Goal: Task Accomplishment & Management: Use online tool/utility

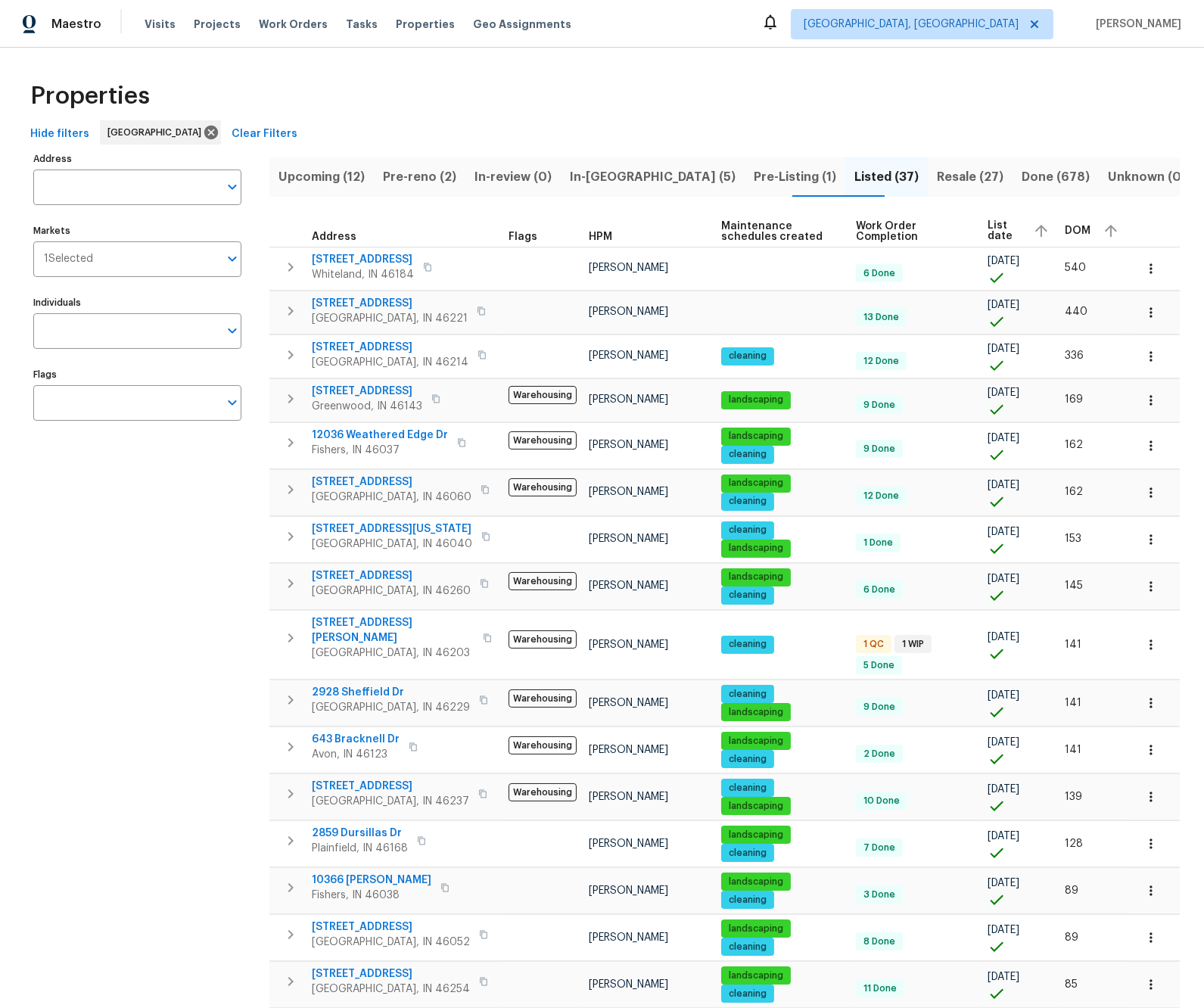
scroll to position [10, 0]
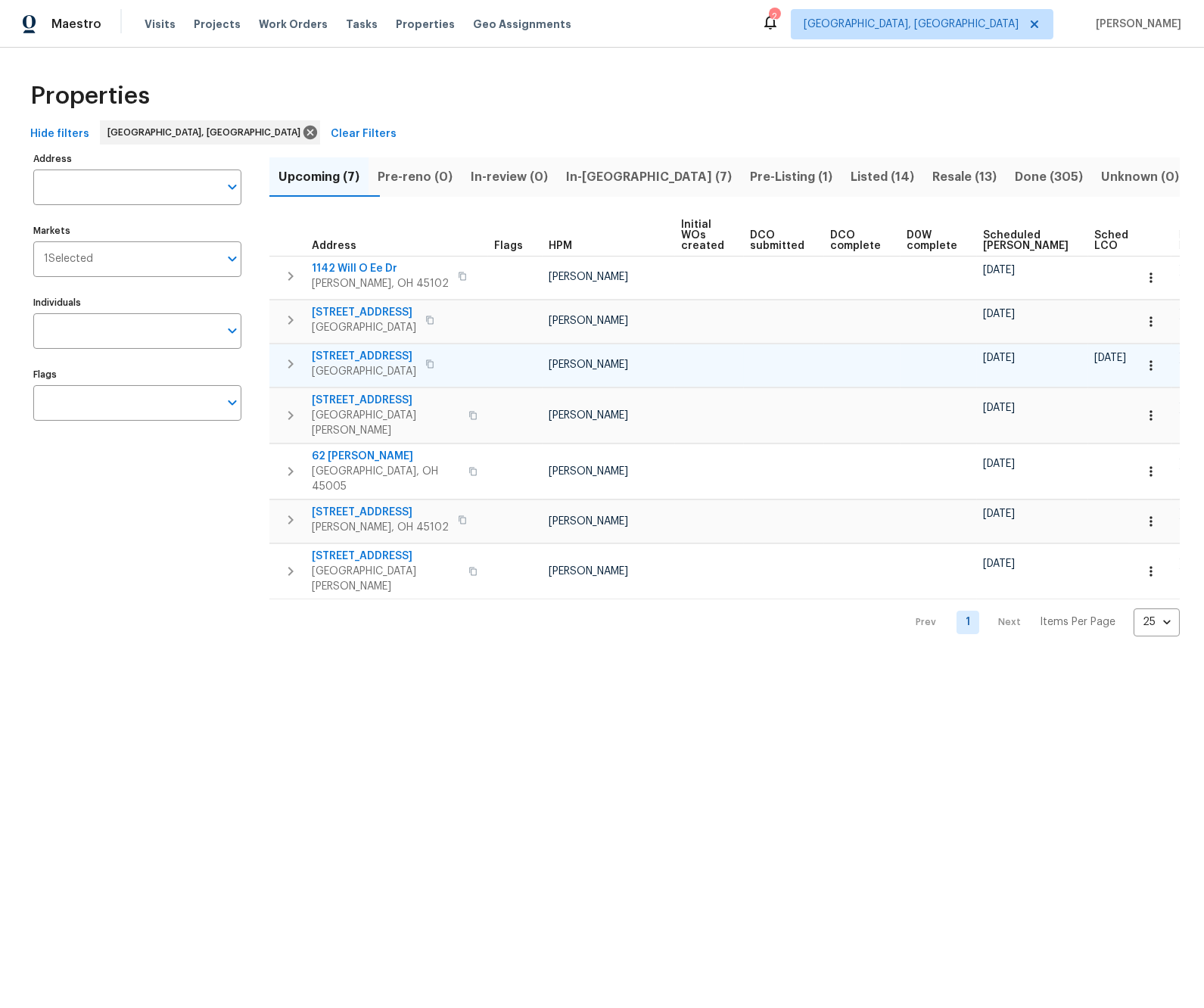
scroll to position [0, 51]
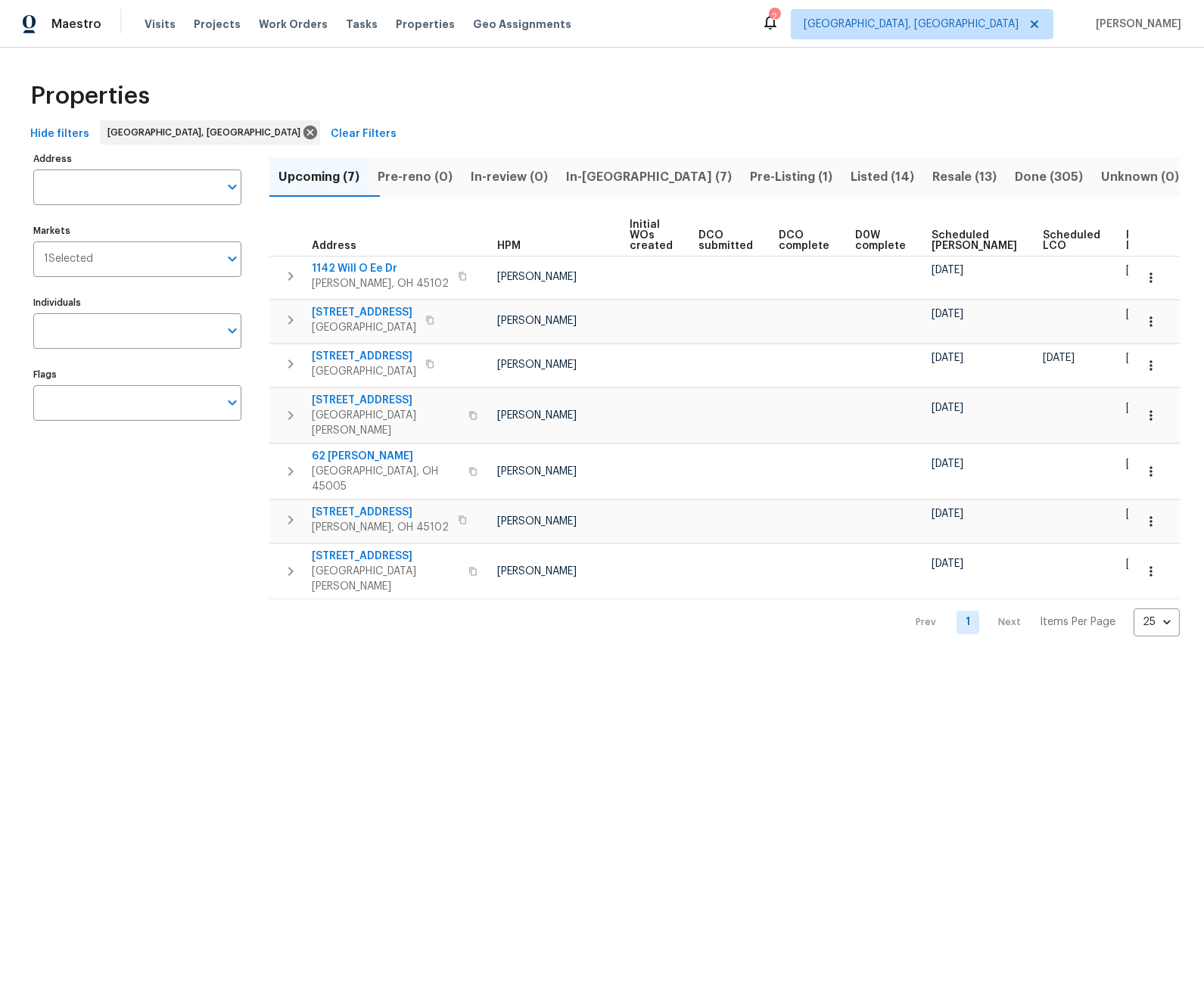
click at [634, 176] on span "In-reno (7)" at bounding box center [649, 177] width 166 height 21
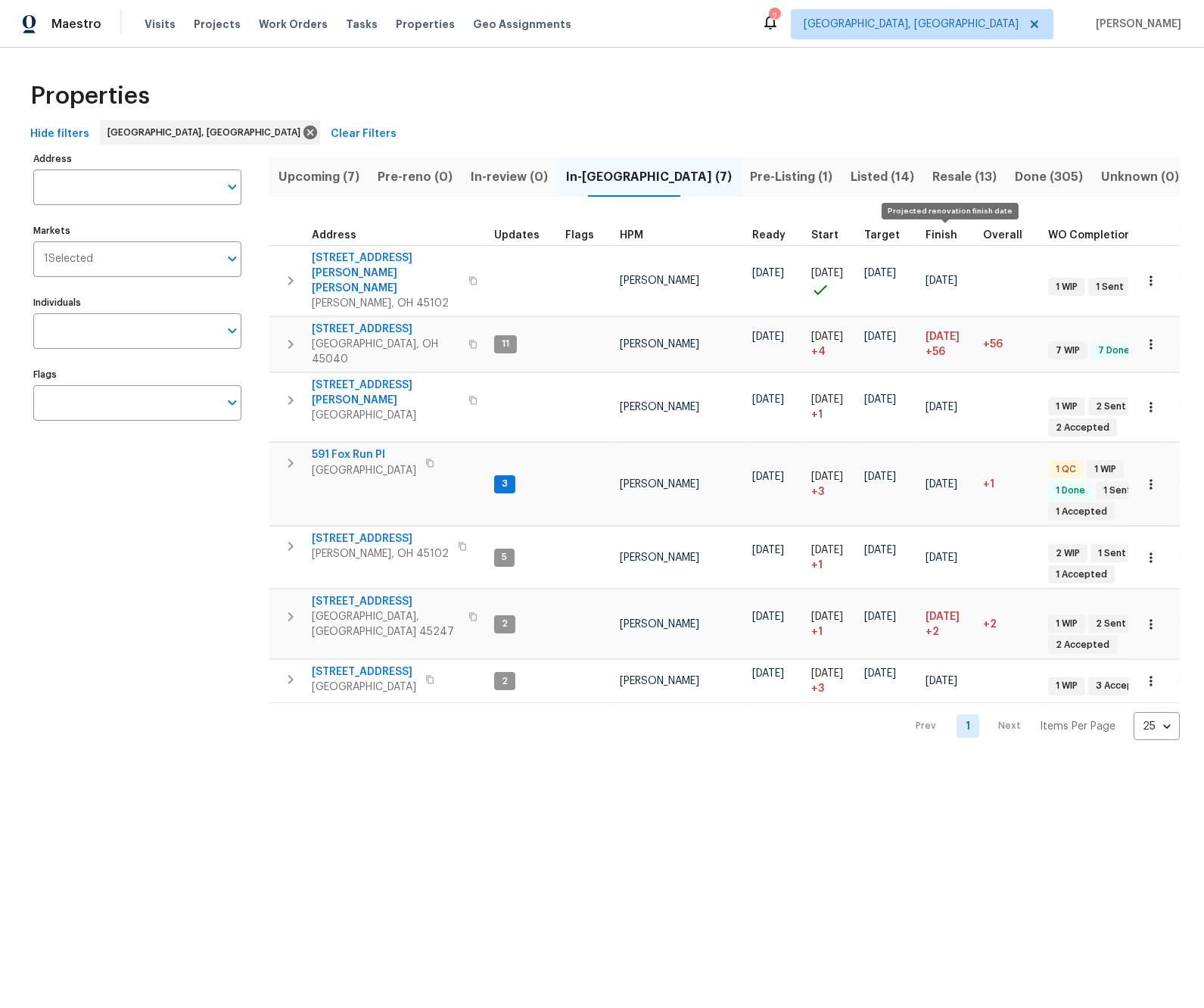
click at [943, 232] on span "Finish" at bounding box center [942, 235] width 32 height 10
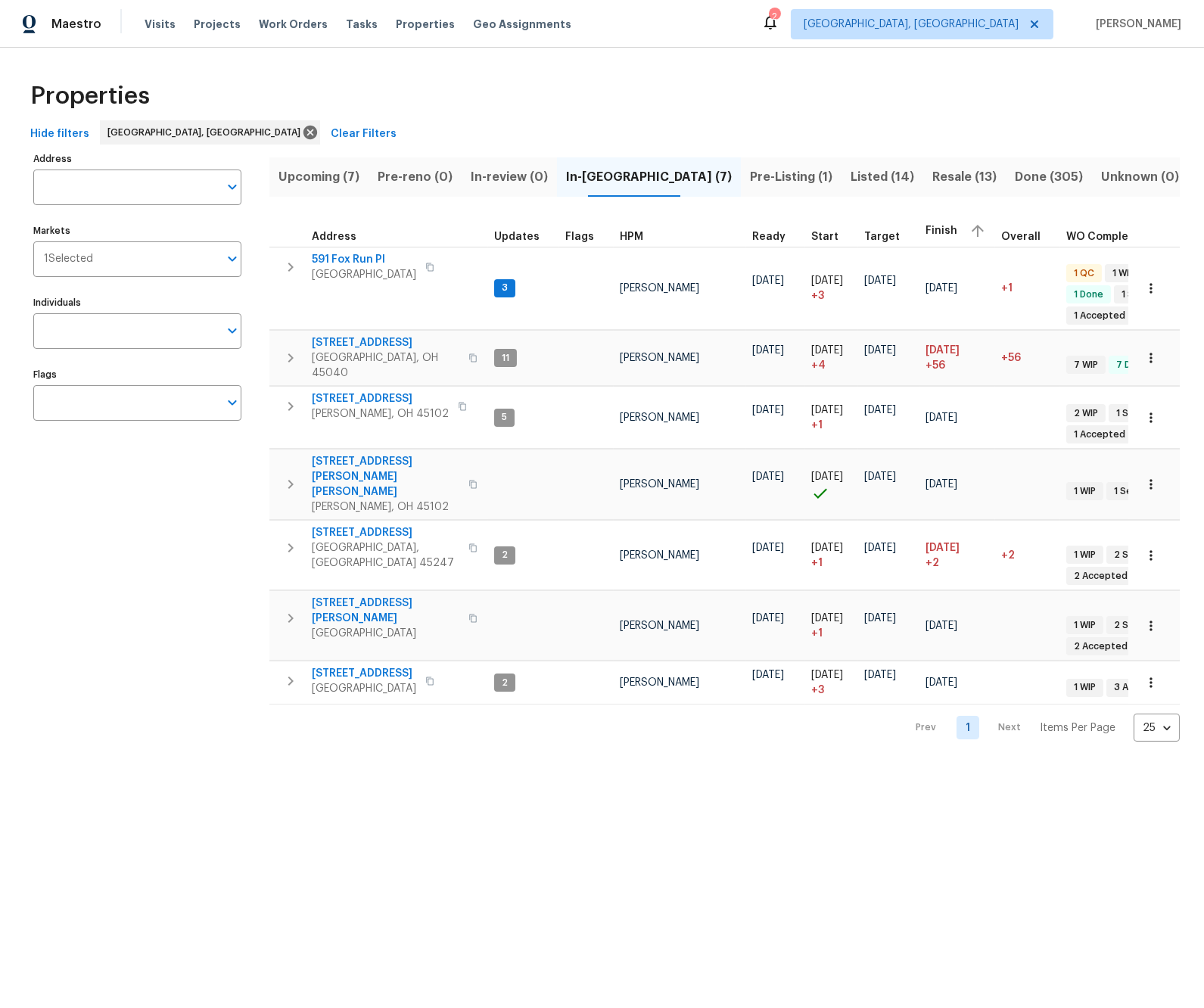
scroll to position [0, 3]
click at [155, 24] on span "Visits" at bounding box center [160, 24] width 31 height 15
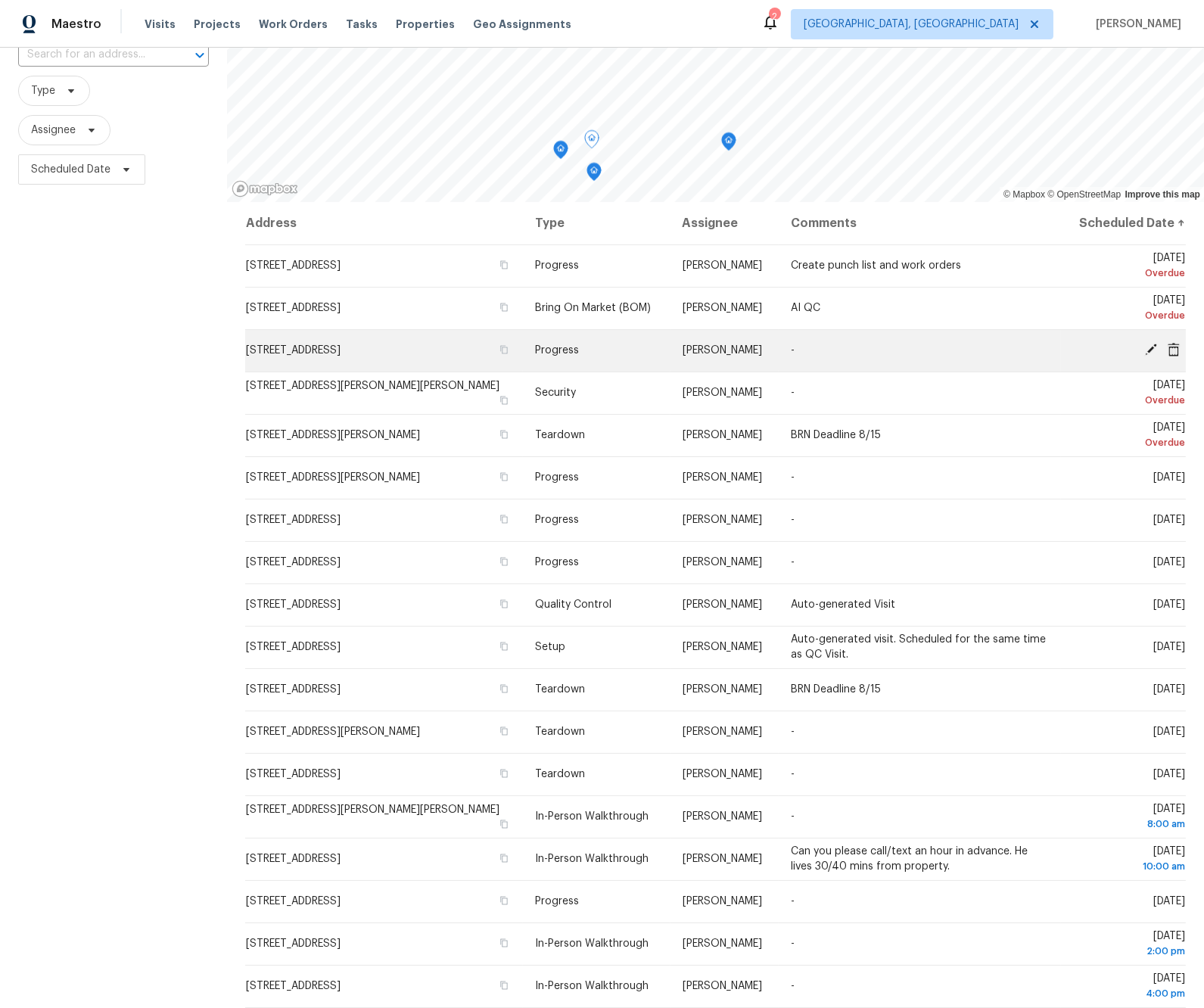
scroll to position [115, 0]
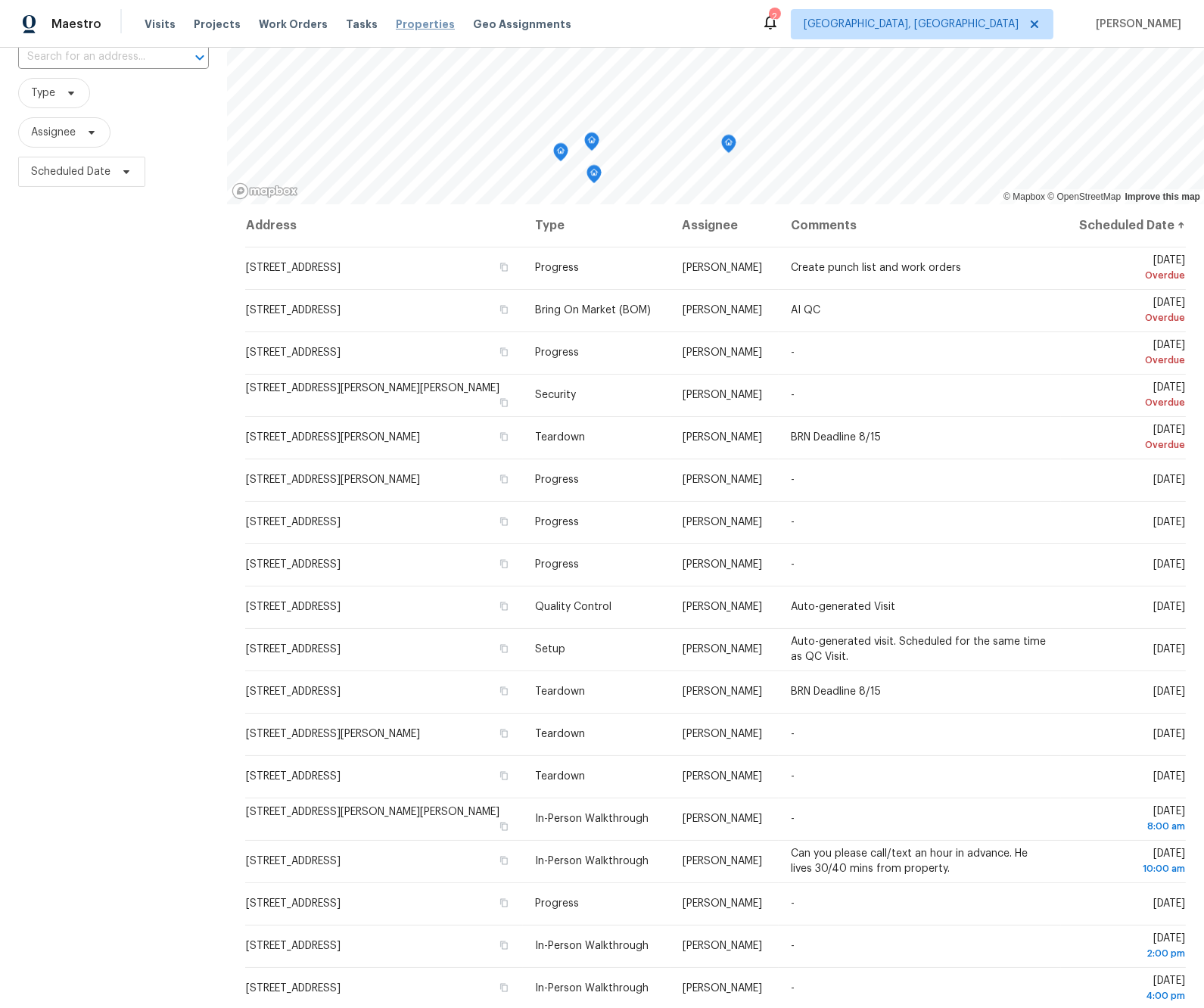
click at [399, 26] on span "Properties" at bounding box center [425, 24] width 59 height 15
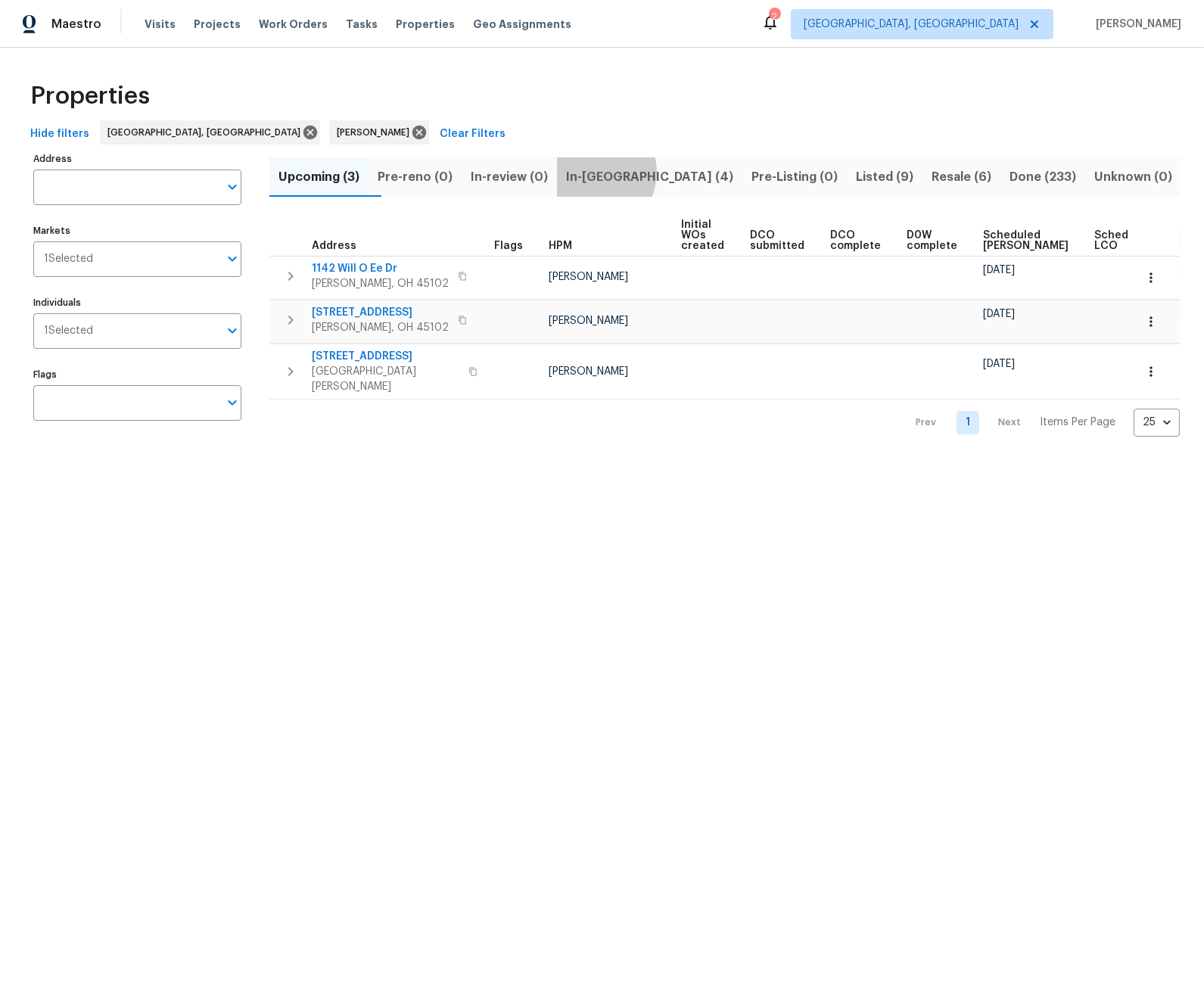
click at [625, 172] on span "In-reno (4)" at bounding box center [650, 177] width 168 height 21
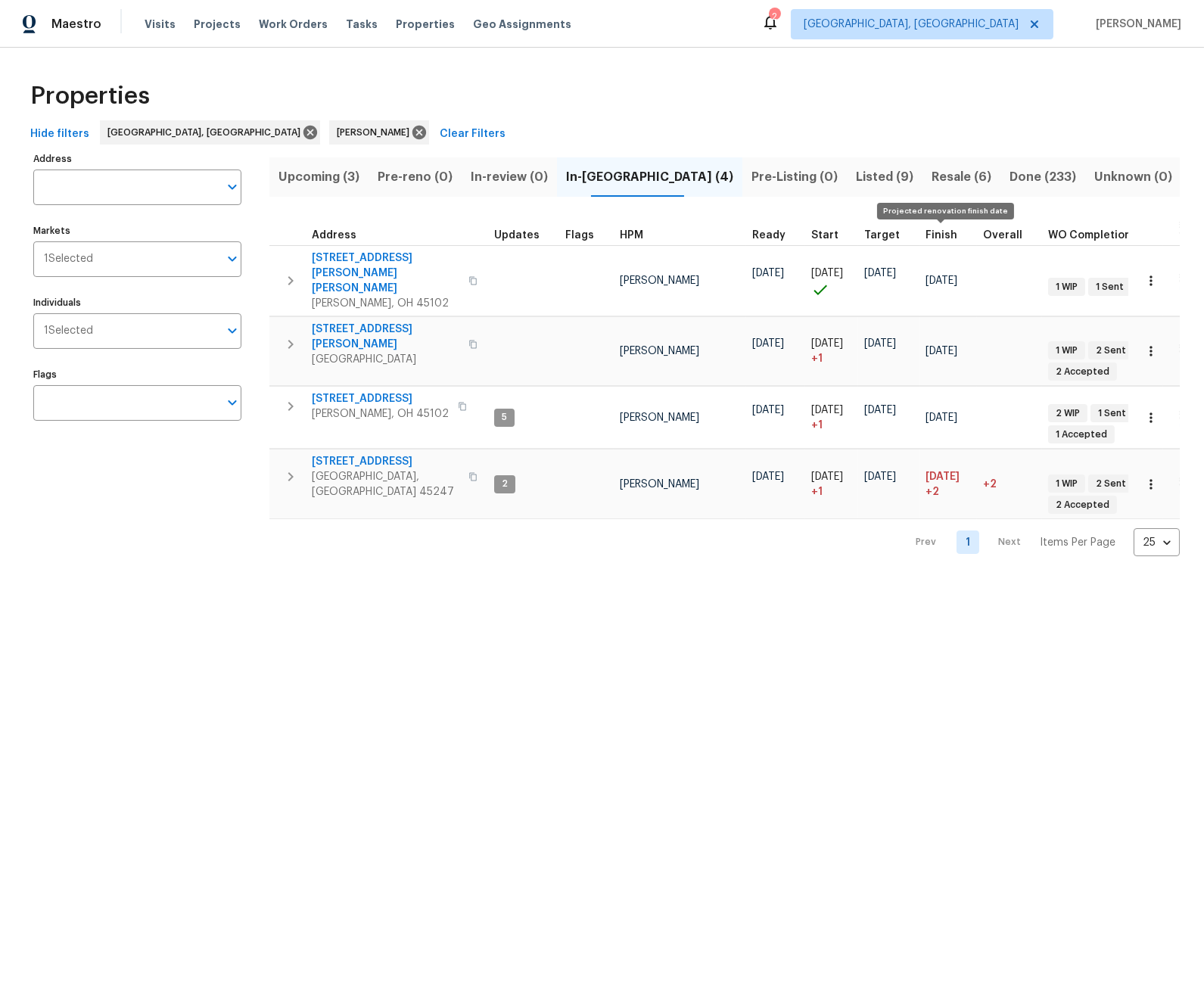
click at [935, 232] on span "Finish" at bounding box center [942, 235] width 32 height 10
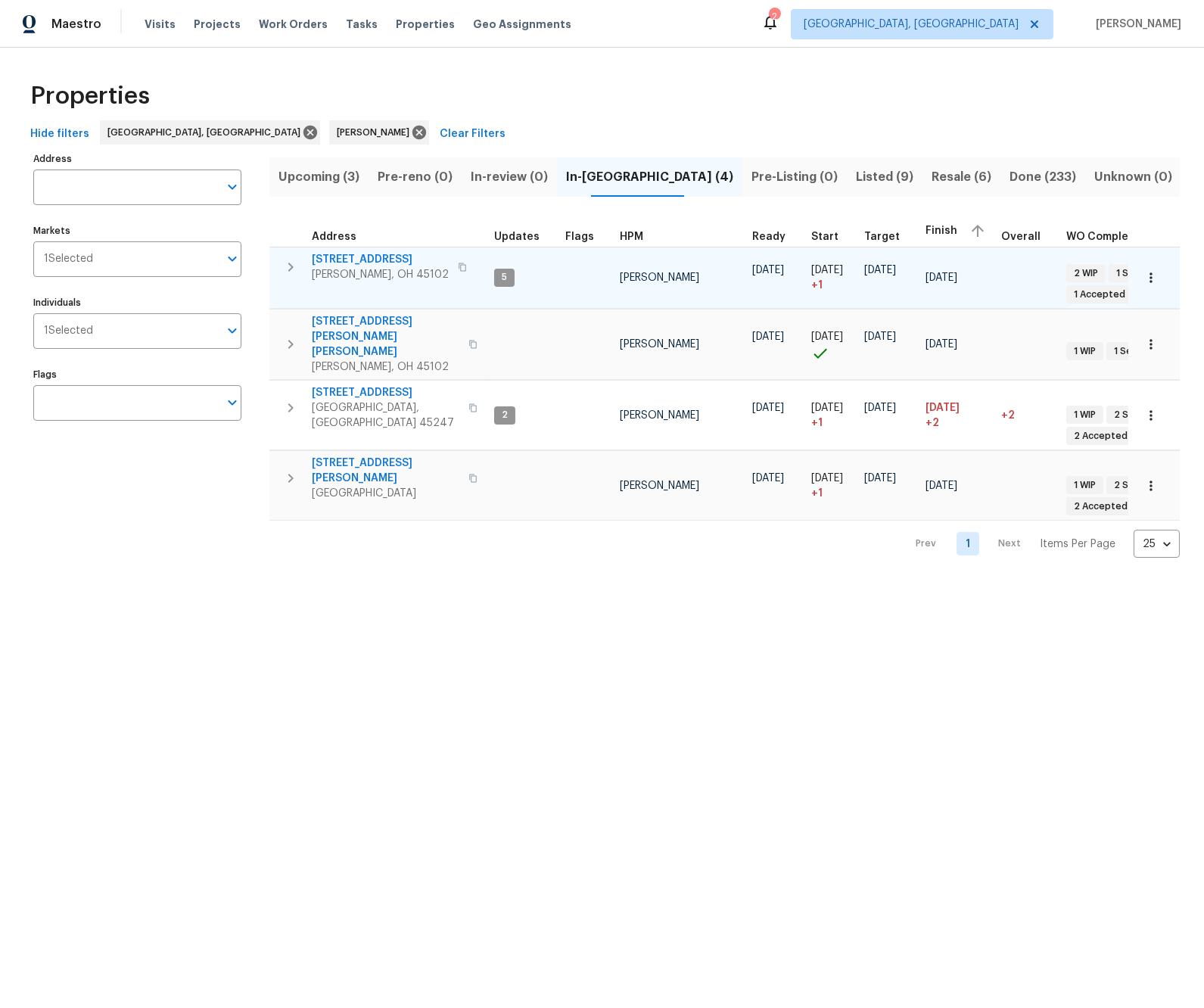
click at [290, 267] on icon "button" at bounding box center [290, 266] width 6 height 9
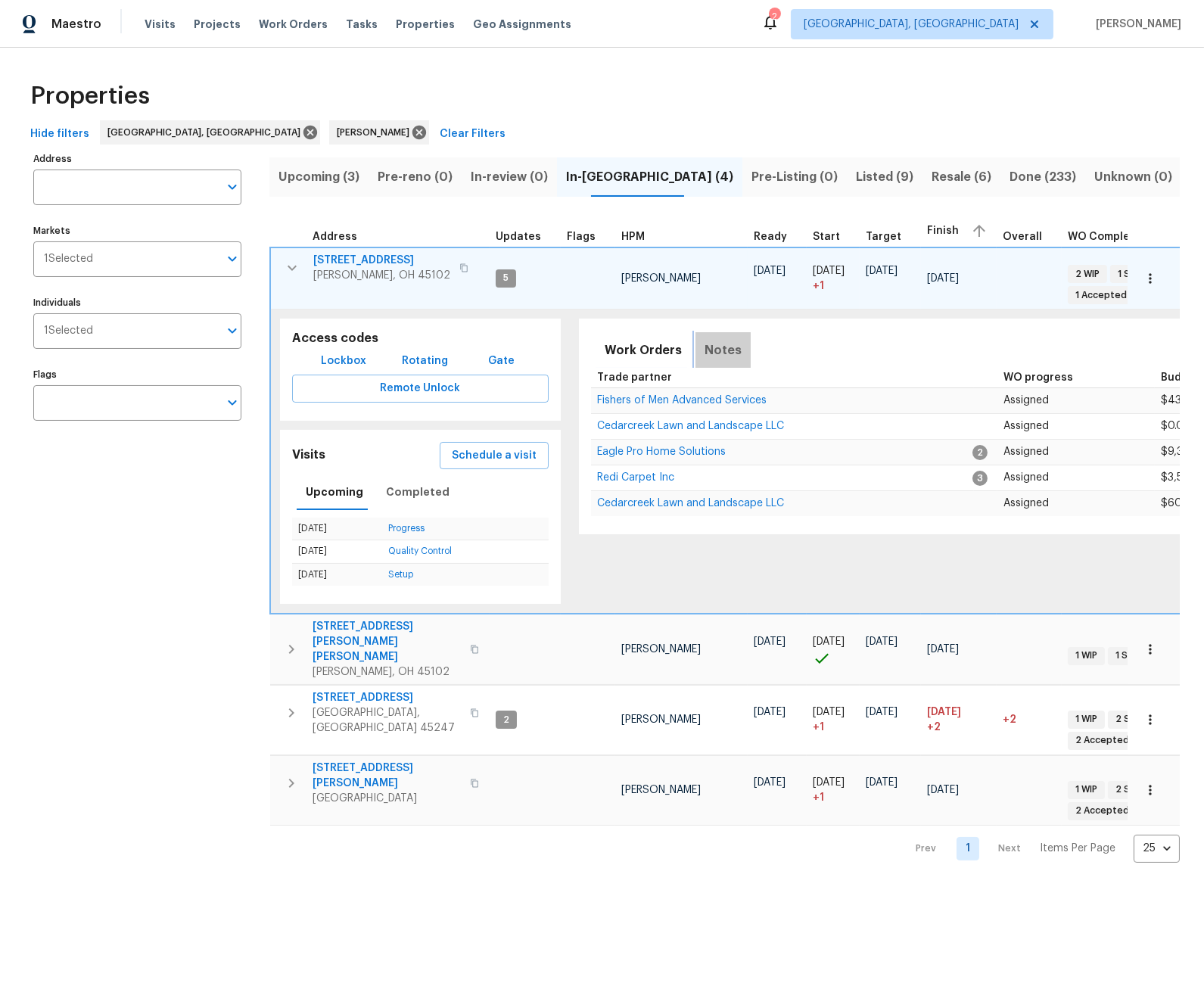
click at [712, 347] on span "Notes" at bounding box center [723, 350] width 37 height 21
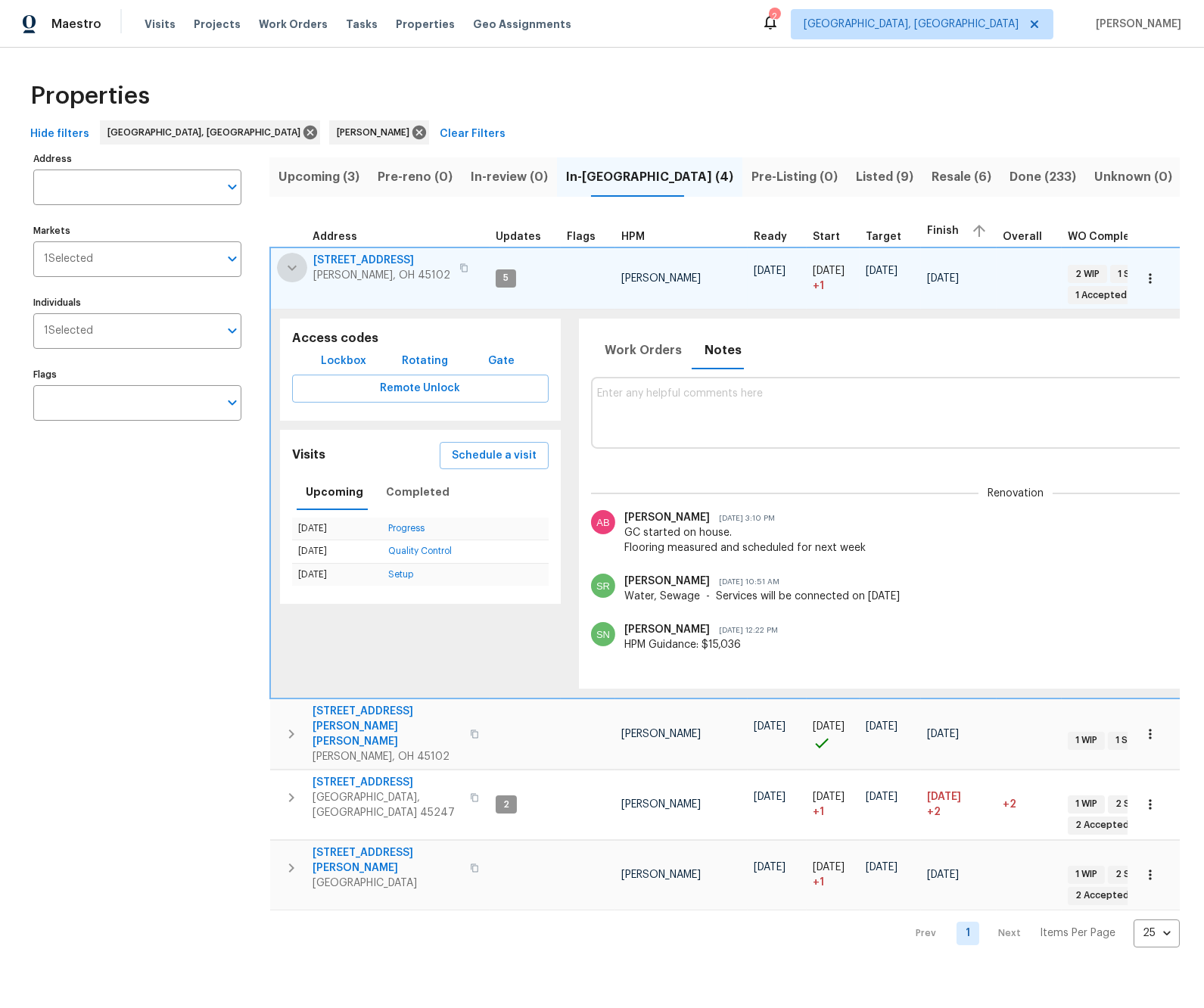
click at [292, 264] on icon "button" at bounding box center [292, 268] width 18 height 18
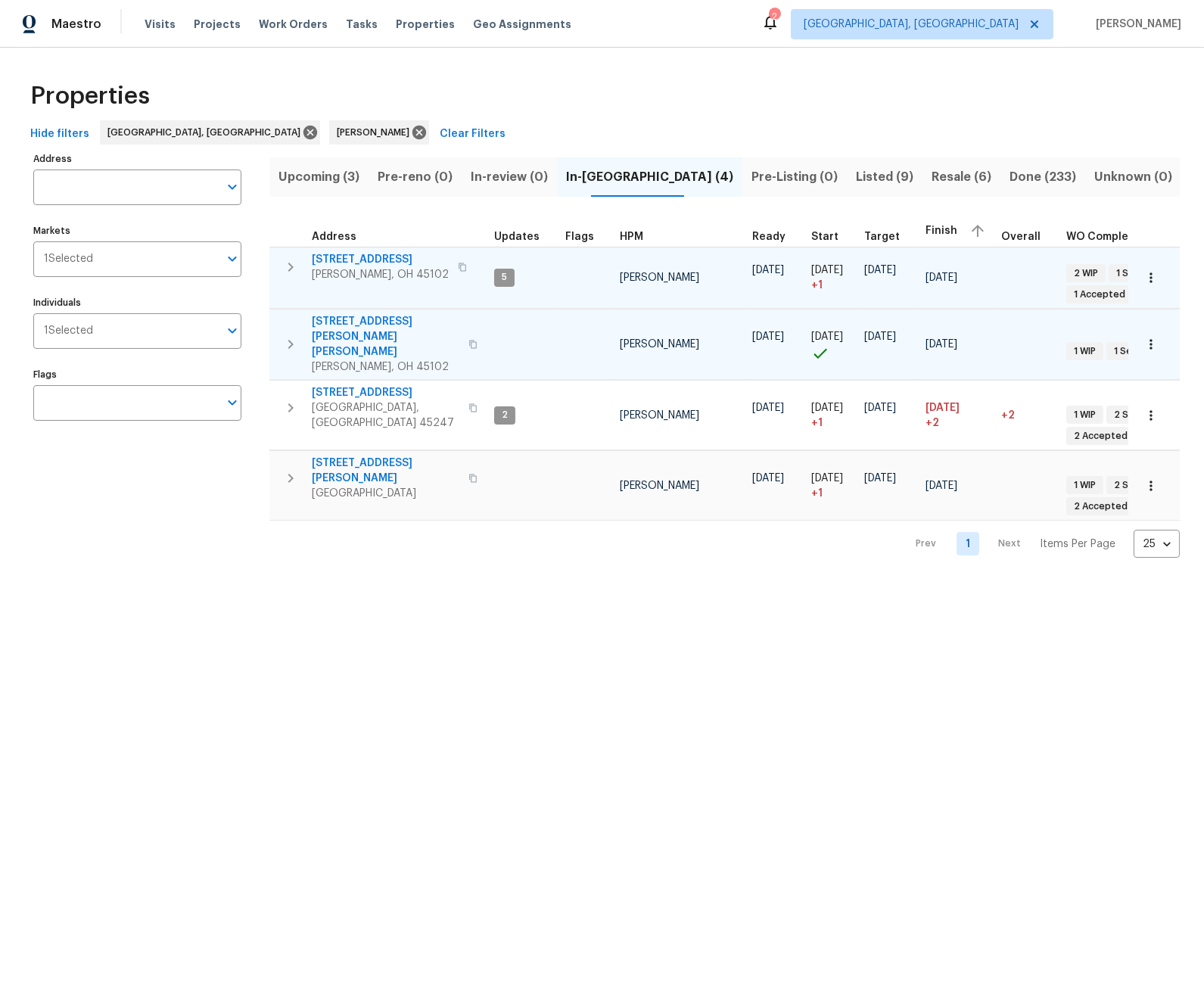
click at [291, 340] on icon "button" at bounding box center [290, 344] width 6 height 9
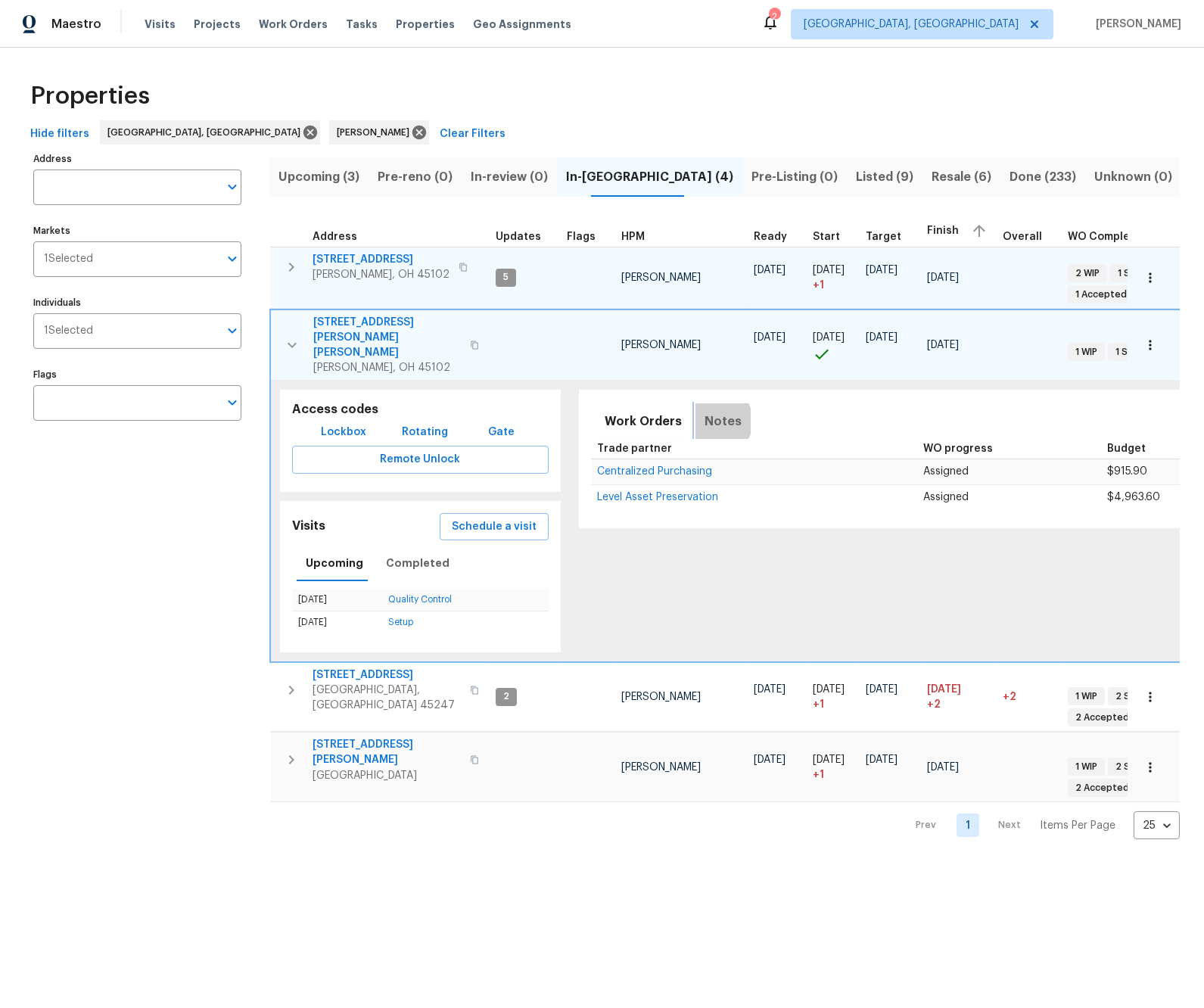
click at [705, 411] on span "Notes" at bounding box center [723, 421] width 37 height 21
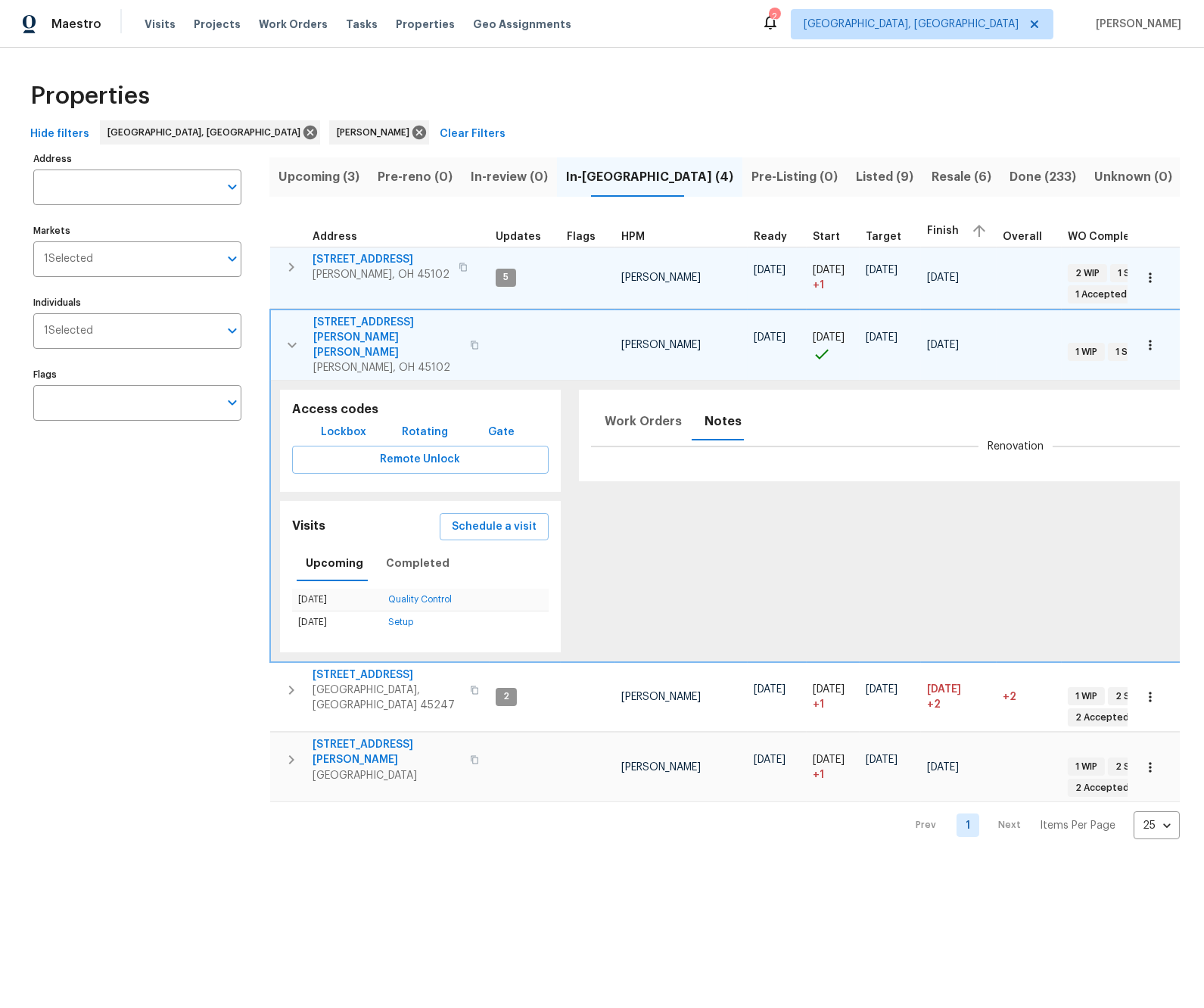
click at [362, 319] on span "85 Glen Mary Dr" at bounding box center [387, 337] width 148 height 46
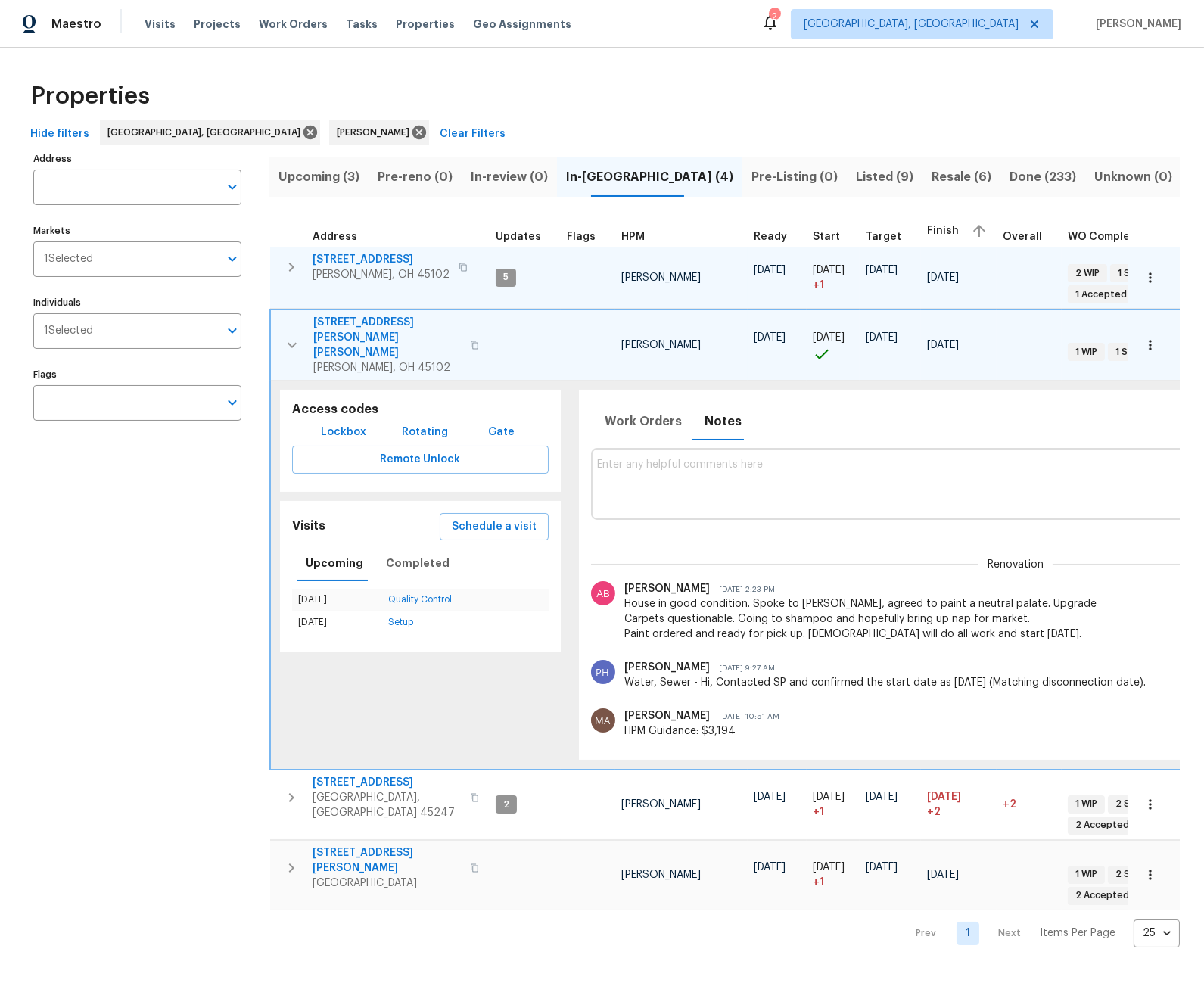
click at [293, 342] on icon "button" at bounding box center [292, 345] width 9 height 6
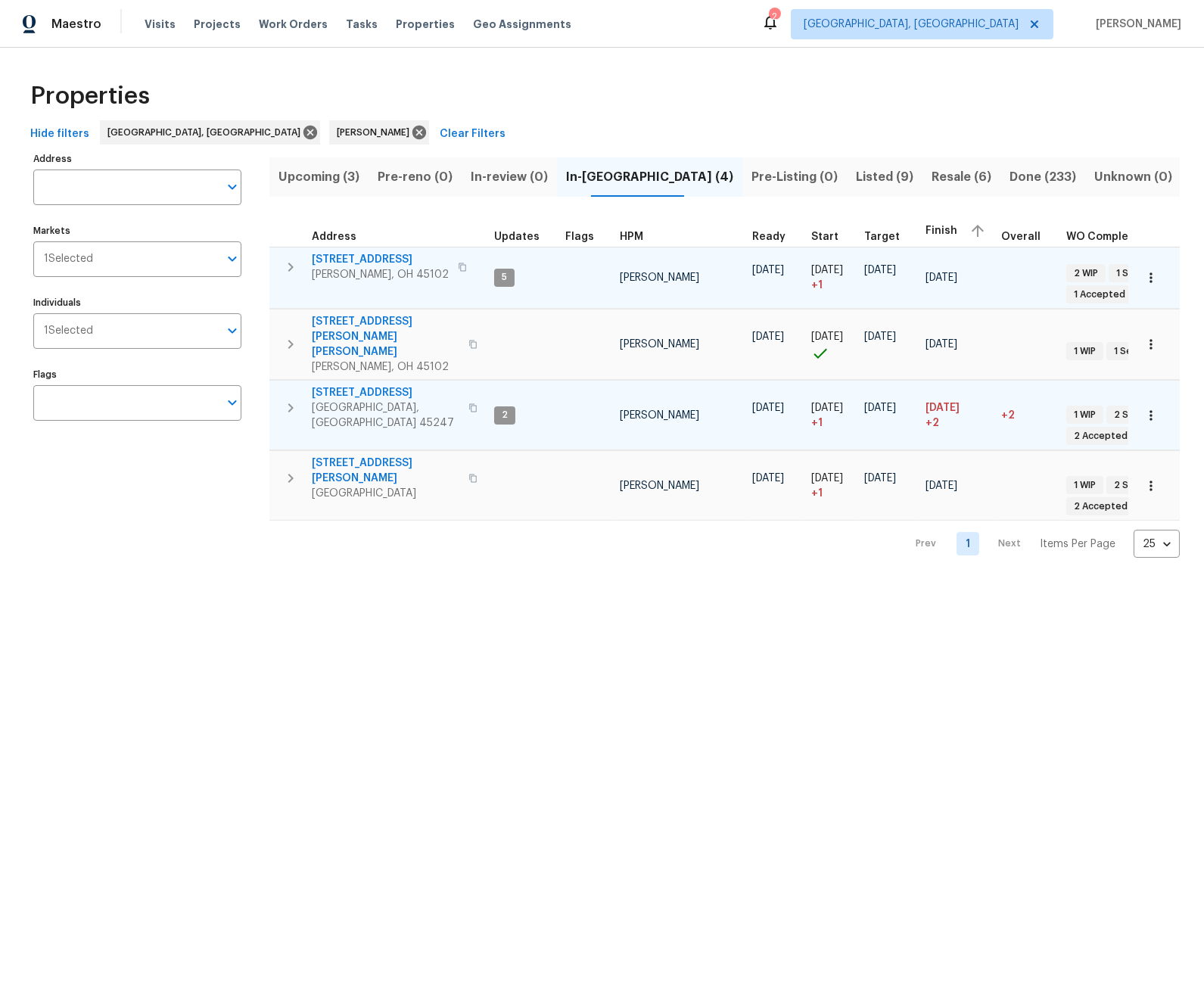
click at [290, 399] on icon "button" at bounding box center [290, 407] width 18 height 18
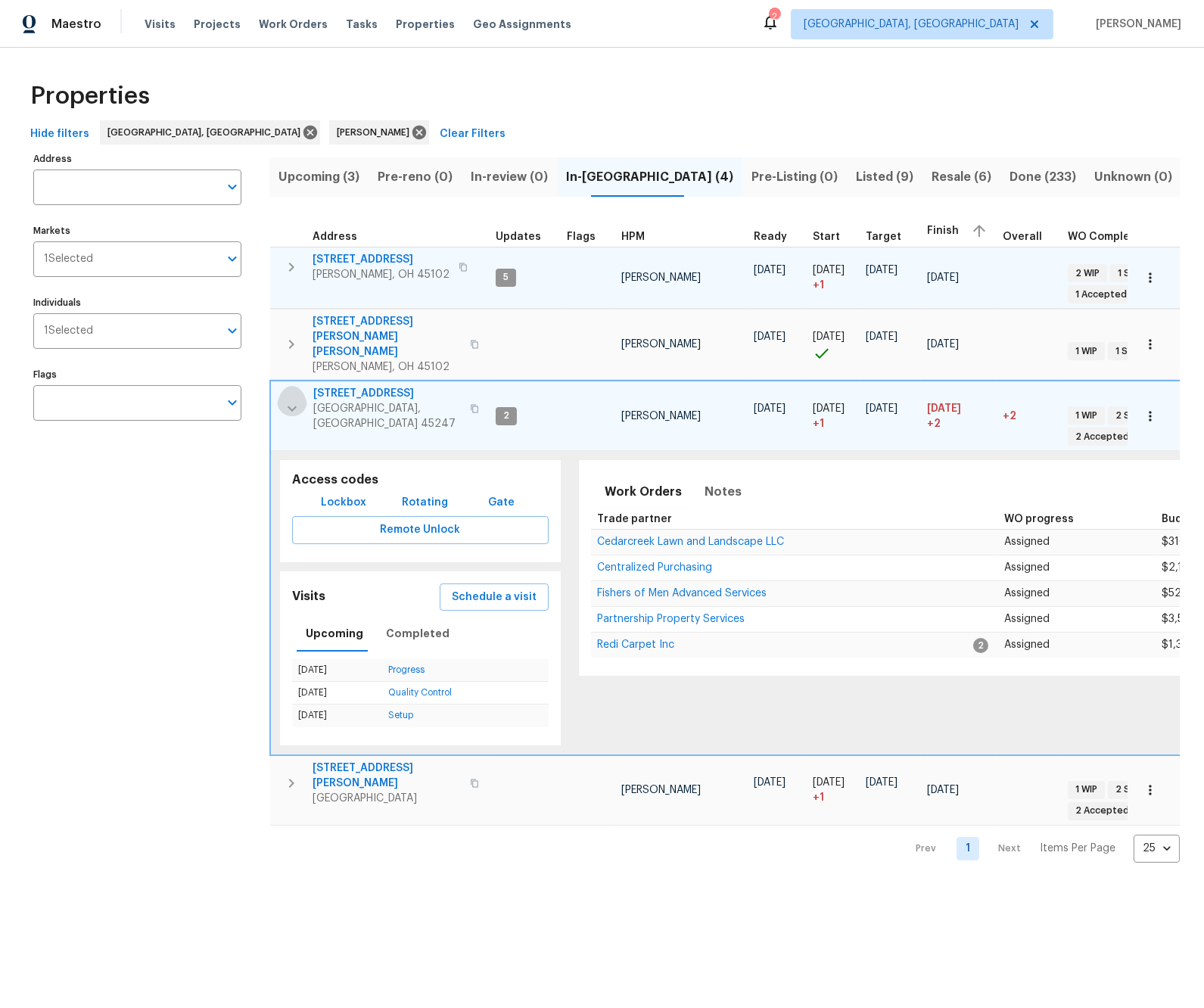
click at [290, 407] on icon "button" at bounding box center [292, 409] width 9 height 6
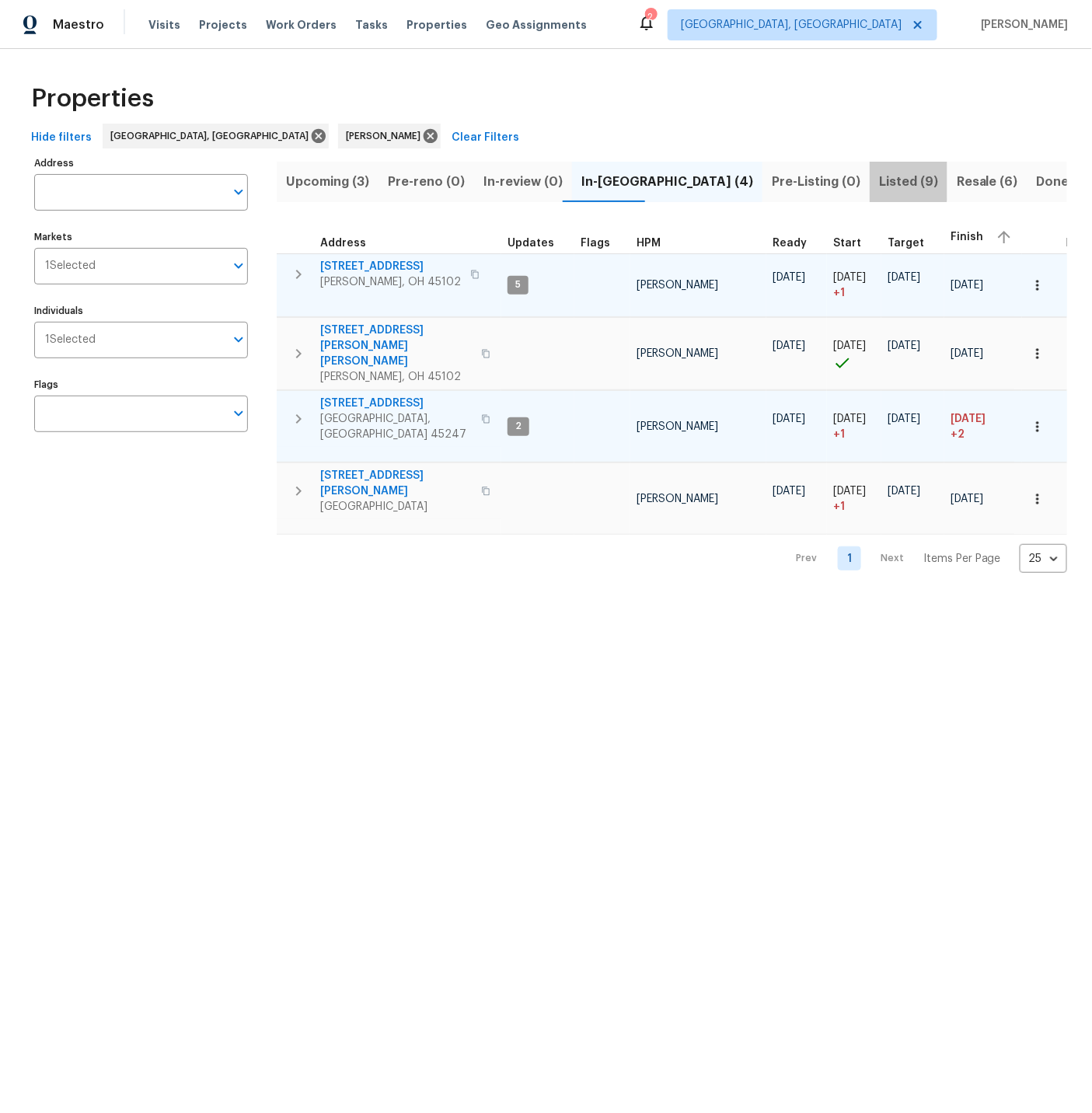
click at [879, 180] on span "Listed (9)" at bounding box center [908, 182] width 59 height 21
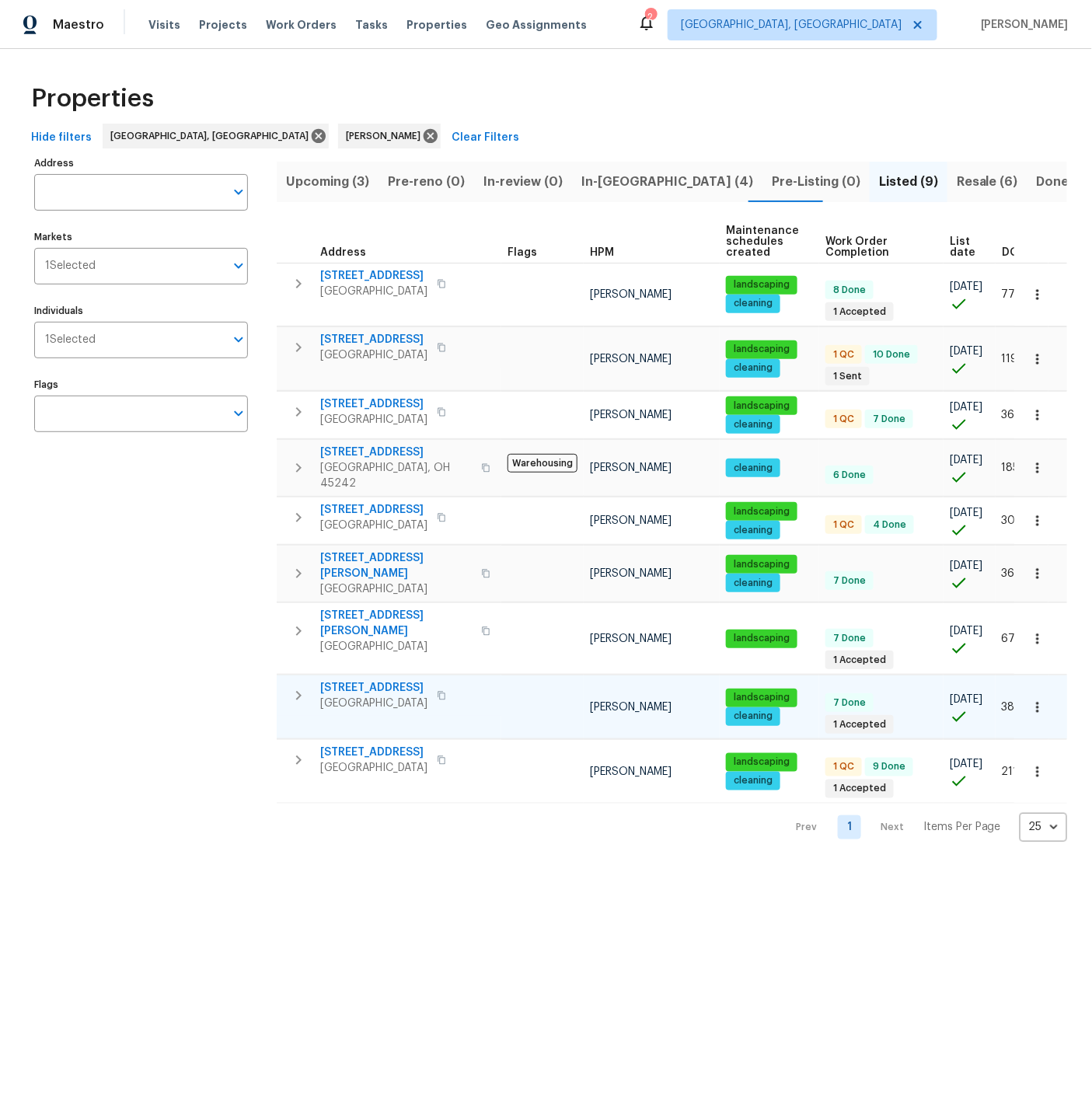
click at [298, 691] on icon "button" at bounding box center [298, 695] width 6 height 9
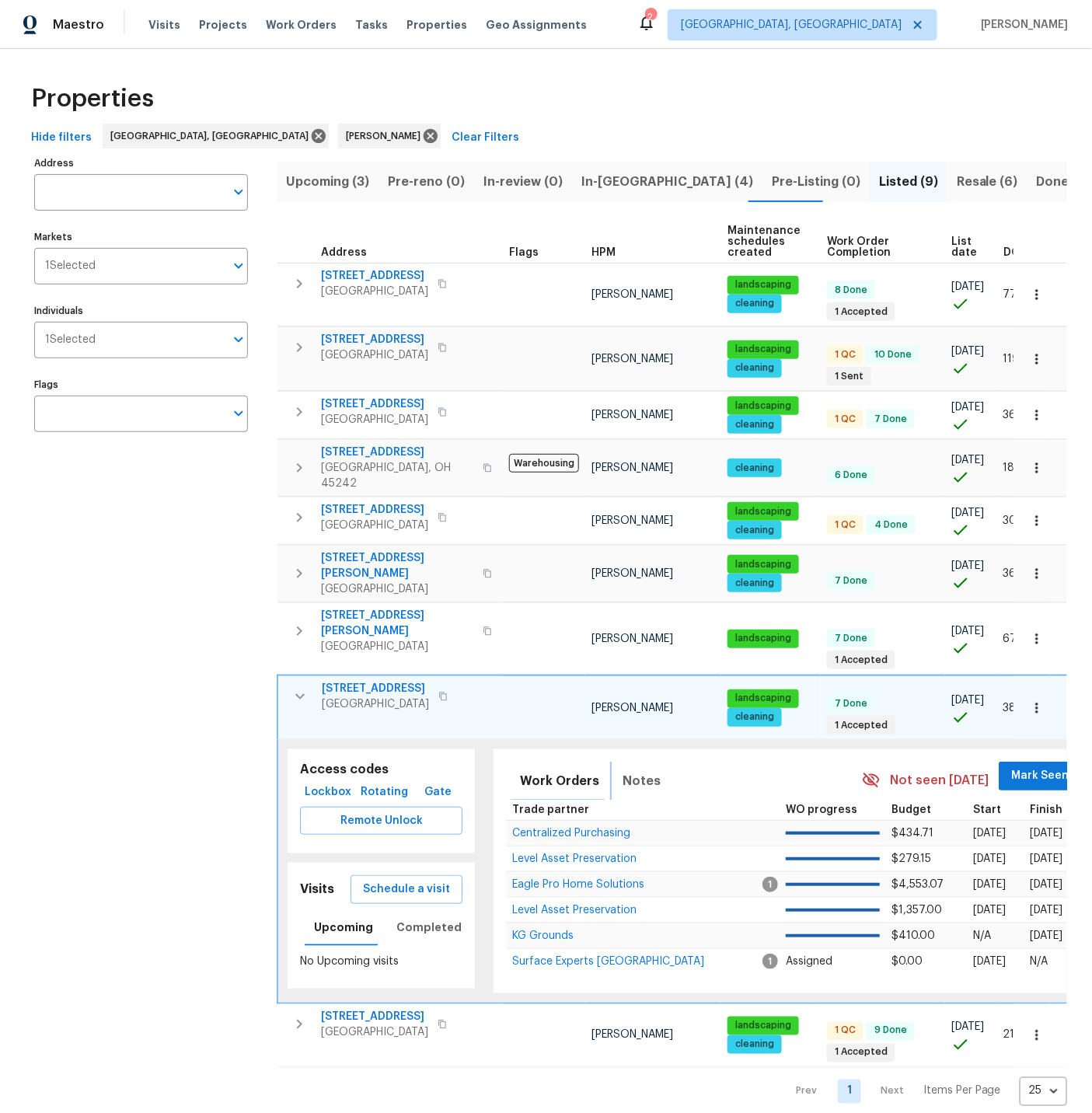
click at [639, 770] on span "Notes" at bounding box center [642, 781] width 38 height 21
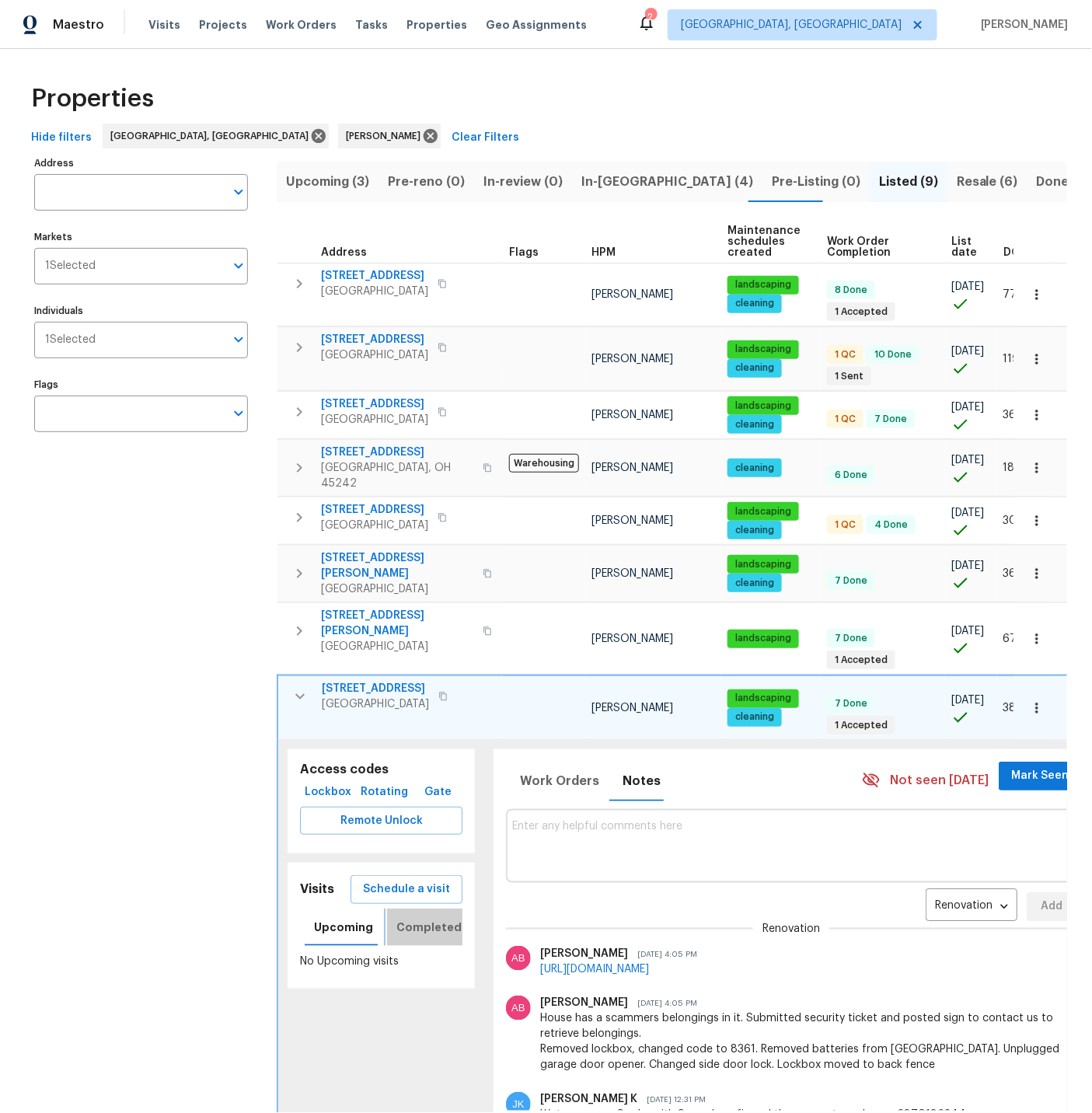
click at [418, 918] on span "Completed" at bounding box center [428, 928] width 65 height 20
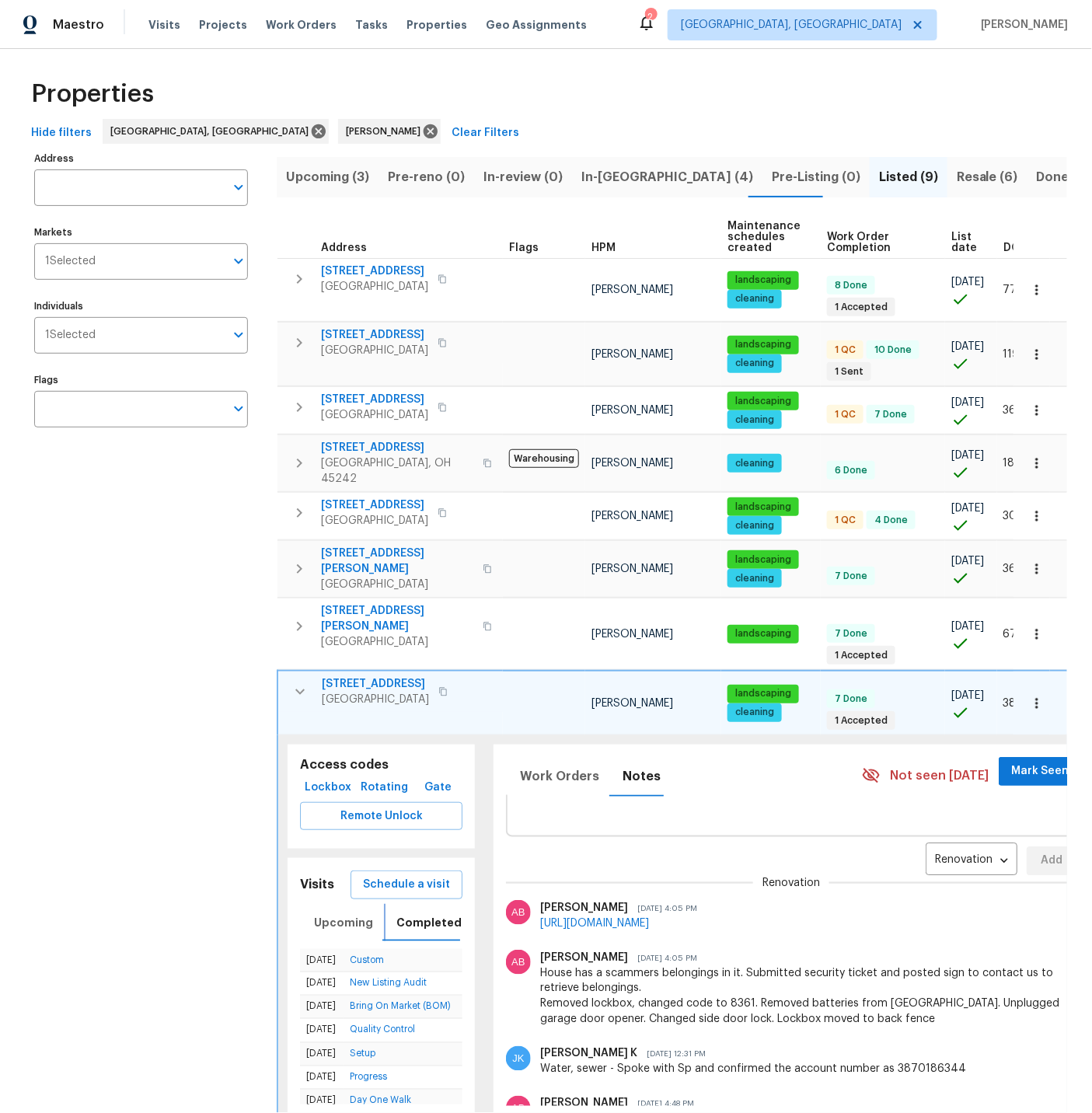
scroll to position [43, 0]
click at [370, 676] on span "5341 Carefree Ct" at bounding box center [376, 684] width 107 height 16
click at [299, 682] on icon "button" at bounding box center [300, 691] width 19 height 19
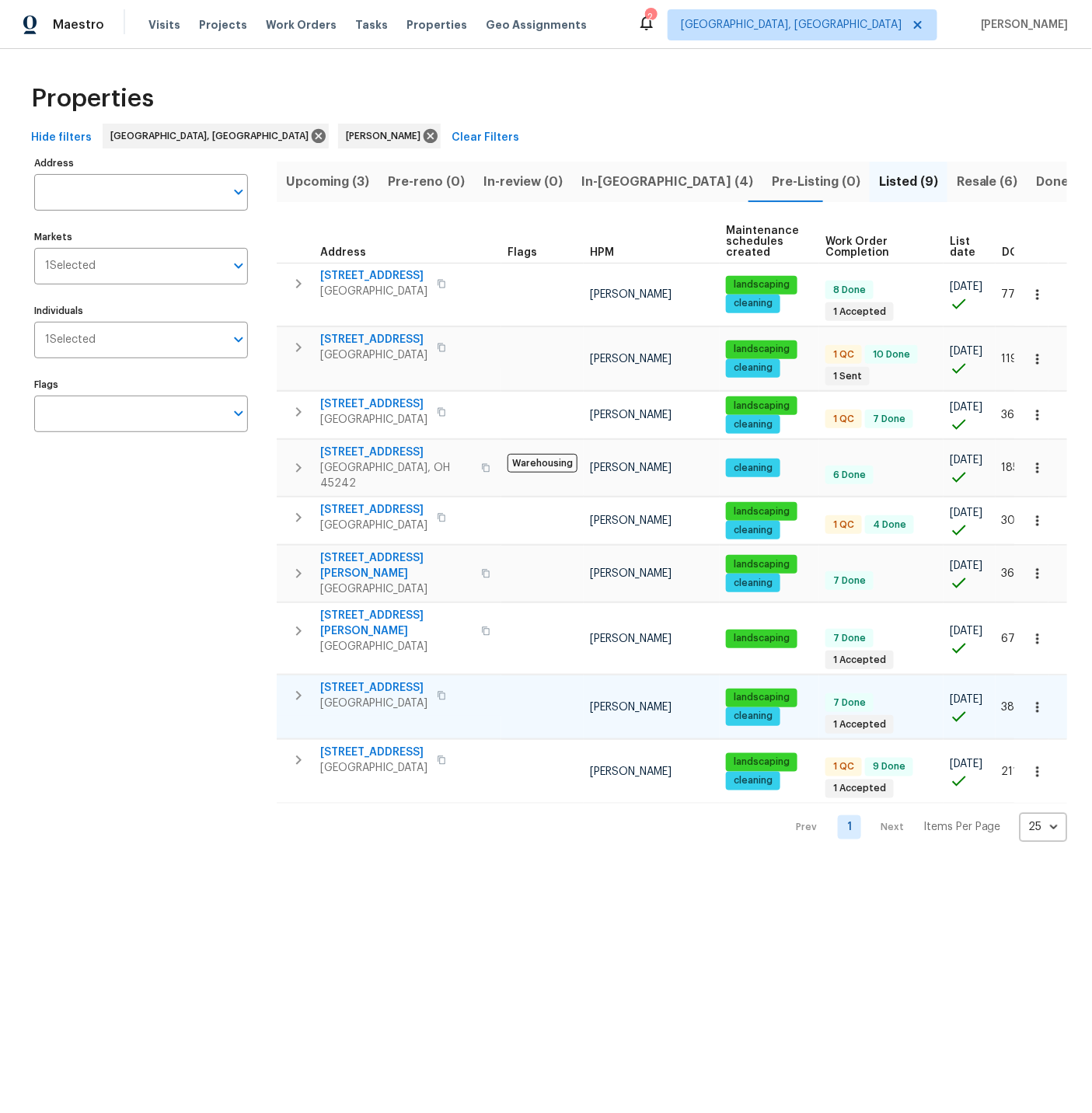
scroll to position [0, 34]
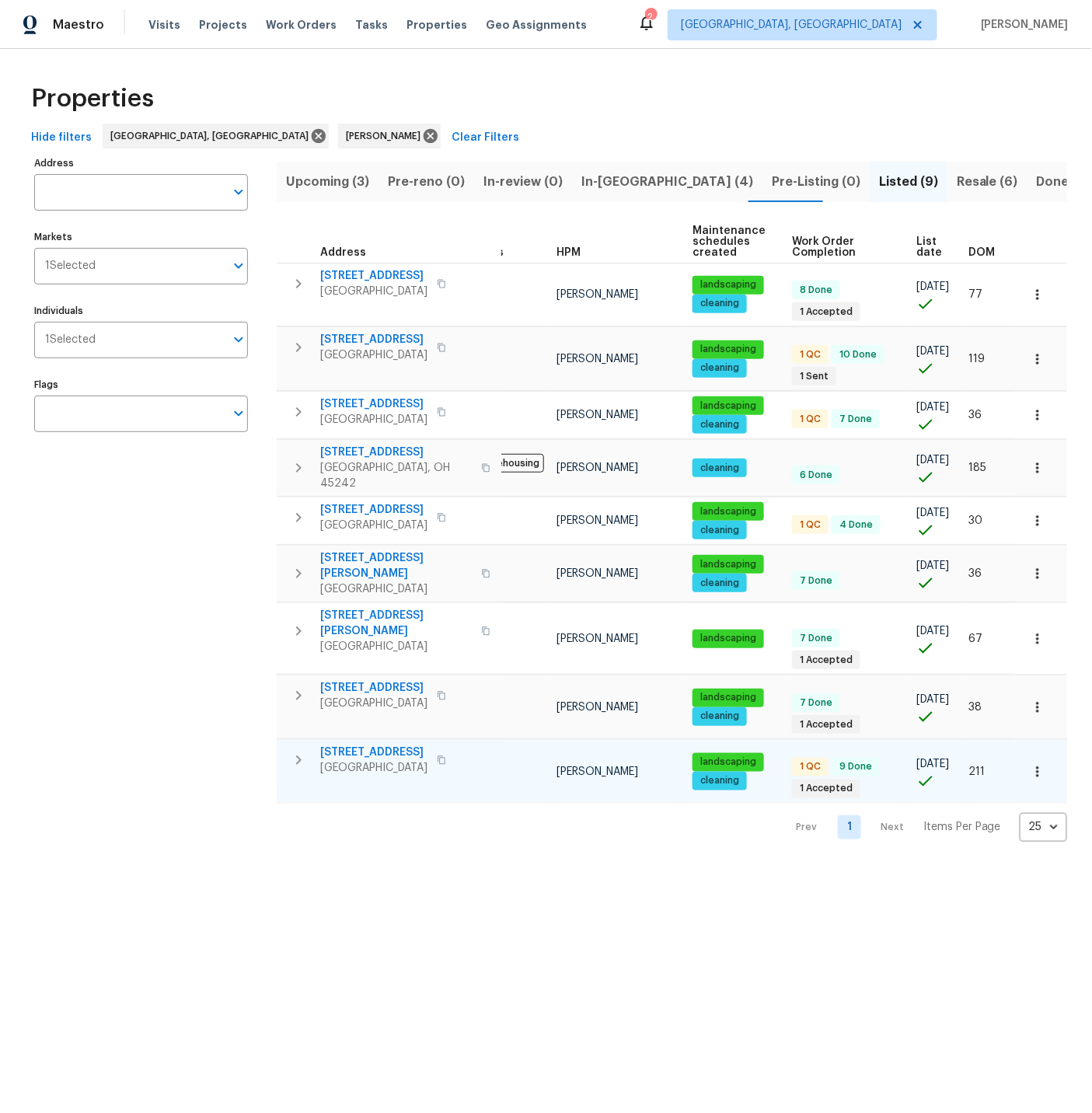
click at [296, 751] on icon "button" at bounding box center [298, 760] width 19 height 19
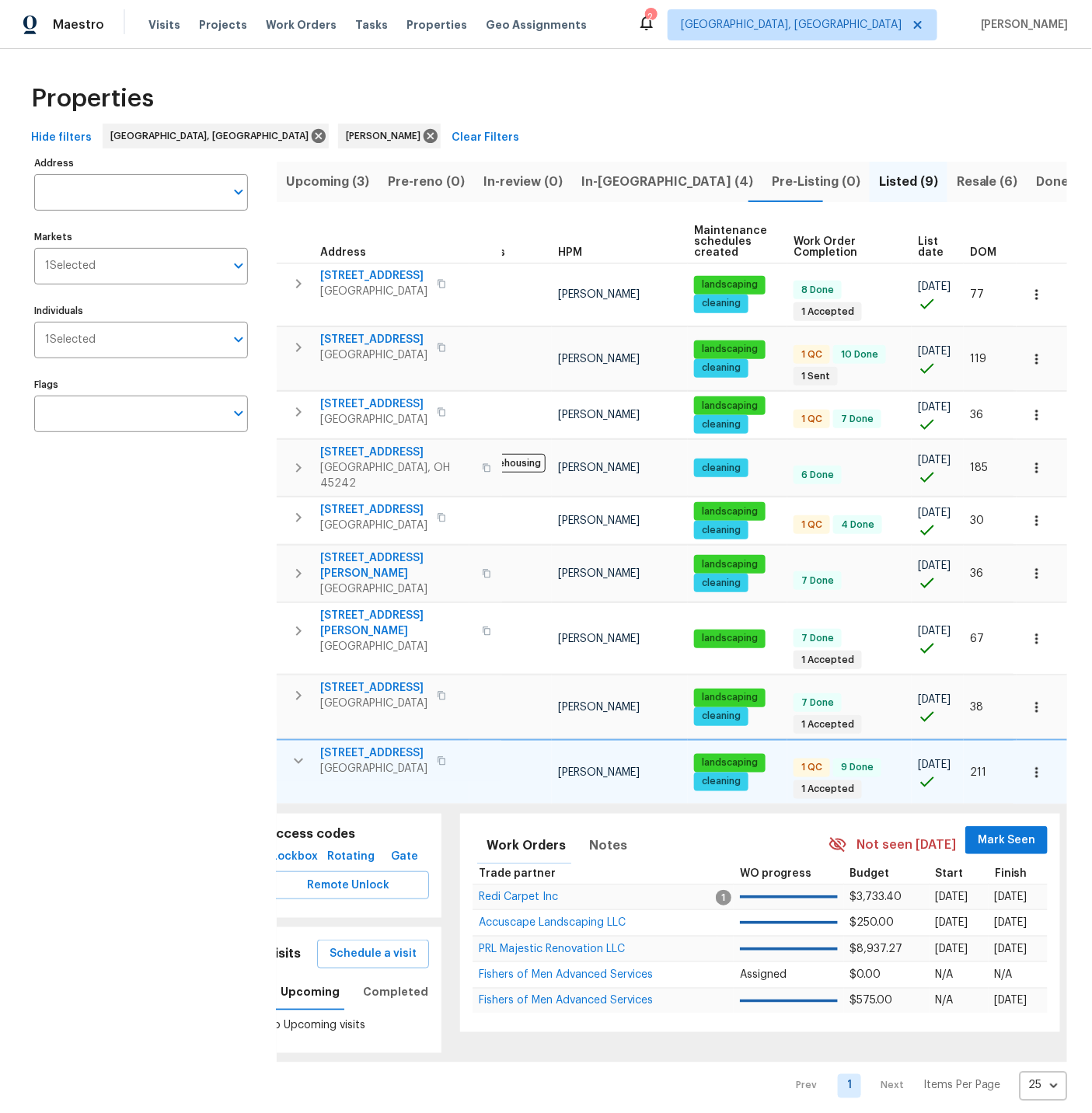
click at [378, 746] on span "8494 Wexford Ave" at bounding box center [374, 753] width 107 height 16
click at [1038, 767] on icon "button" at bounding box center [1036, 772] width 2 height 10
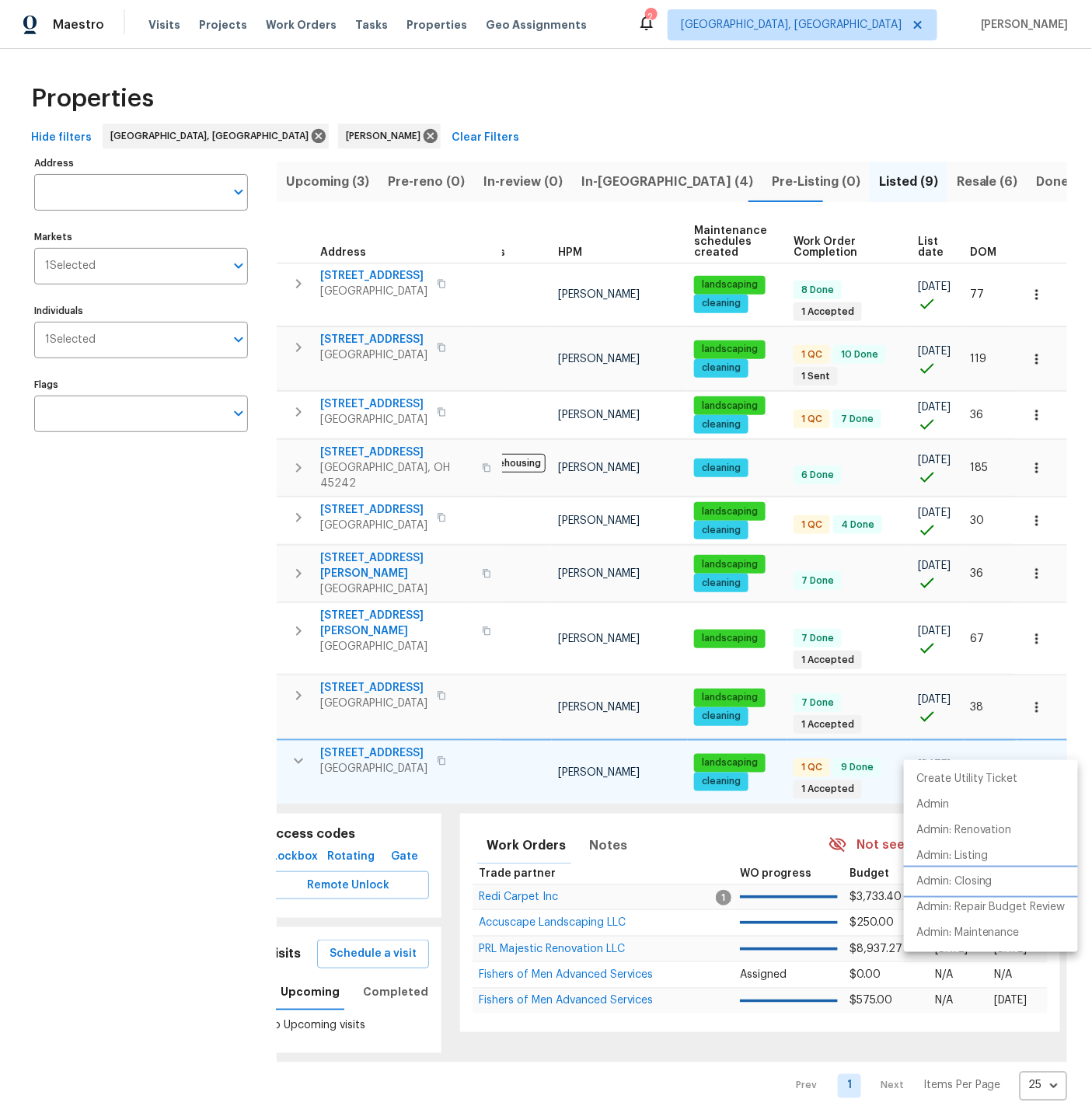
click at [968, 879] on p "Admin: Closing" at bounding box center [954, 882] width 76 height 16
click at [301, 738] on div at bounding box center [546, 556] width 1092 height 1113
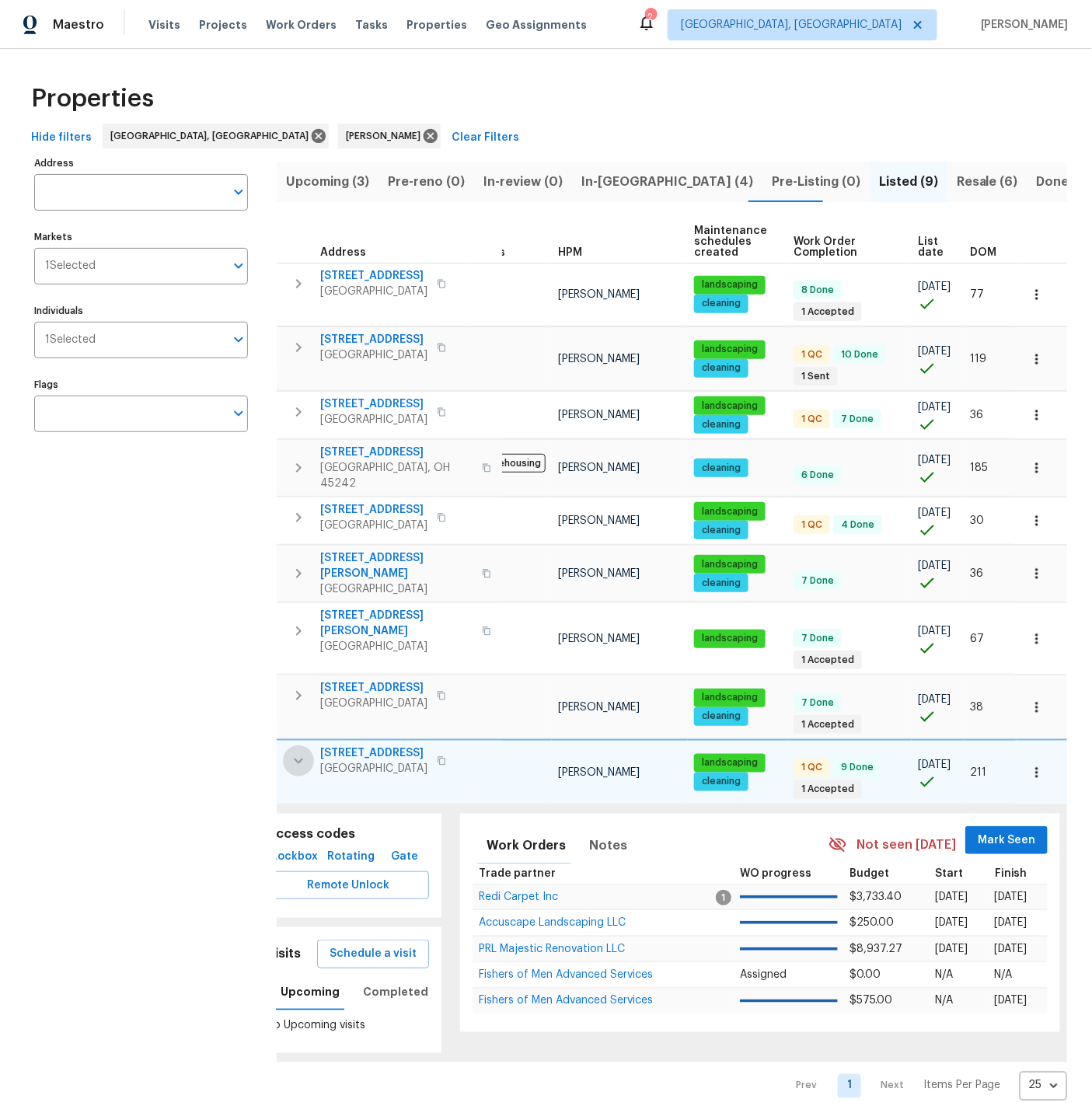
click at [297, 759] on icon "button" at bounding box center [298, 761] width 9 height 6
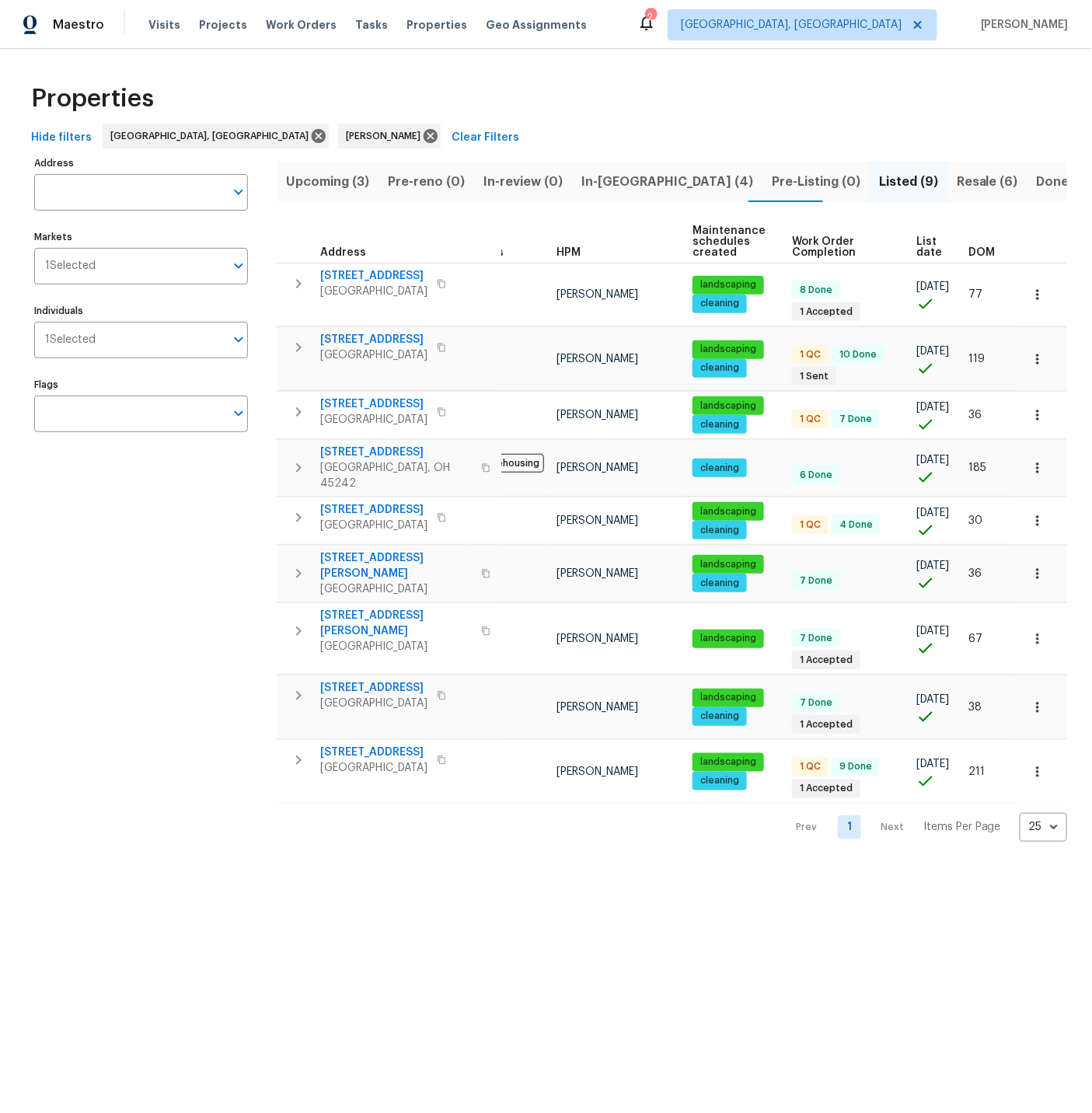
click at [598, 185] on span "In-reno (4)" at bounding box center [667, 182] width 172 height 21
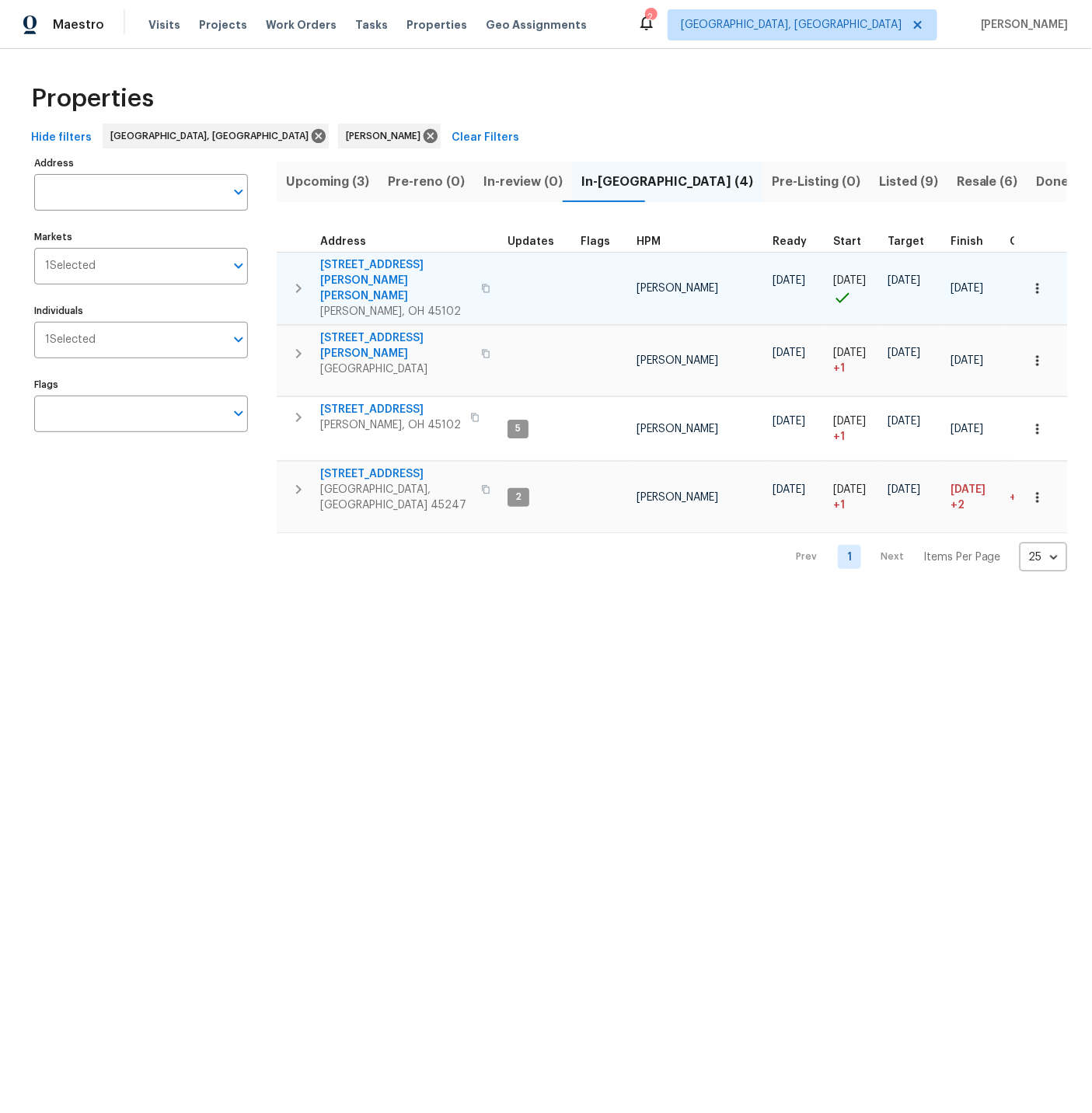
click at [363, 289] on td "85 Glen Mary Dr Amelia, OH 45102" at bounding box center [389, 288] width 225 height 72
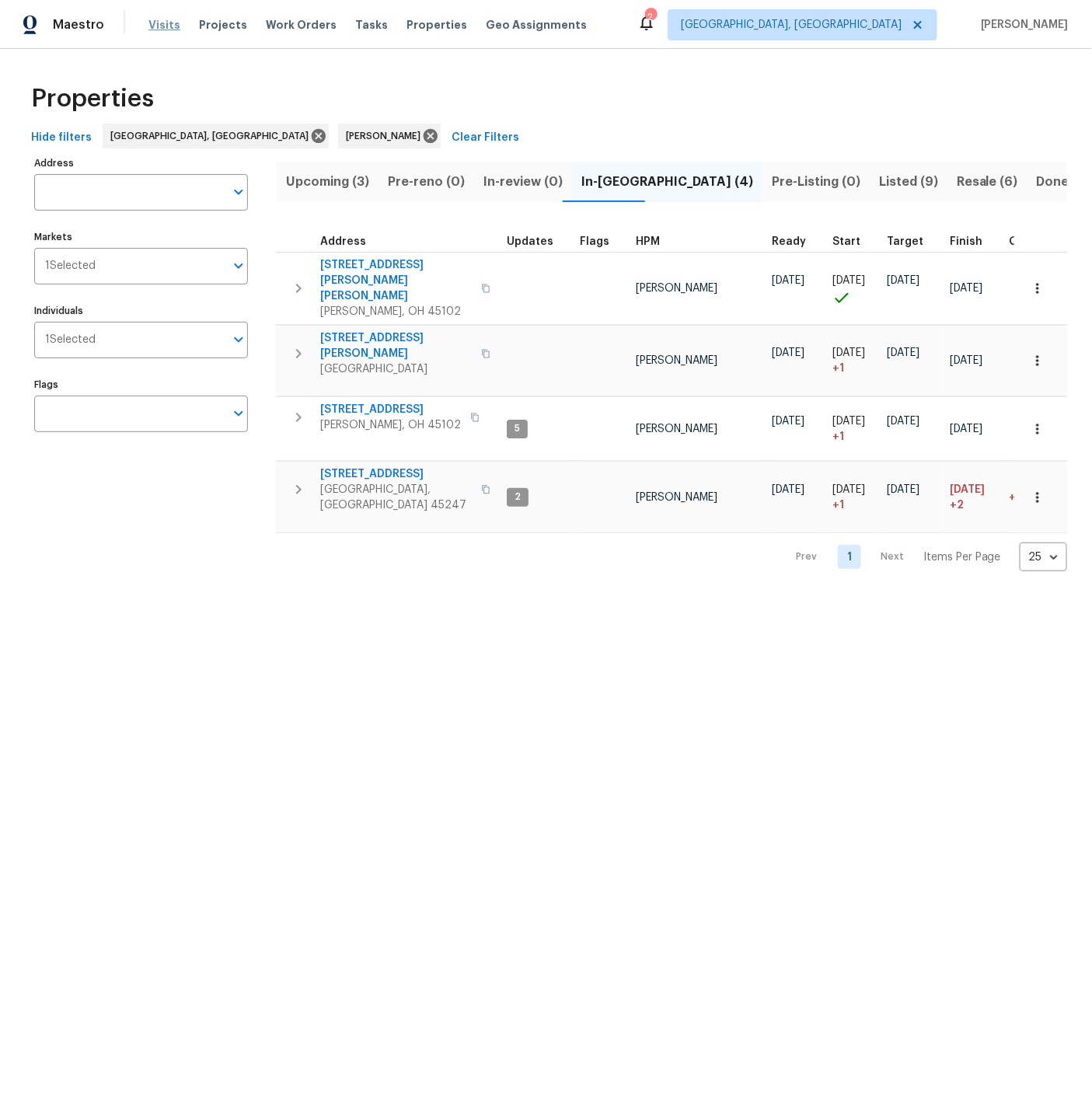
click at [161, 26] on span "Visits" at bounding box center [164, 25] width 32 height 16
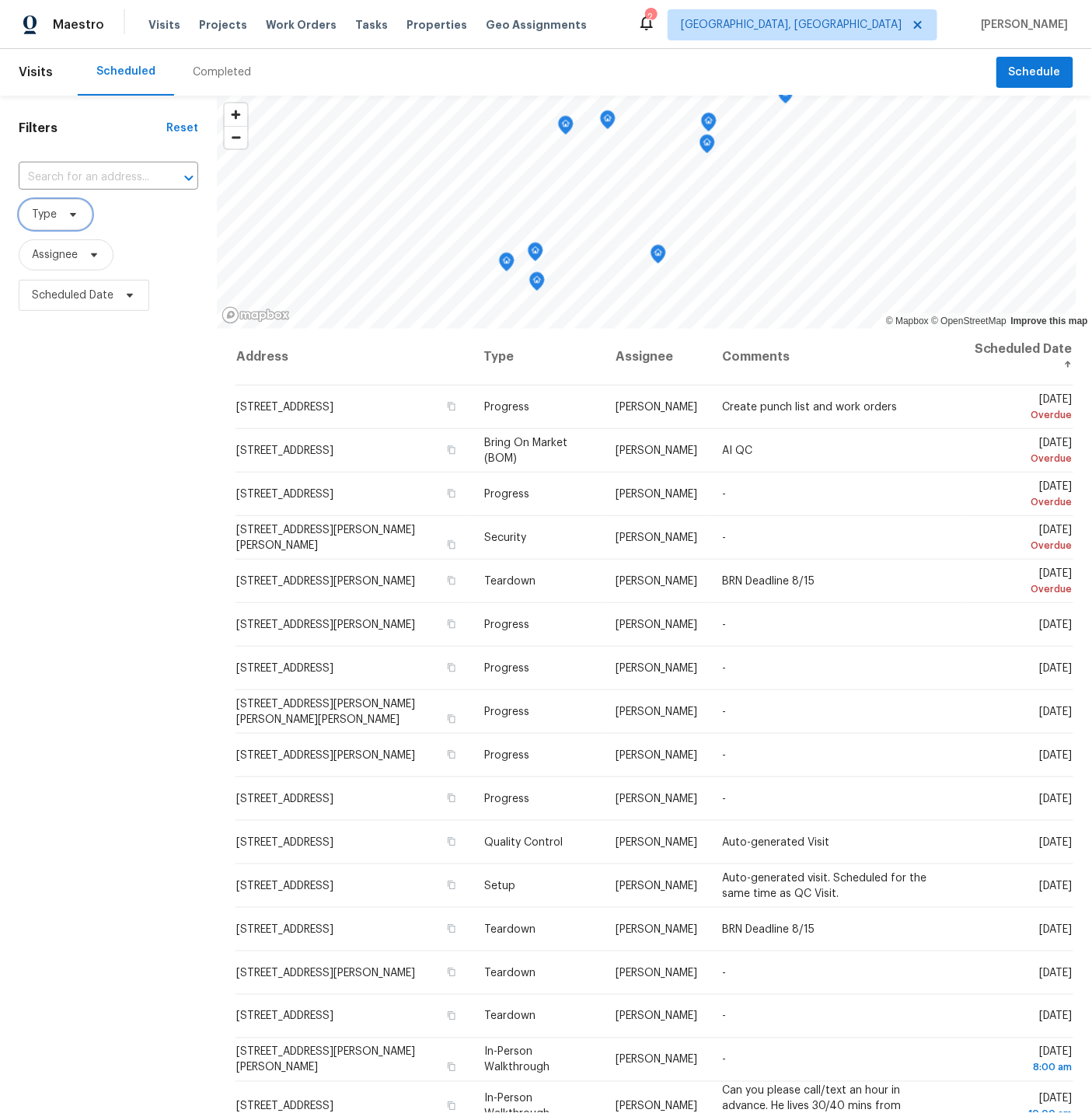
click at [53, 213] on span "Type" at bounding box center [44, 214] width 25 height 16
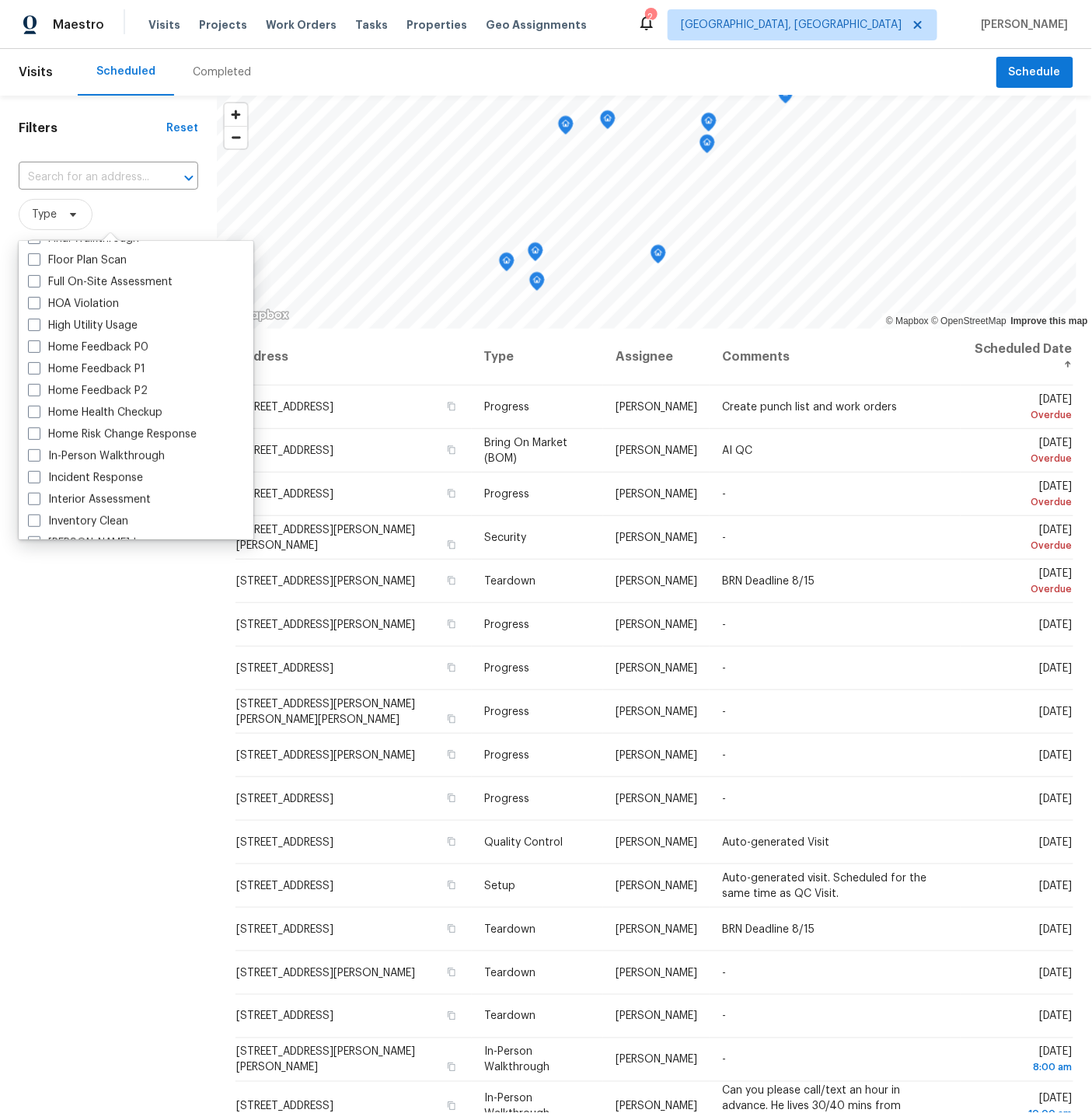
scroll to position [409, 0]
click at [35, 452] on span at bounding box center [34, 453] width 12 height 12
click at [35, 452] on input "In-Person Walkthrough" at bounding box center [33, 451] width 10 height 10
checkbox input "true"
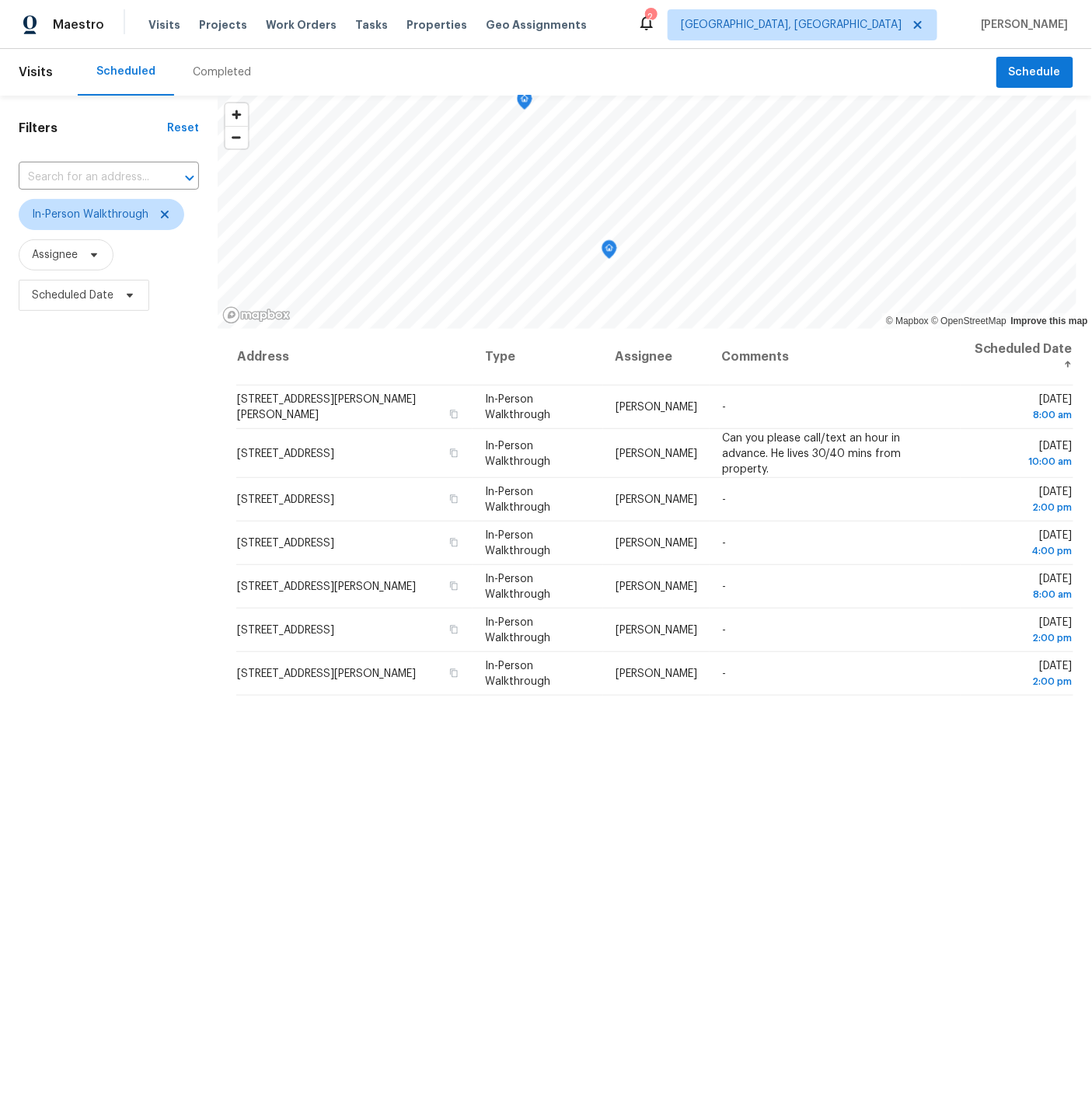
click at [167, 721] on div "Filters Reset ​ In-Person Walkthrough Assignee Scheduled Date" at bounding box center [109, 657] width 217 height 1124
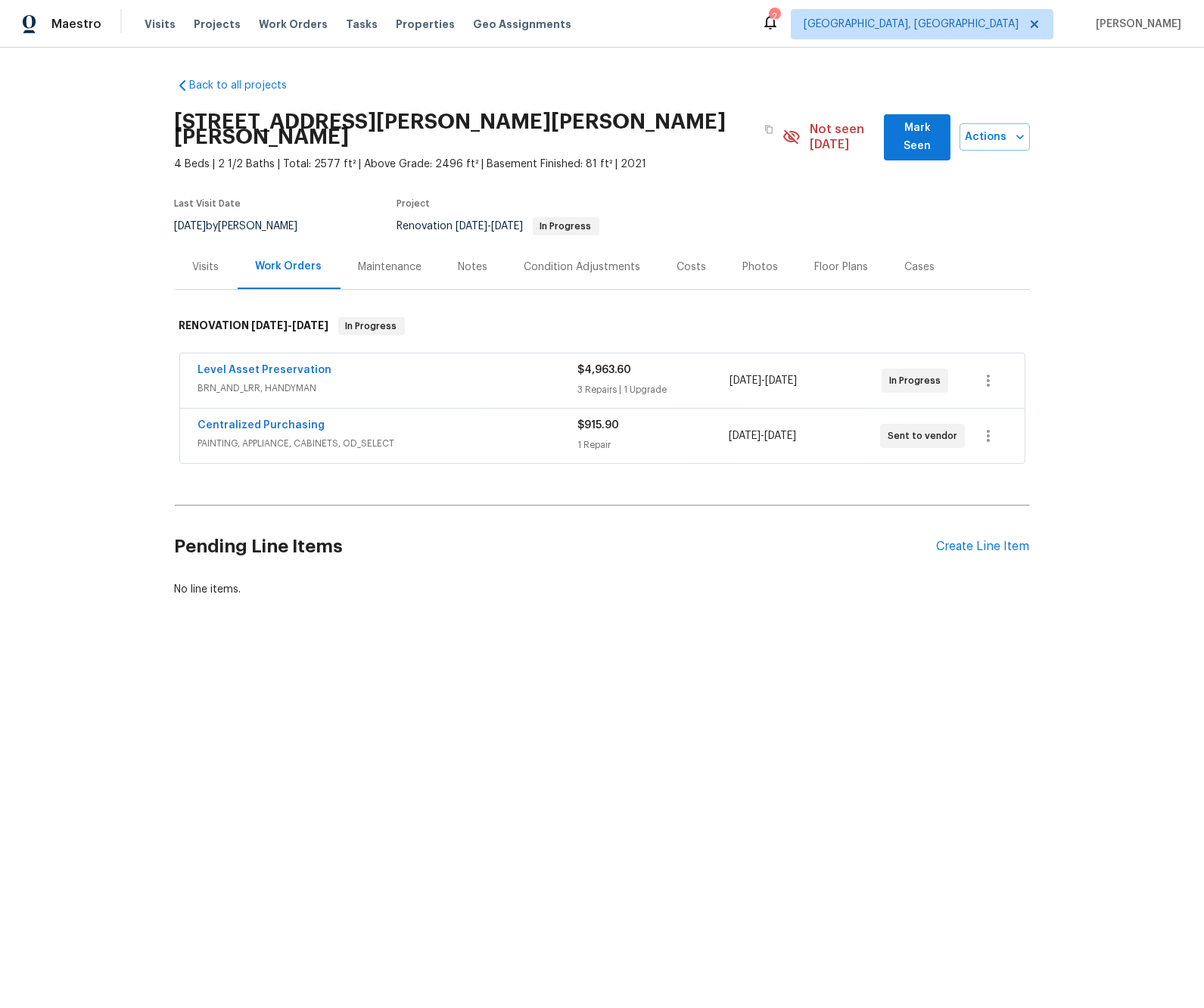
click at [473, 260] on div "Notes" at bounding box center [473, 267] width 30 height 15
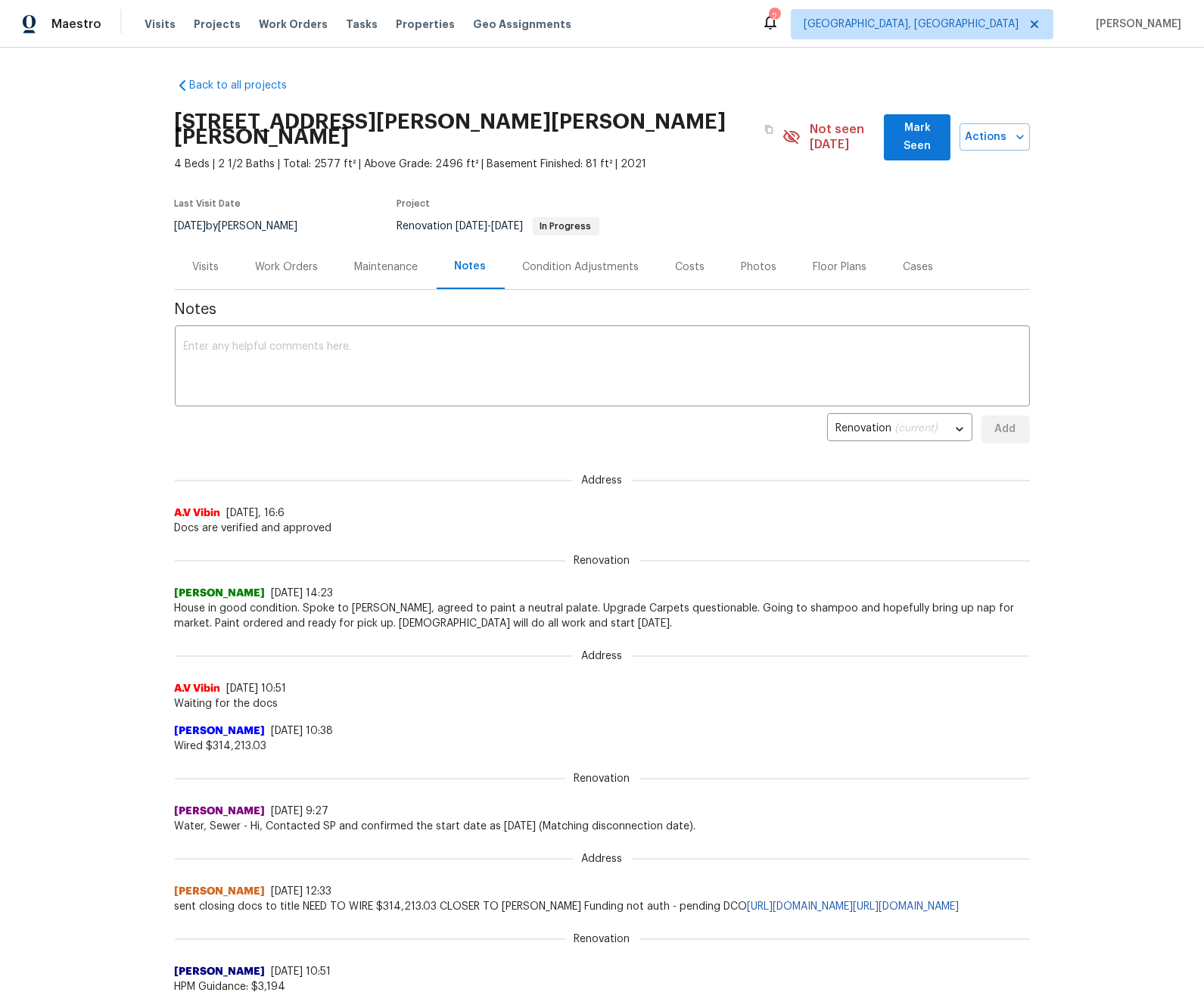
click at [301, 260] on div "Work Orders" at bounding box center [287, 267] width 63 height 15
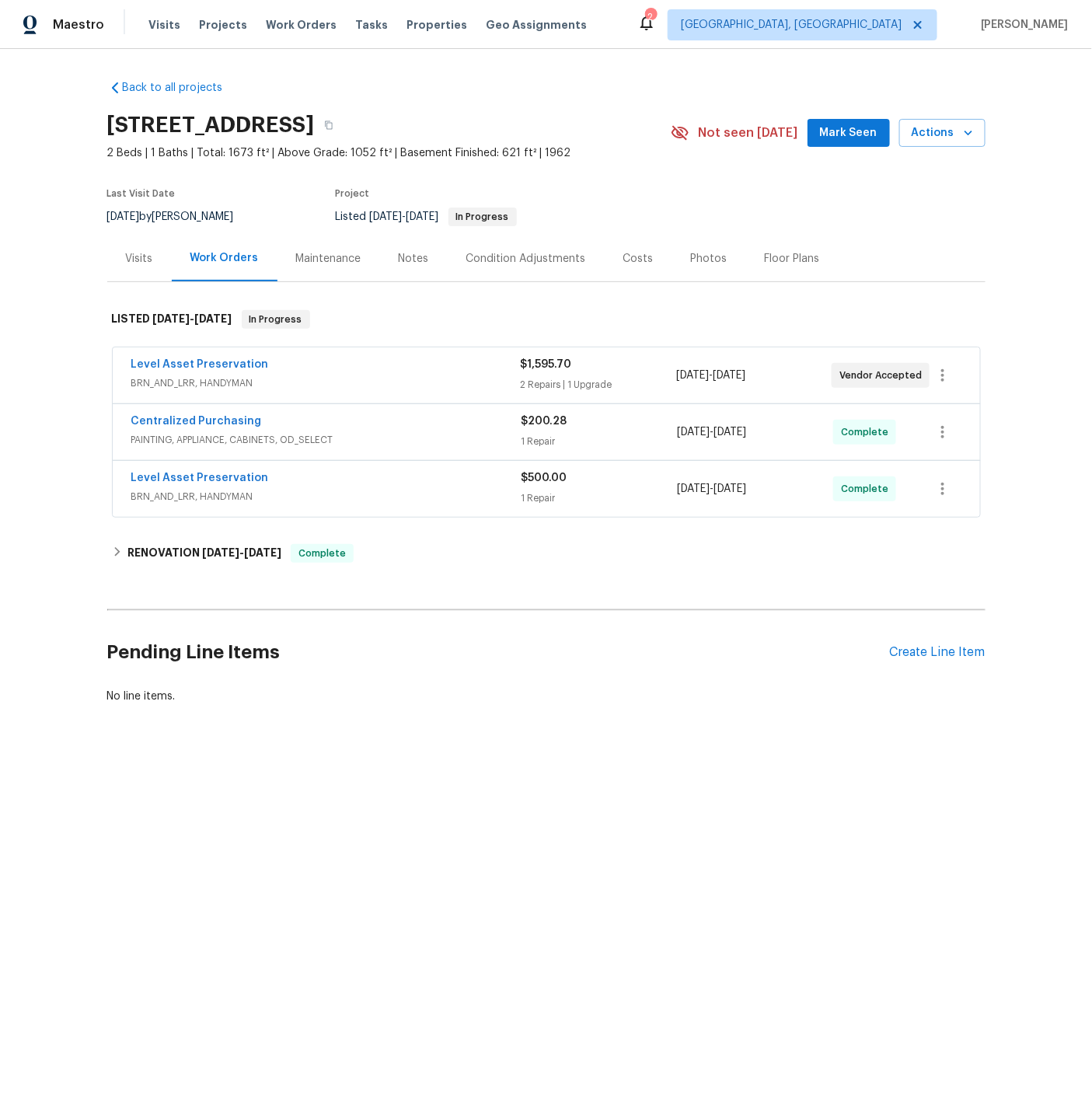
click at [693, 260] on div "Photos" at bounding box center [709, 259] width 36 height 16
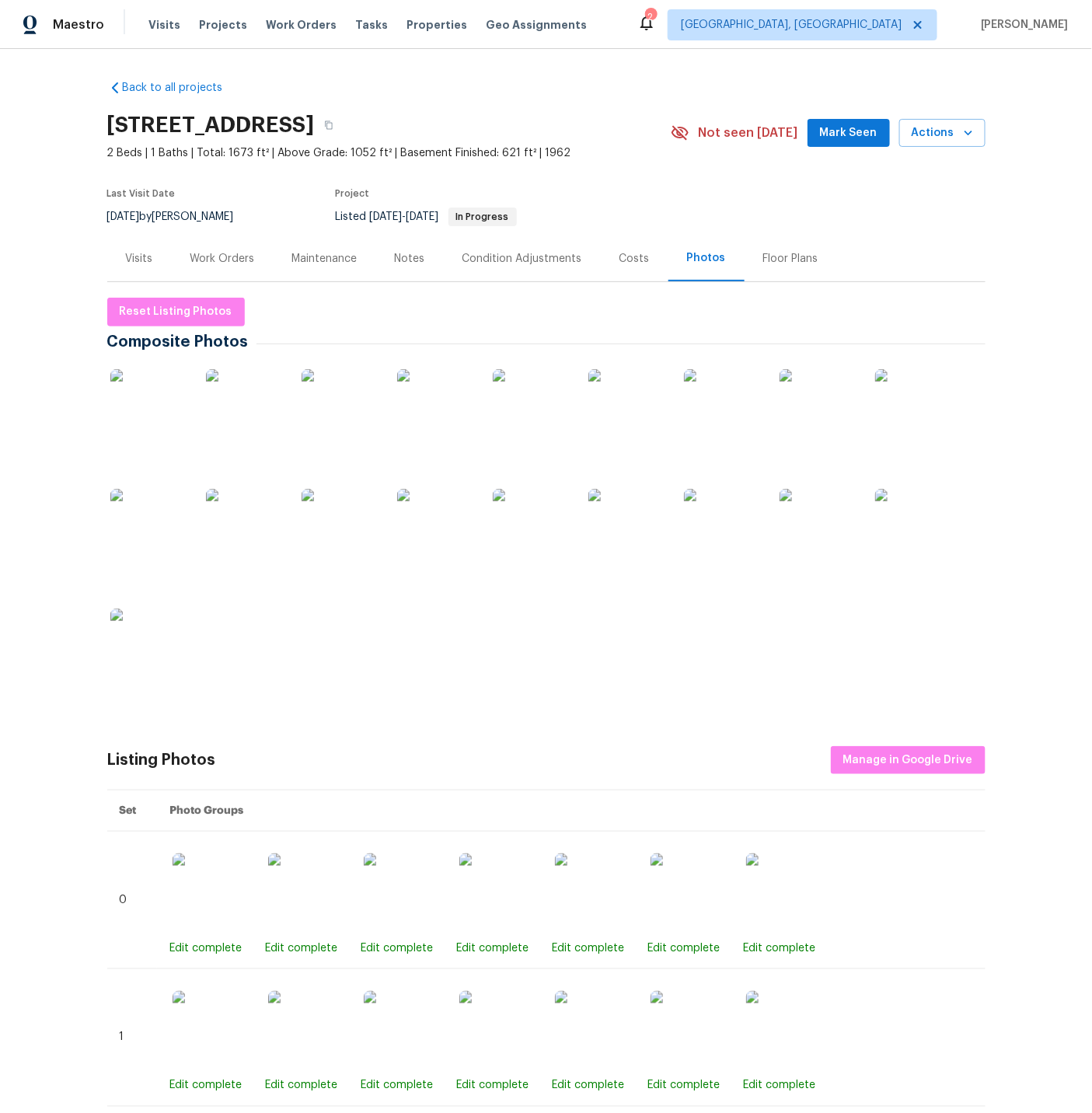
click at [161, 423] on img at bounding box center [149, 408] width 77 height 77
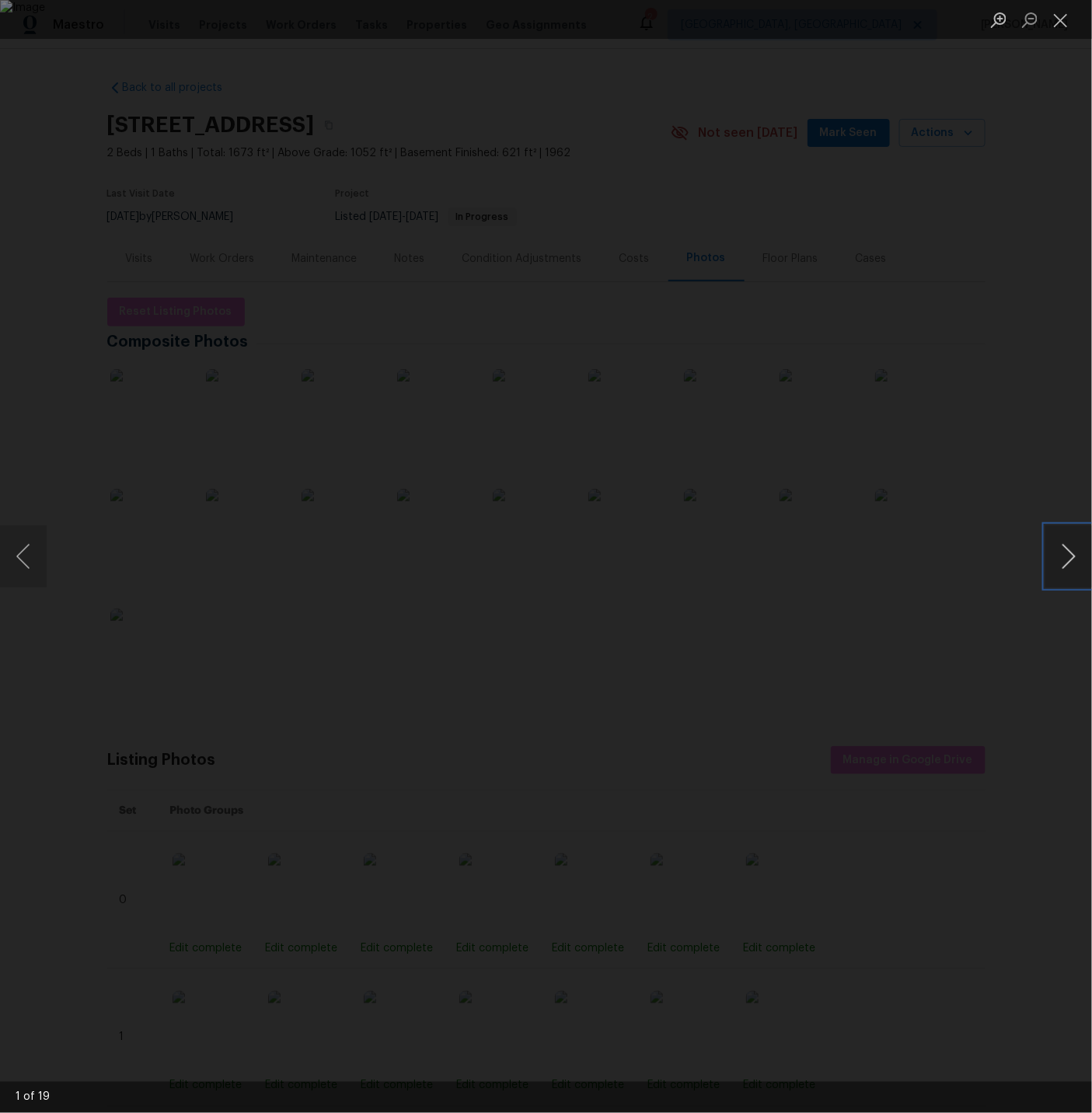
click at [1064, 554] on button "Next image" at bounding box center [1068, 556] width 47 height 62
click at [1066, 554] on button "Next image" at bounding box center [1068, 556] width 47 height 62
click at [1067, 554] on button "Next image" at bounding box center [1068, 556] width 47 height 62
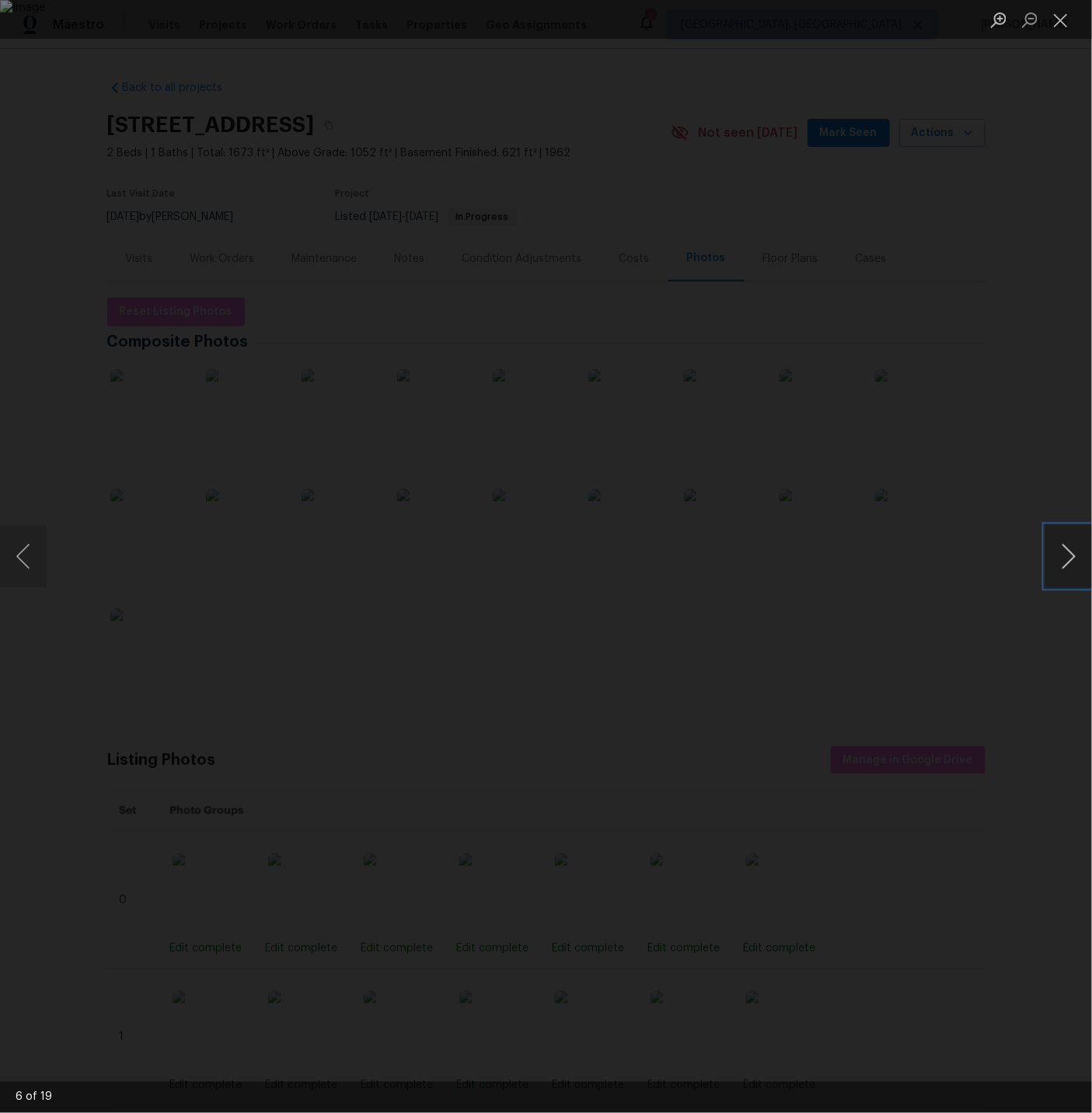
click at [1067, 554] on button "Next image" at bounding box center [1068, 556] width 47 height 62
click at [1070, 555] on button "Next image" at bounding box center [1068, 556] width 47 height 62
click at [1069, 552] on button "Next image" at bounding box center [1068, 556] width 47 height 62
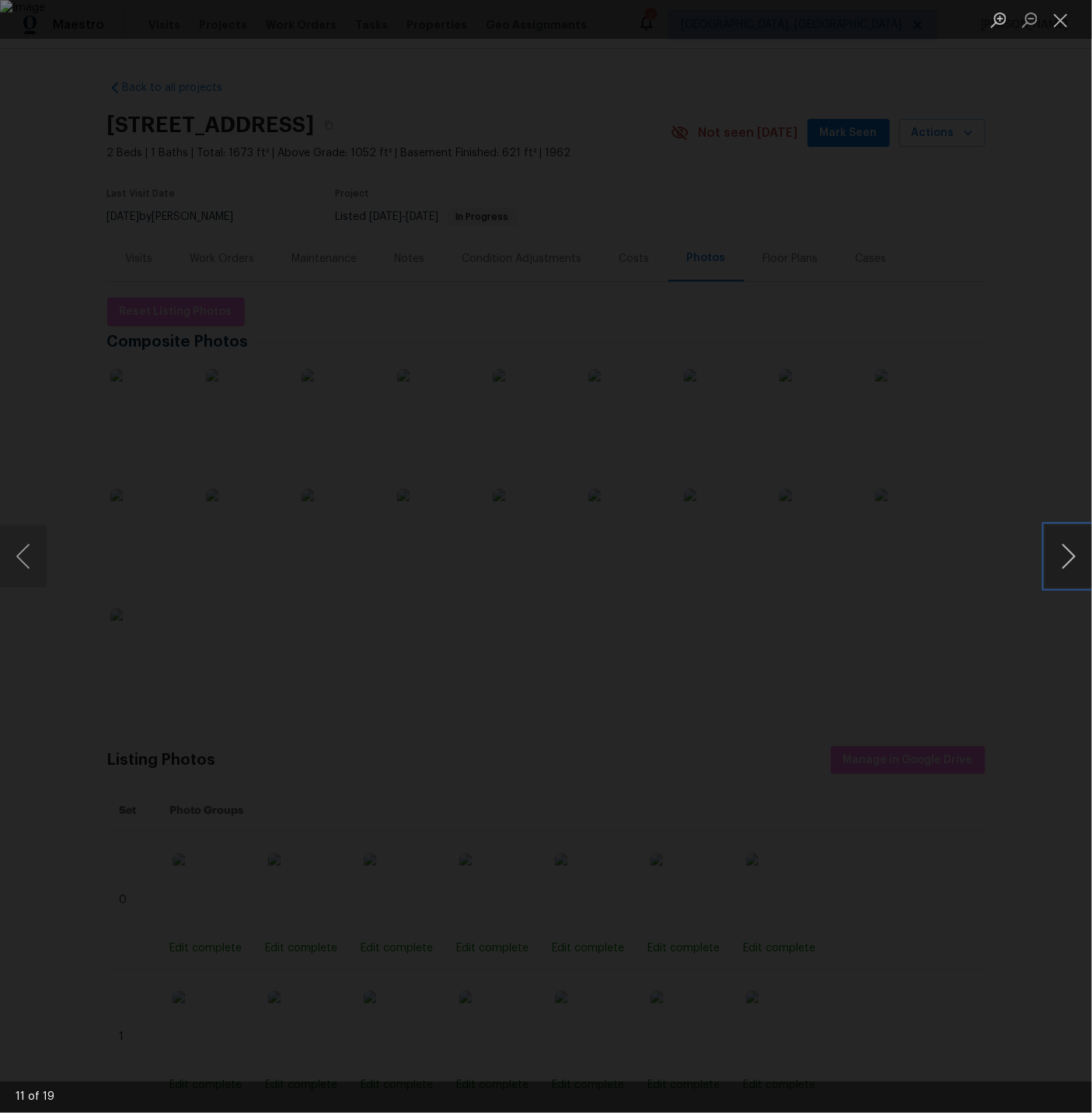
click at [1069, 552] on button "Next image" at bounding box center [1068, 556] width 47 height 62
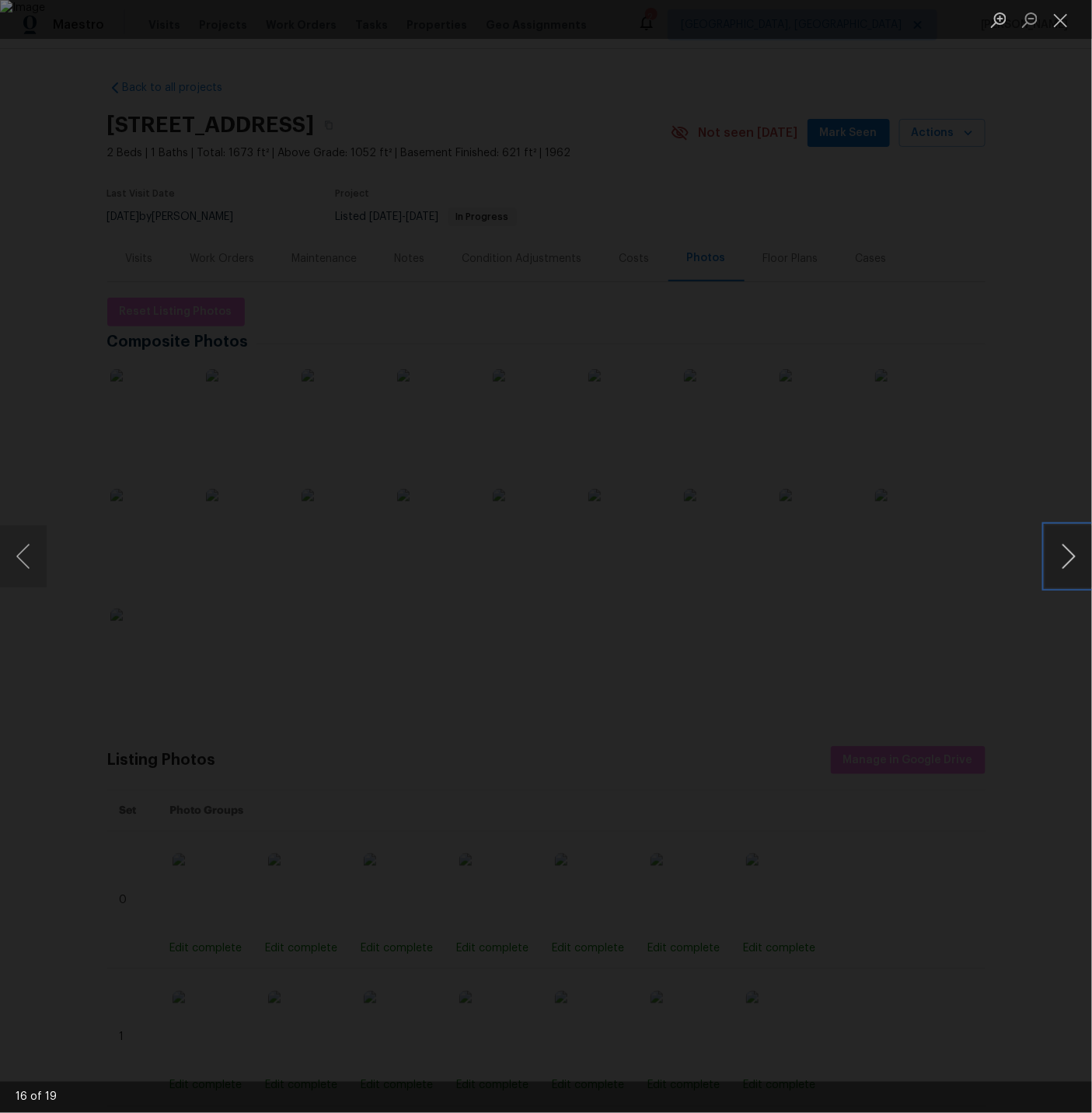
click at [1069, 552] on button "Next image" at bounding box center [1068, 556] width 47 height 62
click at [21, 547] on button "Previous image" at bounding box center [23, 556] width 47 height 62
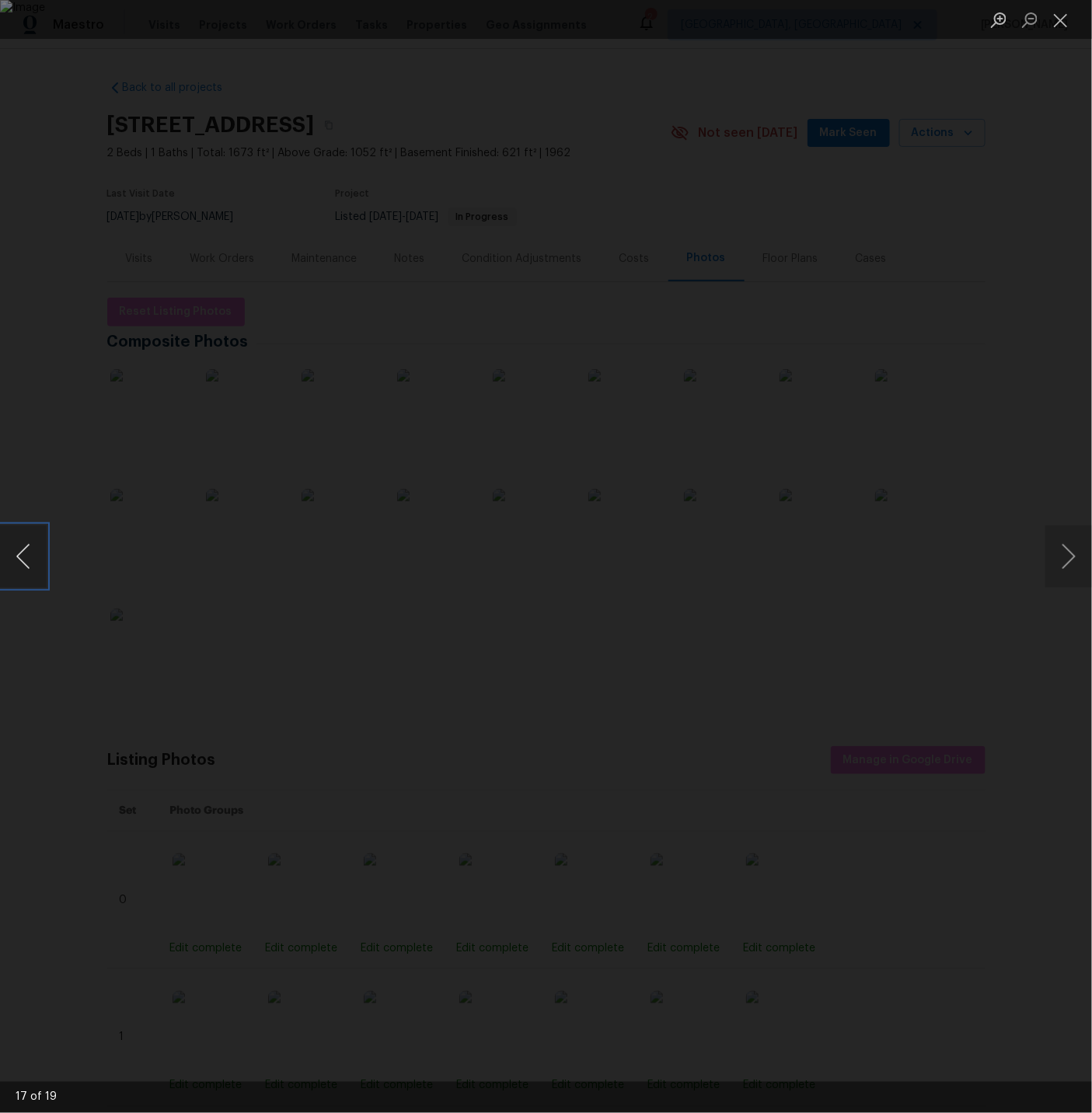
click at [21, 547] on button "Previous image" at bounding box center [23, 556] width 47 height 62
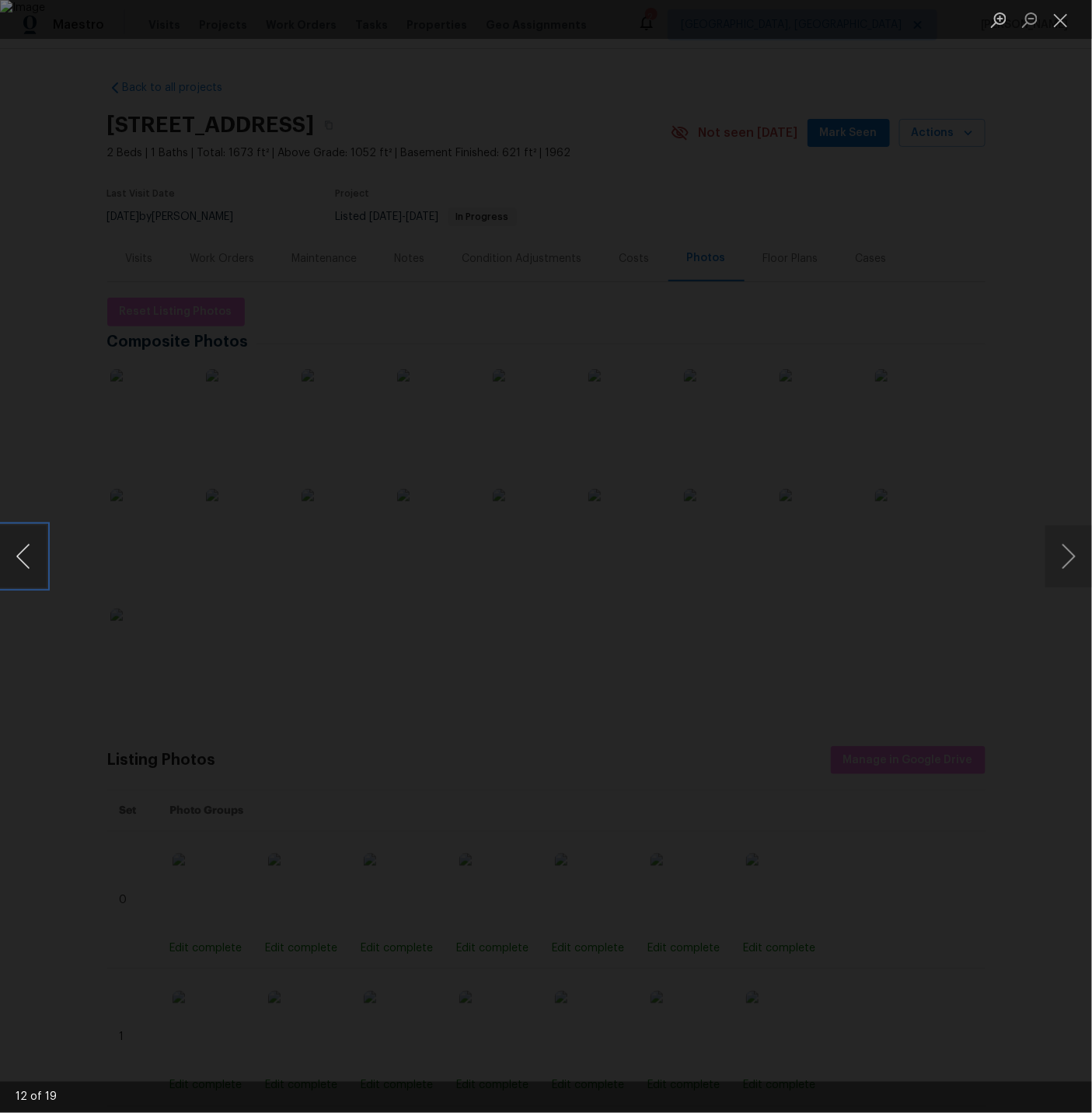
click at [25, 554] on button "Previous image" at bounding box center [23, 556] width 47 height 62
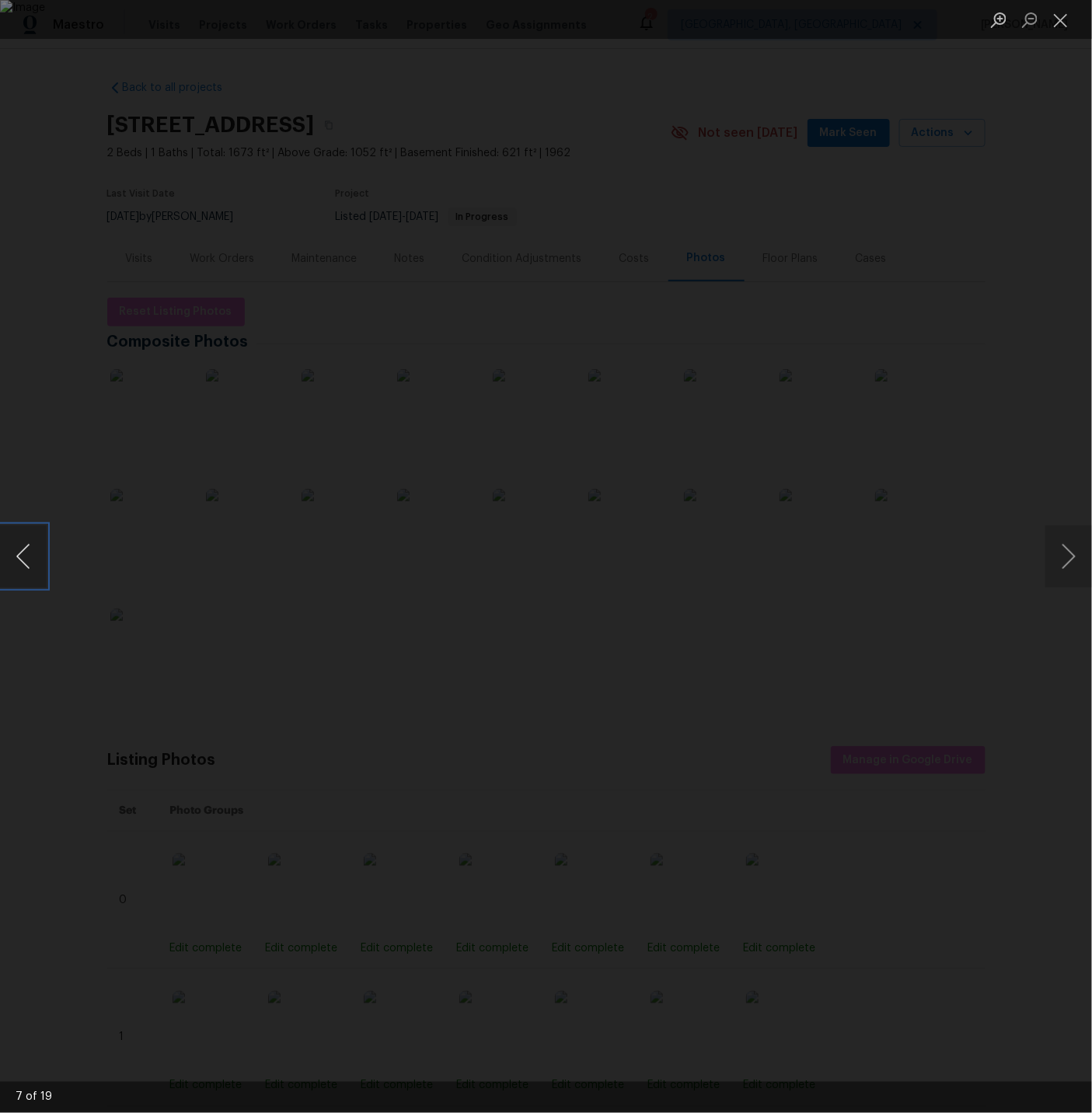
click at [25, 554] on button "Previous image" at bounding box center [23, 556] width 47 height 62
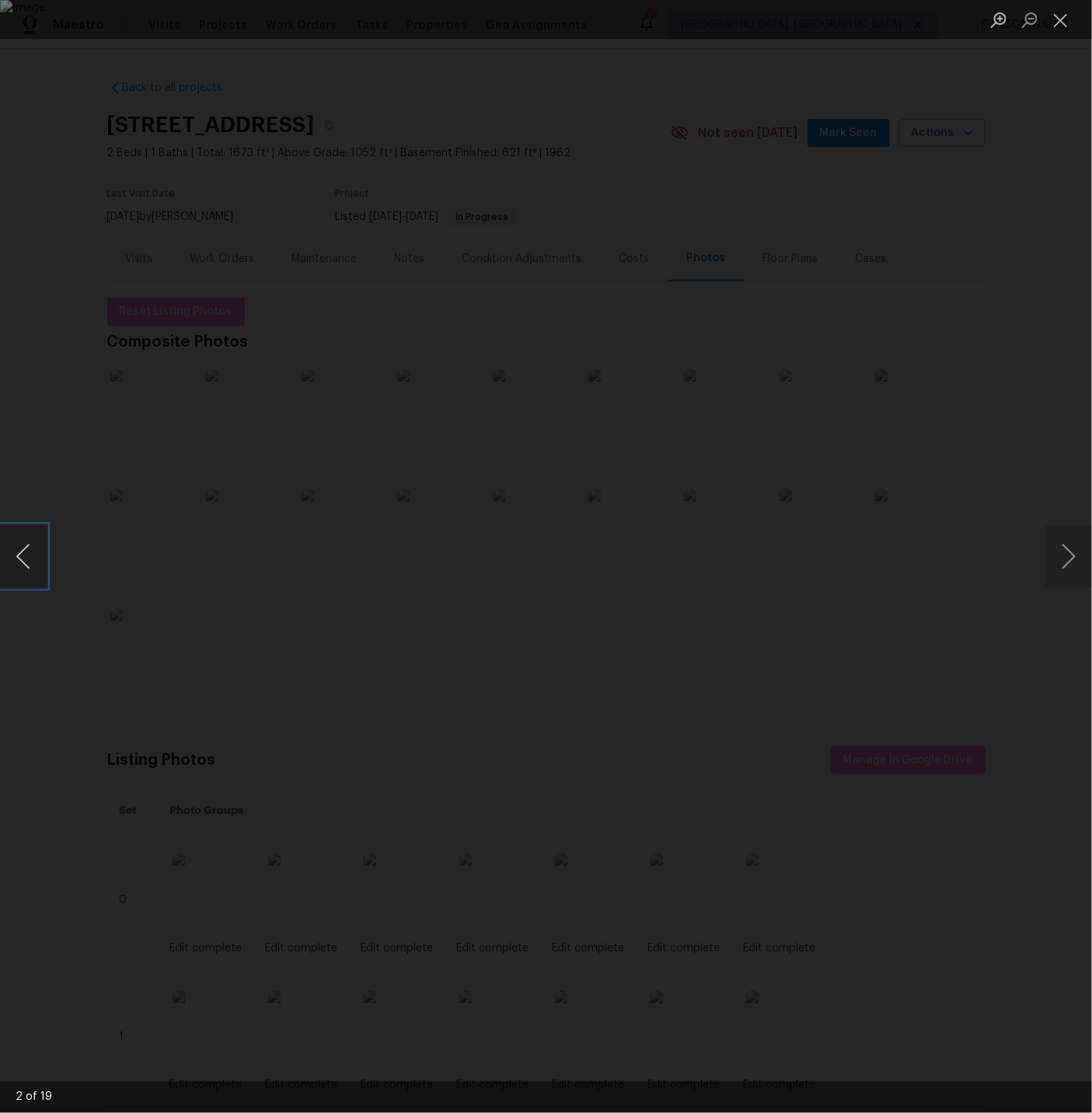
click at [26, 554] on button "Previous image" at bounding box center [23, 556] width 47 height 62
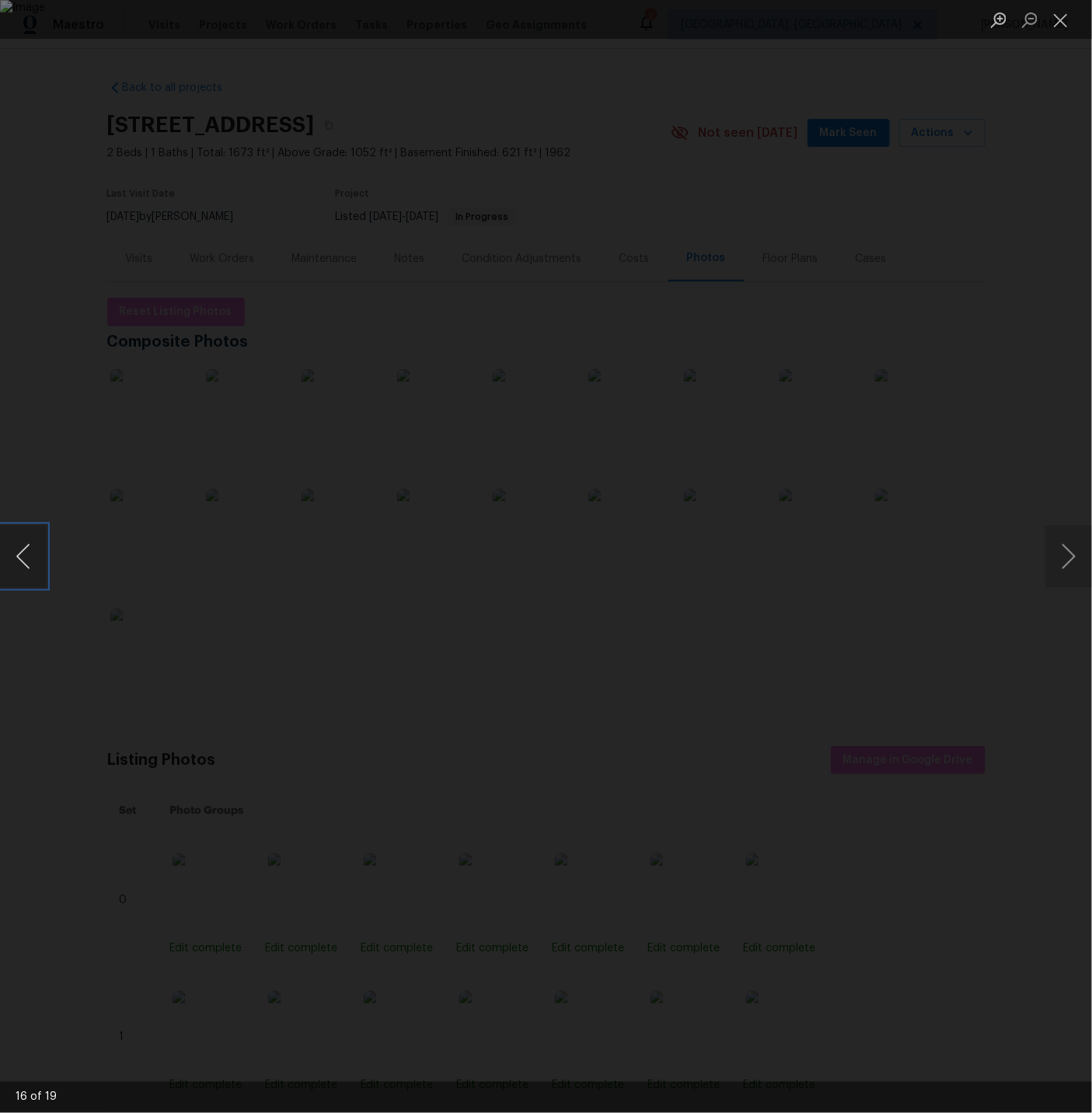
click at [26, 554] on button "Previous image" at bounding box center [23, 556] width 47 height 62
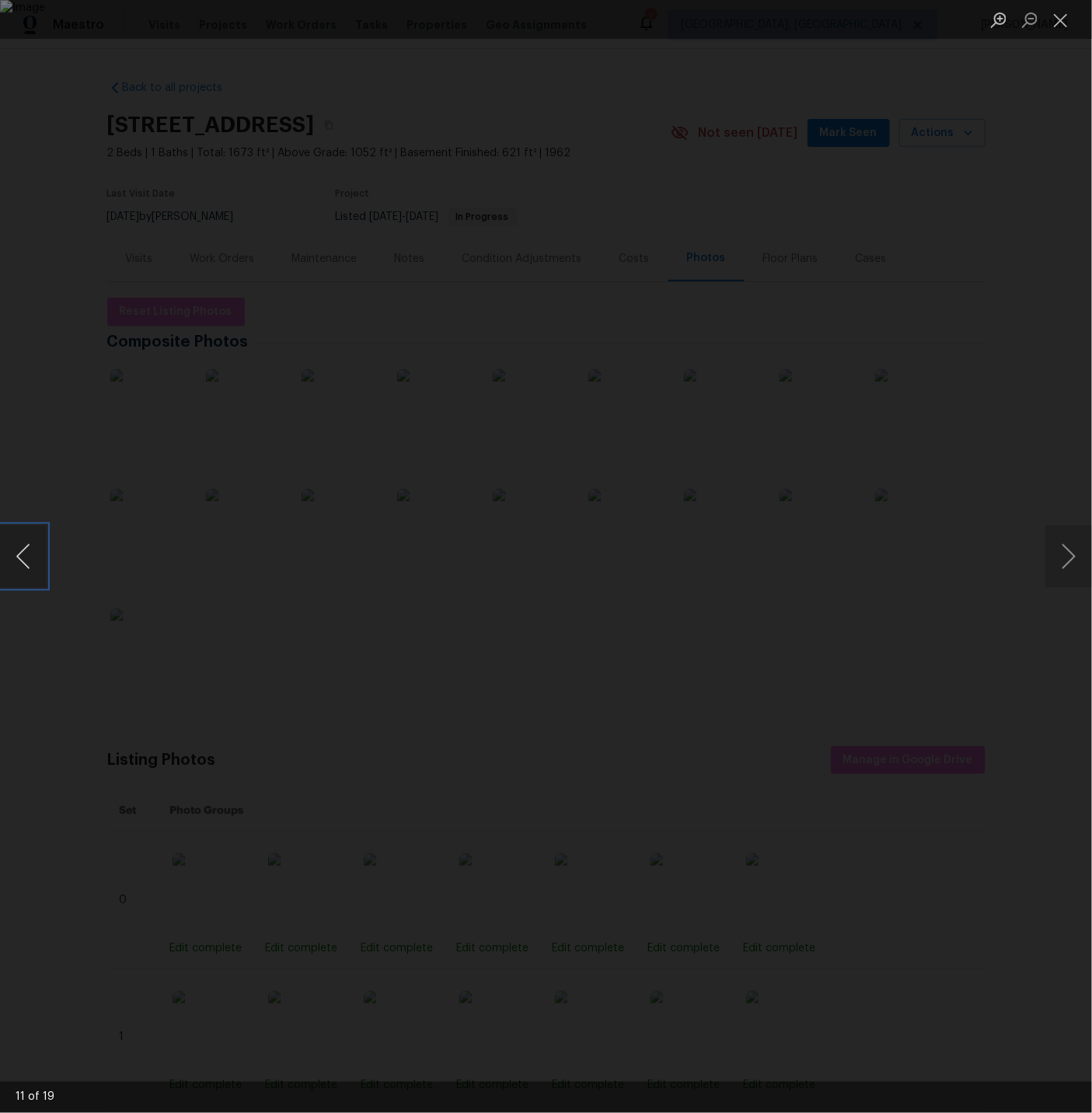
click at [26, 554] on button "Previous image" at bounding box center [23, 556] width 47 height 62
click at [1063, 20] on button "Close lightbox" at bounding box center [1061, 20] width 31 height 27
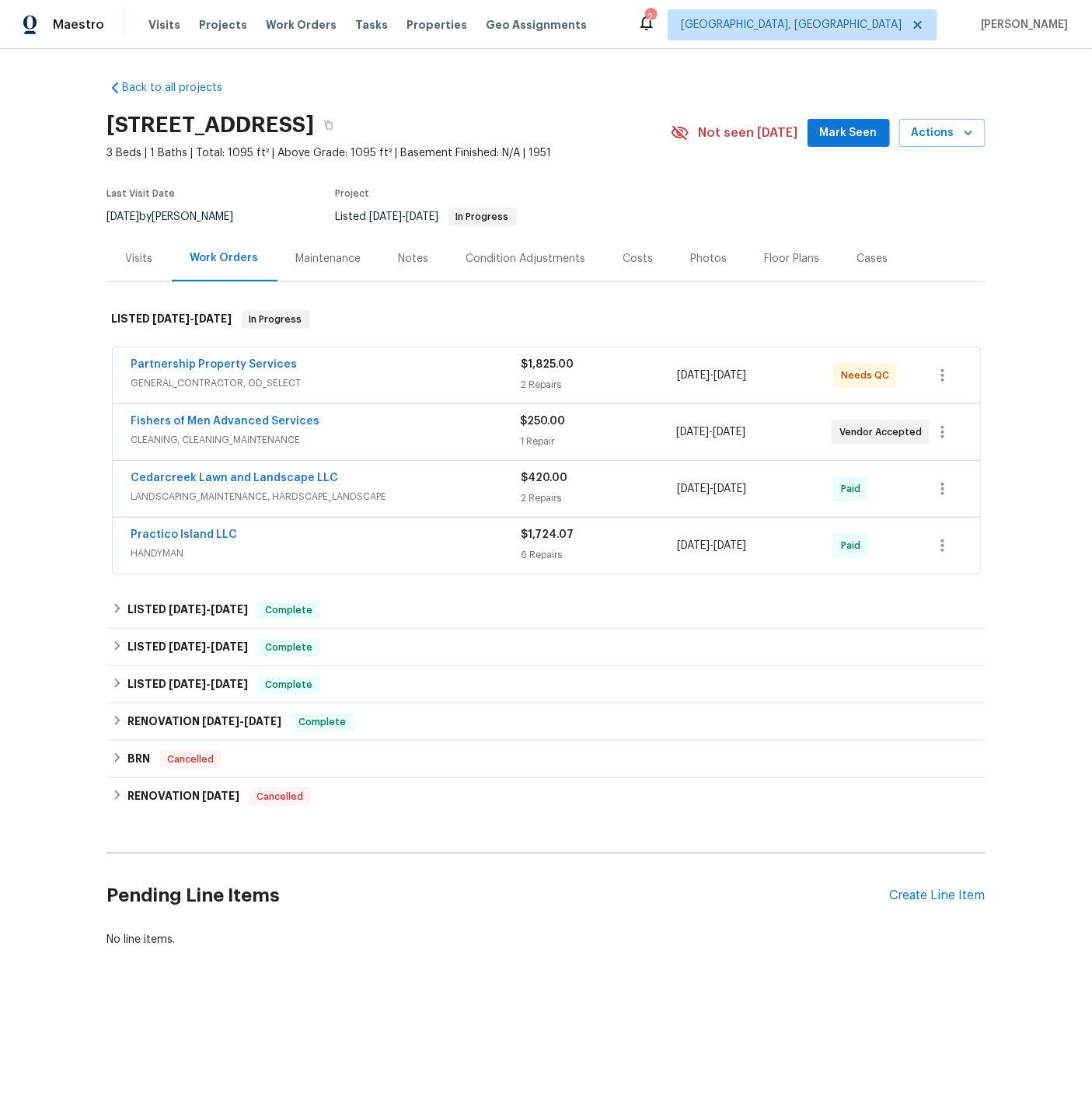
click at [697, 258] on div "Photos" at bounding box center [709, 259] width 36 height 16
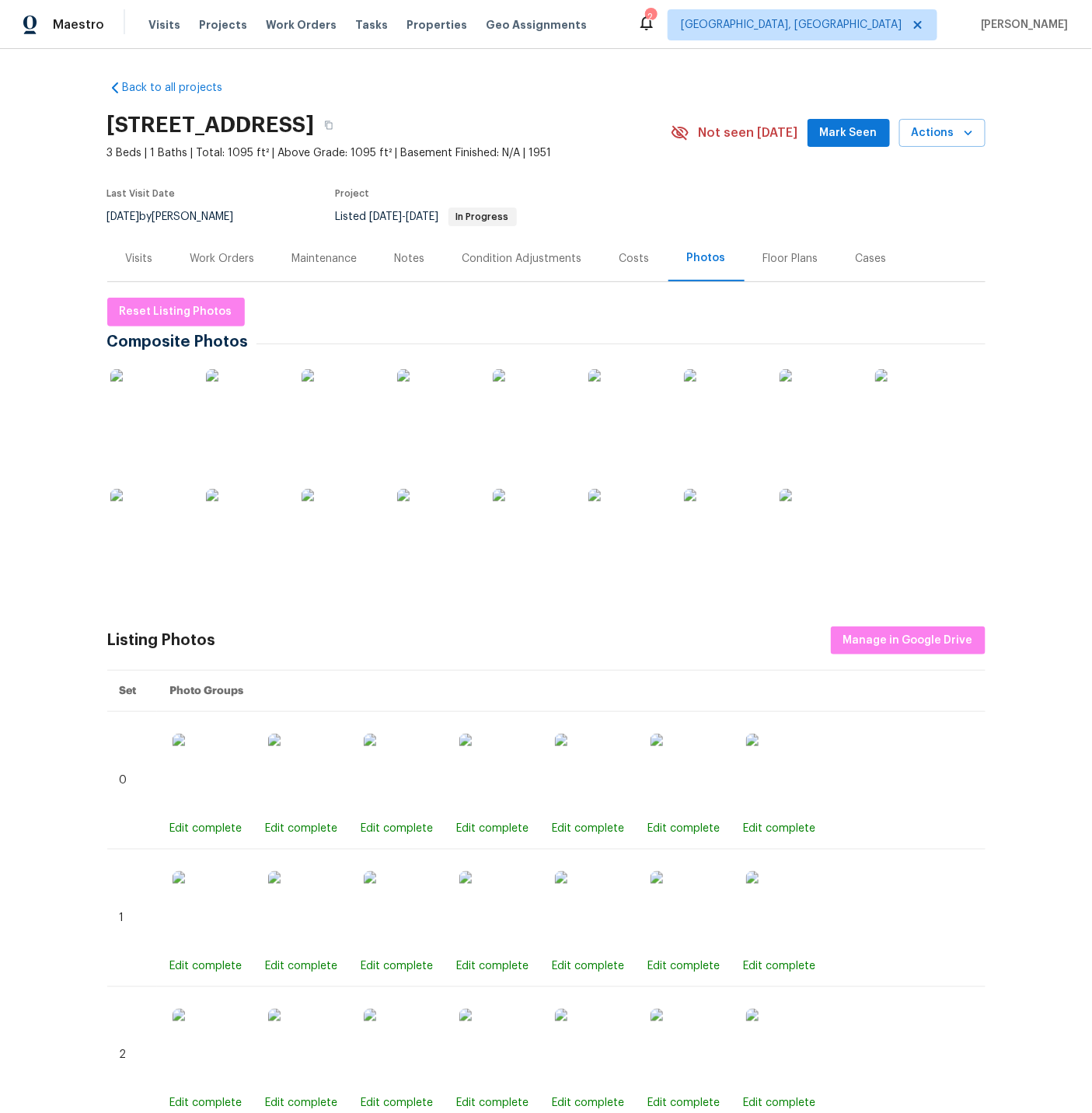
click at [161, 398] on img at bounding box center [149, 408] width 77 height 77
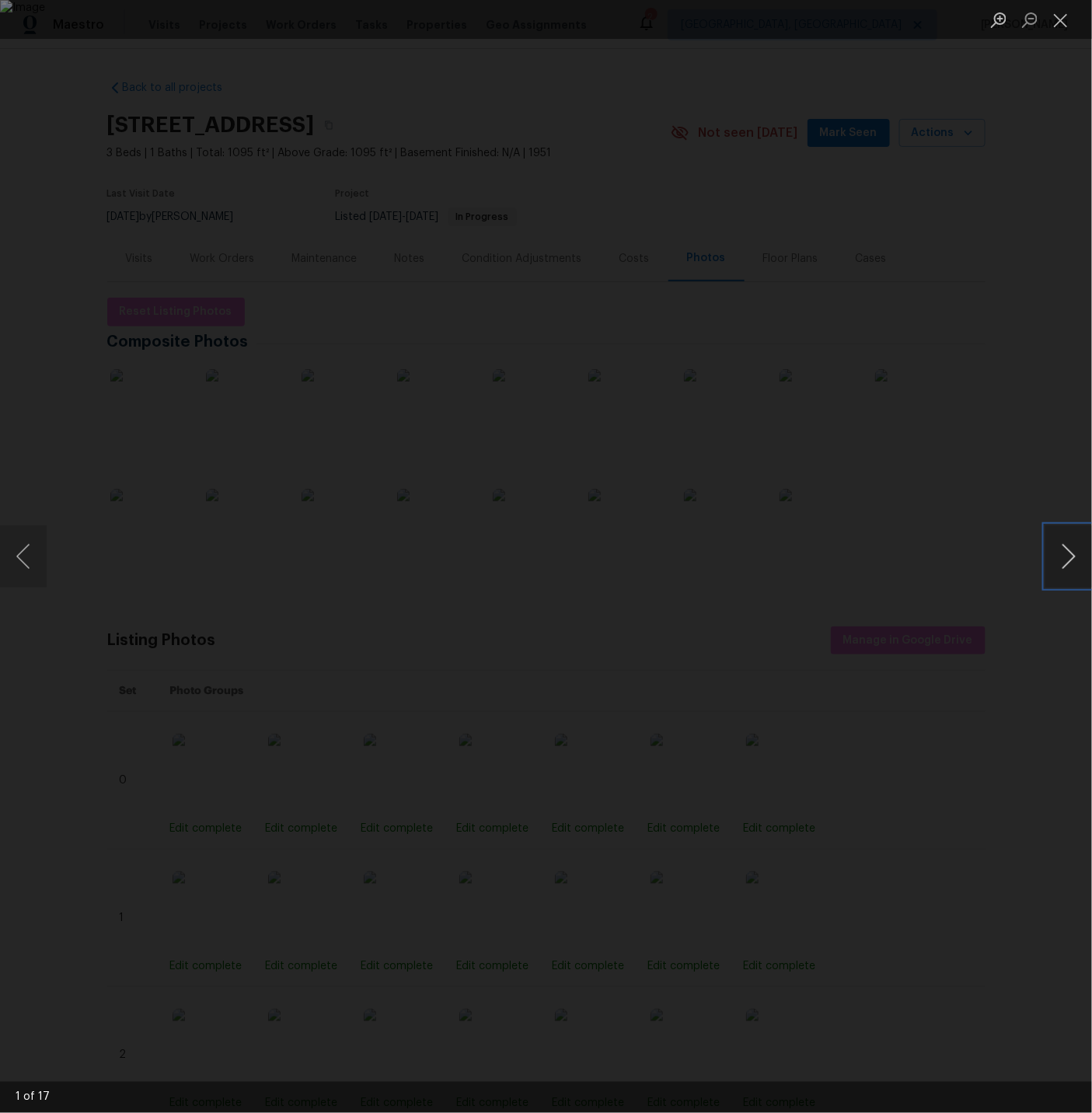
click at [1076, 573] on button "Next image" at bounding box center [1068, 556] width 47 height 62
click at [1073, 563] on button "Next image" at bounding box center [1068, 556] width 47 height 62
click at [1066, 556] on button "Next image" at bounding box center [1068, 556] width 47 height 62
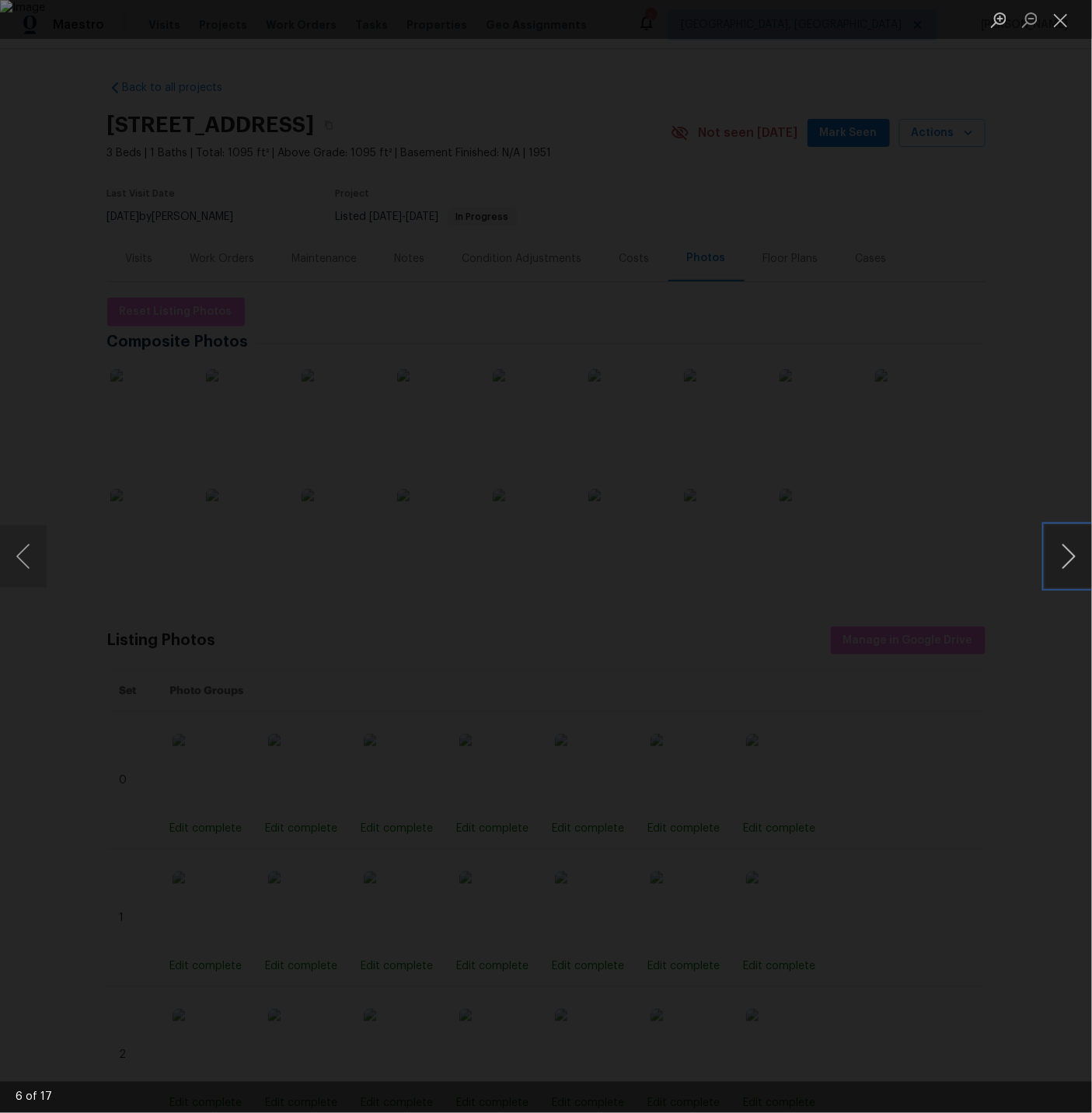
click at [1066, 556] on button "Next image" at bounding box center [1068, 556] width 47 height 62
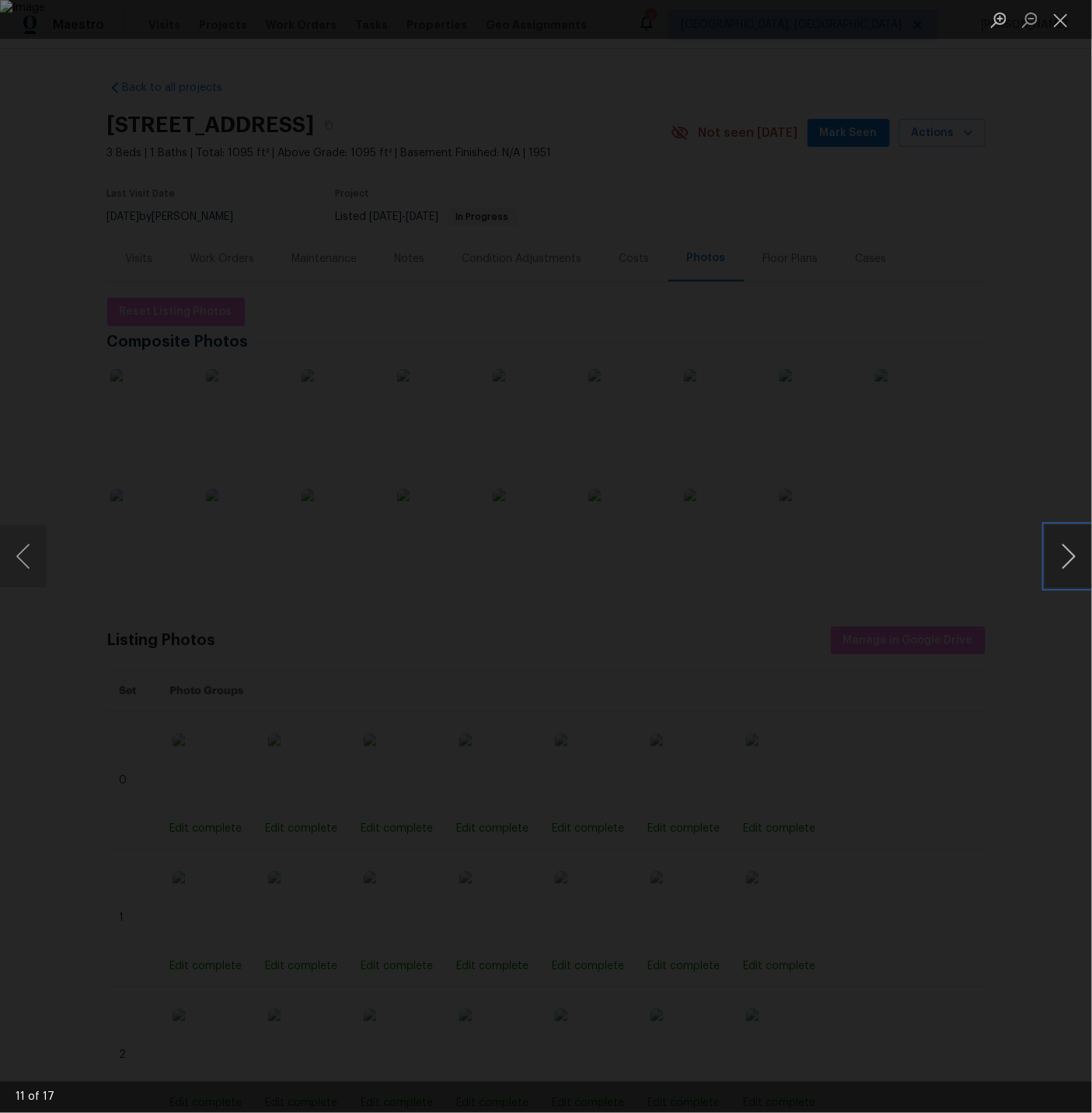
click at [1066, 556] on button "Next image" at bounding box center [1068, 556] width 47 height 62
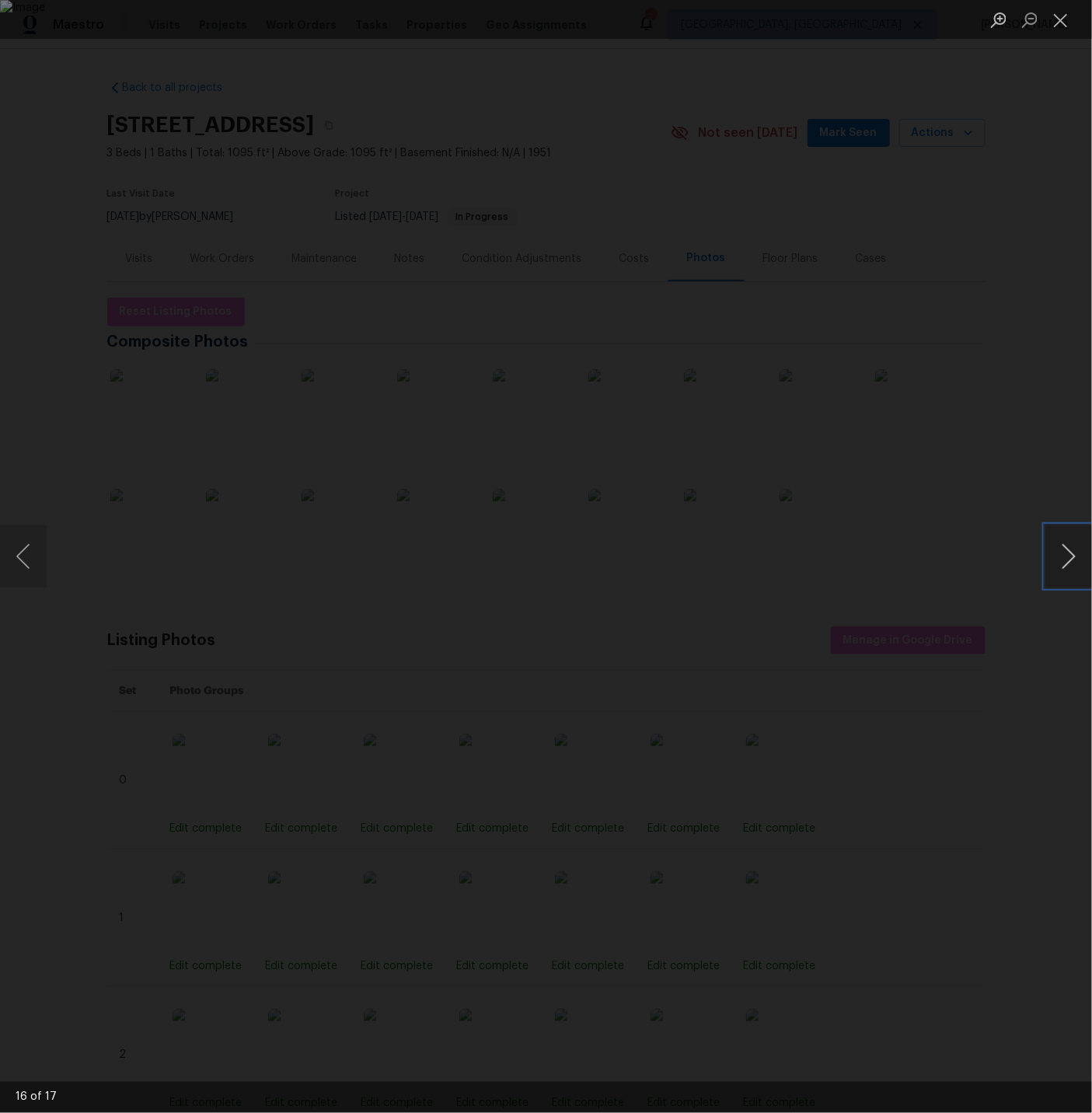
click at [1066, 556] on button "Next image" at bounding box center [1068, 556] width 47 height 62
click at [1062, 18] on button "Close lightbox" at bounding box center [1061, 20] width 31 height 27
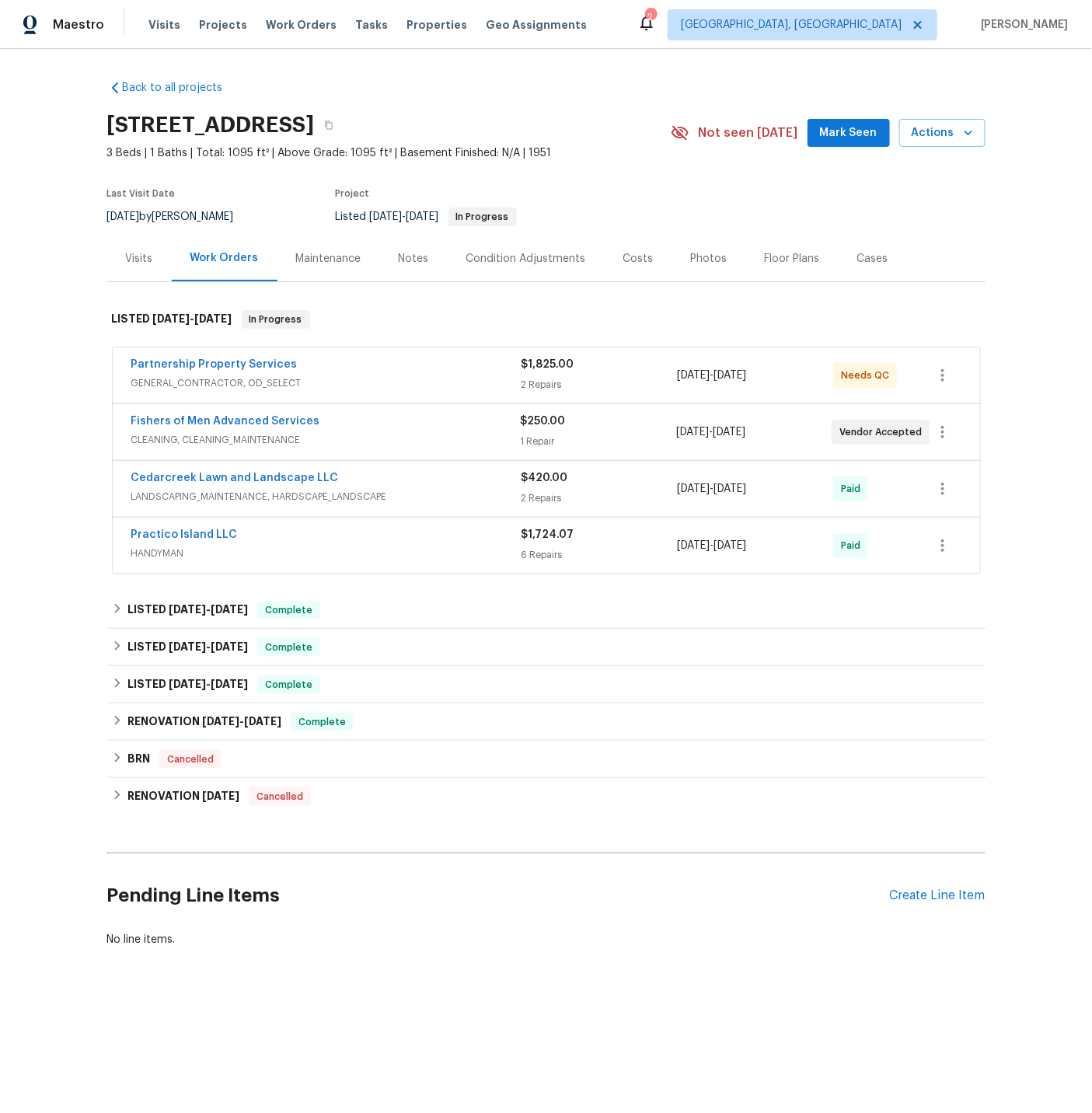
click at [319, 369] on div "Partnership Property Services" at bounding box center [326, 366] width 390 height 19
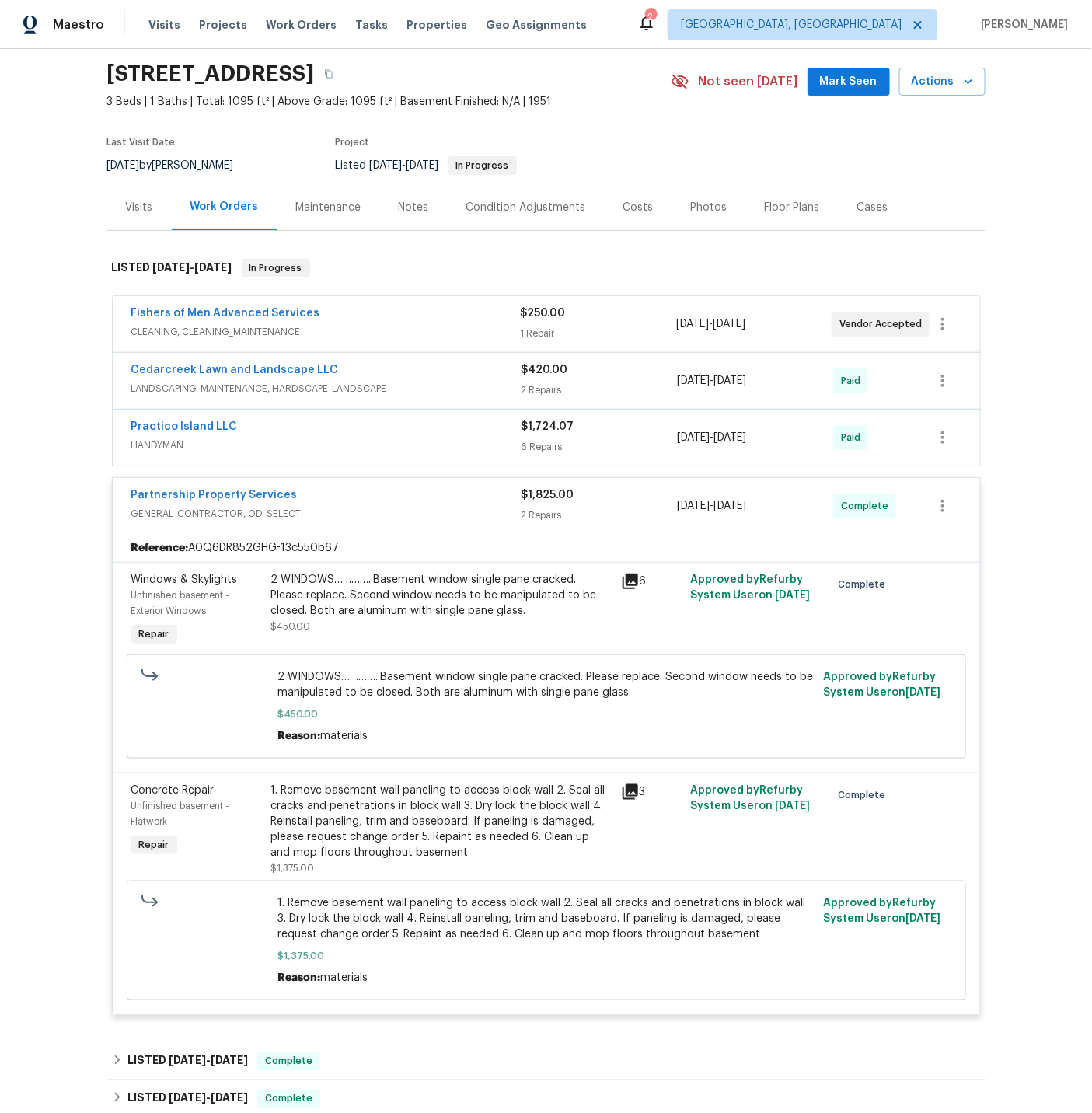
scroll to position [35, 0]
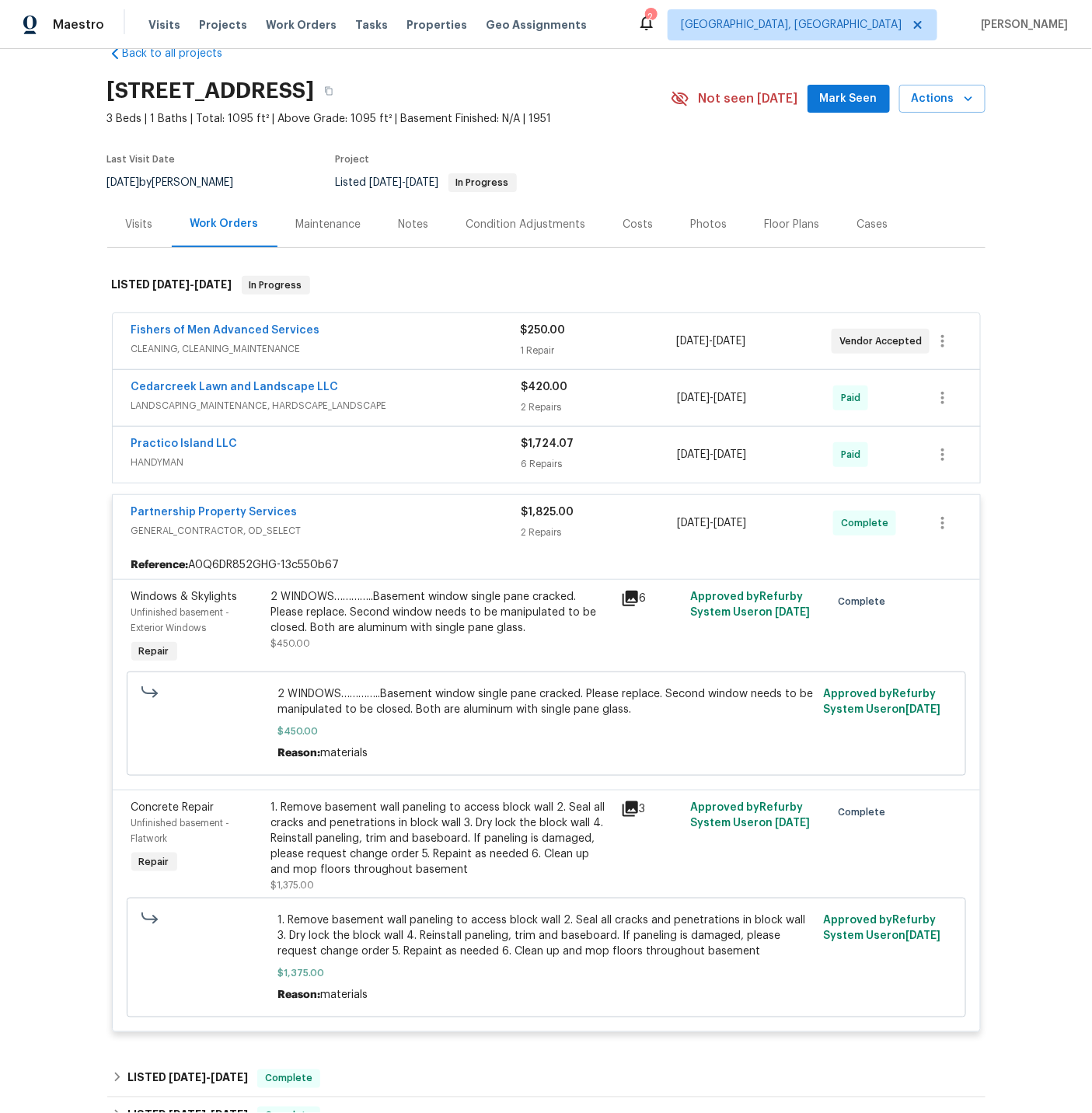
click at [337, 521] on div "Partnership Property Services" at bounding box center [326, 513] width 390 height 19
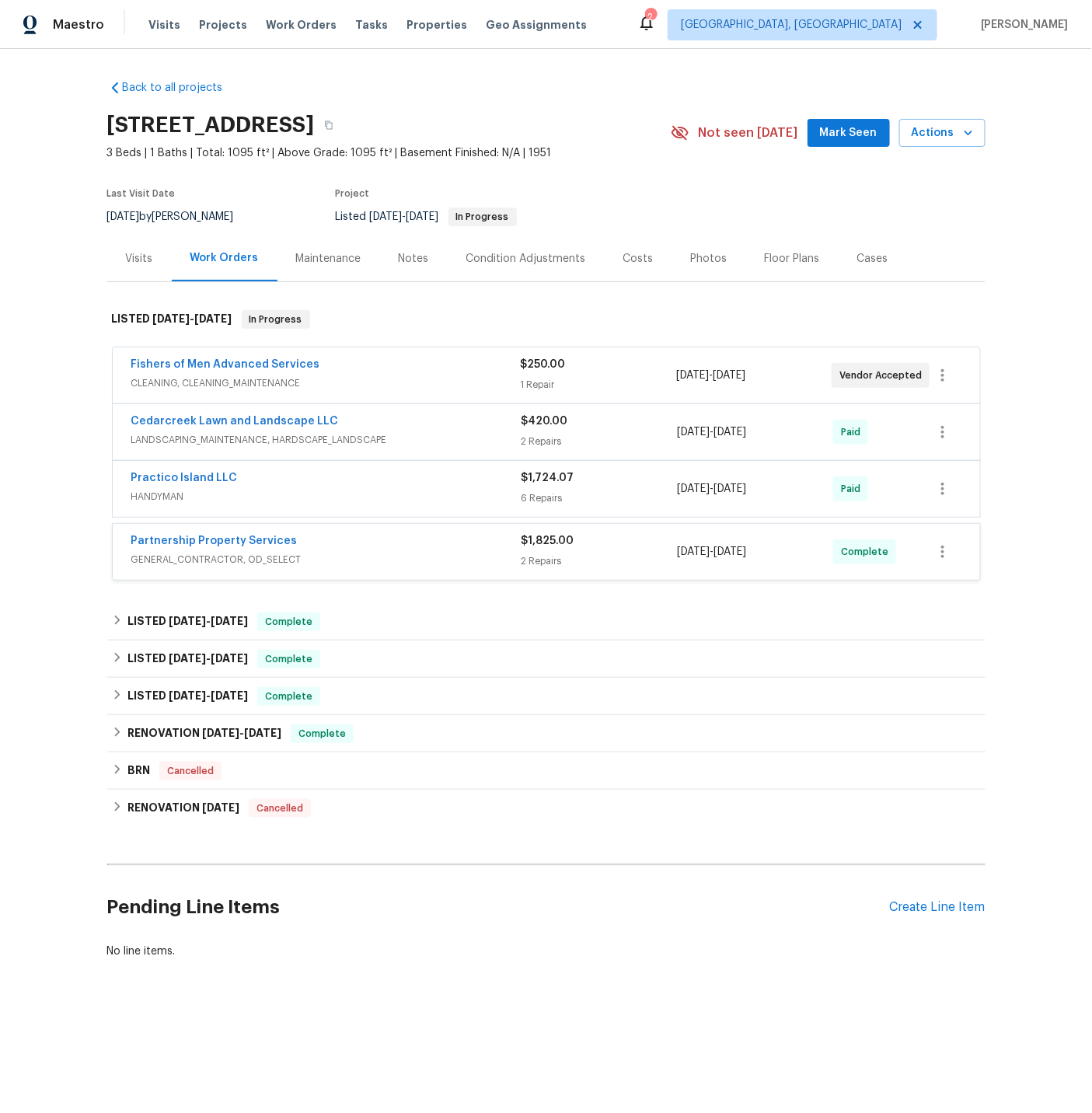
scroll to position [0, 0]
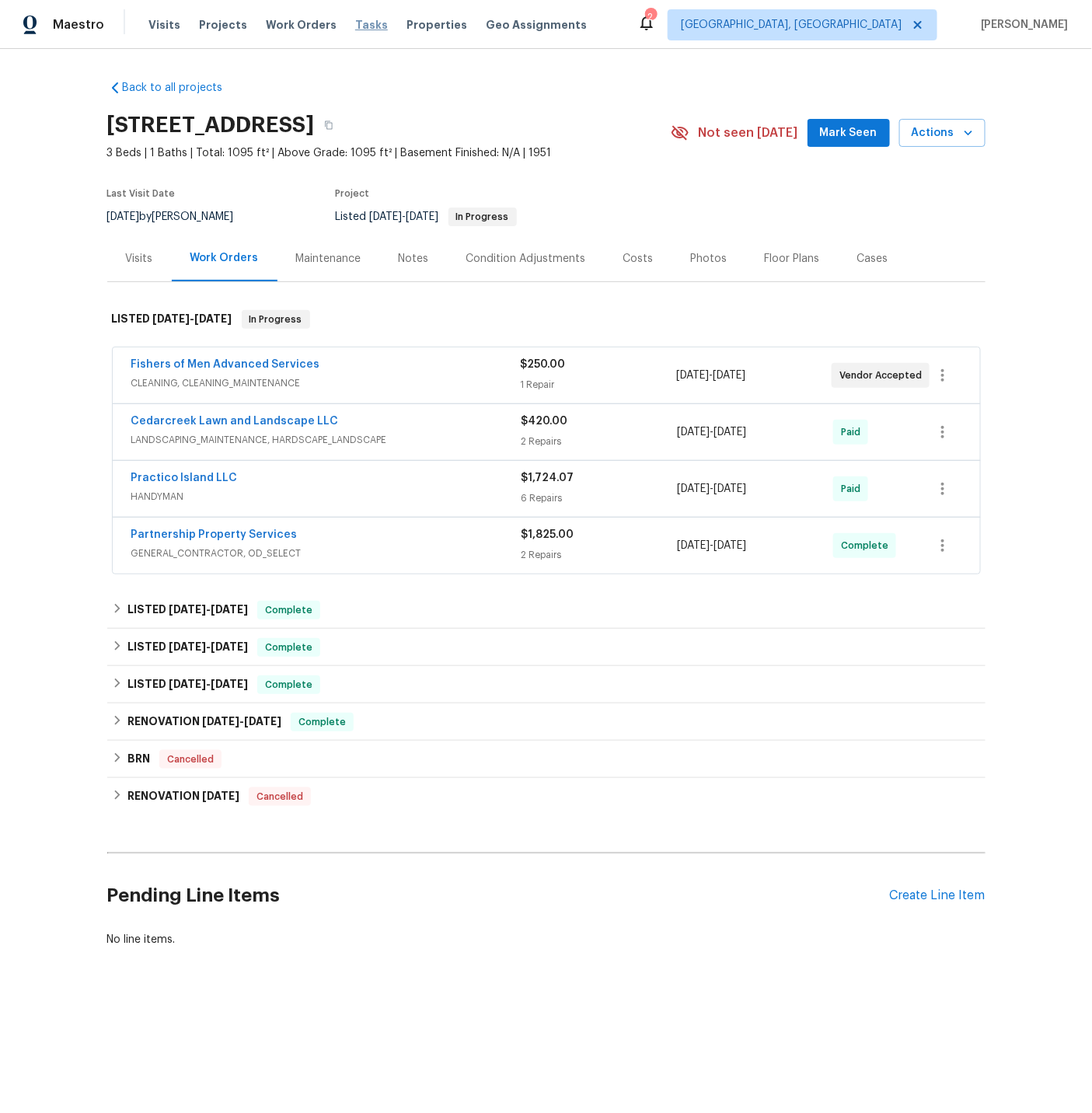
click at [356, 24] on span "Tasks" at bounding box center [371, 25] width 33 height 11
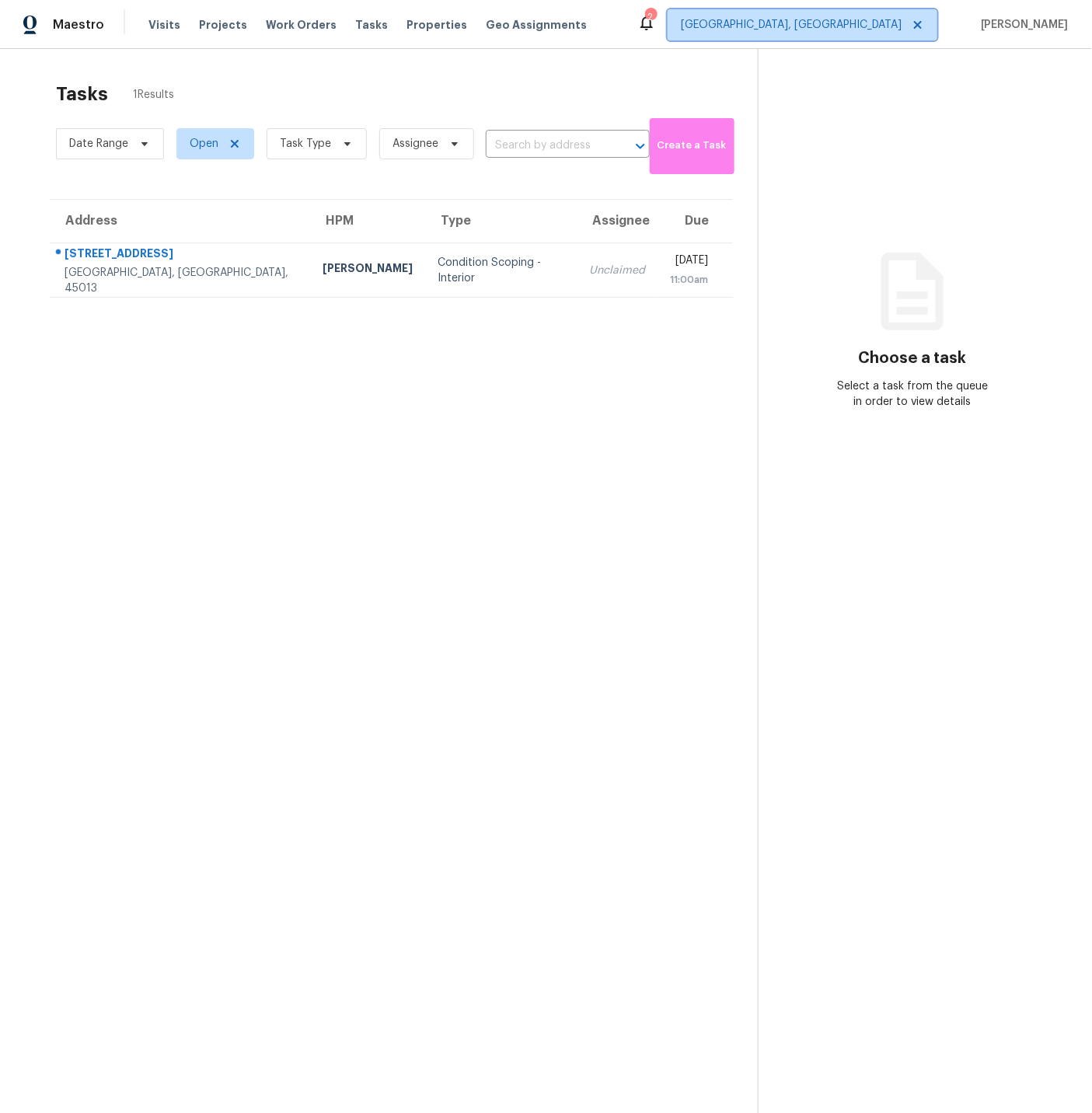
click at [845, 27] on span "[GEOGRAPHIC_DATA], [GEOGRAPHIC_DATA]" at bounding box center [791, 25] width 221 height 16
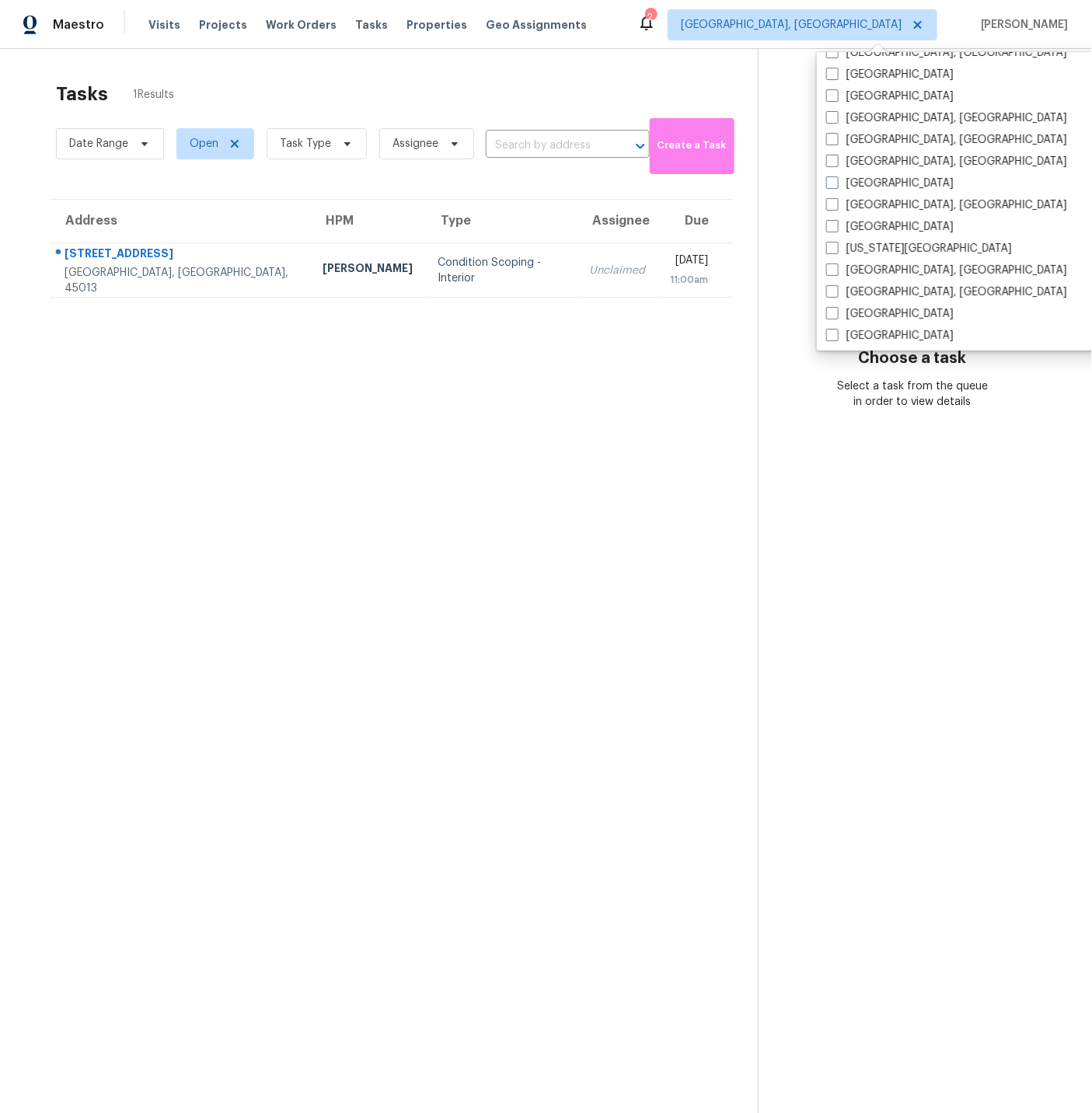
scroll to position [430, 0]
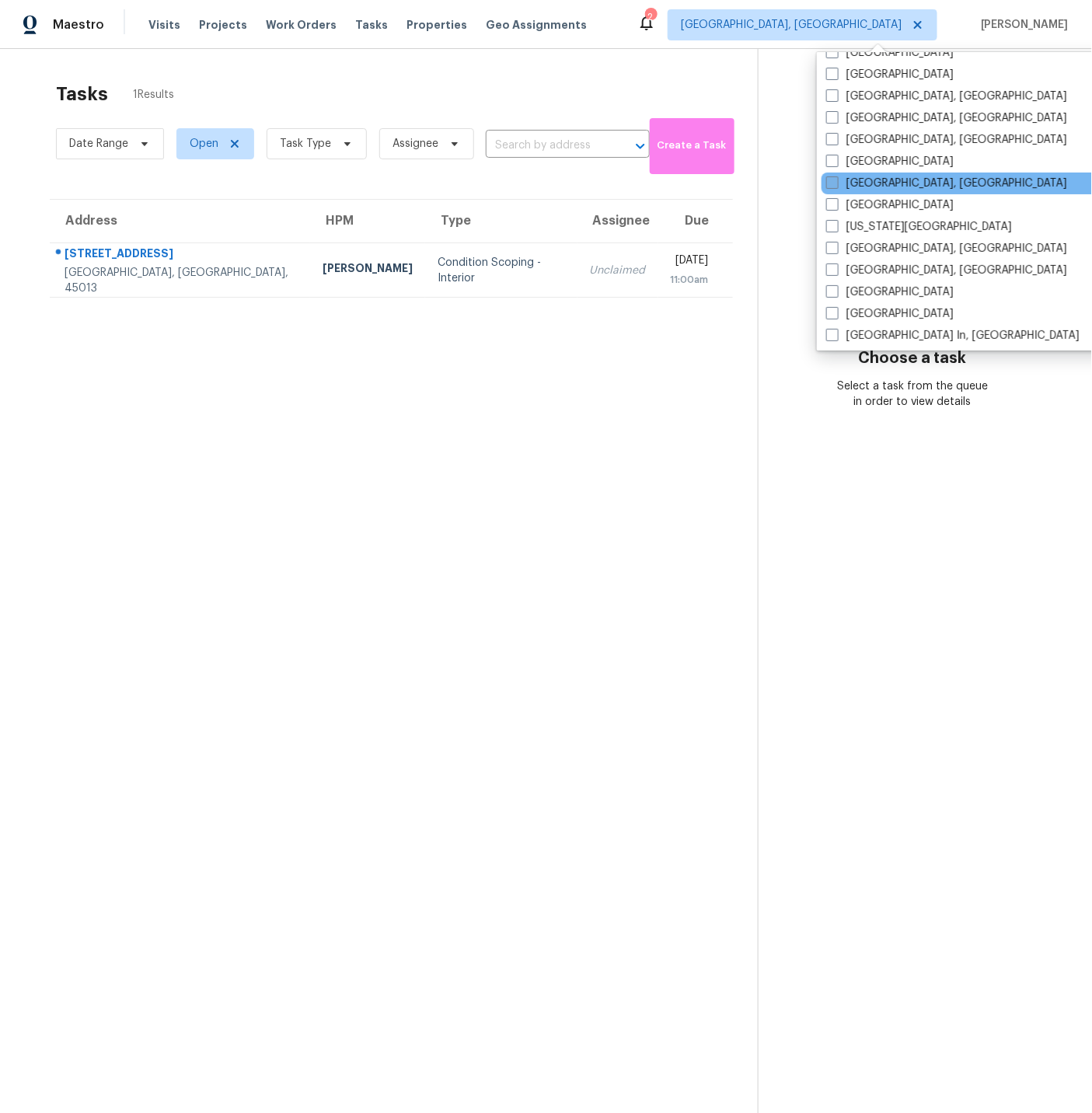
click at [833, 180] on span at bounding box center [832, 182] width 12 height 12
click at [833, 180] on input "[GEOGRAPHIC_DATA], [GEOGRAPHIC_DATA]" at bounding box center [831, 180] width 10 height 10
checkbox input "true"
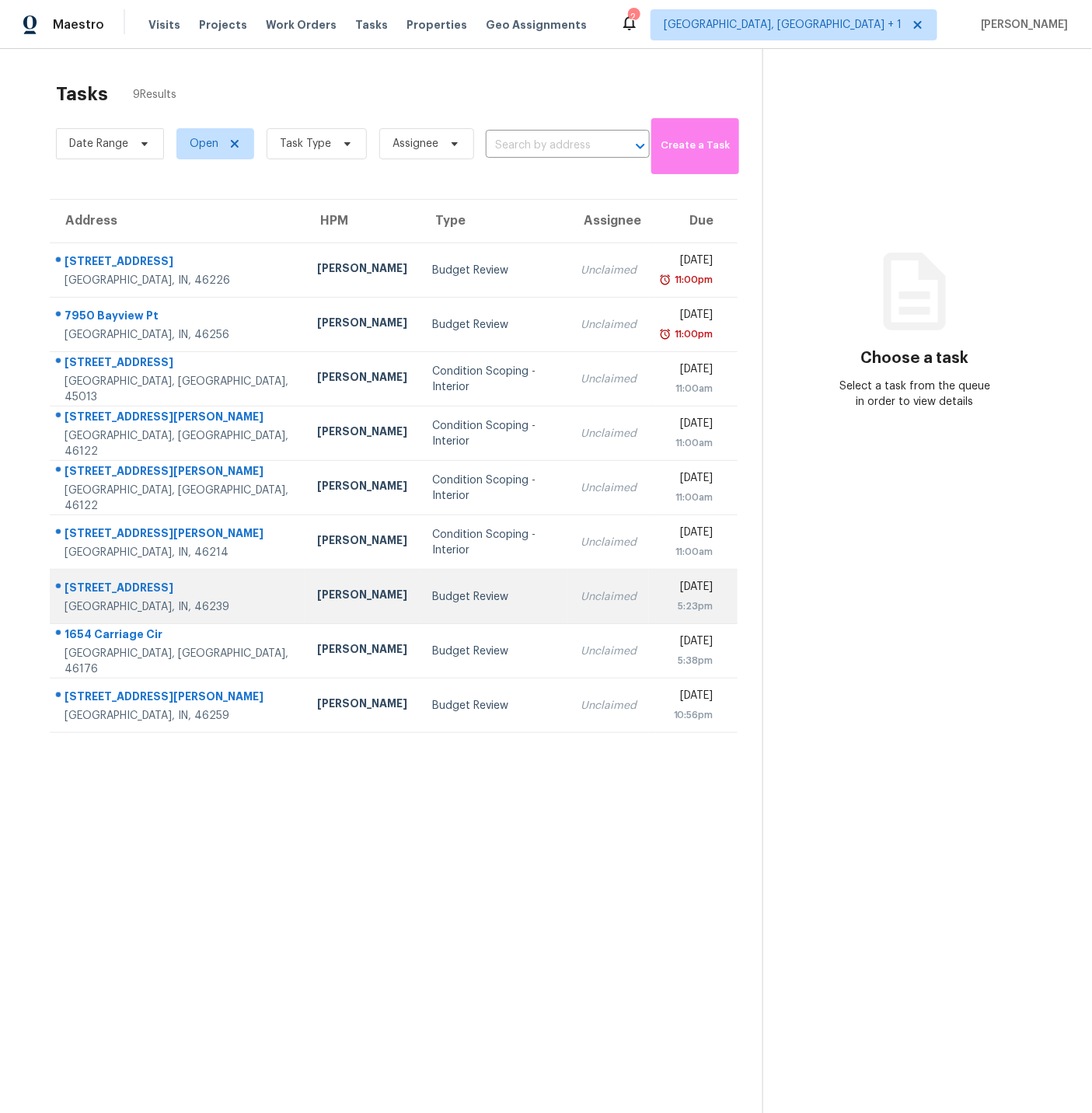
click at [129, 586] on div "[STREET_ADDRESS]" at bounding box center [178, 590] width 227 height 20
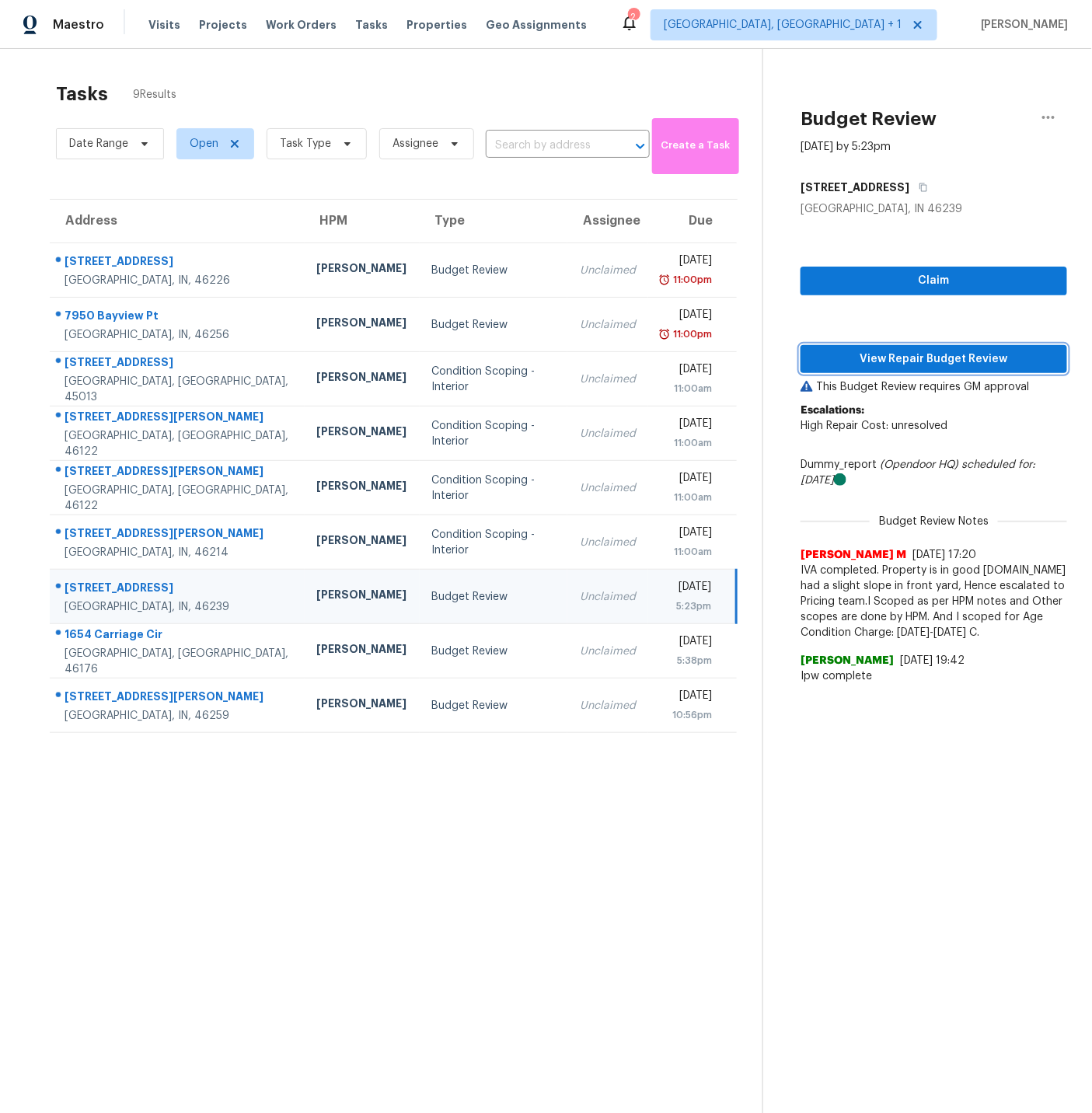
click at [929, 358] on span "View Repair Budget Review" at bounding box center [933, 360] width 241 height 20
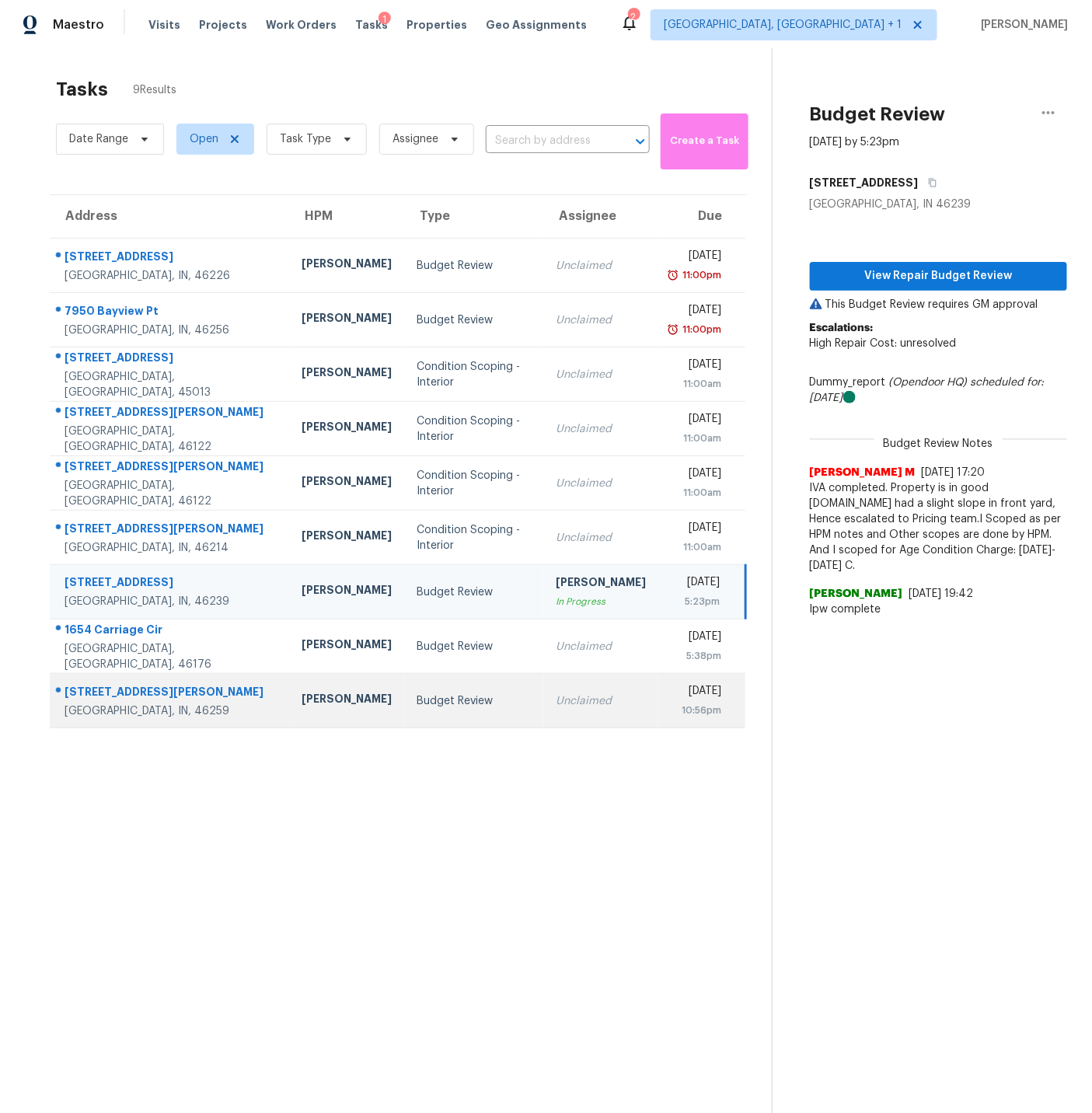
scroll to position [8, 0]
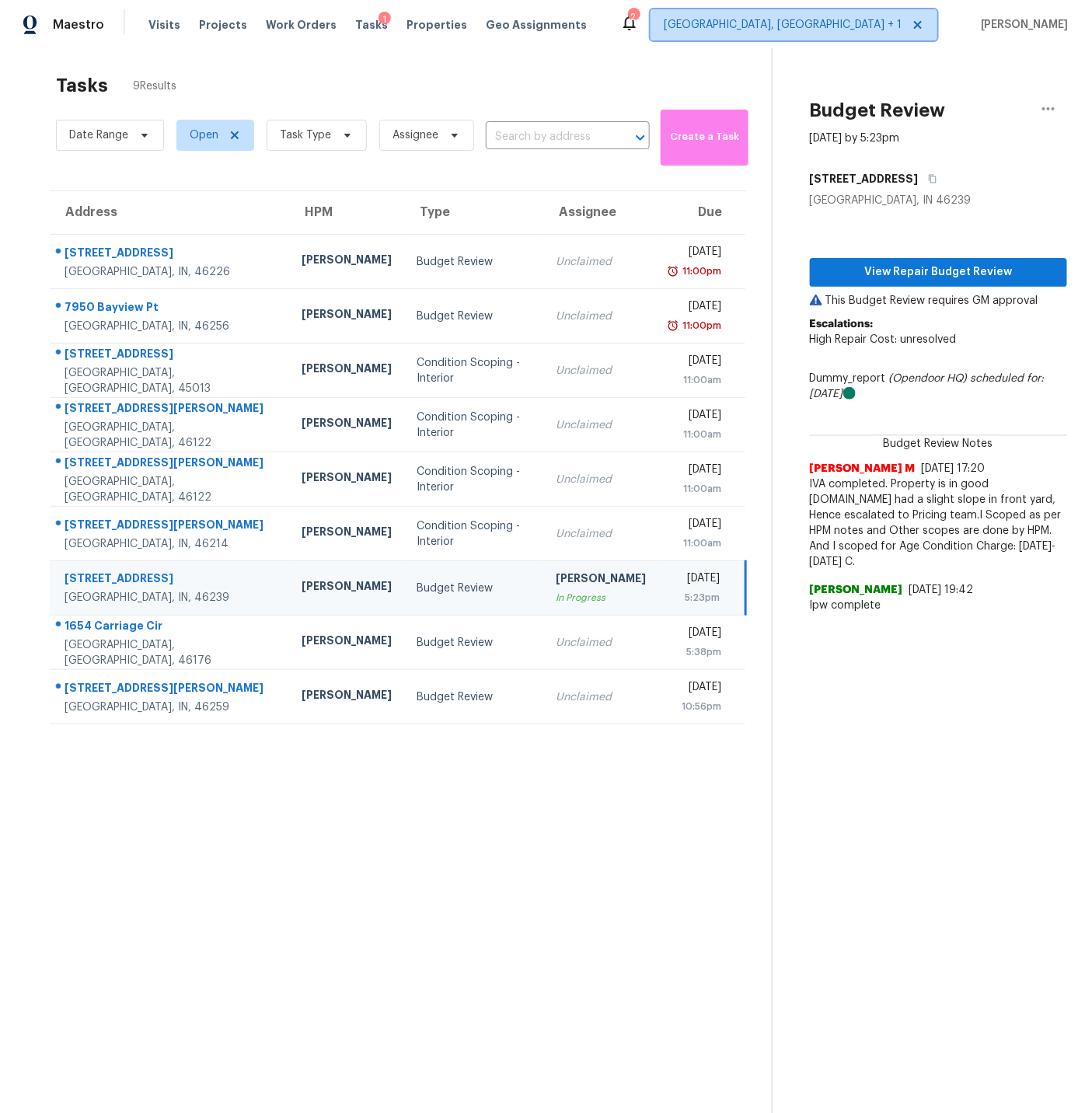
click at [843, 23] on span "[GEOGRAPHIC_DATA], [GEOGRAPHIC_DATA] + 1" at bounding box center [782, 25] width 238 height 16
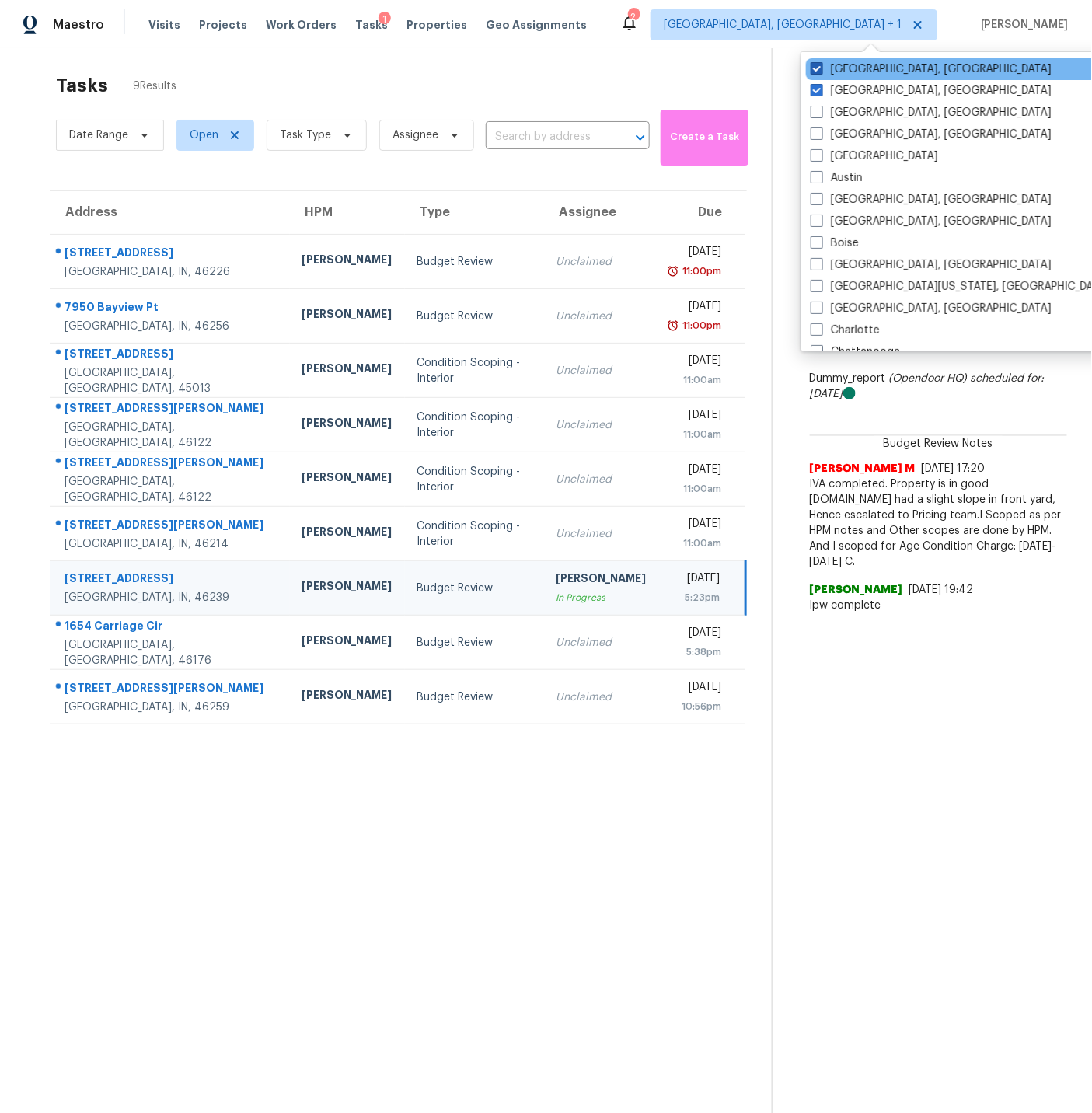
click at [816, 65] on span at bounding box center [816, 68] width 12 height 12
click at [816, 65] on input "[GEOGRAPHIC_DATA], [GEOGRAPHIC_DATA]" at bounding box center [815, 67] width 10 height 10
checkbox input "false"
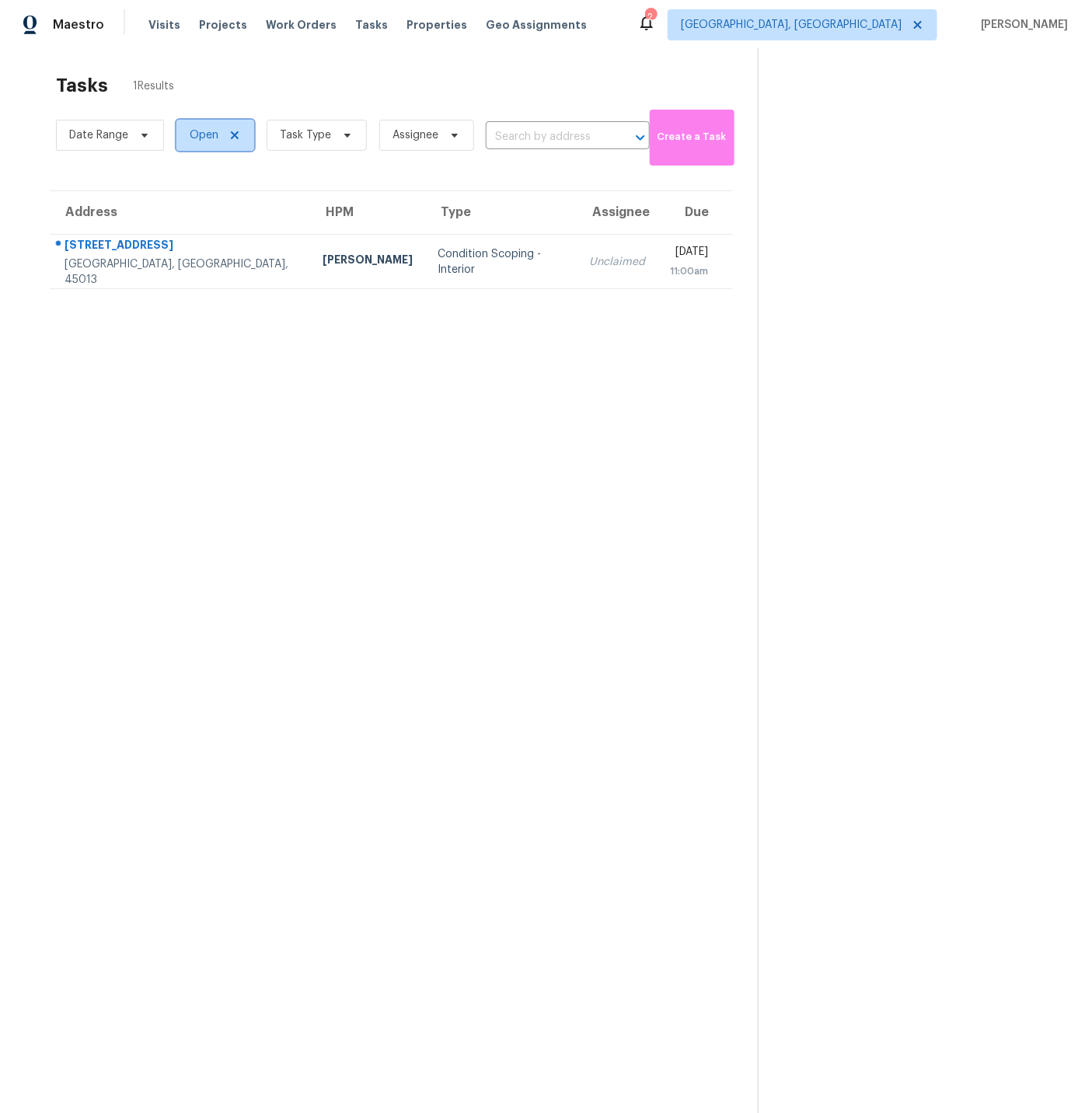
click at [210, 133] on span "Open" at bounding box center [203, 135] width 29 height 16
click at [186, 199] on span at bounding box center [191, 200] width 12 height 12
click at [186, 199] on input "Closed" at bounding box center [190, 199] width 10 height 10
checkbox input "true"
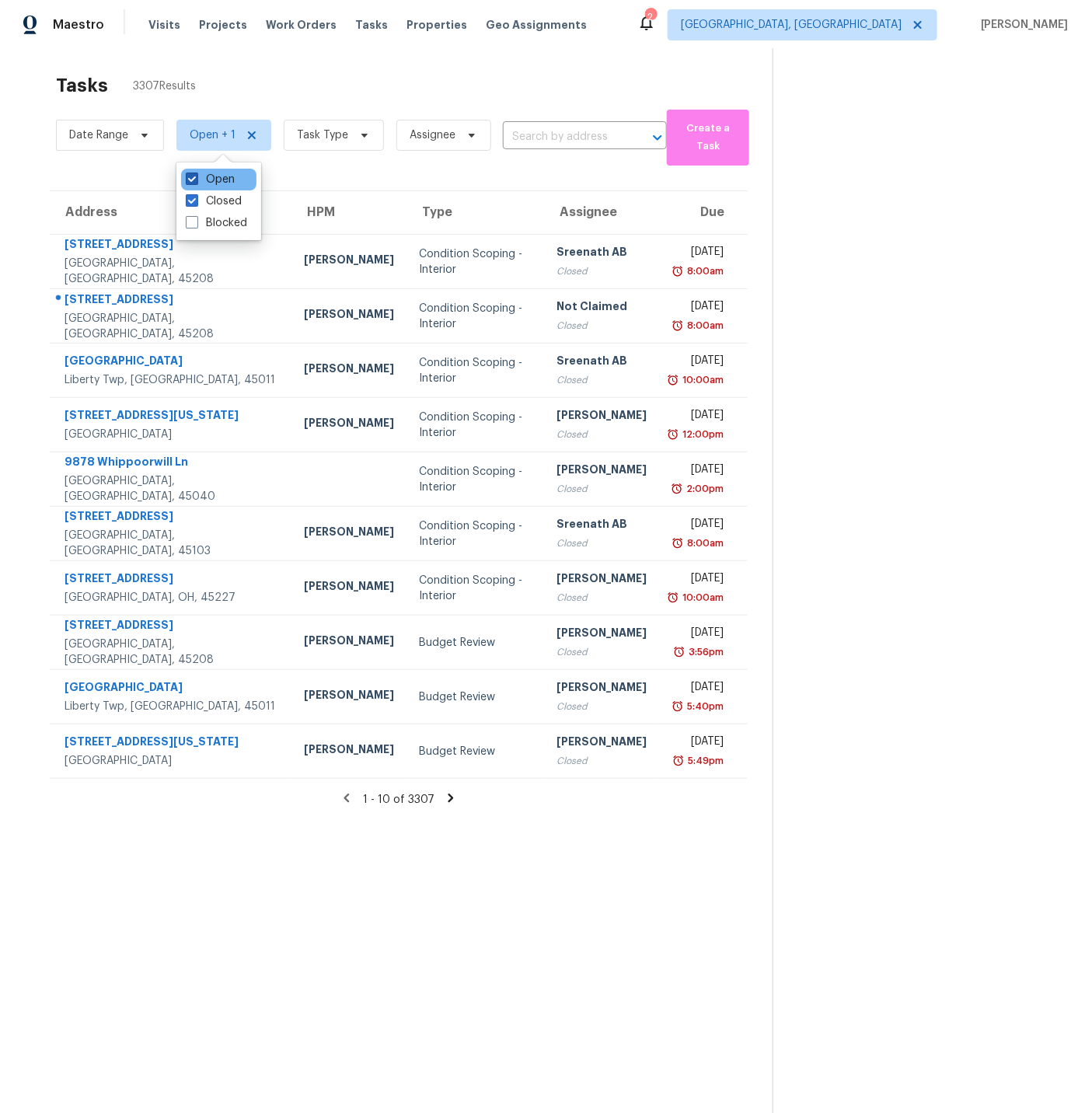
click at [187, 178] on span at bounding box center [191, 178] width 12 height 12
click at [187, 178] on input "Open" at bounding box center [190, 177] width 10 height 10
checkbox input "false"
click at [315, 131] on span "Task Type" at bounding box center [312, 135] width 51 height 16
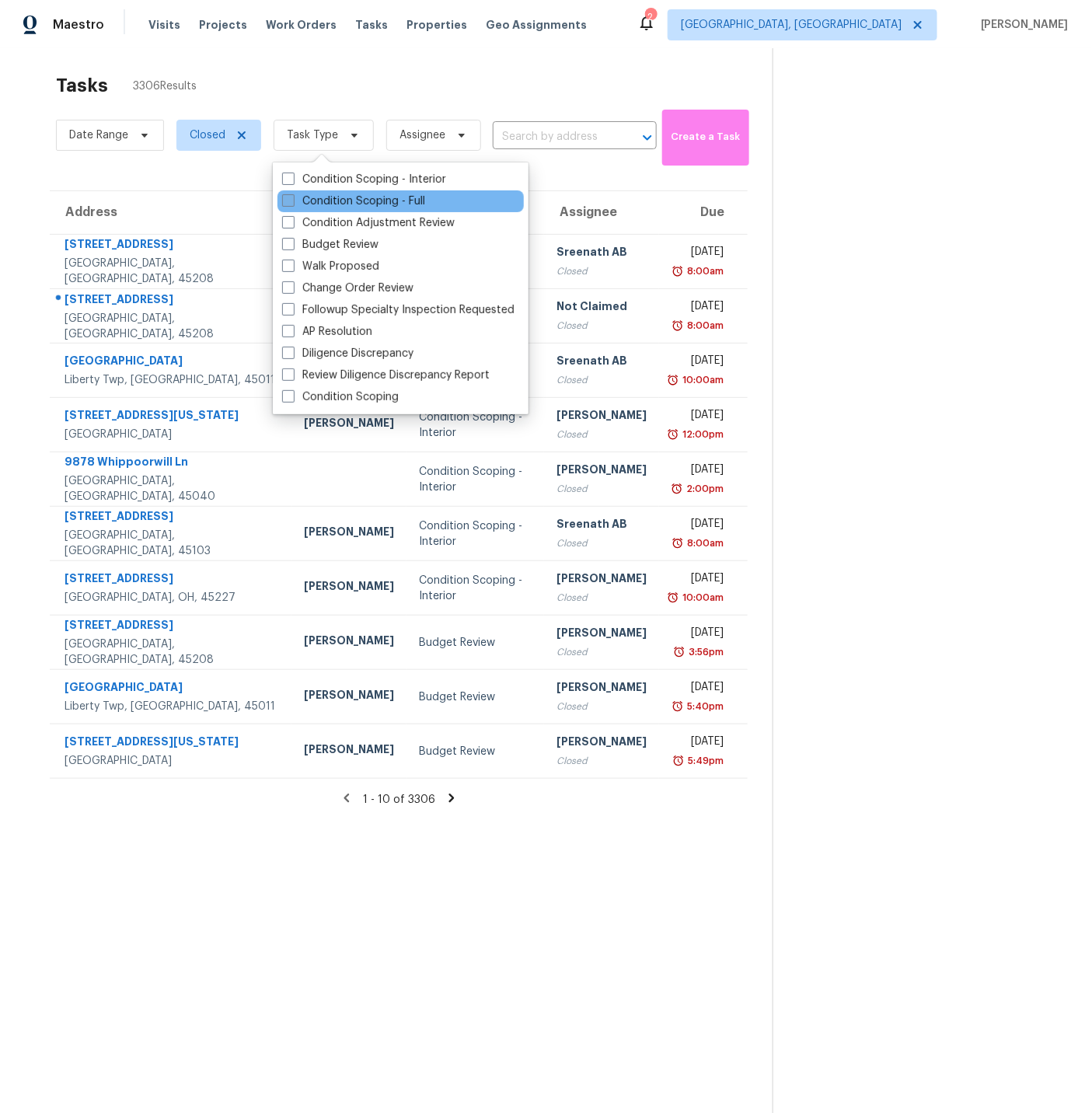
click at [284, 199] on span at bounding box center [287, 200] width 12 height 12
click at [284, 199] on input "Condition Scoping - Full" at bounding box center [287, 199] width 10 height 10
checkbox input "true"
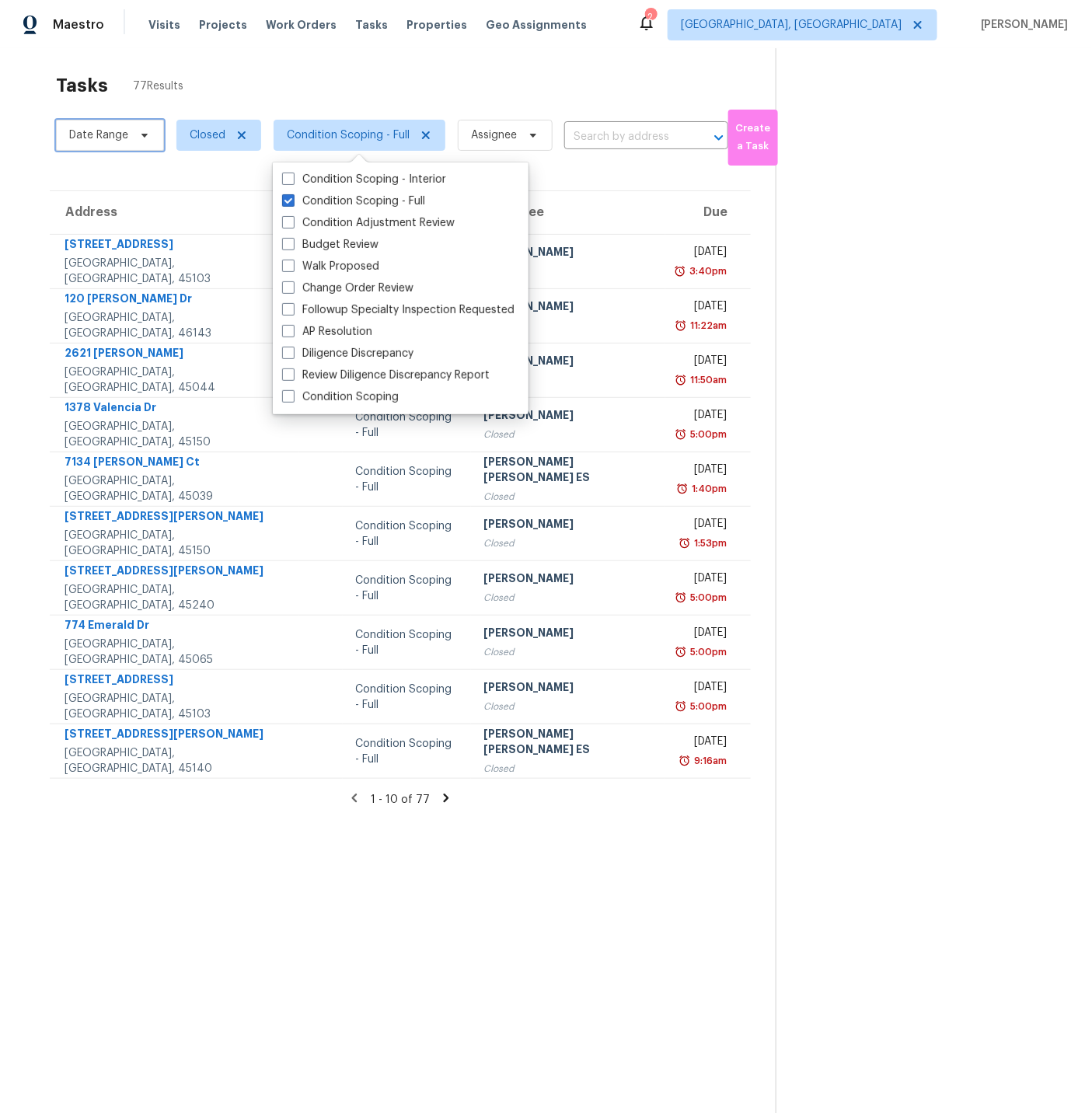
click at [97, 144] on span "Date Range" at bounding box center [110, 135] width 108 height 31
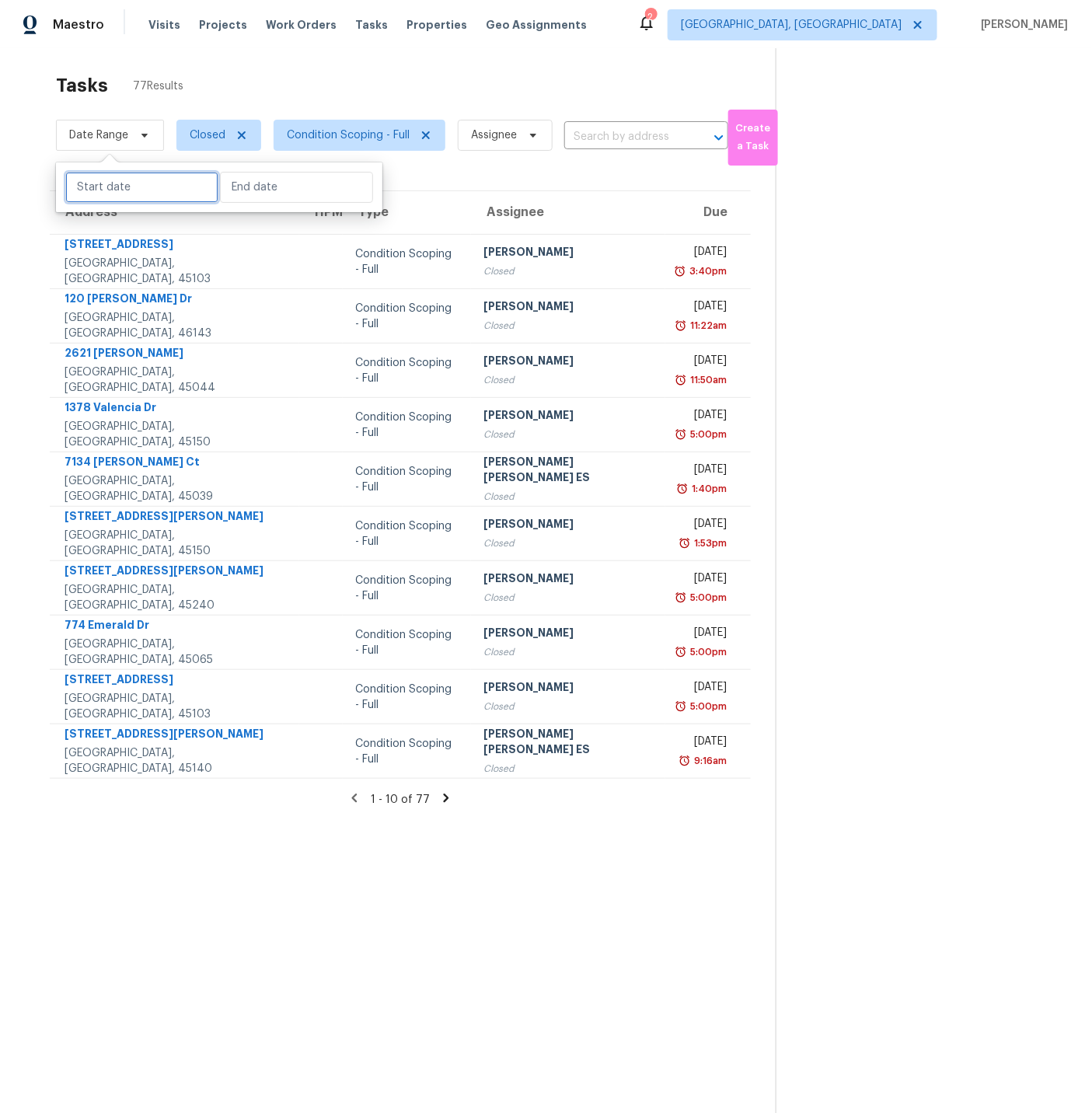
select select "7"
select select "2025"
select select "8"
select select "2025"
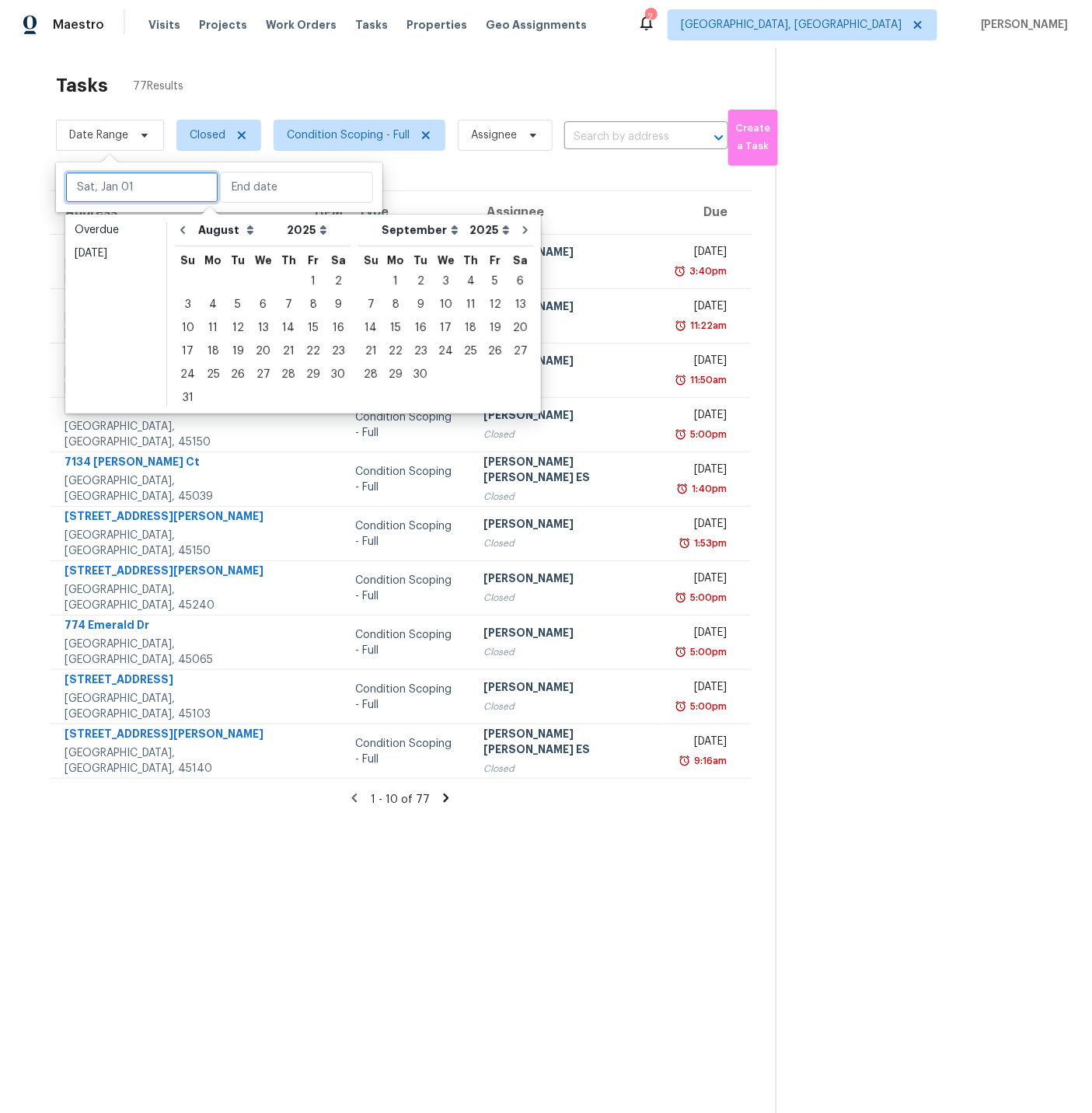
click at [131, 185] on input "text" at bounding box center [142, 188] width 153 height 31
click at [207, 302] on div "4" at bounding box center [212, 305] width 25 height 21
type input "Mon, Aug 04"
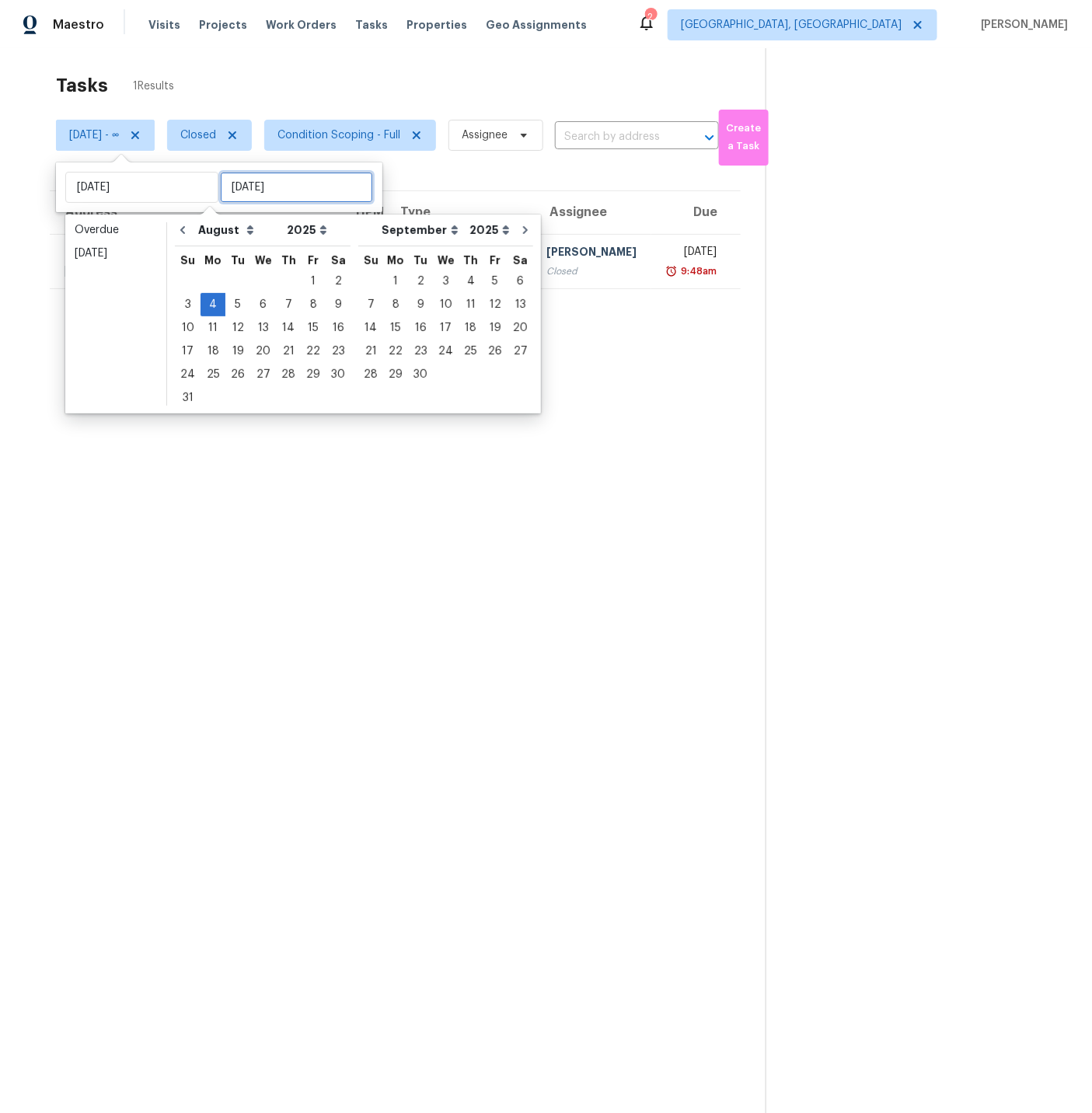
type input "Mon, Aug 25"
click at [271, 585] on section "Tasks 1 Results Mon, Aug 04 - ∞ Closed Condition Scoping - Full Assignee ​ Crea…" at bounding box center [394, 609] width 740 height 1088
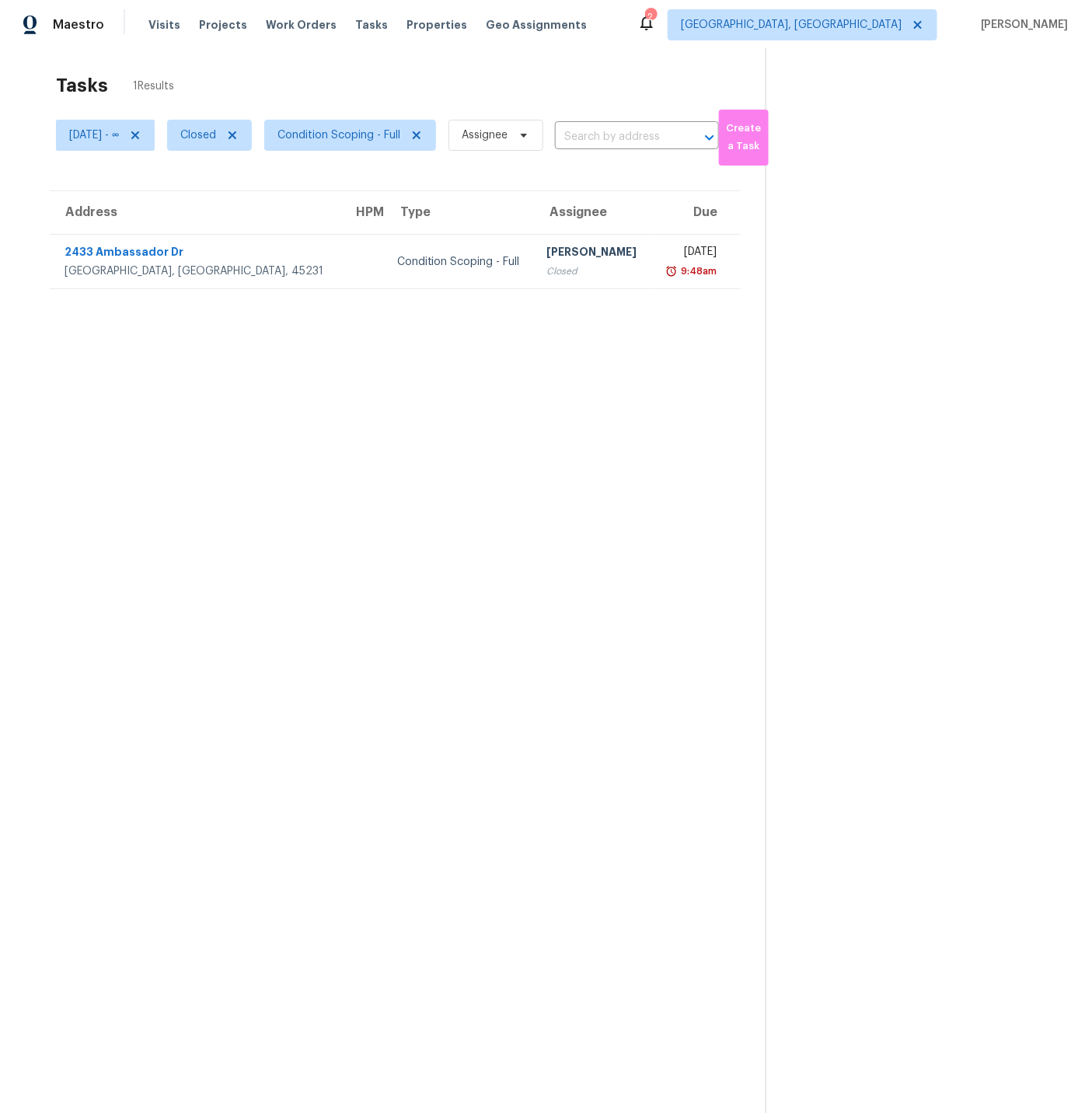
click at [276, 85] on div "Tasks 1 Results" at bounding box center [410, 85] width 709 height 40
click at [216, 135] on span "Closed" at bounding box center [198, 135] width 35 height 16
click at [214, 203] on span at bounding box center [215, 200] width 12 height 12
click at [214, 203] on input "Open" at bounding box center [214, 199] width 10 height 10
checkbox input "true"
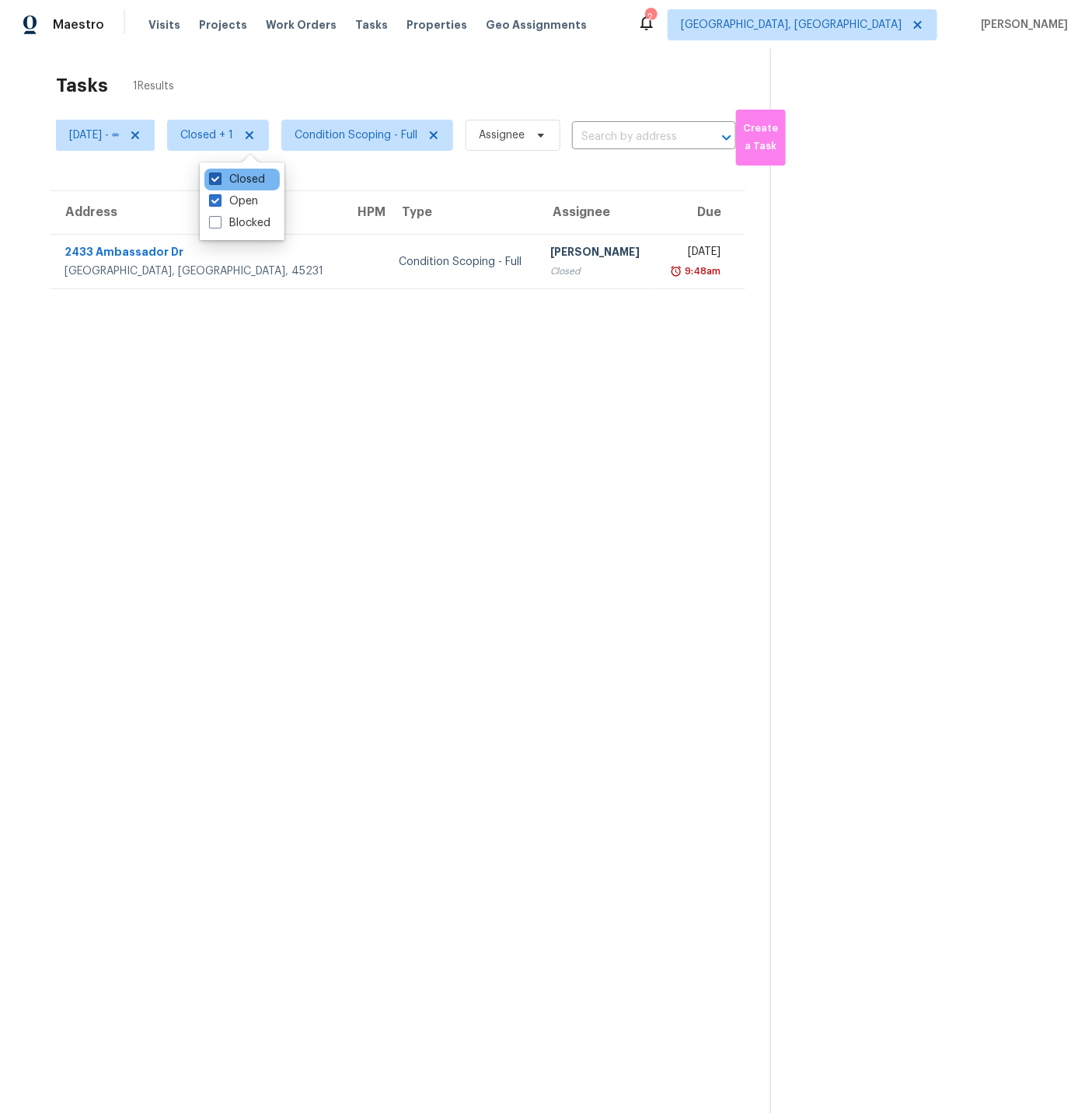
click at [214, 180] on span at bounding box center [215, 178] width 12 height 12
click at [214, 180] on input "Closed" at bounding box center [214, 177] width 10 height 10
checkbox input "false"
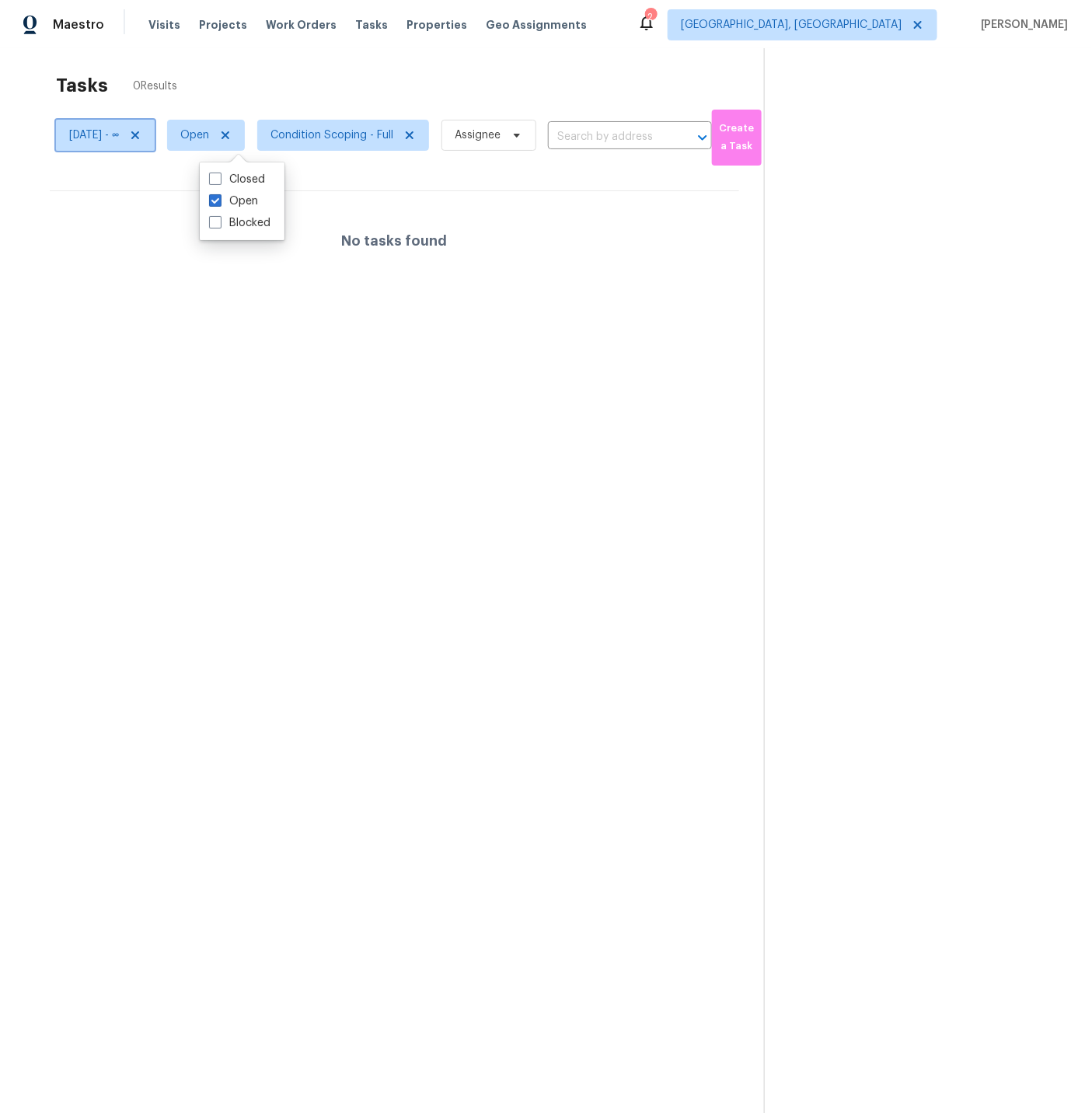
click at [139, 134] on icon at bounding box center [134, 134] width 7 height 7
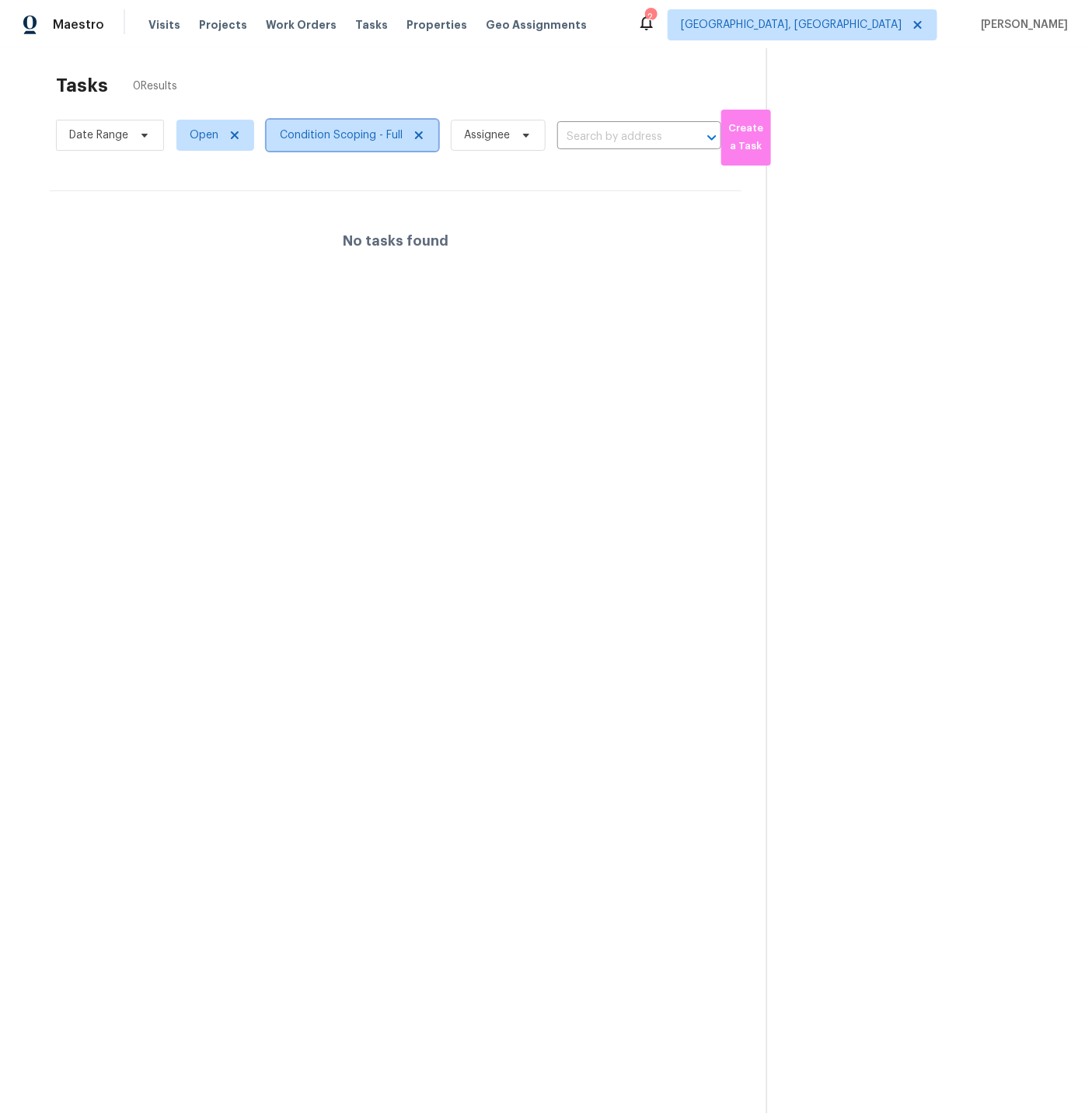
click at [296, 140] on span "Condition Scoping - Full" at bounding box center [341, 135] width 123 height 16
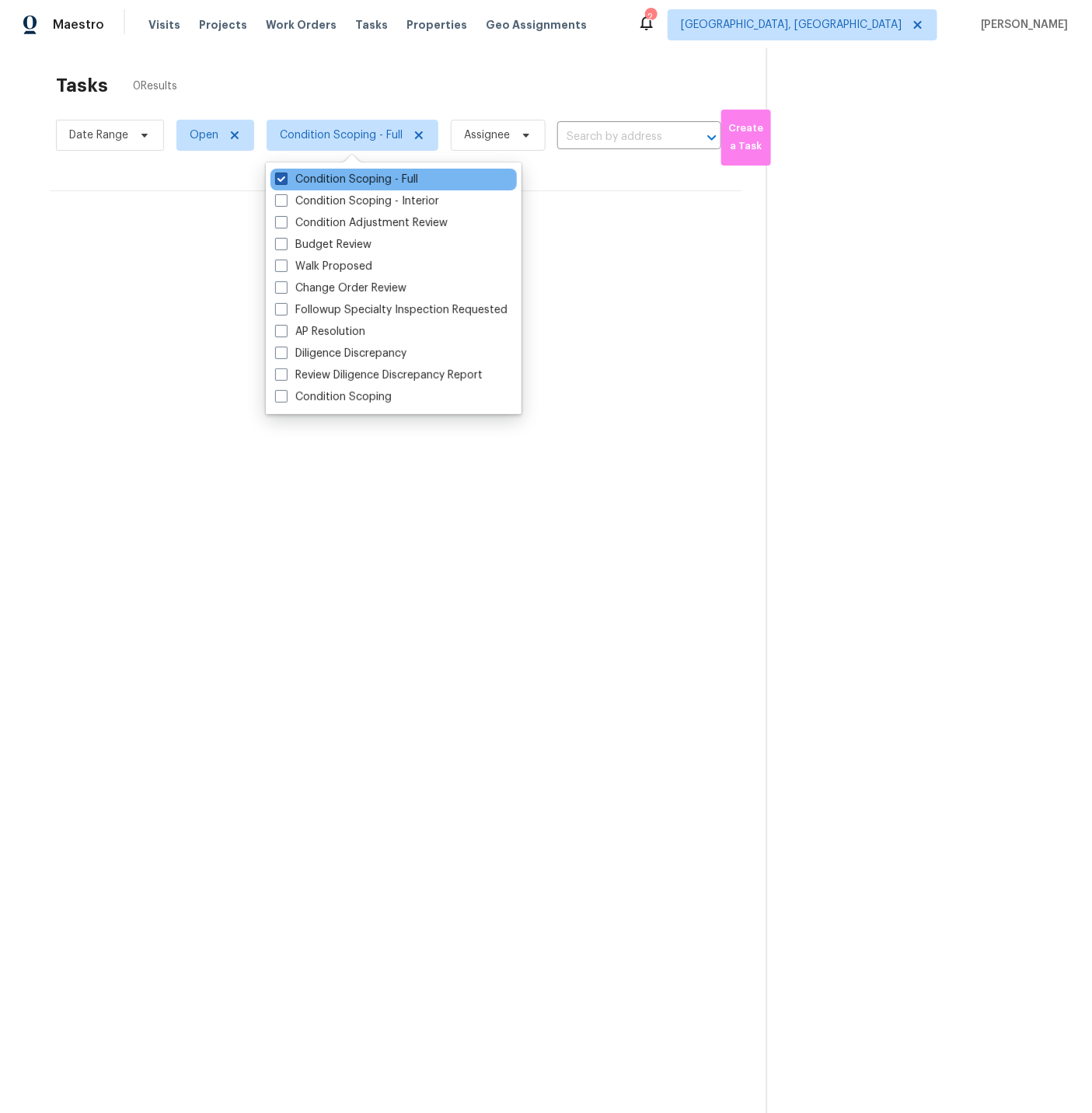
click at [282, 176] on span at bounding box center [281, 178] width 12 height 12
click at [282, 176] on input "Condition Scoping - Full" at bounding box center [280, 177] width 10 height 10
checkbox input "false"
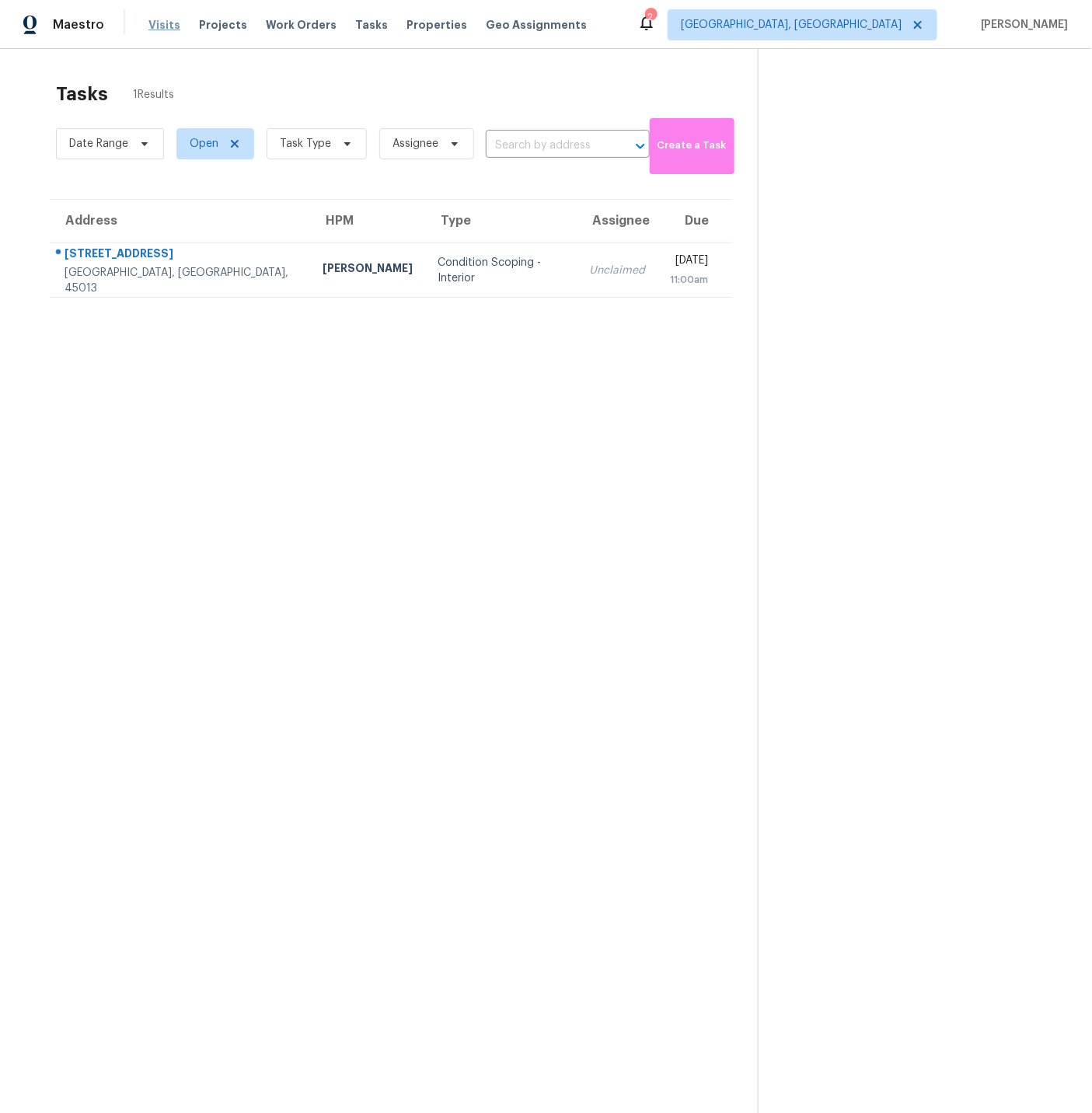
click at [164, 28] on span "Visits" at bounding box center [164, 25] width 32 height 16
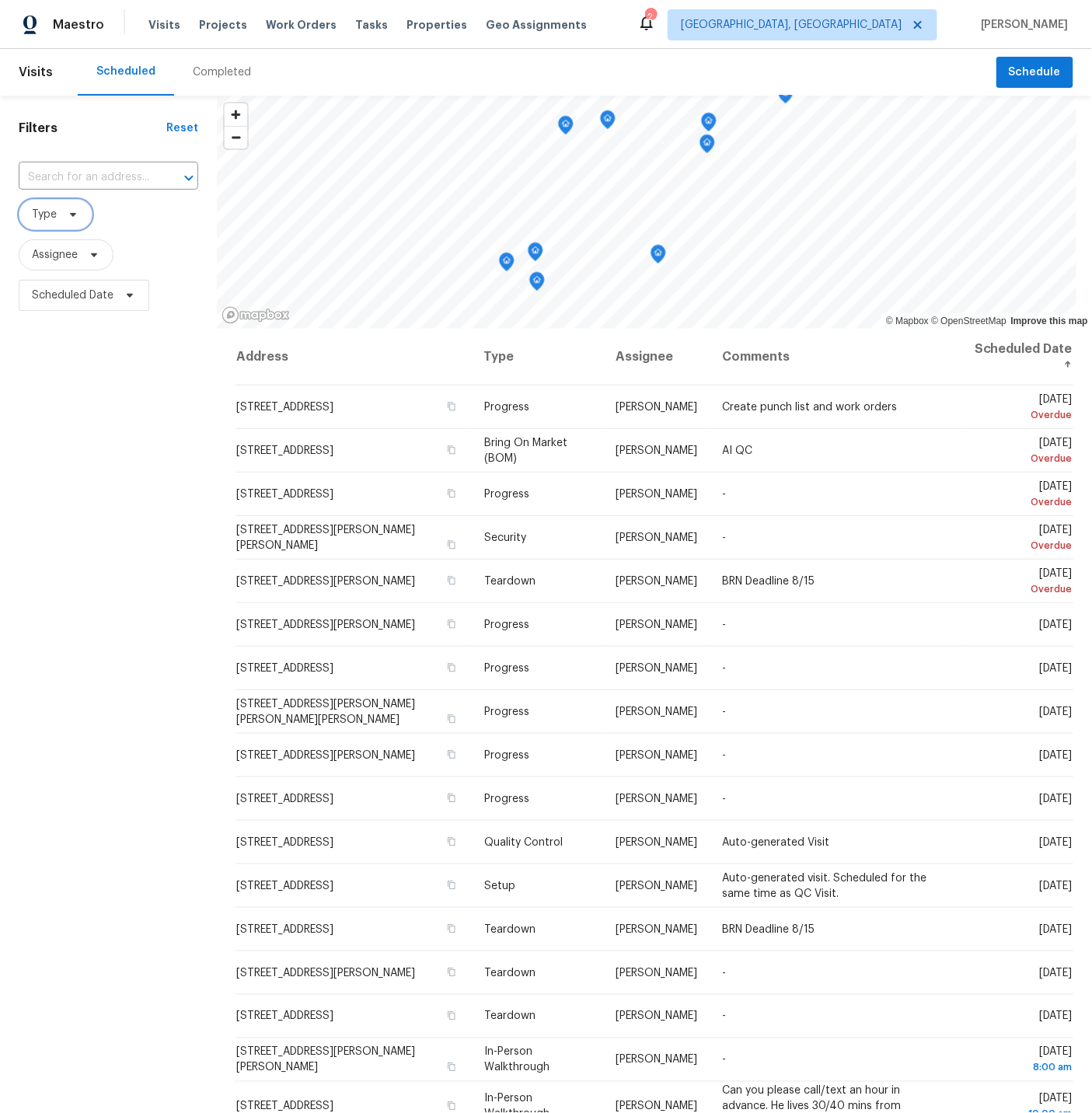
click at [40, 215] on span "Type" at bounding box center [44, 214] width 25 height 16
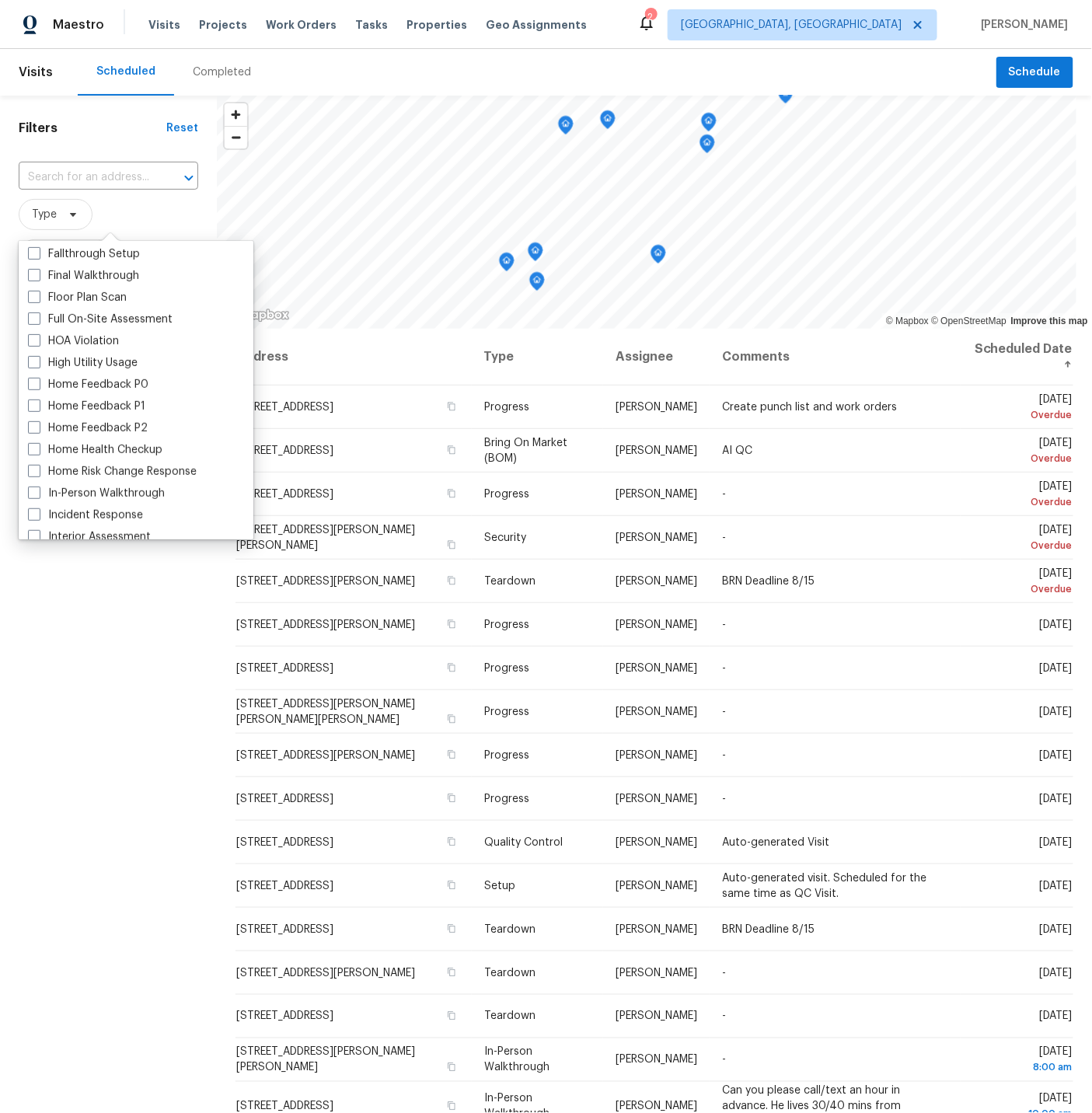
scroll to position [419, 0]
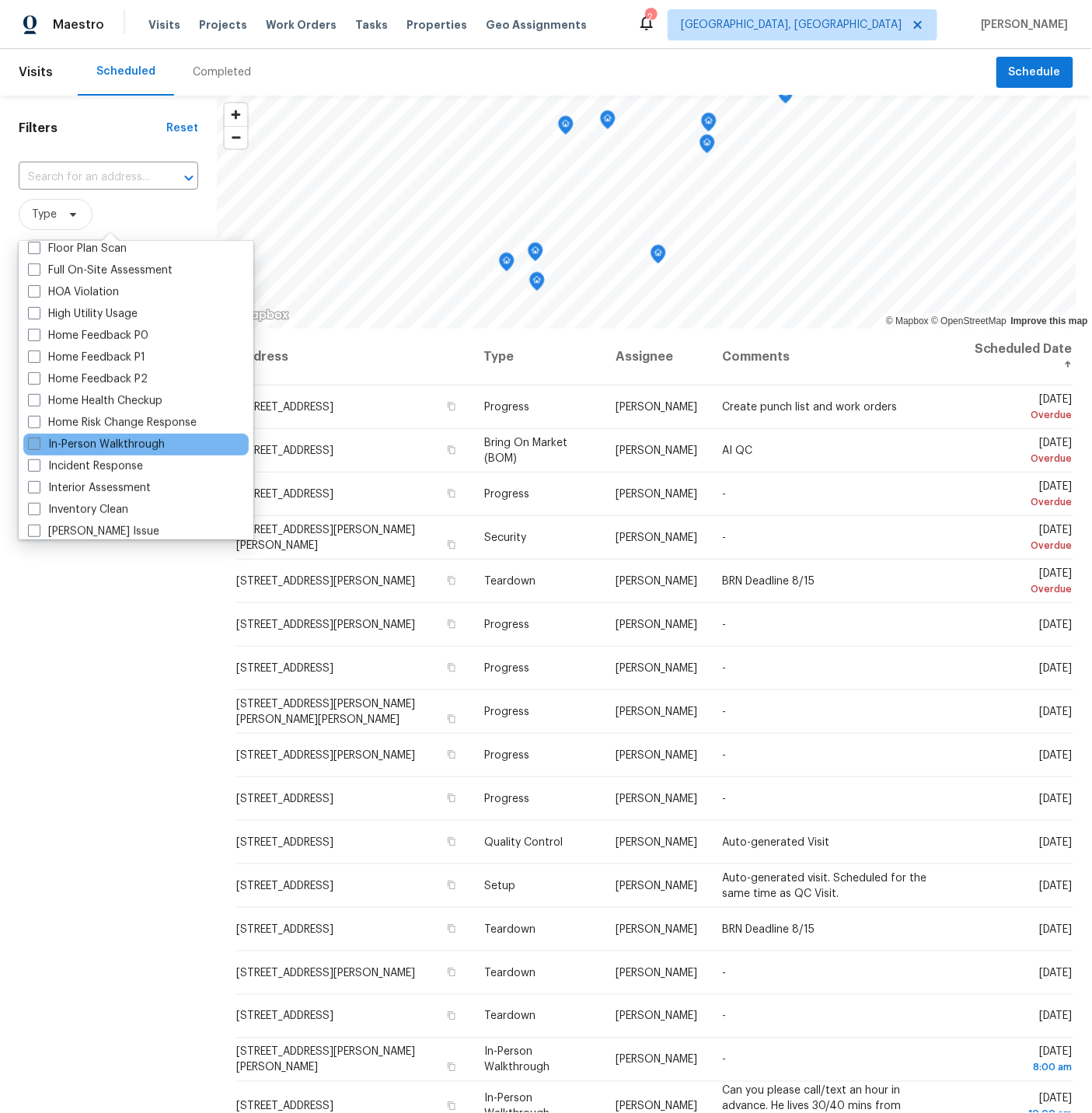
click at [35, 443] on span at bounding box center [34, 443] width 12 height 12
click at [35, 443] on input "In-Person Walkthrough" at bounding box center [33, 442] width 10 height 10
checkbox input "true"
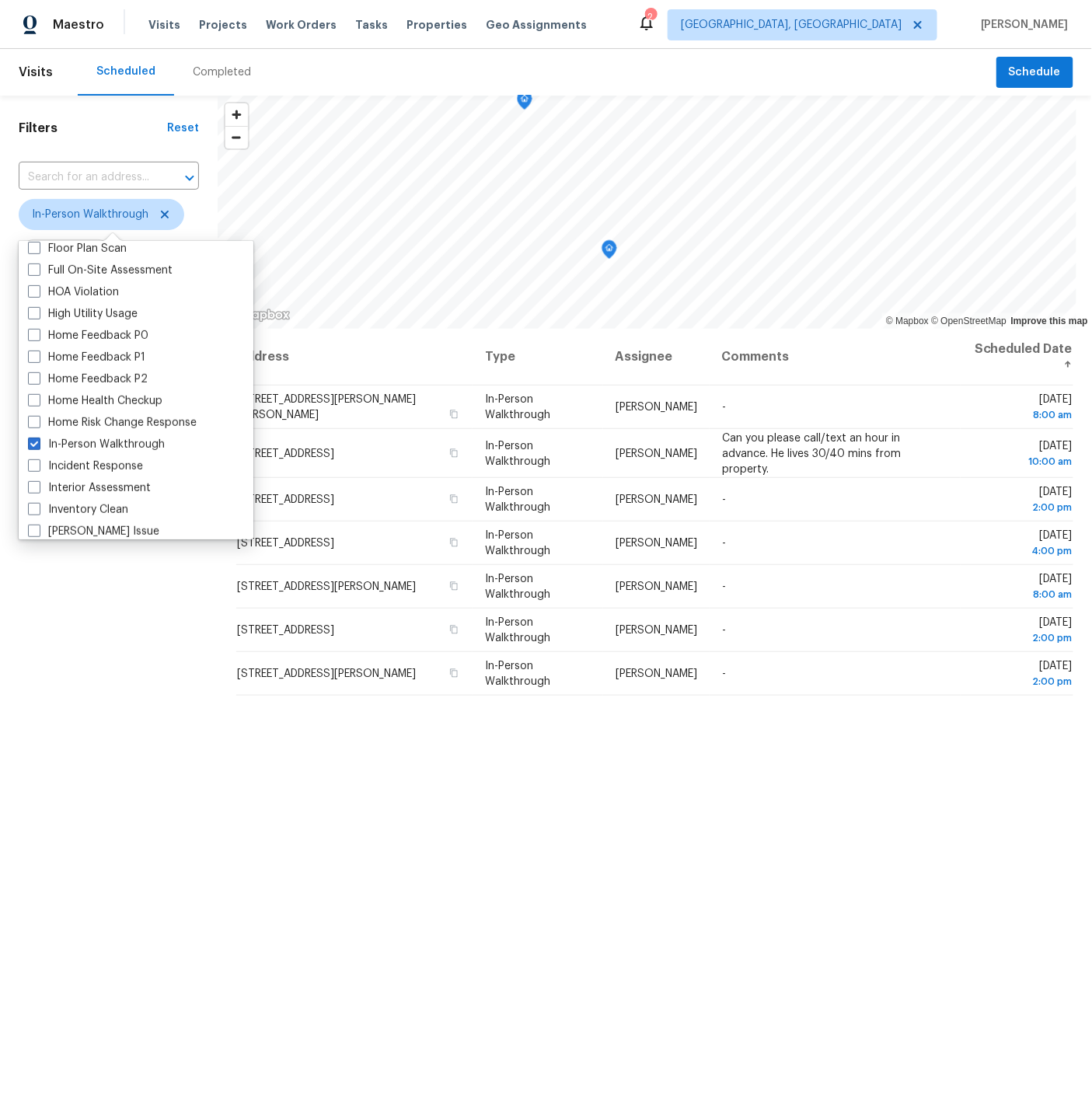
click at [133, 663] on div "Filters Reset ​ In-Person Walkthrough Assignee Scheduled Date" at bounding box center [109, 657] width 217 height 1124
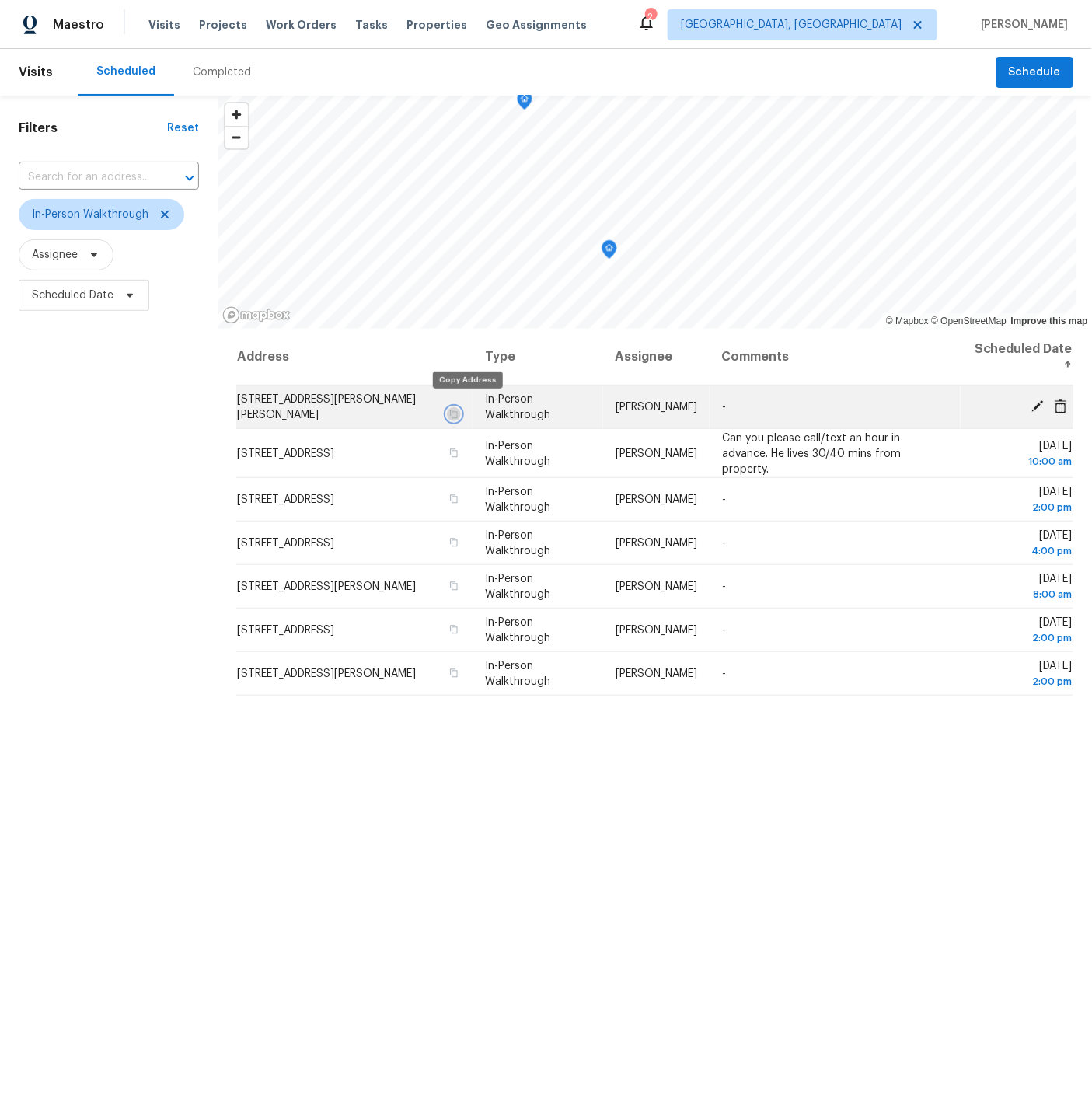
click at [458, 409] on icon "button" at bounding box center [452, 414] width 9 height 9
click at [332, 405] on span "4000 Judd Rd, Amelia, OH 45102" at bounding box center [326, 407] width 179 height 26
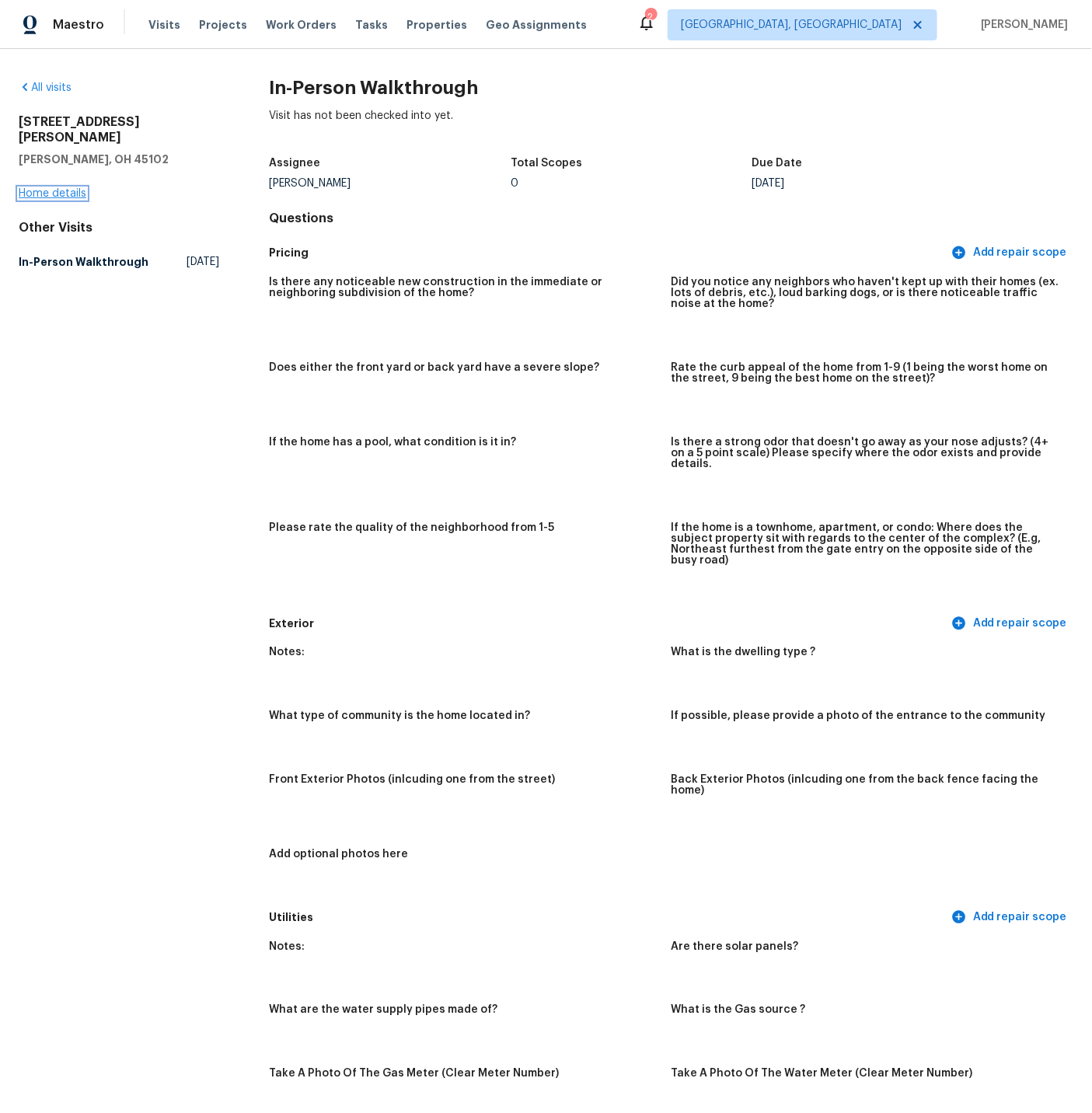
click at [61, 188] on link "Home details" at bounding box center [53, 193] width 68 height 11
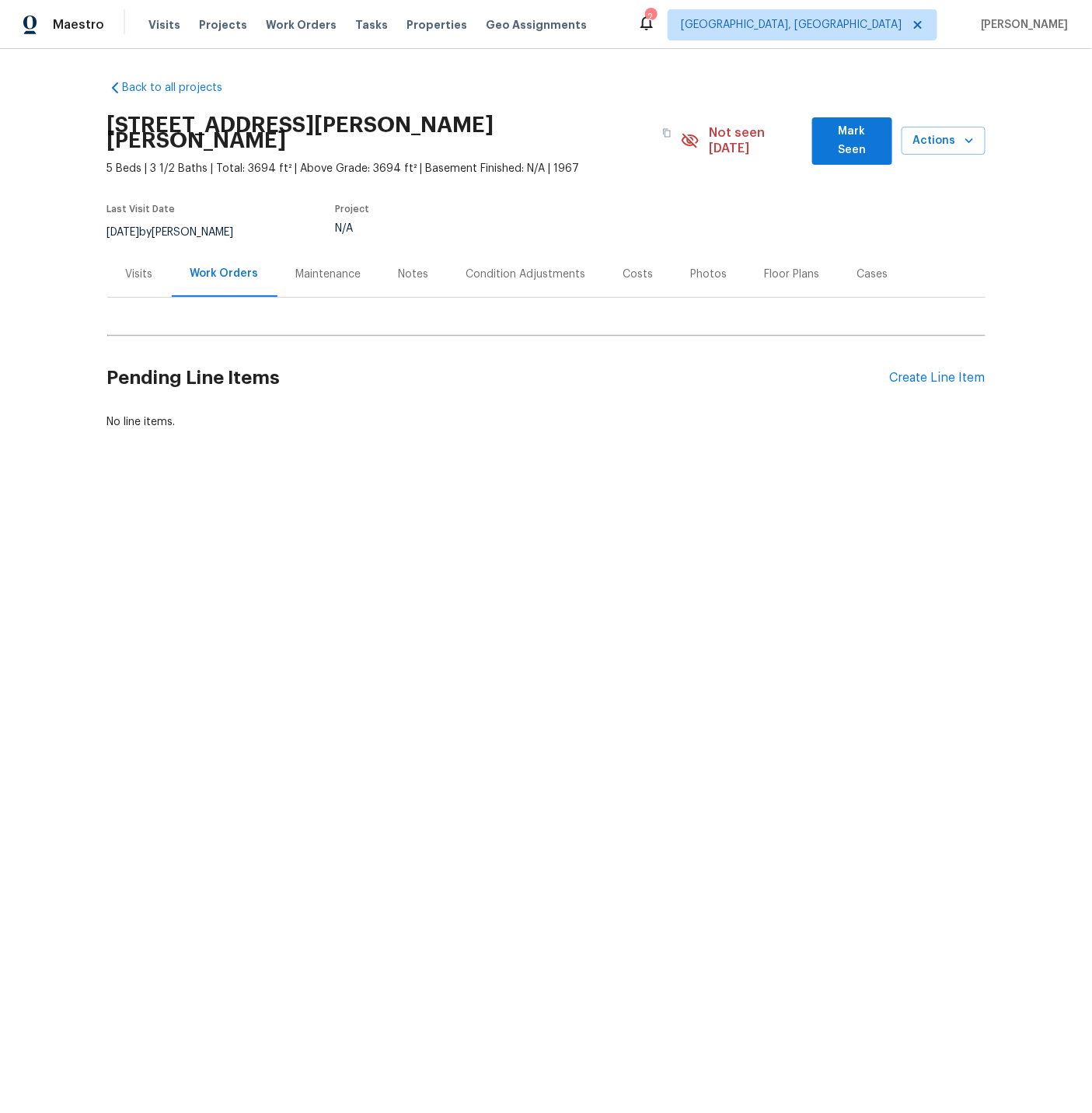
click at [145, 267] on div "Visits" at bounding box center [139, 274] width 27 height 16
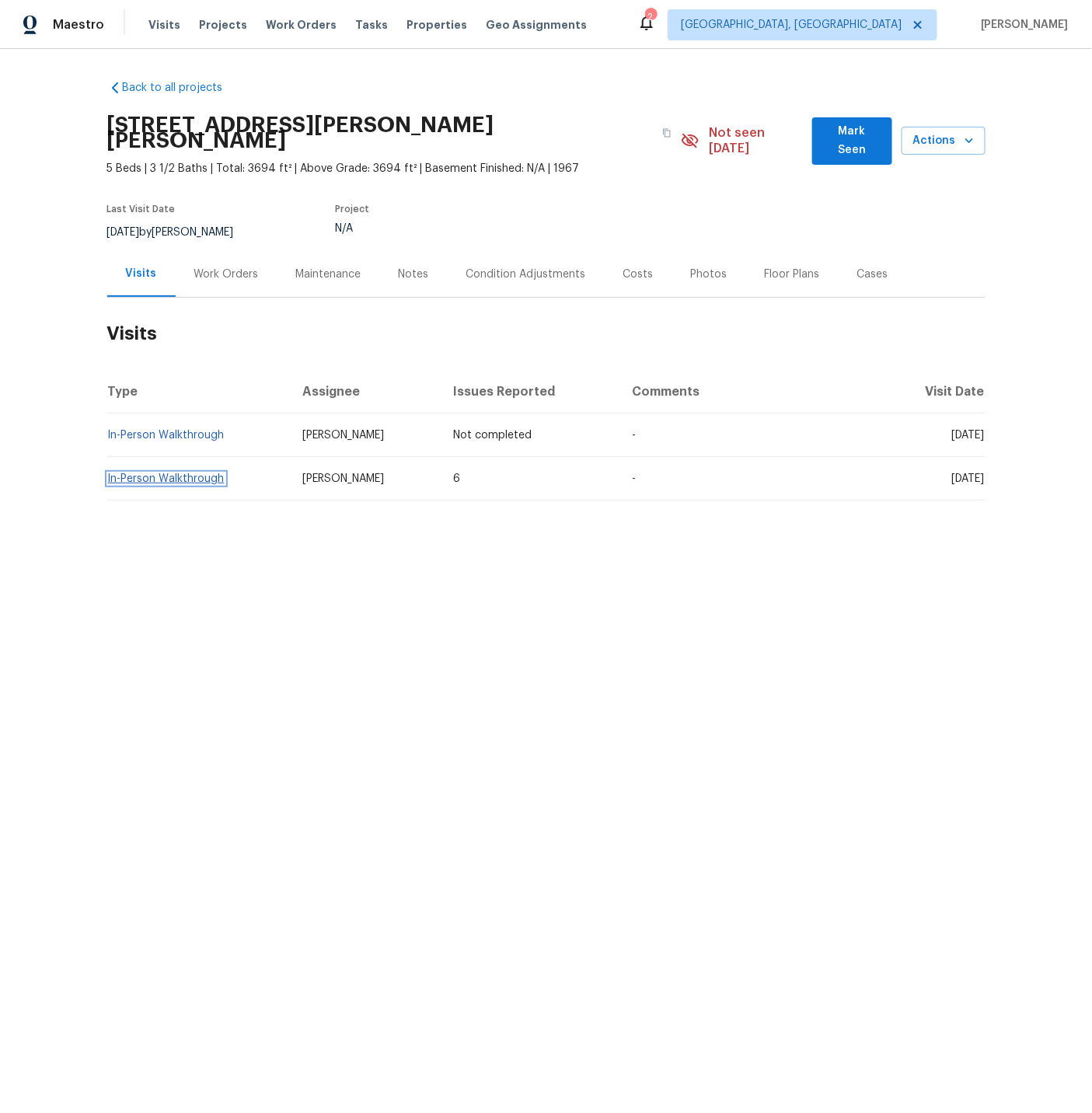
click at [182, 474] on link "In-Person Walkthrough" at bounding box center [166, 479] width 117 height 11
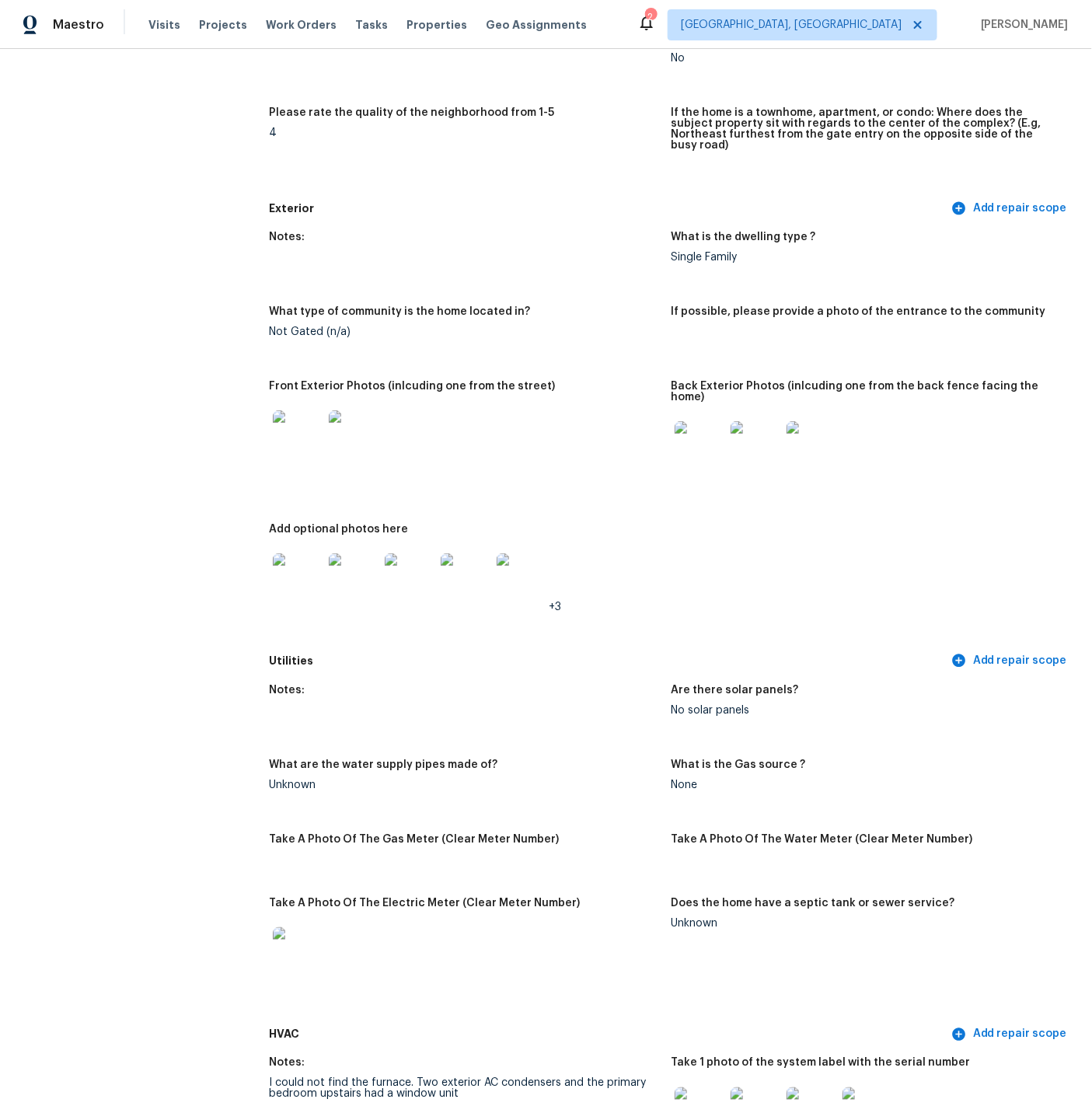
scroll to position [442, 0]
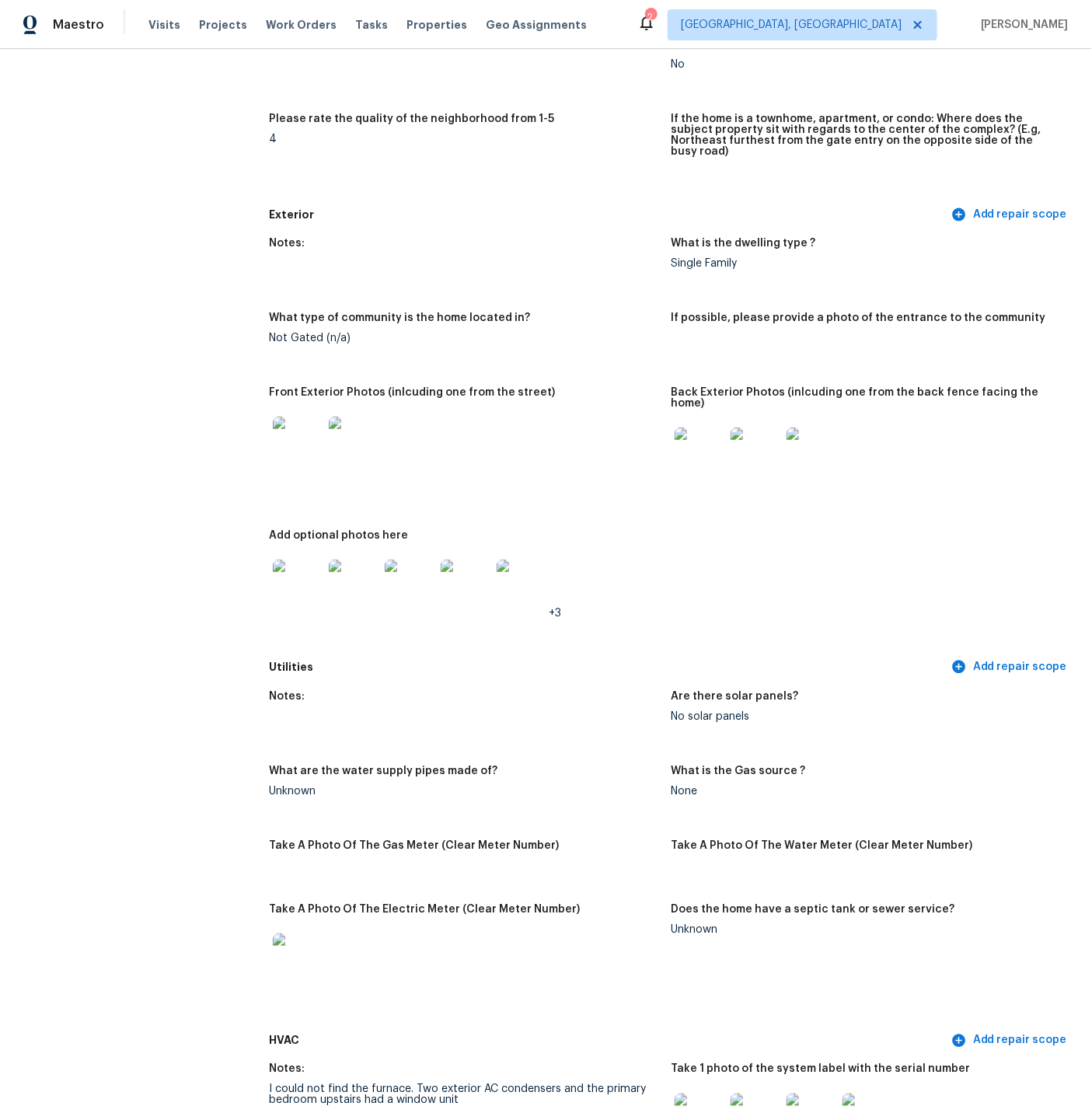
click at [293, 429] on img at bounding box center [297, 442] width 49 height 49
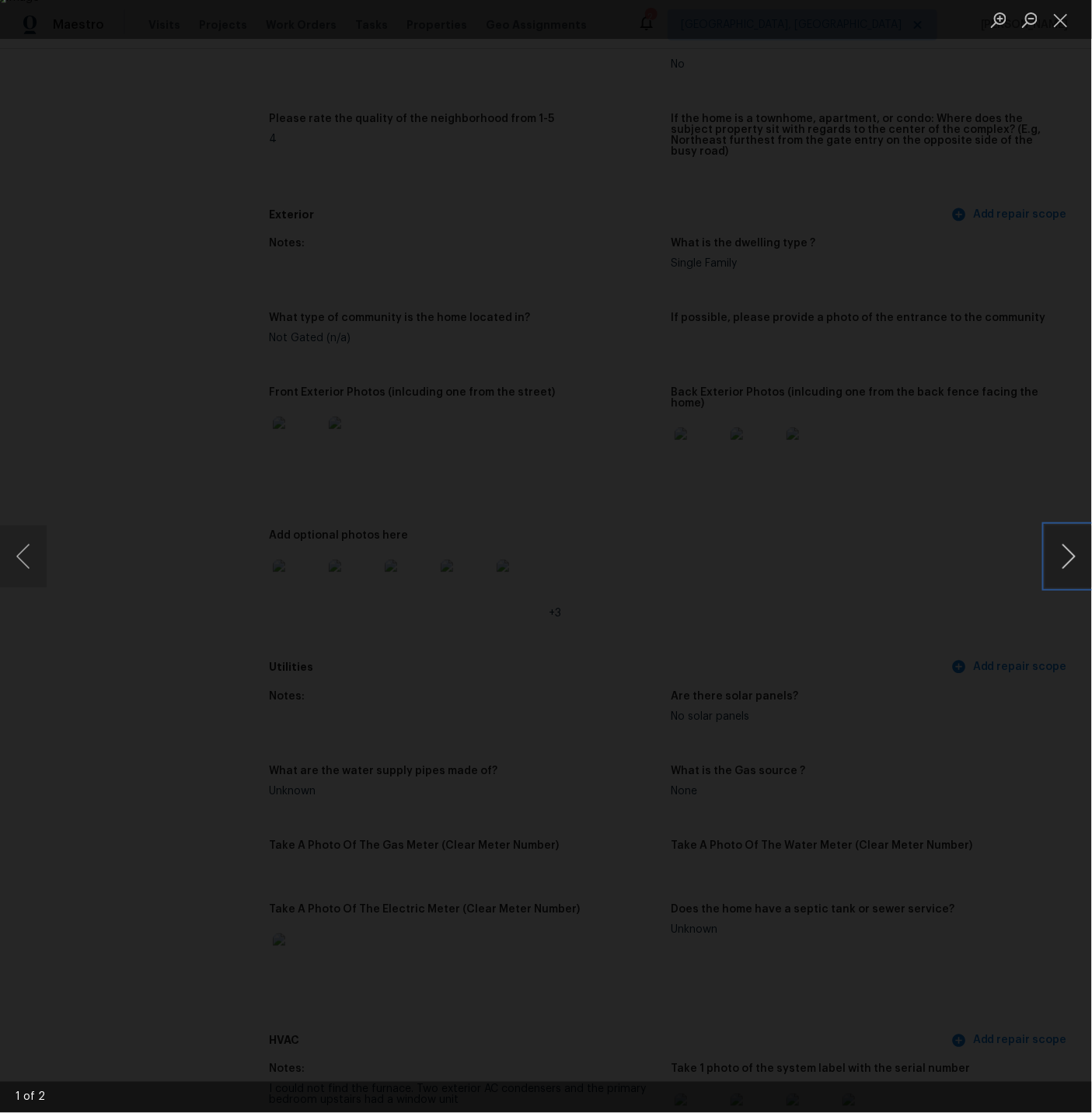
click at [1069, 555] on button "Next image" at bounding box center [1068, 556] width 47 height 62
click at [1064, 23] on button "Close lightbox" at bounding box center [1061, 20] width 31 height 27
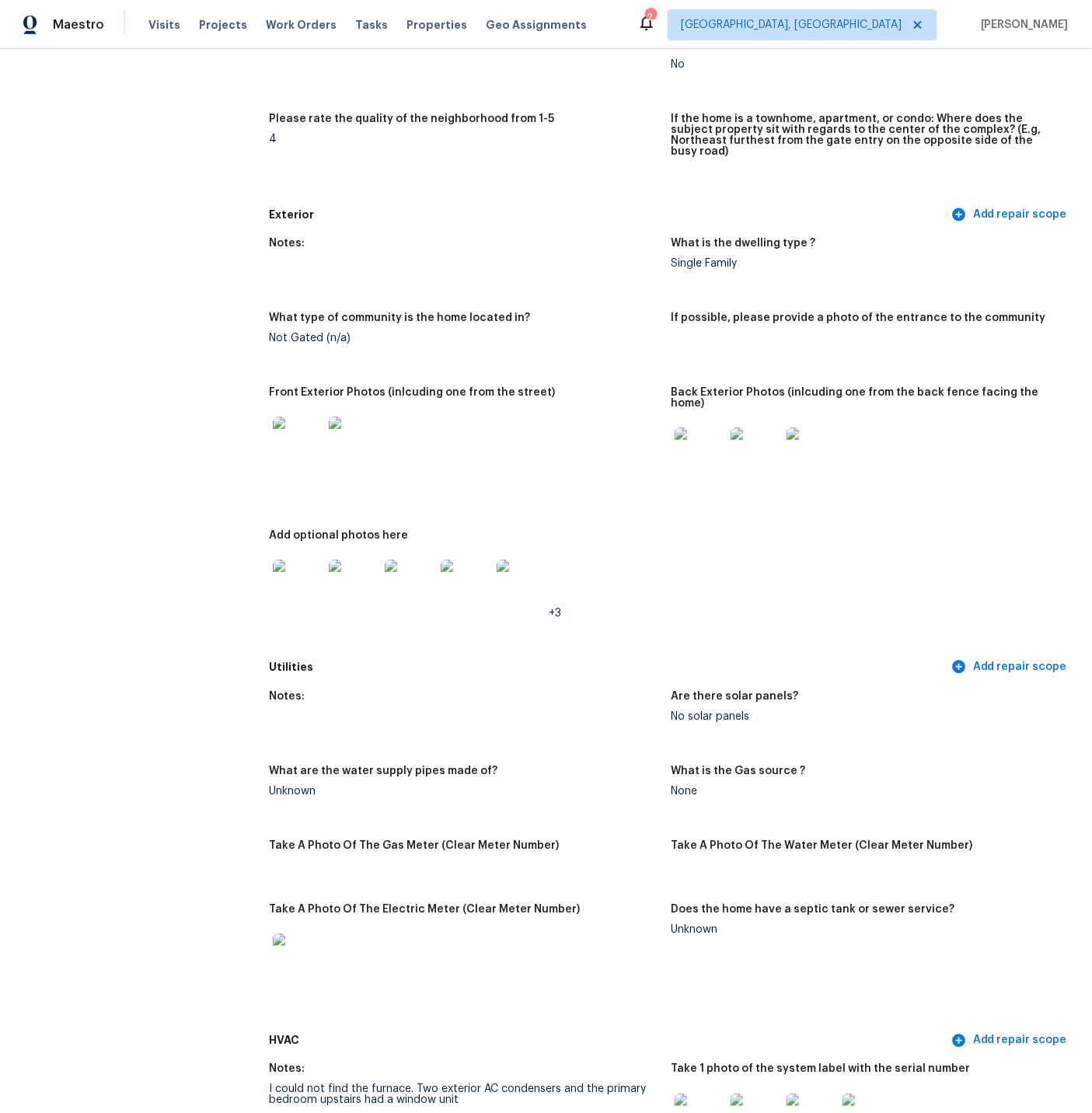
click at [698, 428] on img at bounding box center [699, 452] width 49 height 49
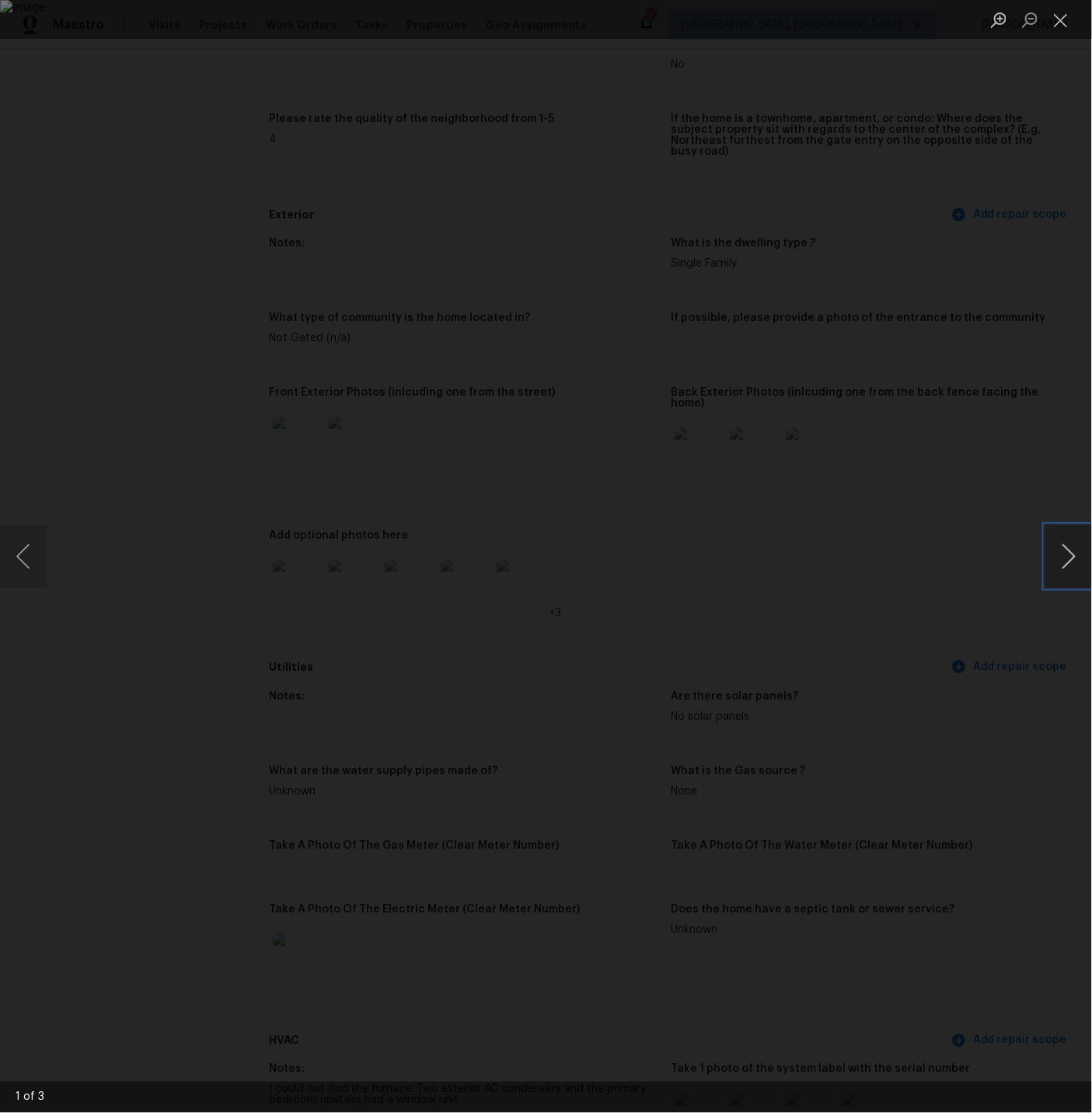
click at [1071, 553] on button "Next image" at bounding box center [1068, 556] width 47 height 62
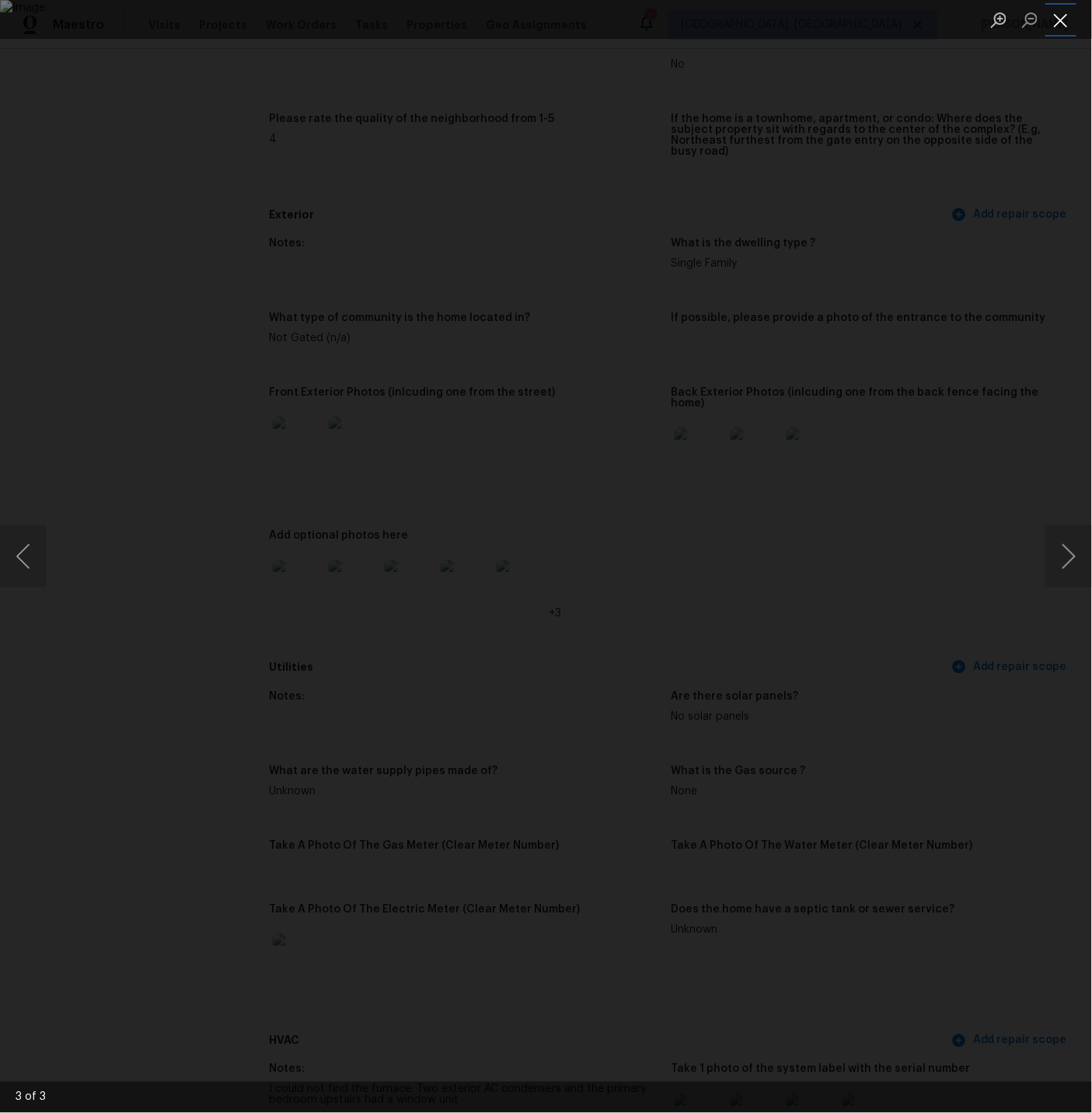
click at [1058, 21] on button "Close lightbox" at bounding box center [1061, 20] width 31 height 27
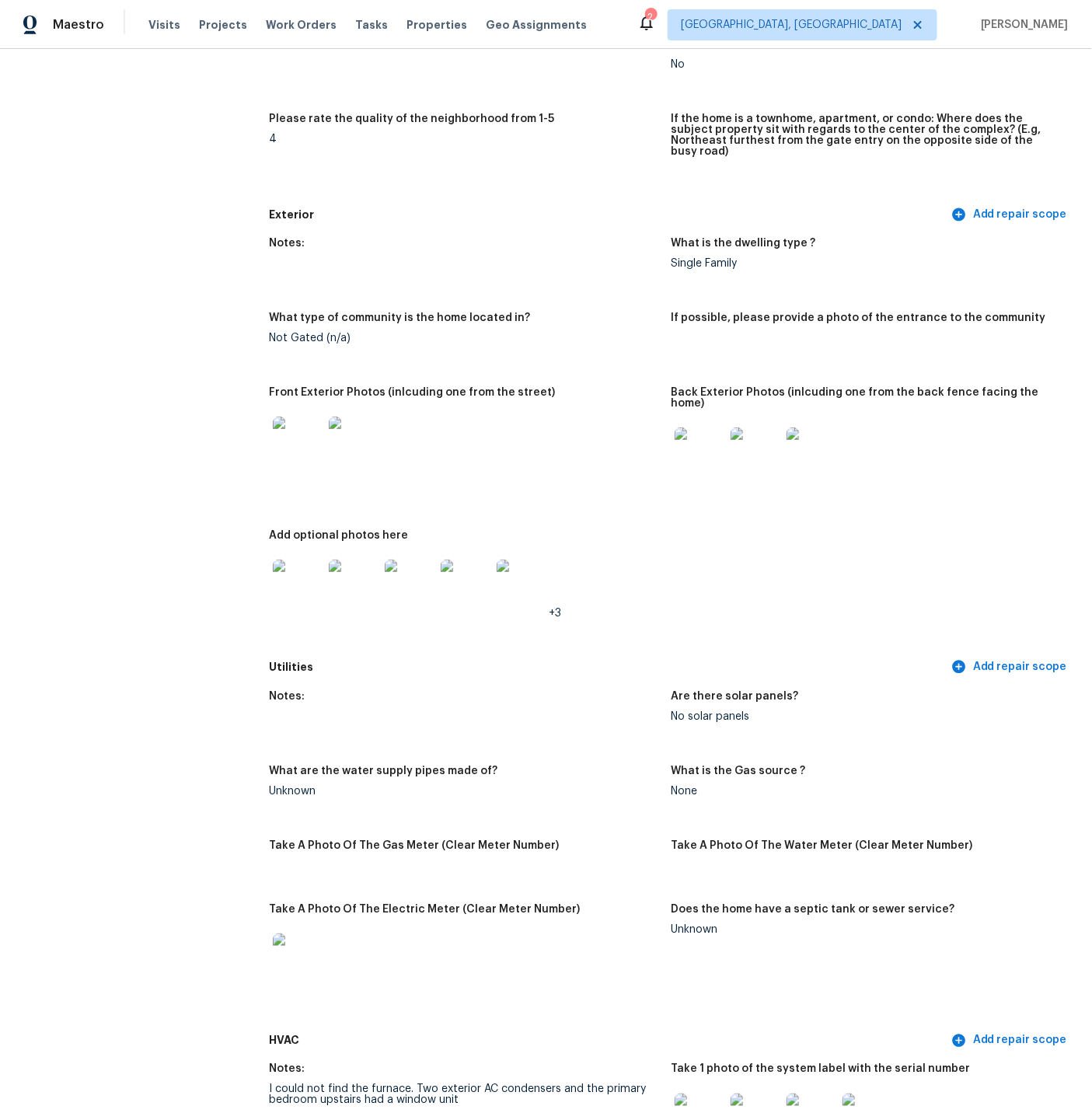
click at [299, 559] on img at bounding box center [297, 584] width 49 height 49
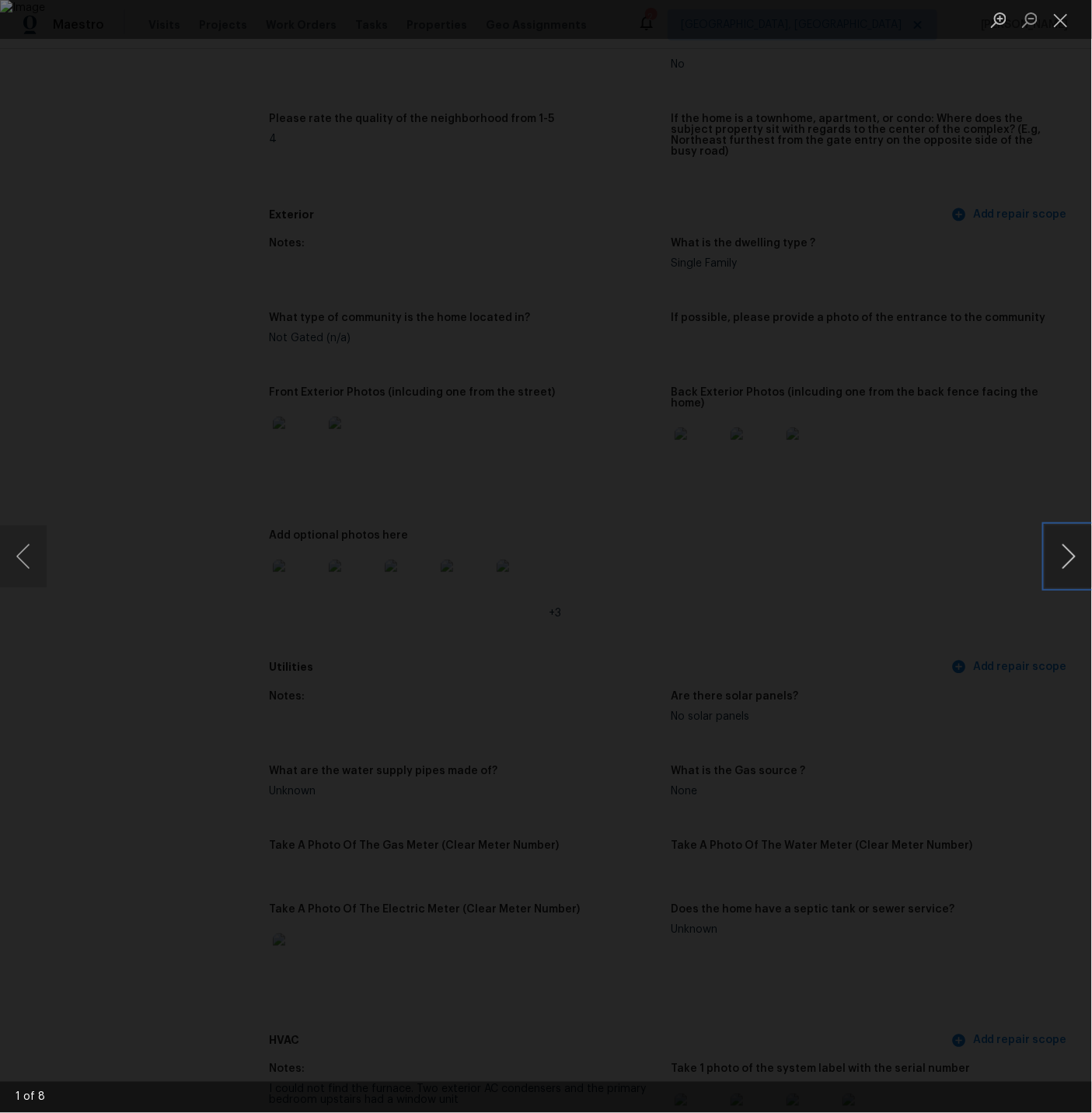
click at [1069, 554] on button "Next image" at bounding box center [1068, 556] width 47 height 62
click at [1068, 561] on button "Next image" at bounding box center [1068, 556] width 47 height 62
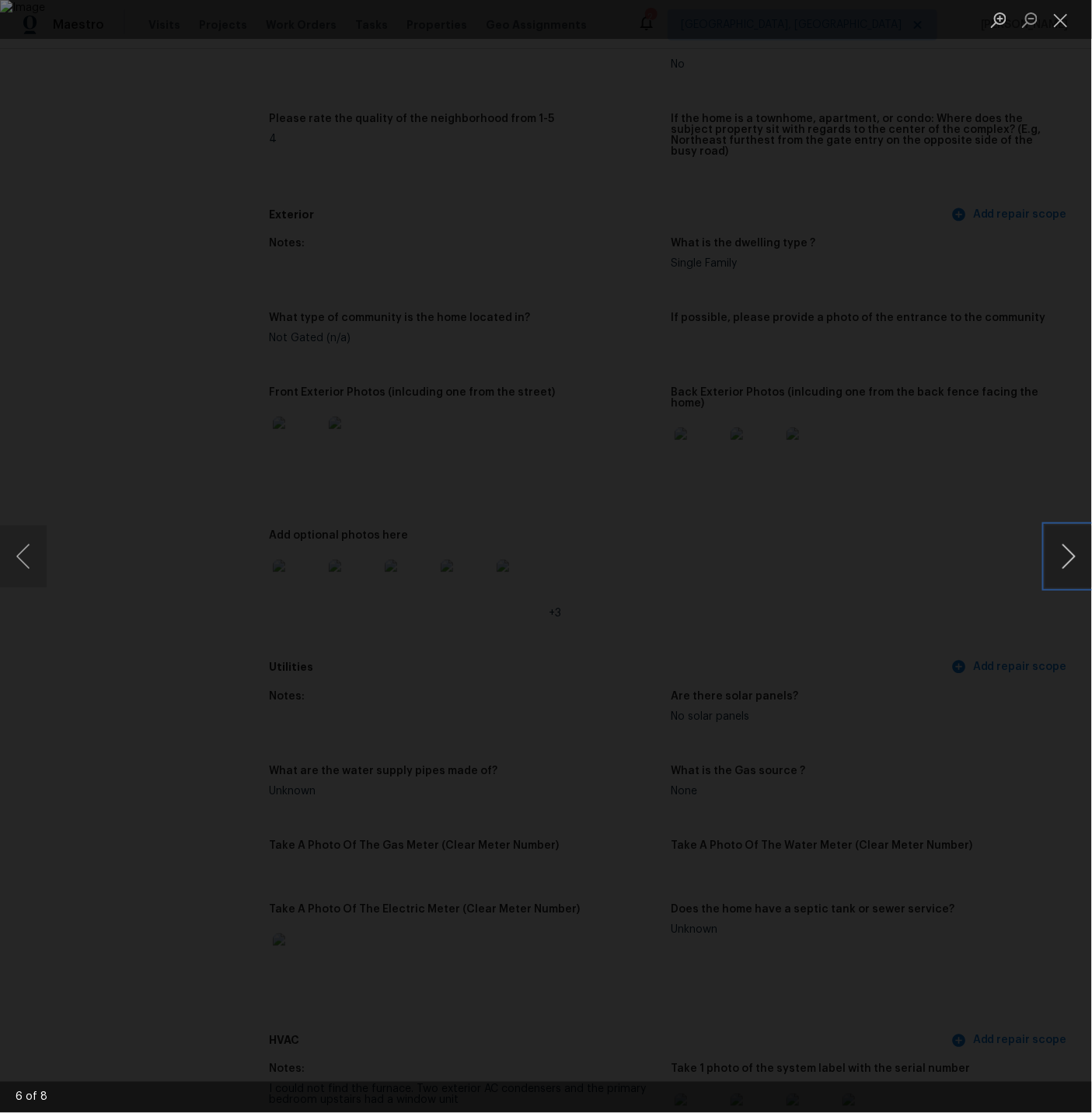
click at [1068, 561] on button "Next image" at bounding box center [1068, 556] width 47 height 62
click at [1066, 15] on button "Close lightbox" at bounding box center [1061, 20] width 31 height 27
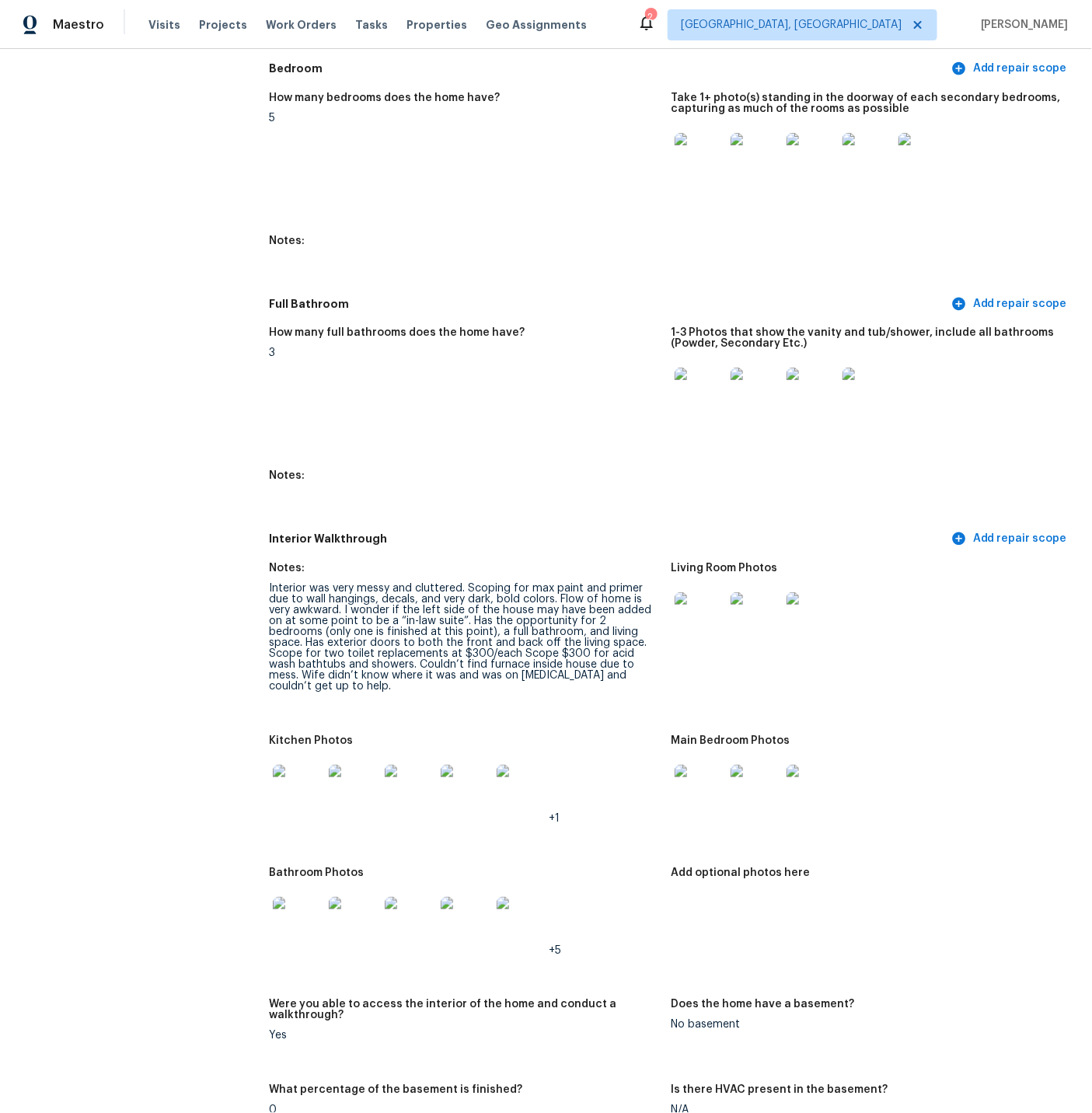
scroll to position [1673, 0]
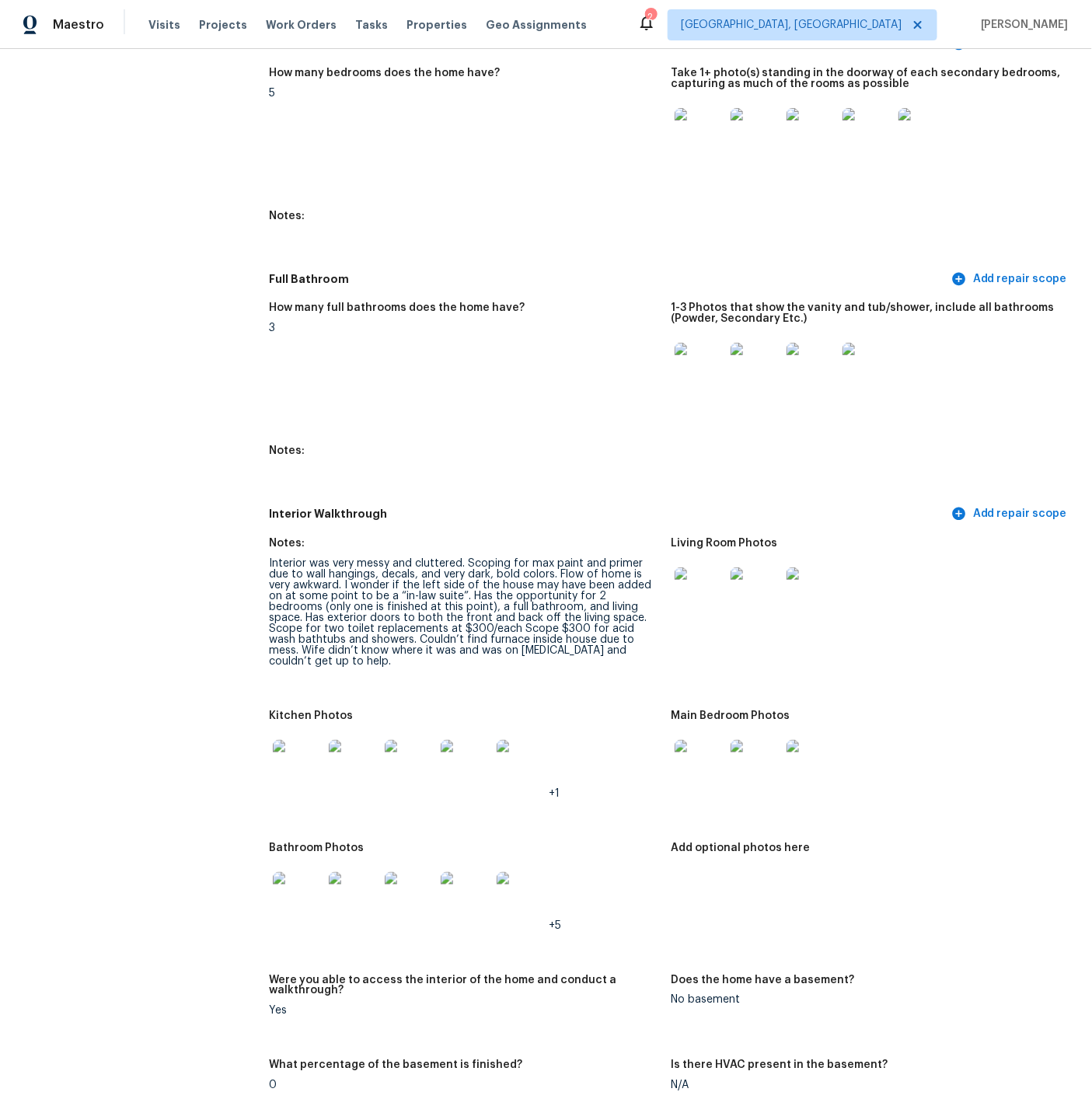
click at [703, 568] on img at bounding box center [699, 592] width 49 height 49
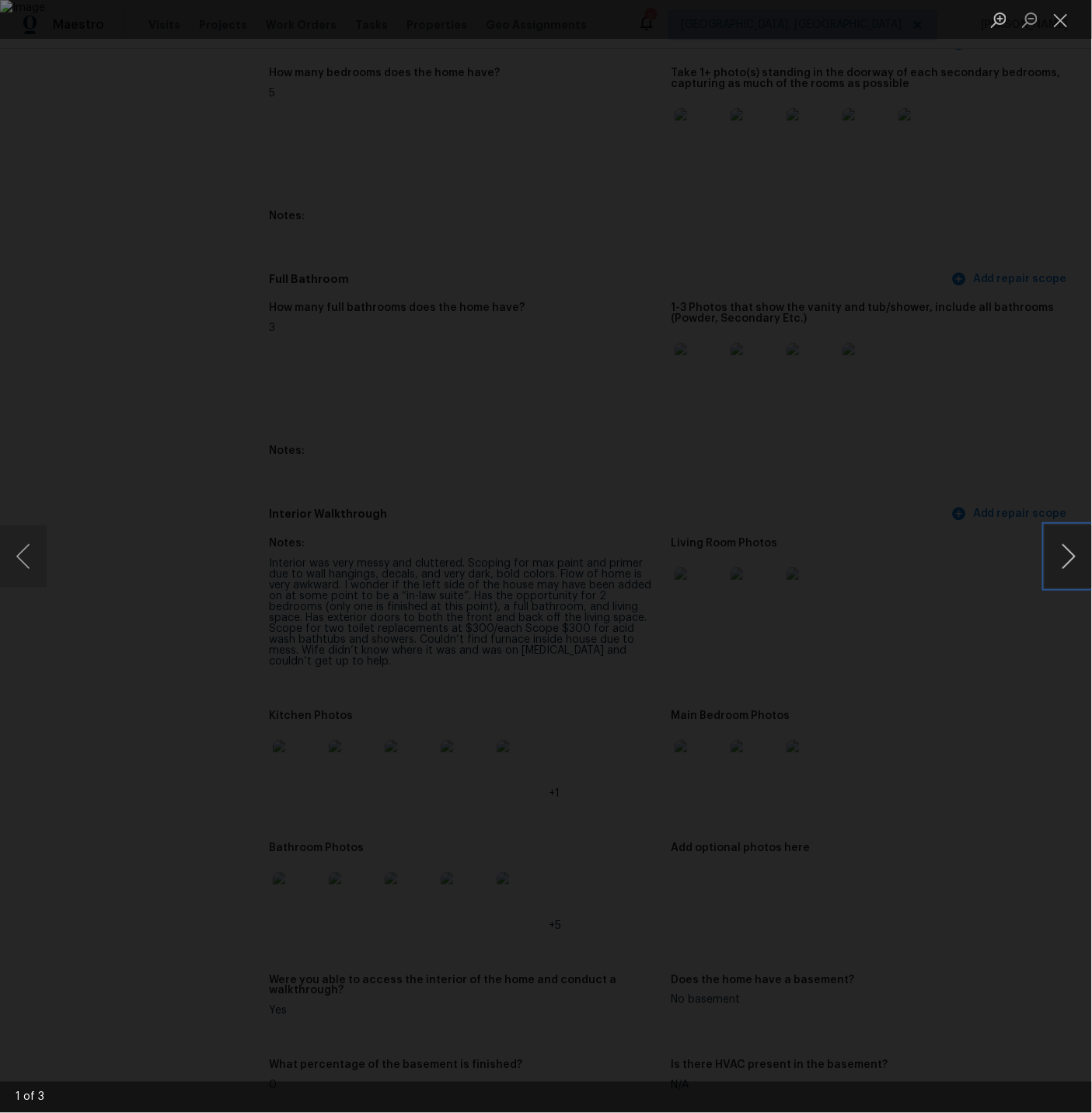
click at [1066, 557] on button "Next image" at bounding box center [1068, 556] width 47 height 62
click at [1063, 21] on button "Close lightbox" at bounding box center [1061, 20] width 31 height 27
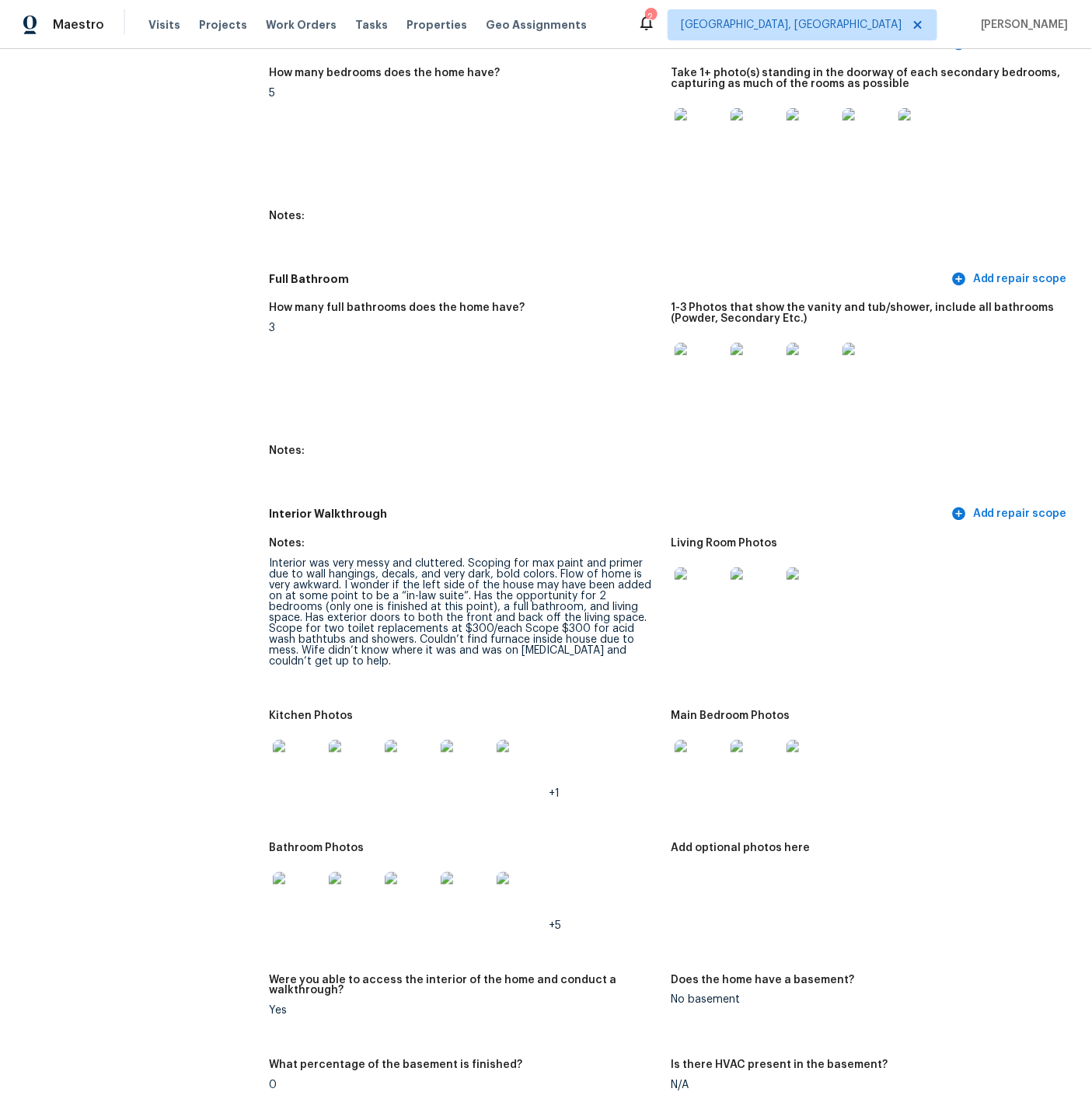
click at [300, 740] on img at bounding box center [297, 765] width 49 height 49
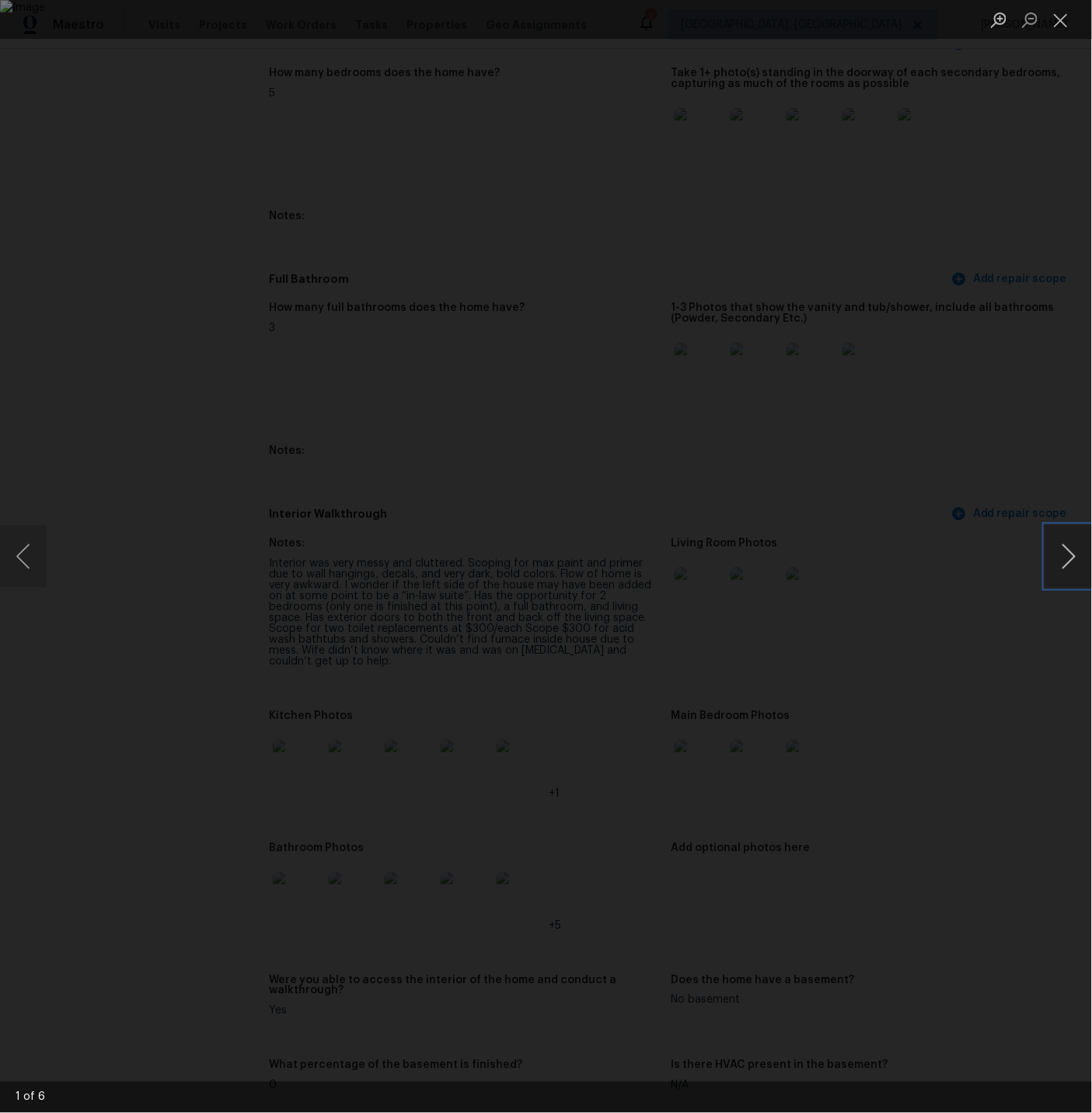
click at [1062, 556] on button "Next image" at bounding box center [1068, 556] width 47 height 62
click at [1066, 556] on button "Next image" at bounding box center [1068, 556] width 47 height 62
click at [30, 563] on button "Previous image" at bounding box center [23, 556] width 47 height 62
click at [33, 563] on button "Previous image" at bounding box center [23, 556] width 47 height 62
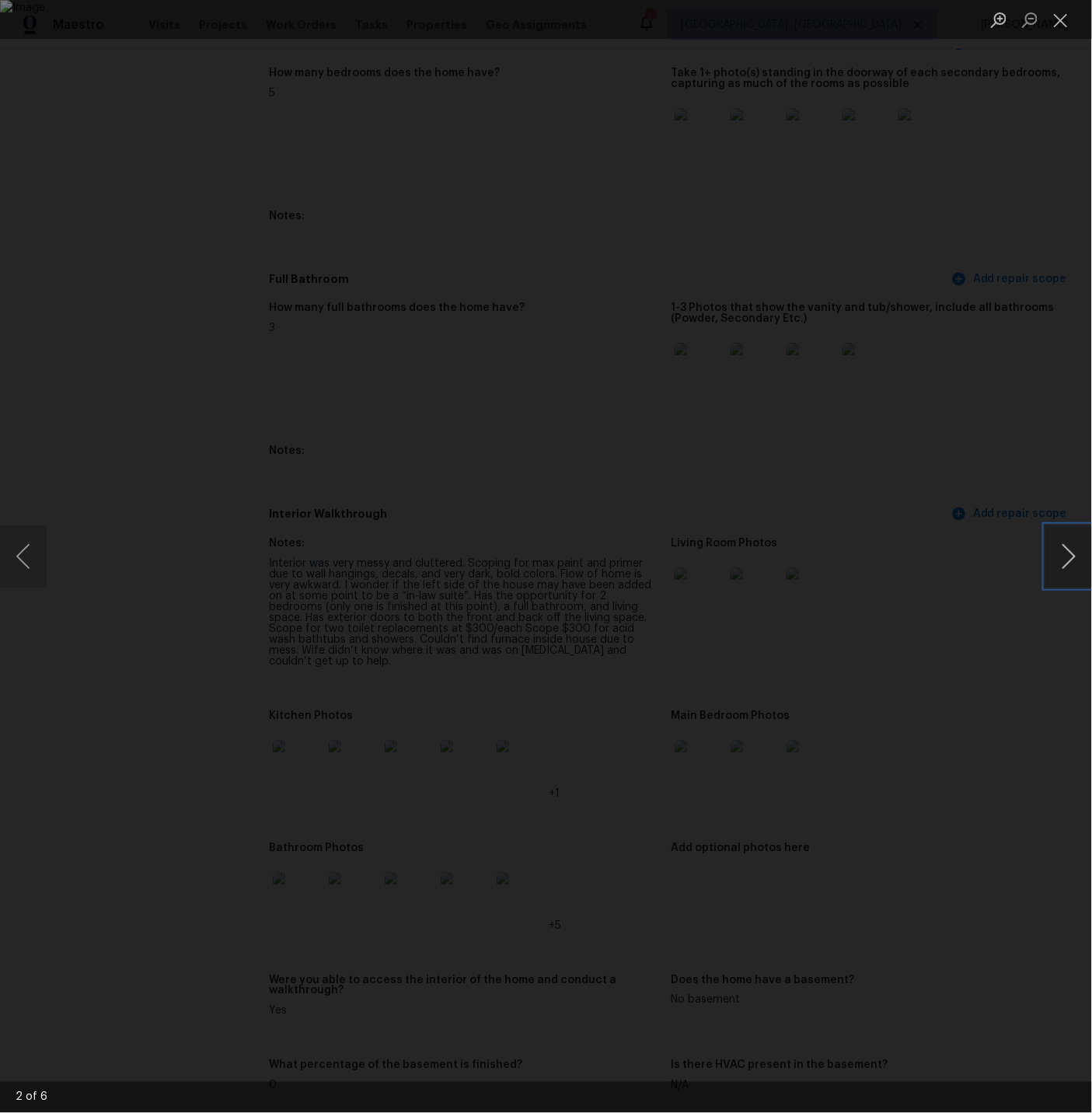
click at [1066, 558] on button "Next image" at bounding box center [1068, 556] width 47 height 62
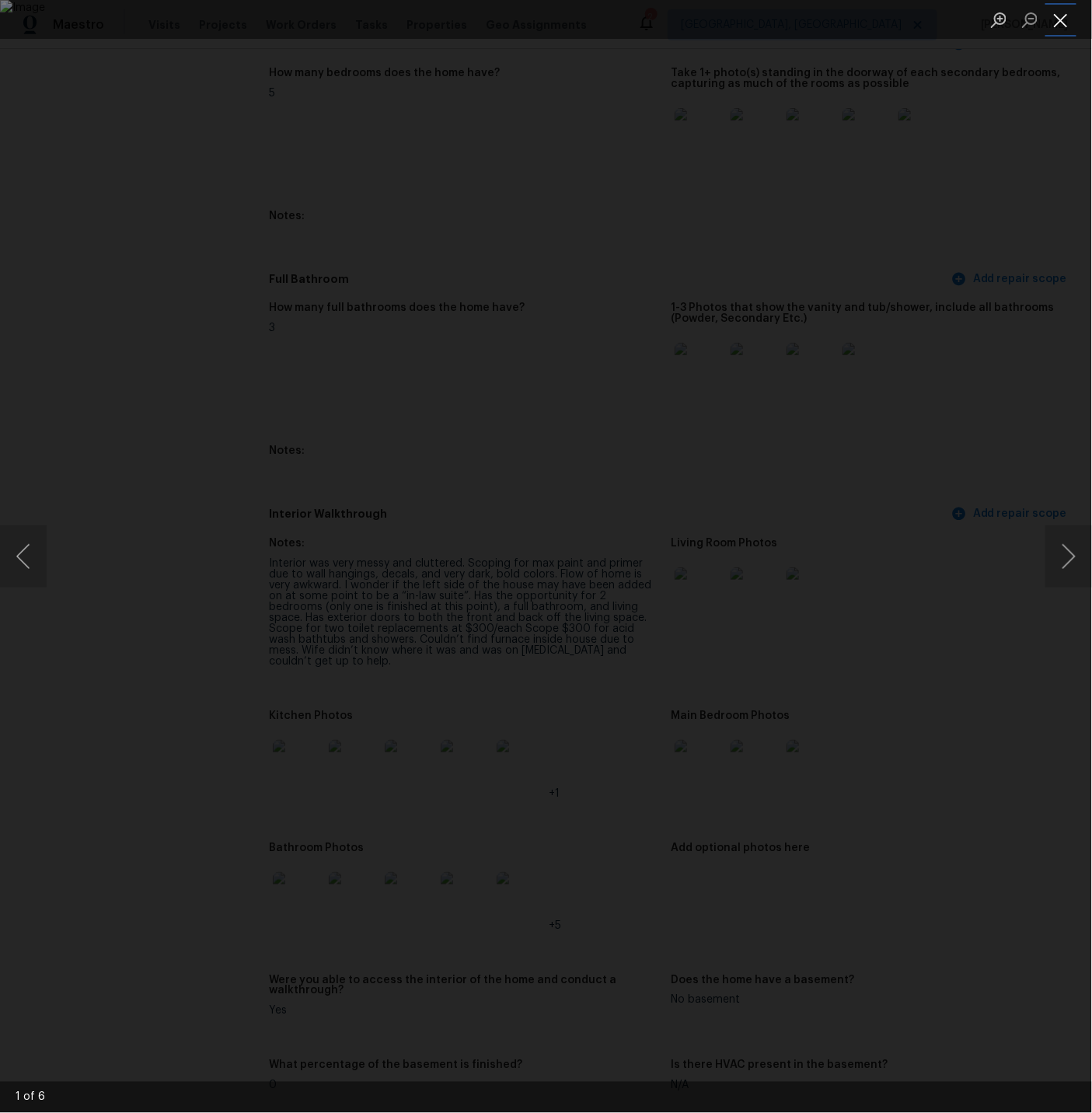
click at [1057, 21] on button "Close lightbox" at bounding box center [1061, 20] width 31 height 27
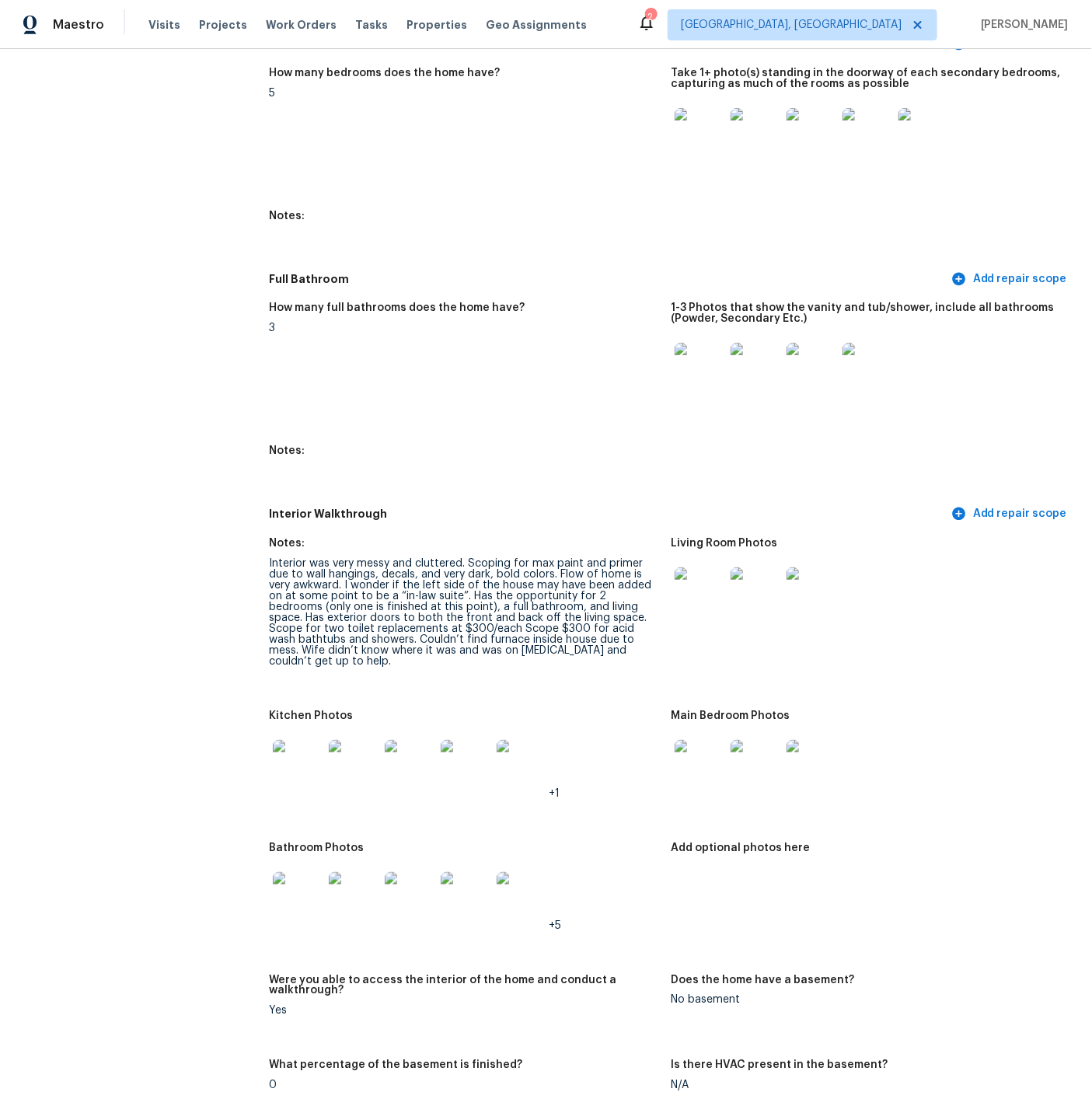
click at [705, 740] on img at bounding box center [699, 765] width 49 height 49
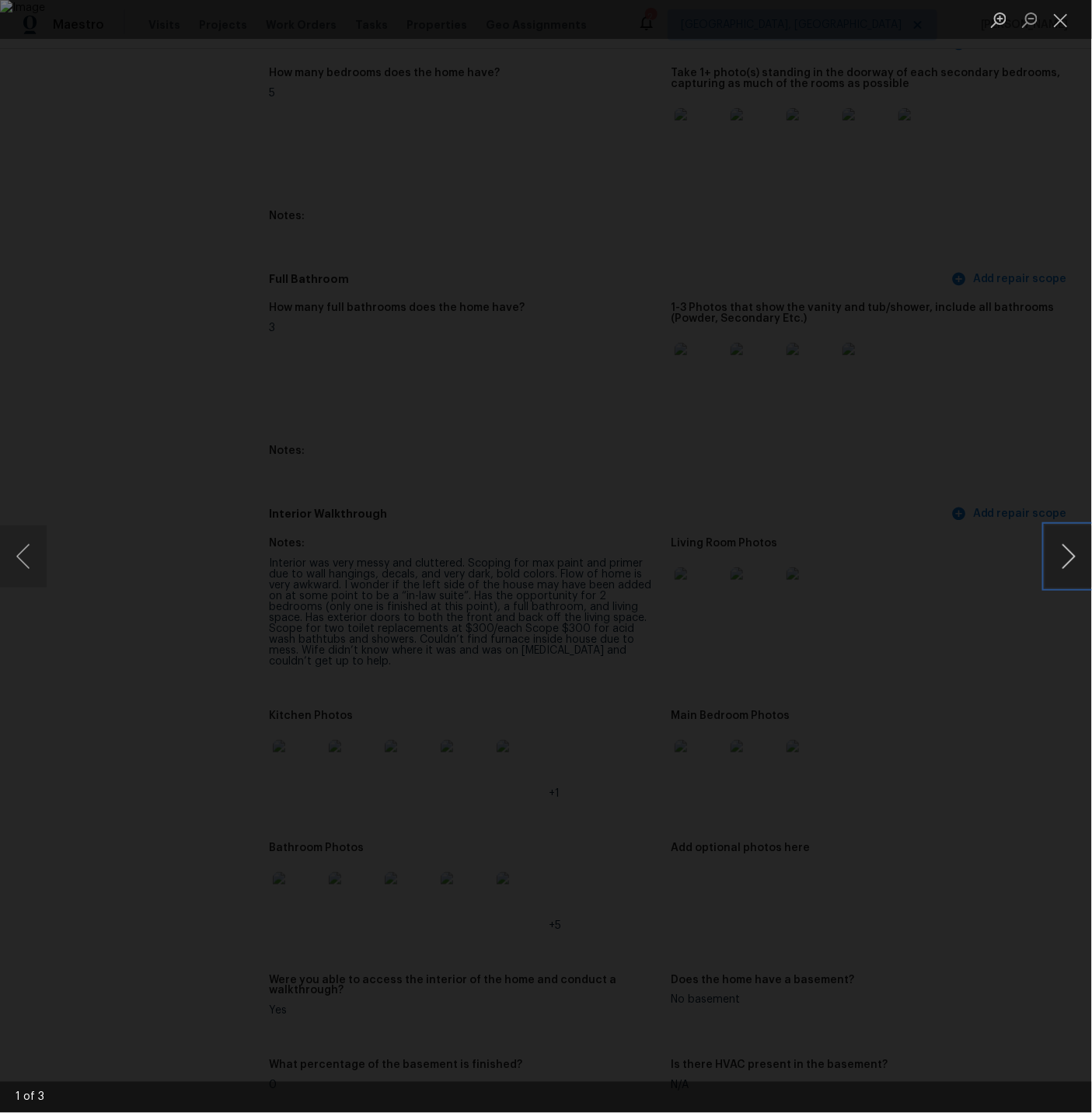
click at [1066, 553] on button "Next image" at bounding box center [1068, 556] width 47 height 62
click at [1060, 19] on button "Close lightbox" at bounding box center [1061, 20] width 31 height 27
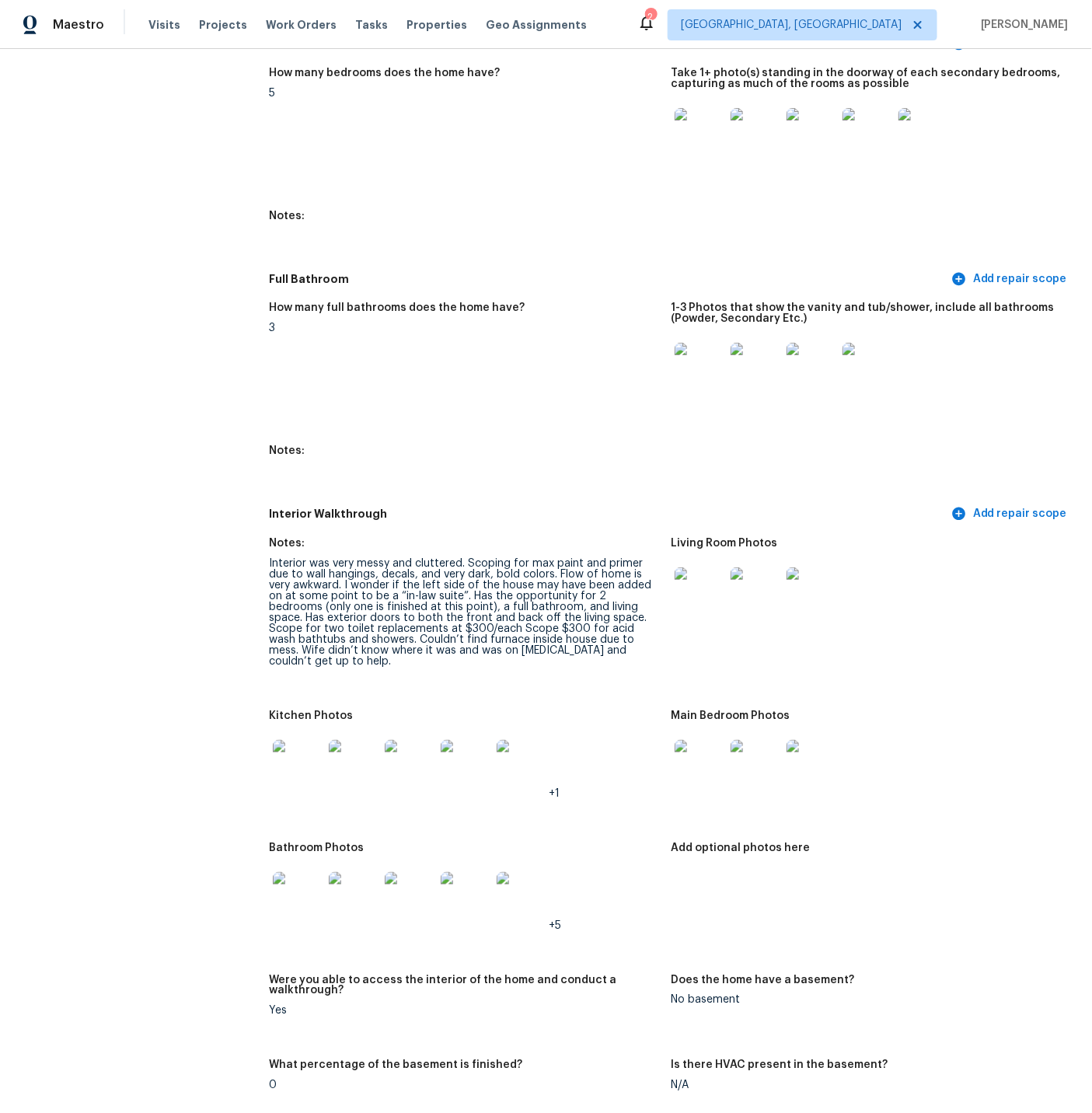
click at [293, 872] on img at bounding box center [297, 897] width 49 height 49
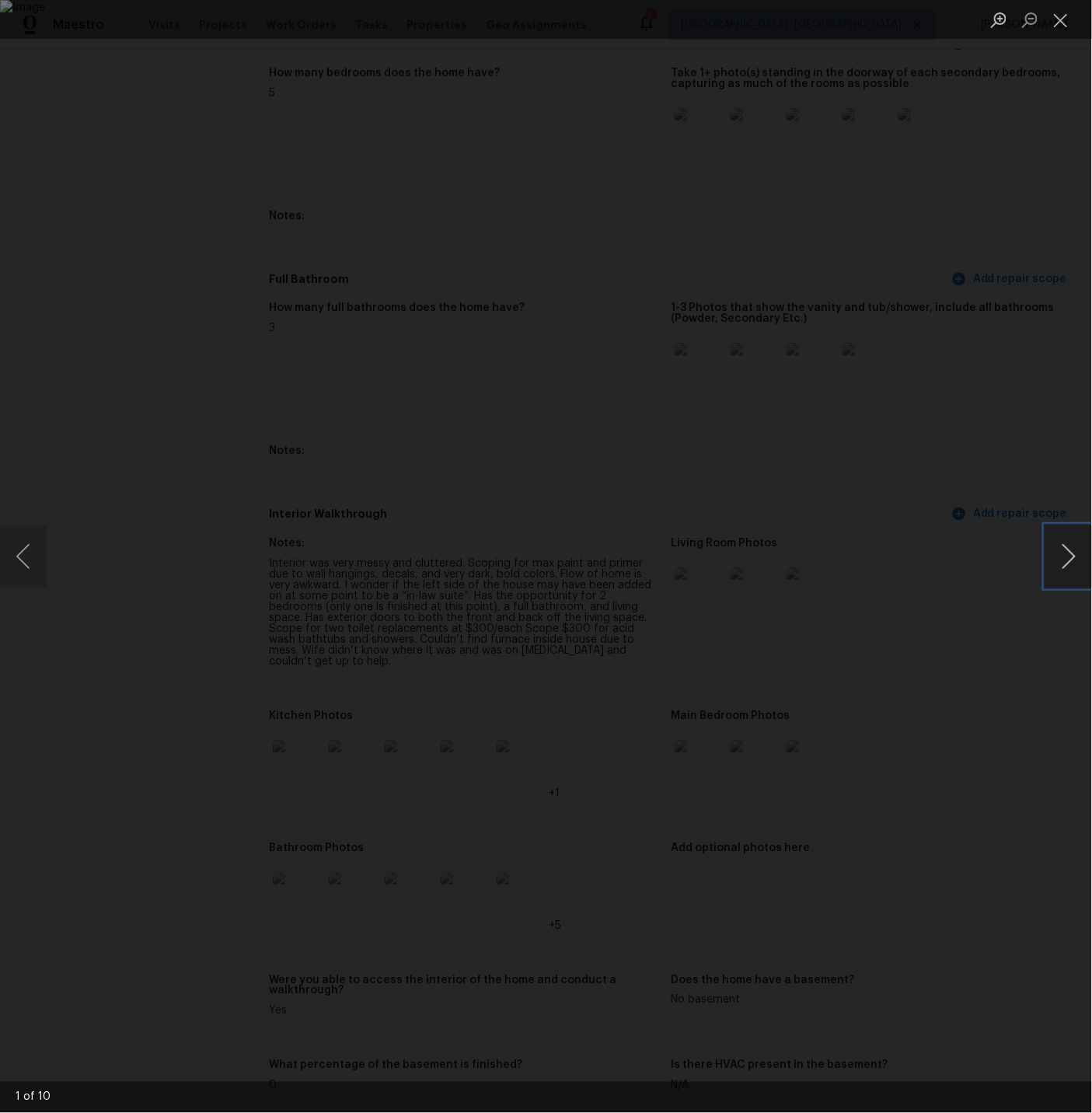
click at [1070, 549] on button "Next image" at bounding box center [1068, 556] width 47 height 62
click at [35, 557] on button "Previous image" at bounding box center [23, 556] width 47 height 62
click at [1077, 562] on button "Next image" at bounding box center [1068, 556] width 47 height 62
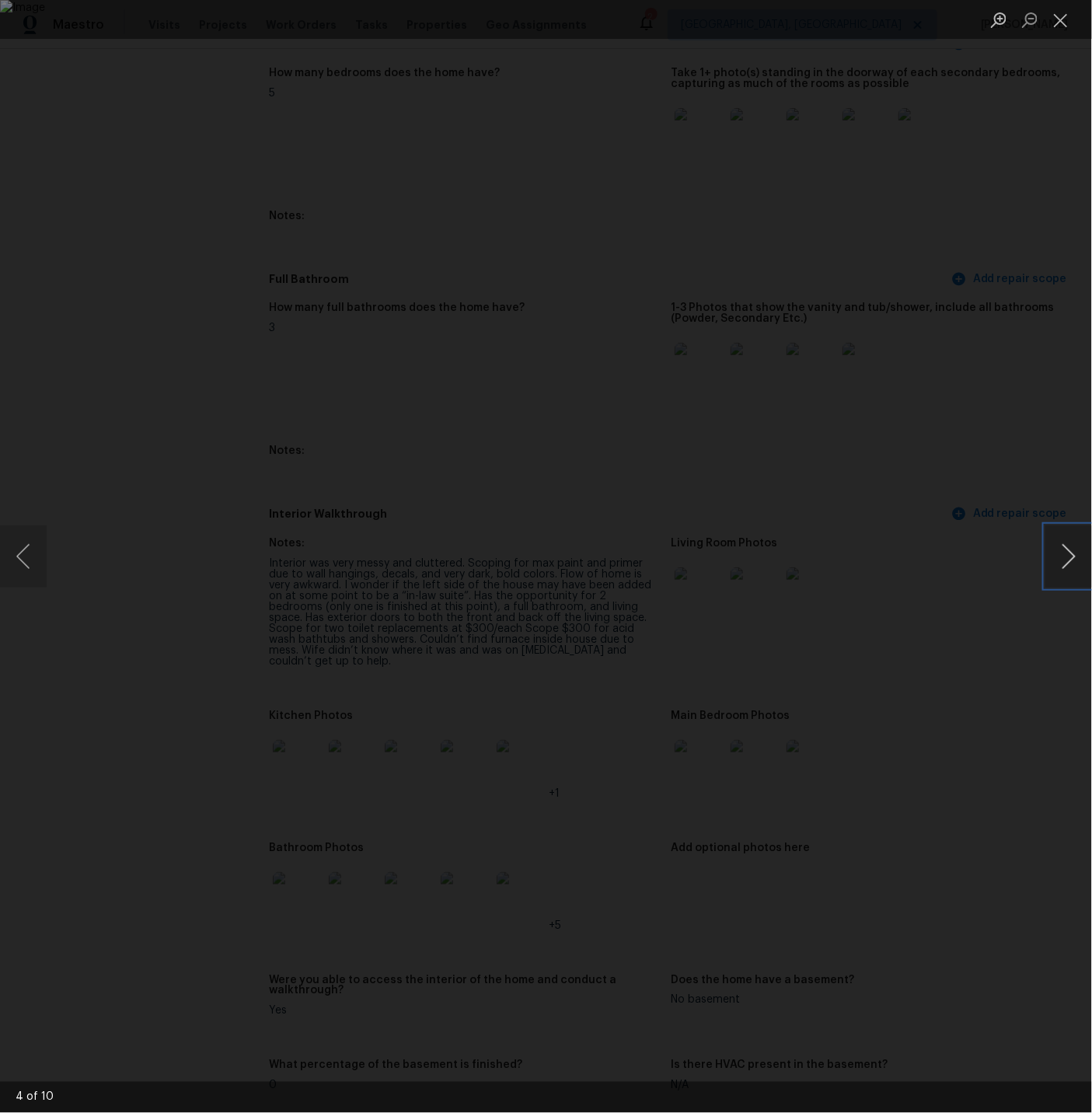
click at [1077, 562] on button "Next image" at bounding box center [1068, 556] width 47 height 62
click at [1070, 557] on button "Next image" at bounding box center [1068, 556] width 47 height 62
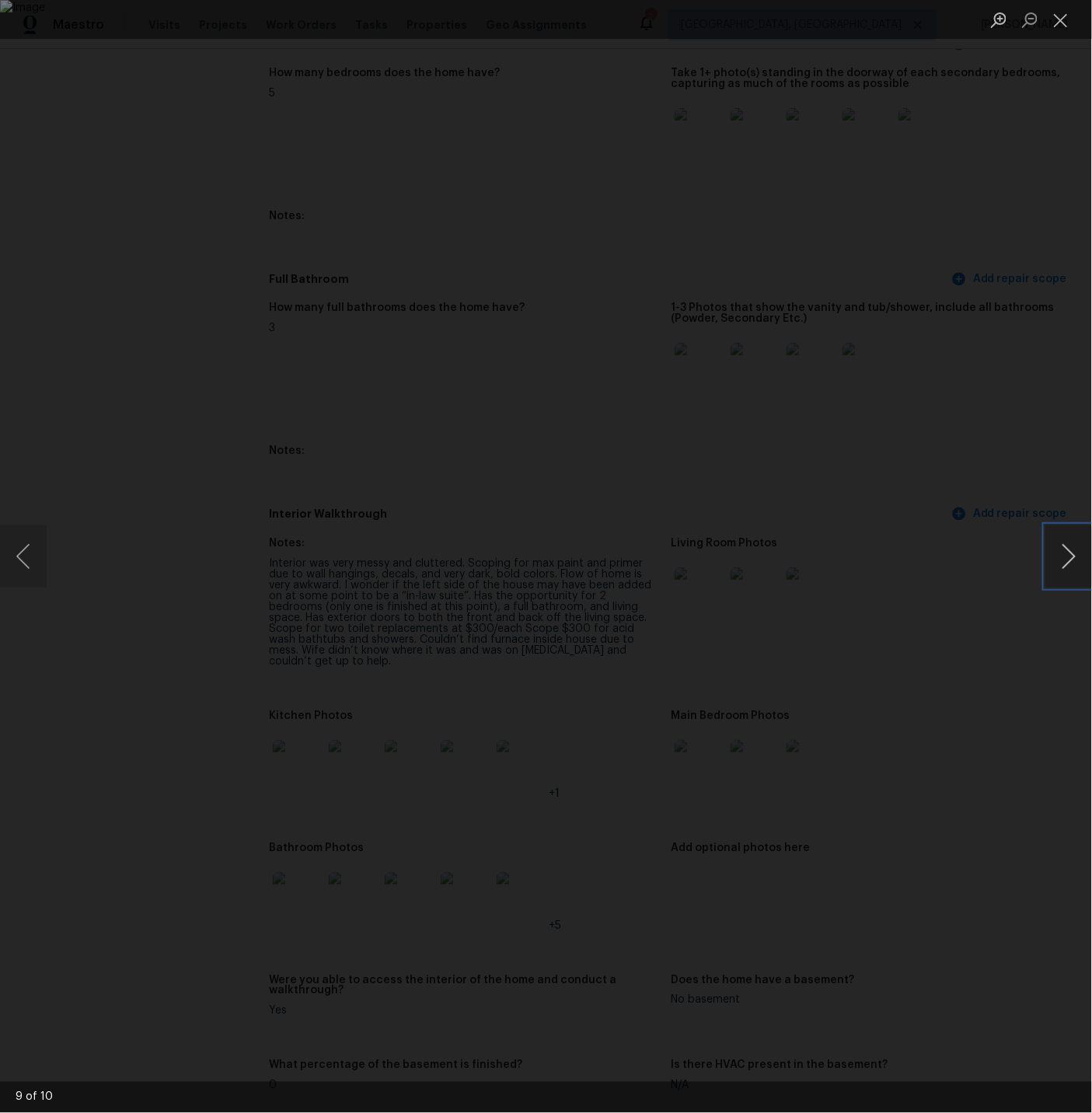
click at [1070, 557] on button "Next image" at bounding box center [1068, 556] width 47 height 62
click at [1063, 19] on button "Close lightbox" at bounding box center [1061, 20] width 31 height 27
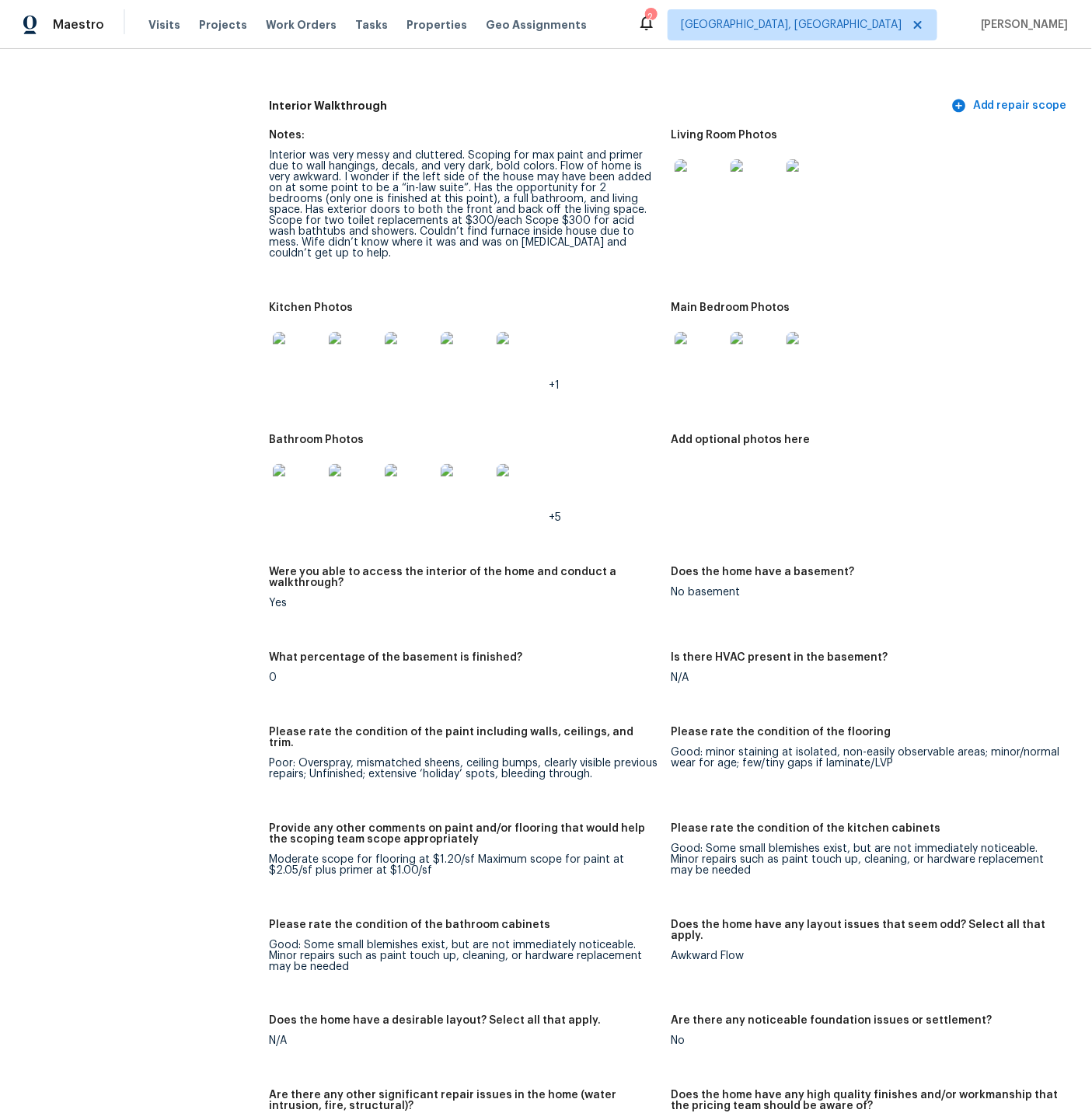
scroll to position [2138, 0]
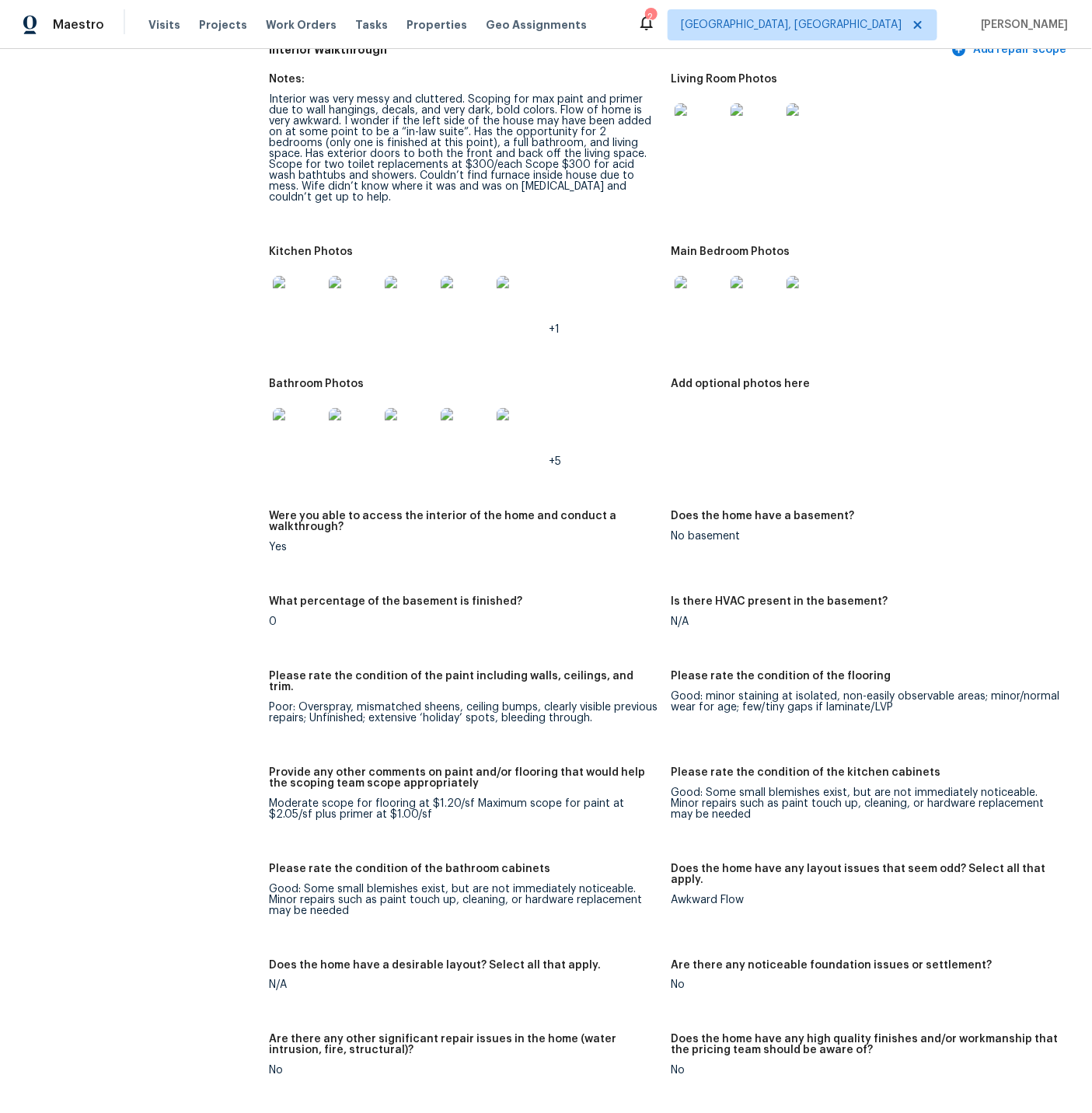
click at [296, 408] on img at bounding box center [297, 433] width 49 height 49
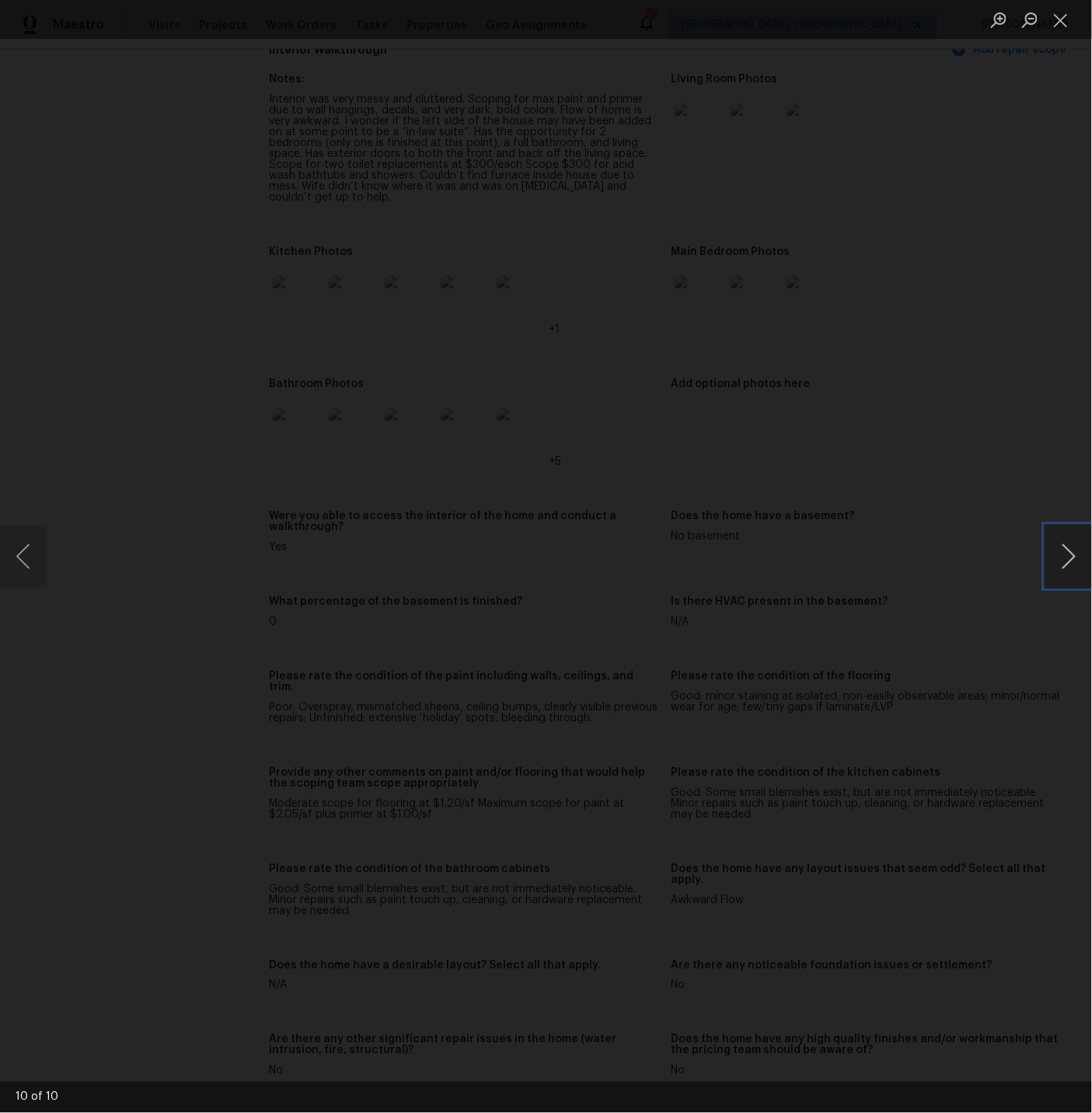
click at [1070, 561] on button "Next image" at bounding box center [1068, 556] width 47 height 62
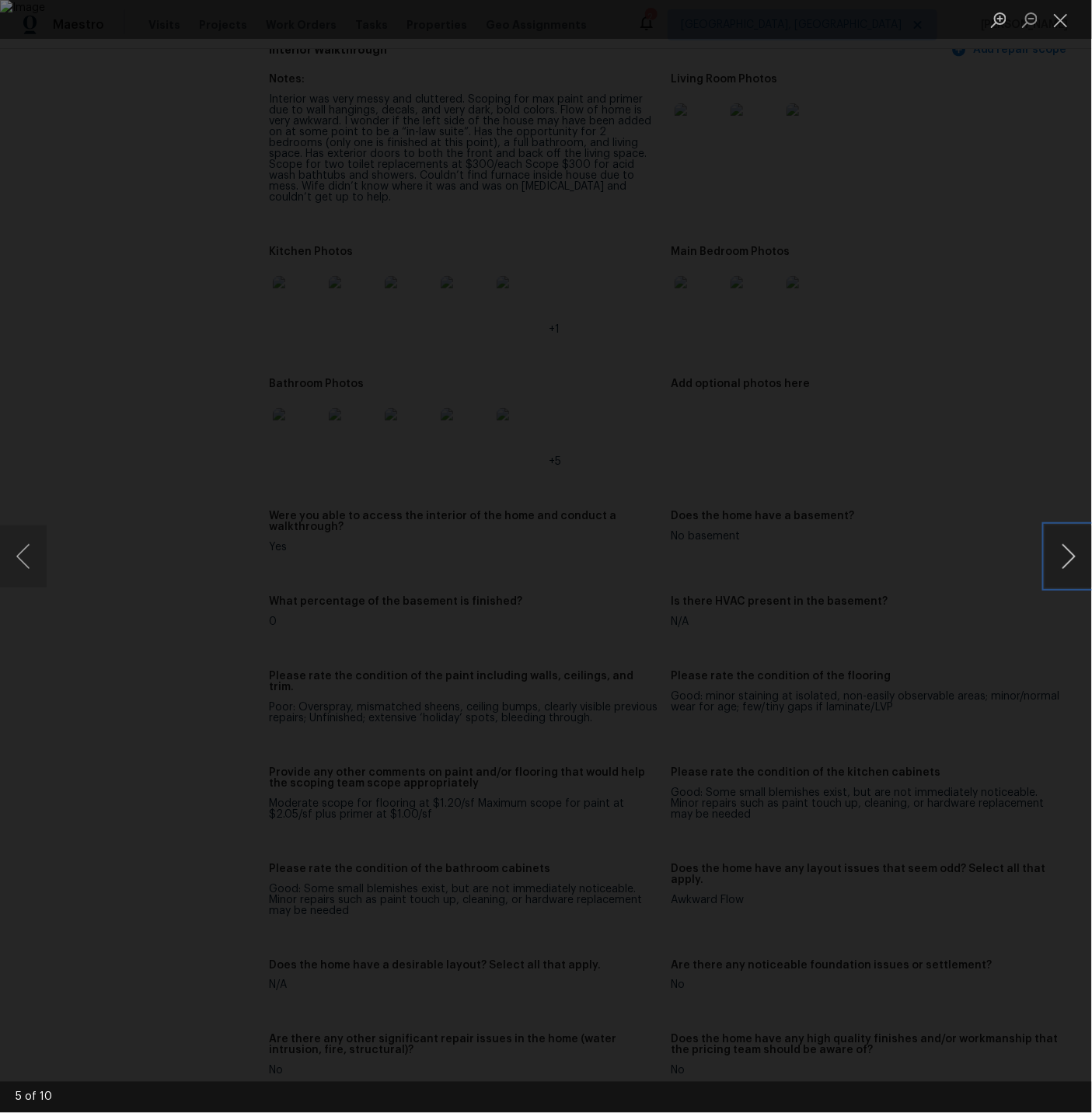
click at [1070, 561] on button "Next image" at bounding box center [1068, 556] width 47 height 62
click at [1062, 23] on button "Close lightbox" at bounding box center [1061, 20] width 31 height 27
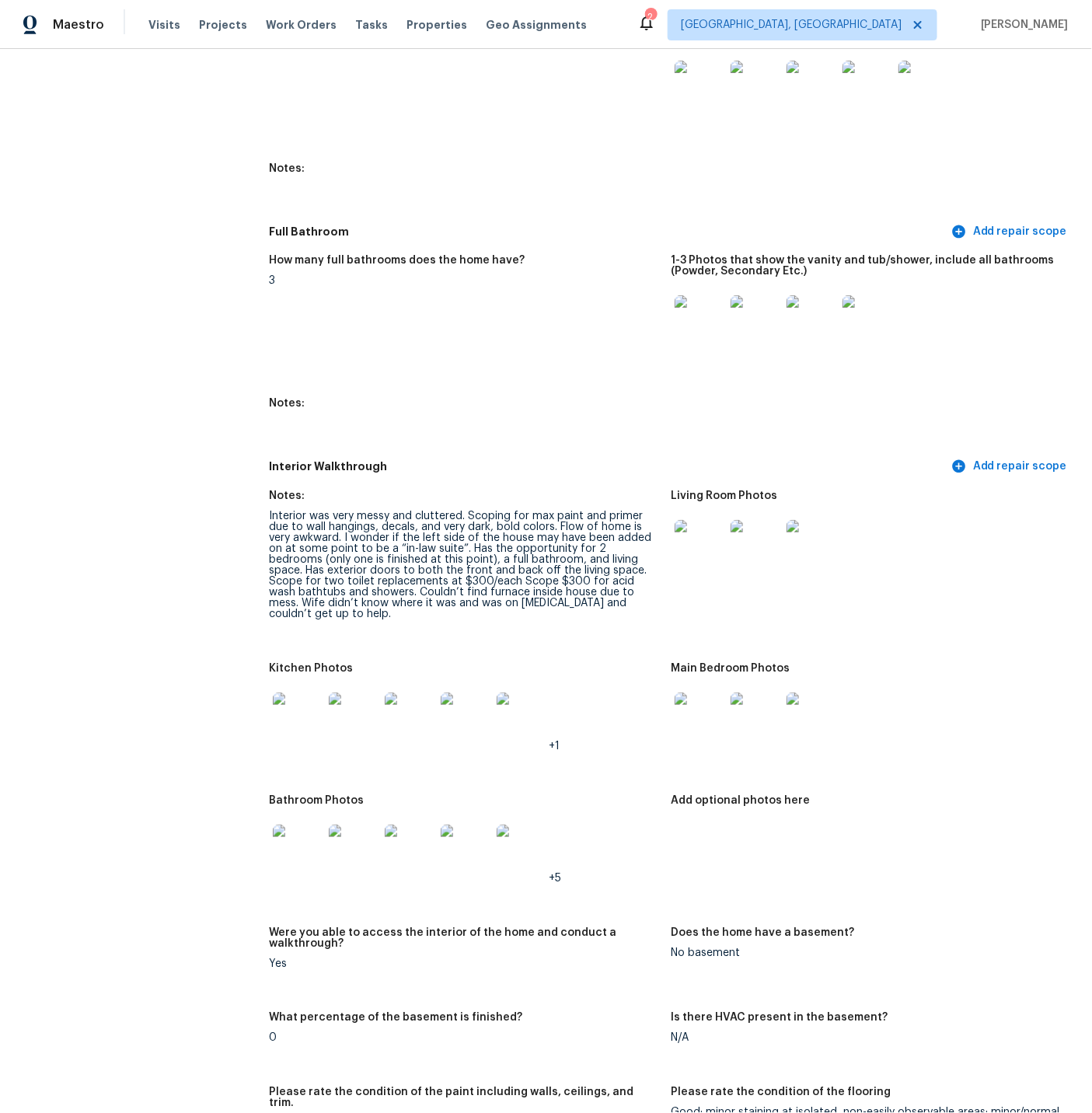
scroll to position [1691, 0]
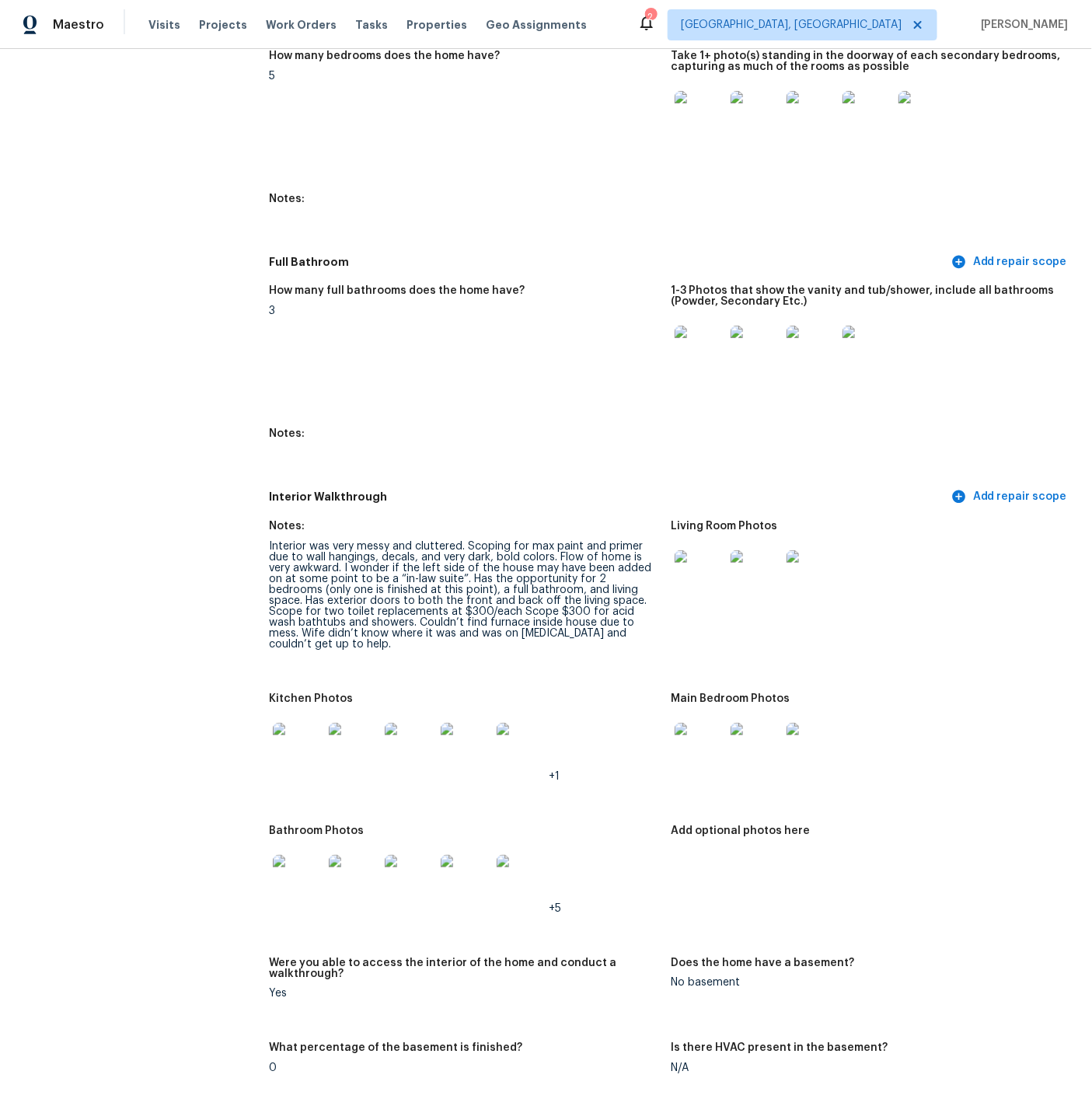
click at [301, 723] on img at bounding box center [297, 747] width 49 height 49
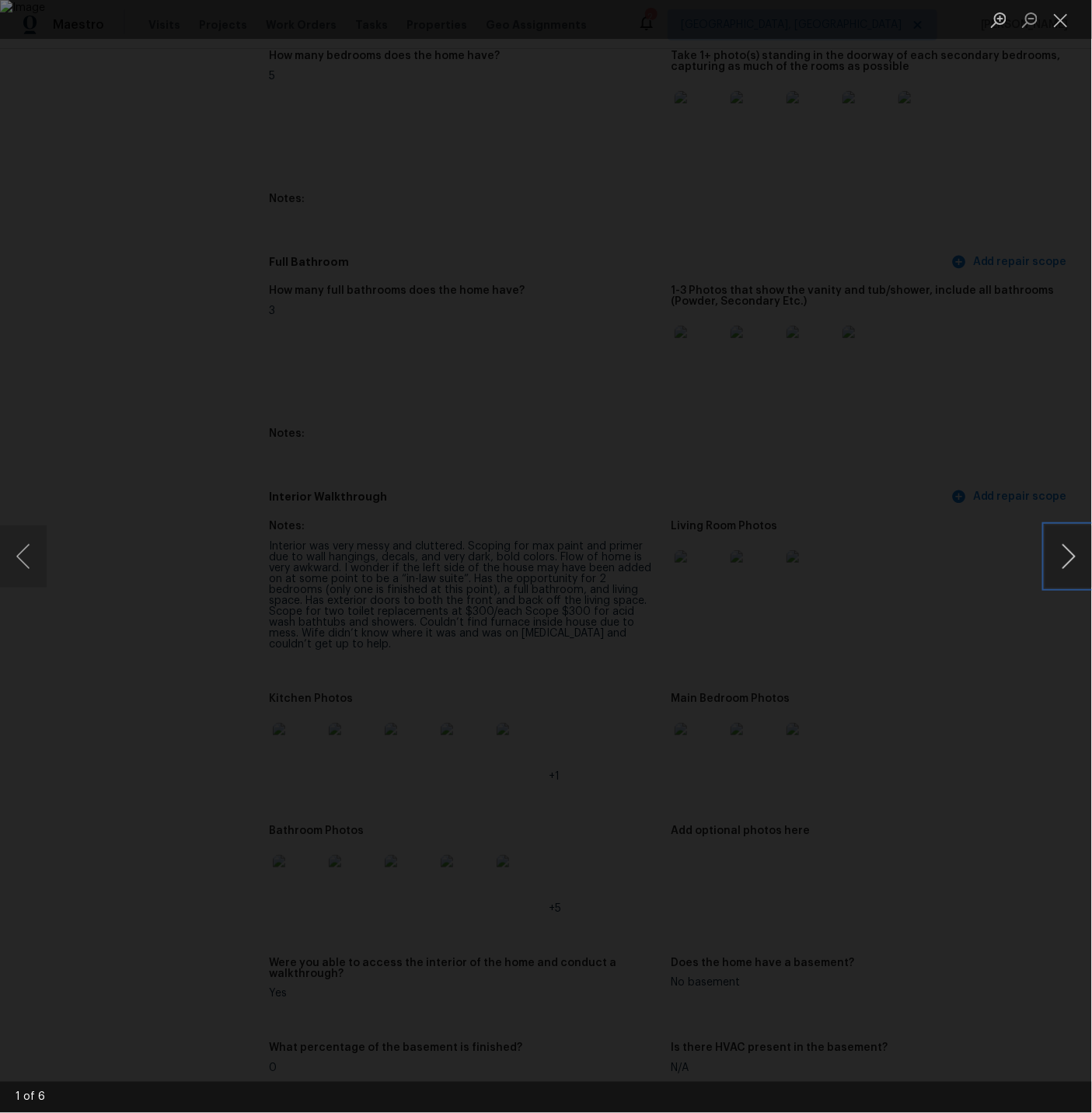
click at [1071, 559] on button "Next image" at bounding box center [1068, 556] width 47 height 62
click at [1067, 556] on button "Next image" at bounding box center [1068, 556] width 47 height 62
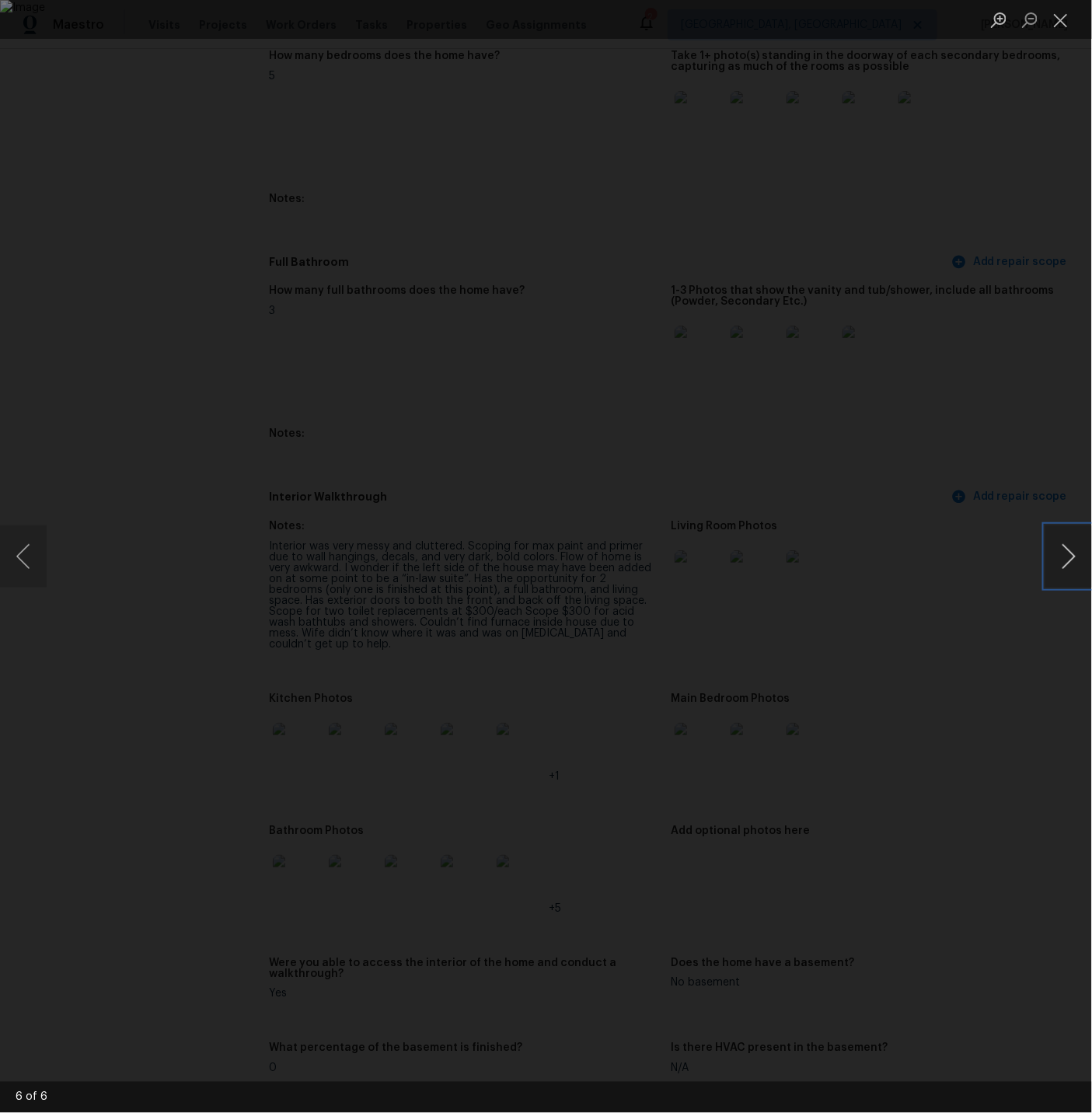
click at [1067, 556] on button "Next image" at bounding box center [1068, 556] width 47 height 62
click at [1061, 21] on button "Close lightbox" at bounding box center [1061, 20] width 31 height 27
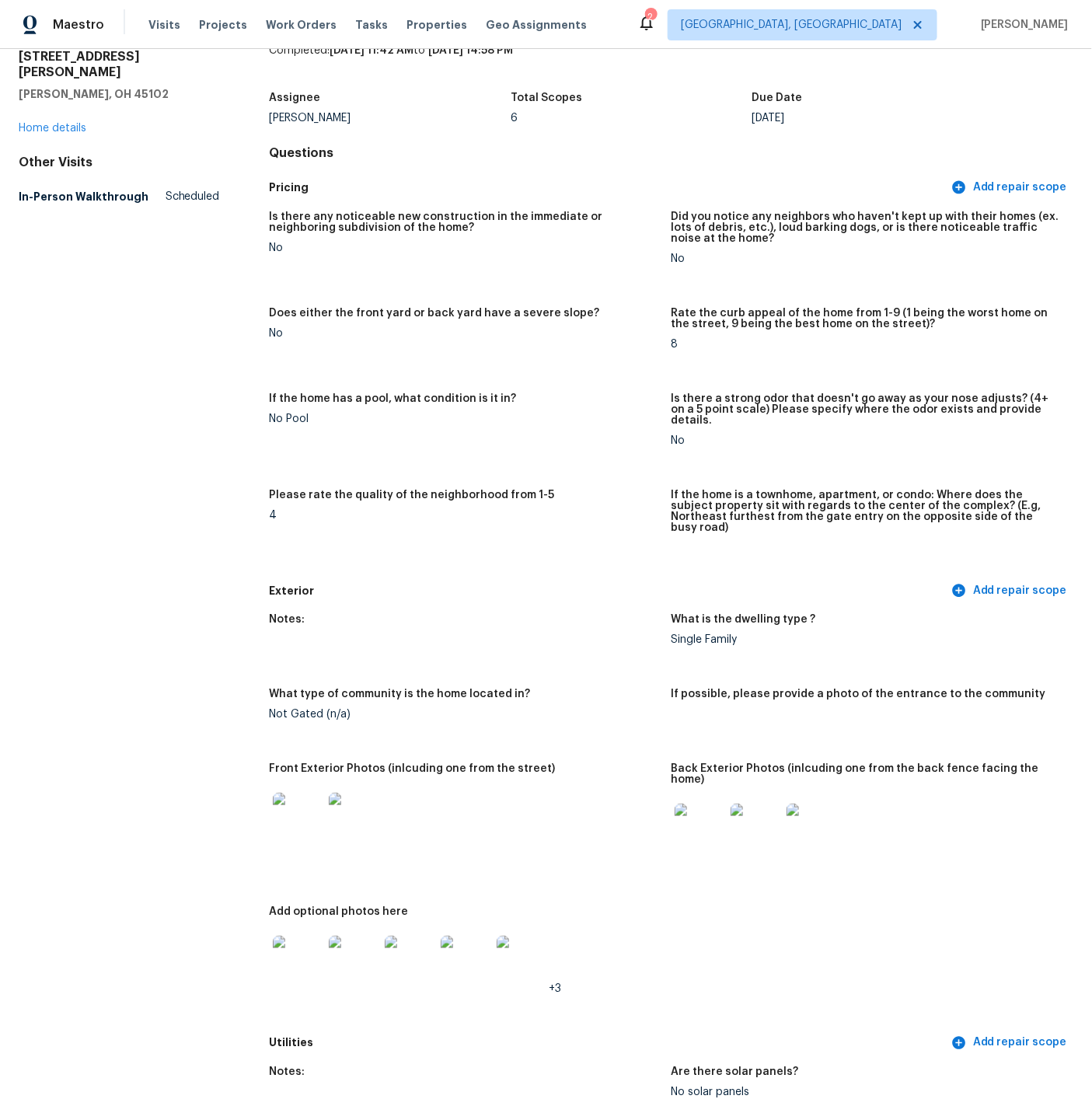
scroll to position [0, 0]
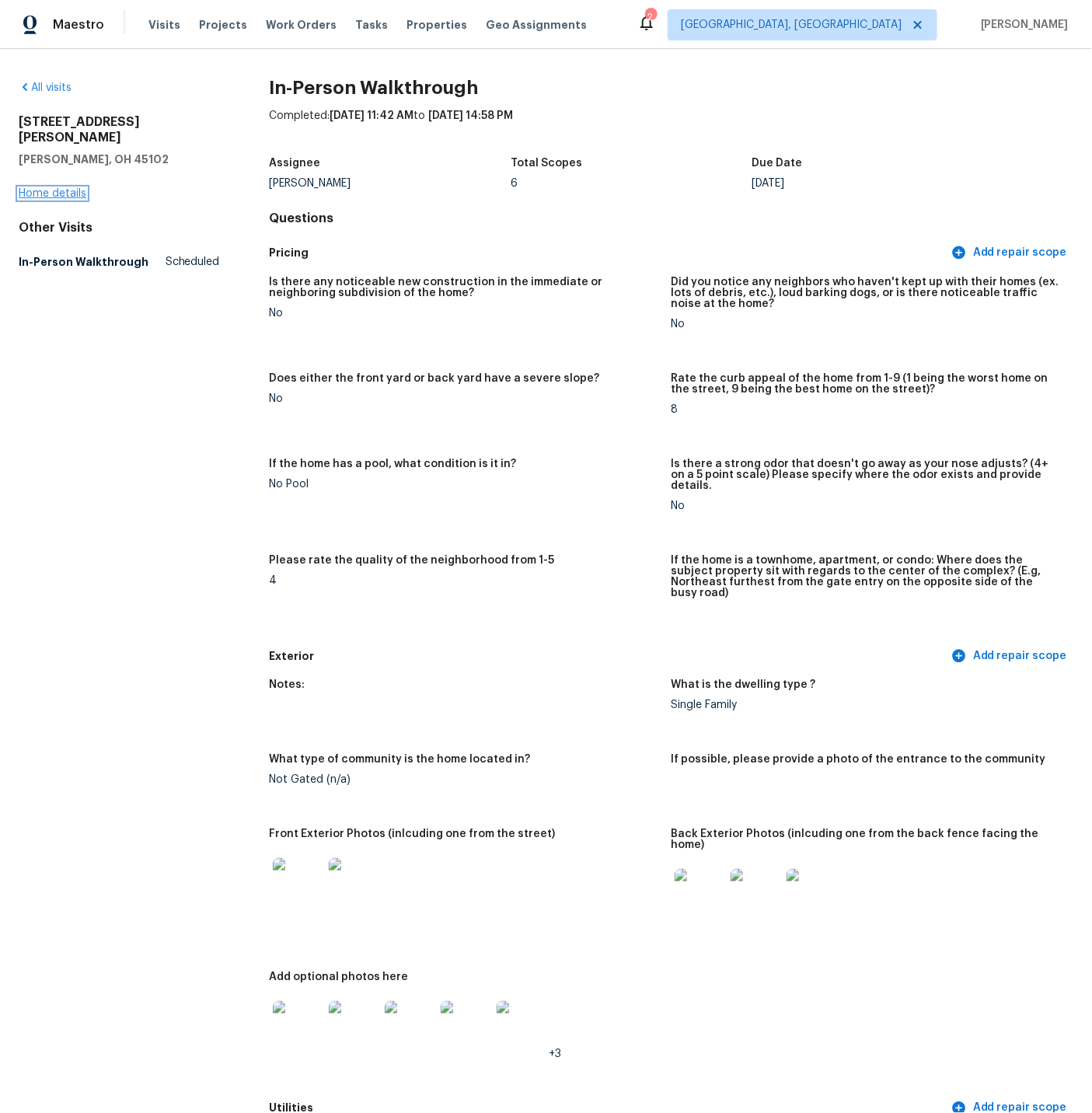
click at [67, 188] on link "Home details" at bounding box center [53, 193] width 68 height 11
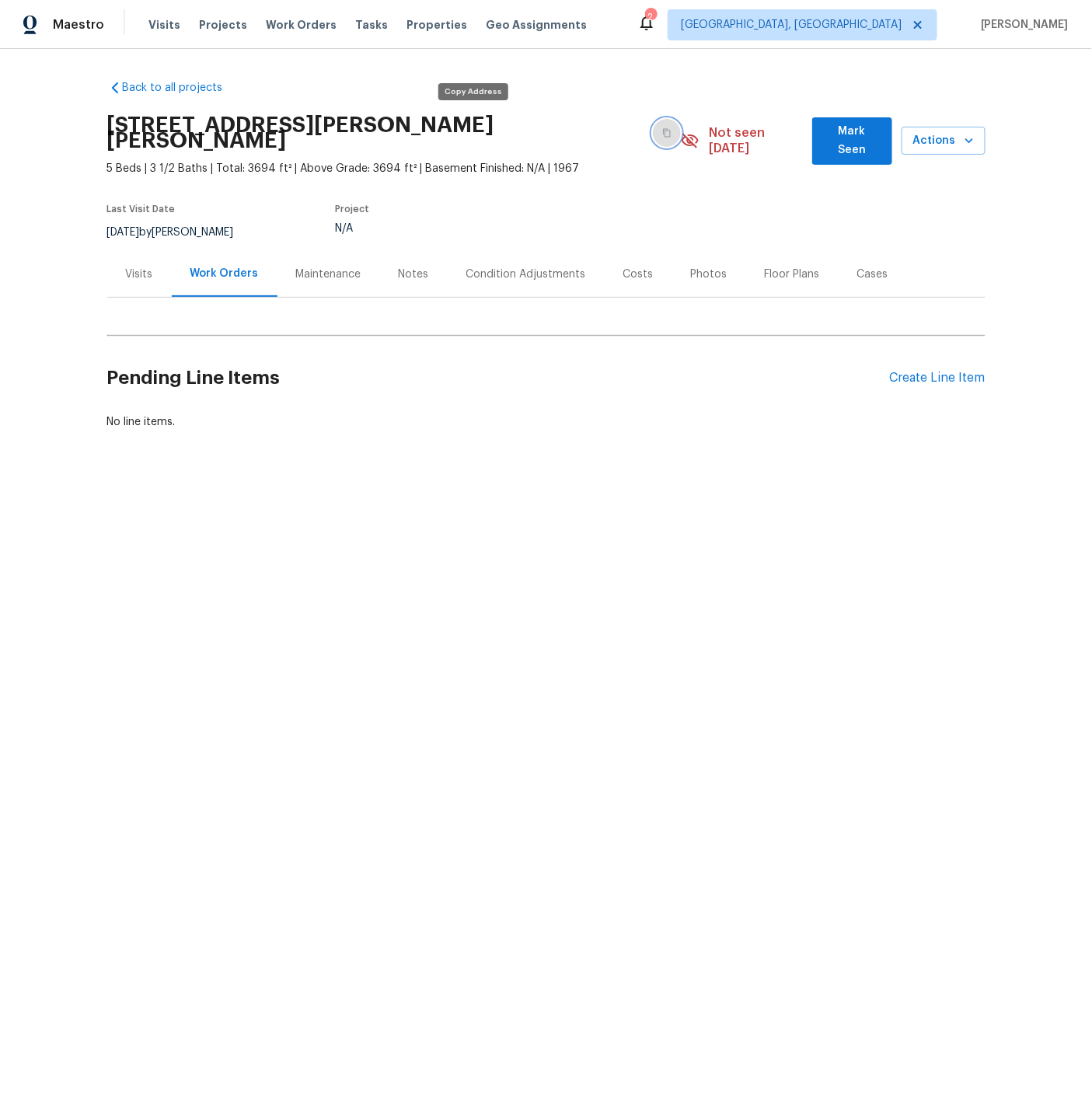
click at [662, 129] on icon "button" at bounding box center [666, 133] width 9 height 9
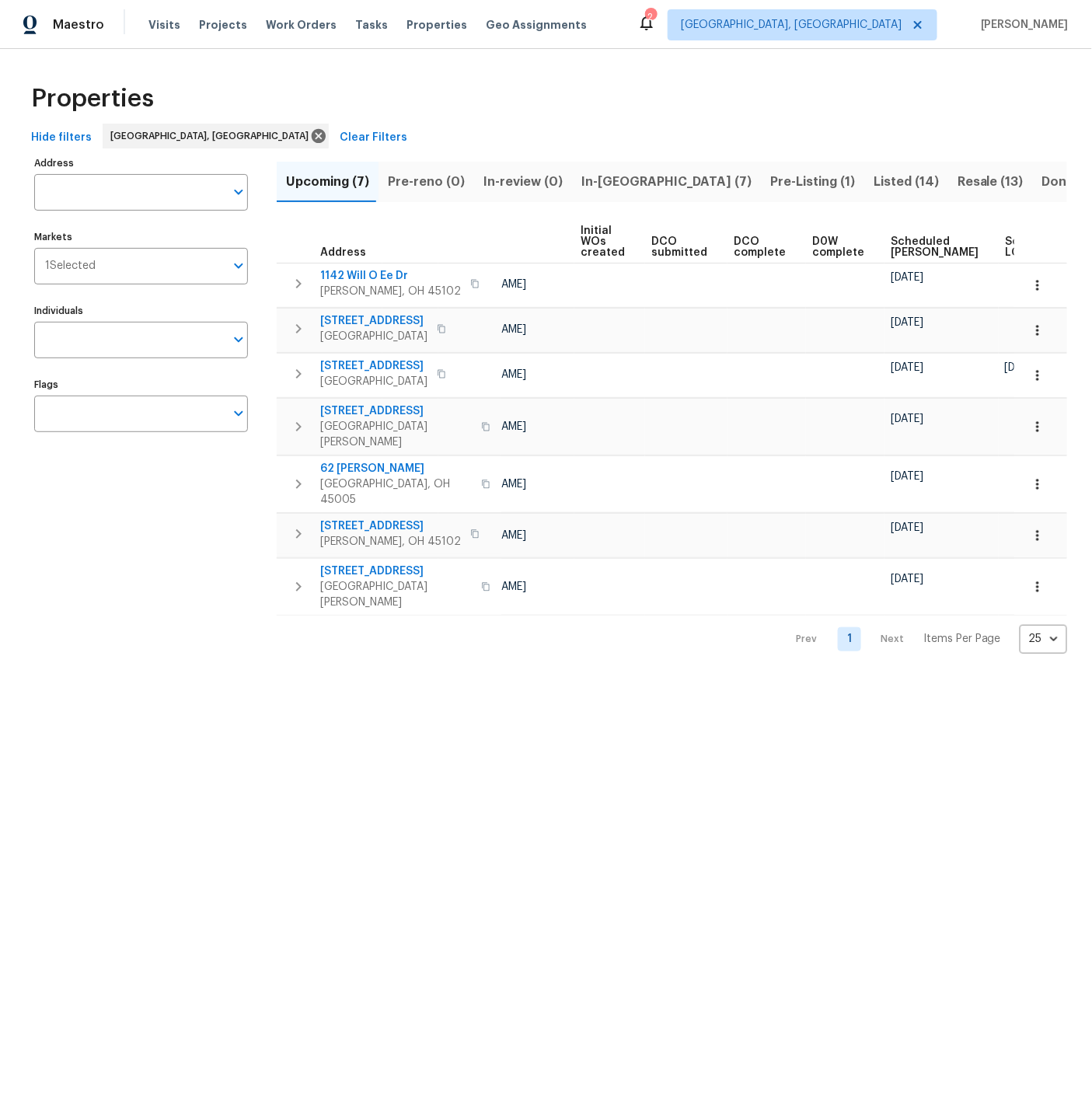
scroll to position [0, 198]
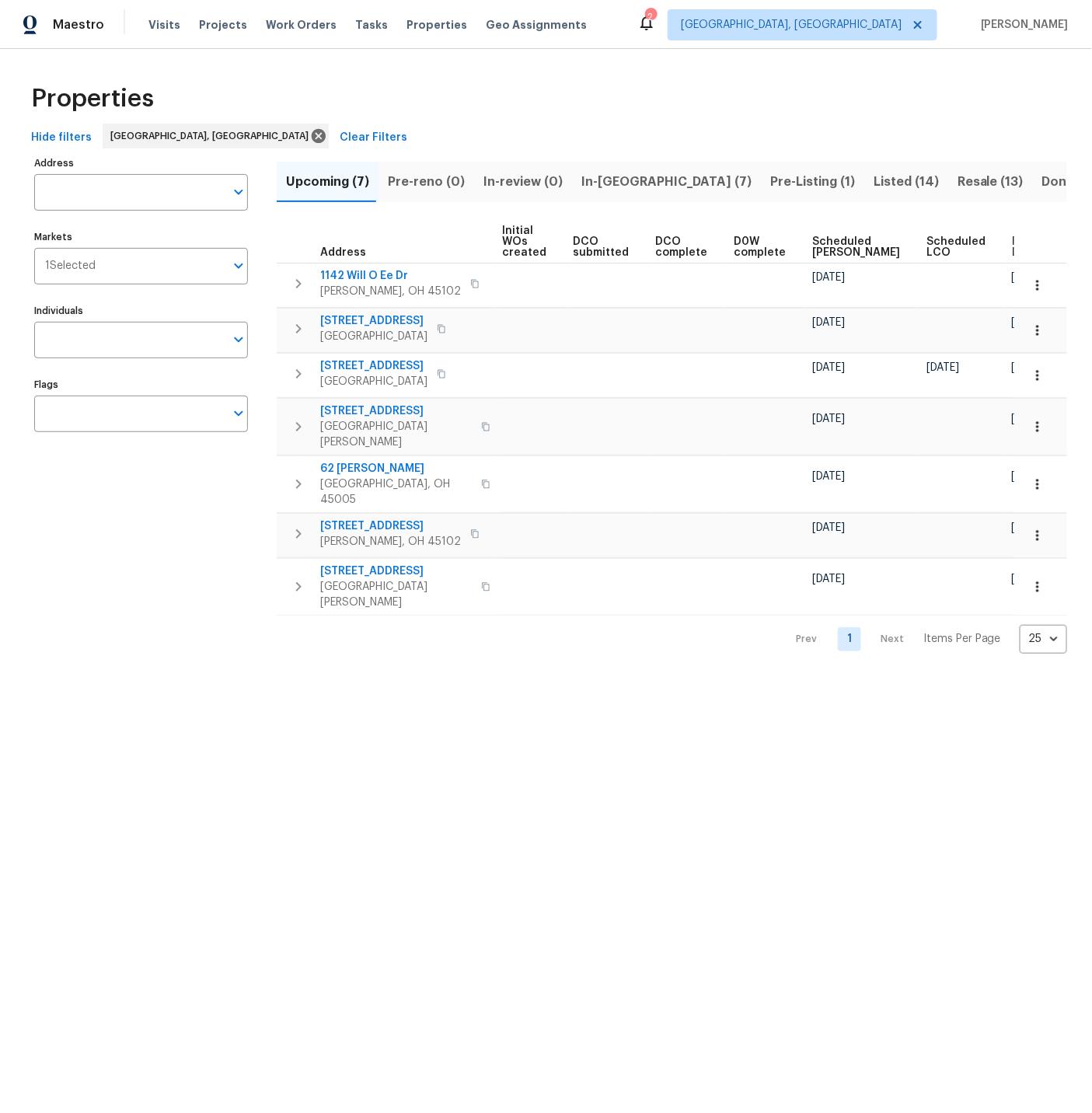
click at [1011, 243] on span "Ready Date" at bounding box center [1029, 247] width 35 height 21
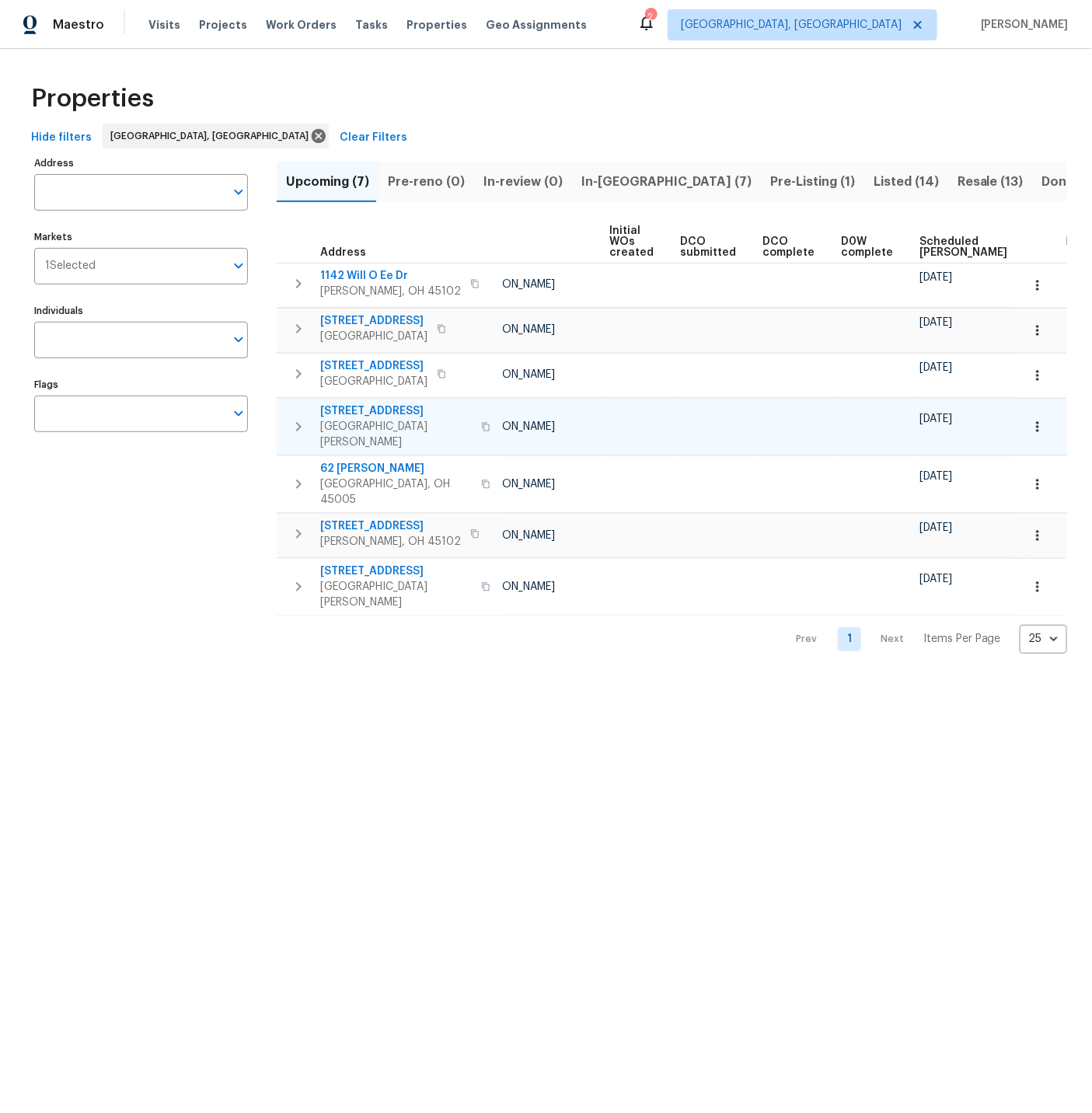
scroll to position [0, 94]
click at [357, 23] on span "Tasks" at bounding box center [371, 25] width 33 height 11
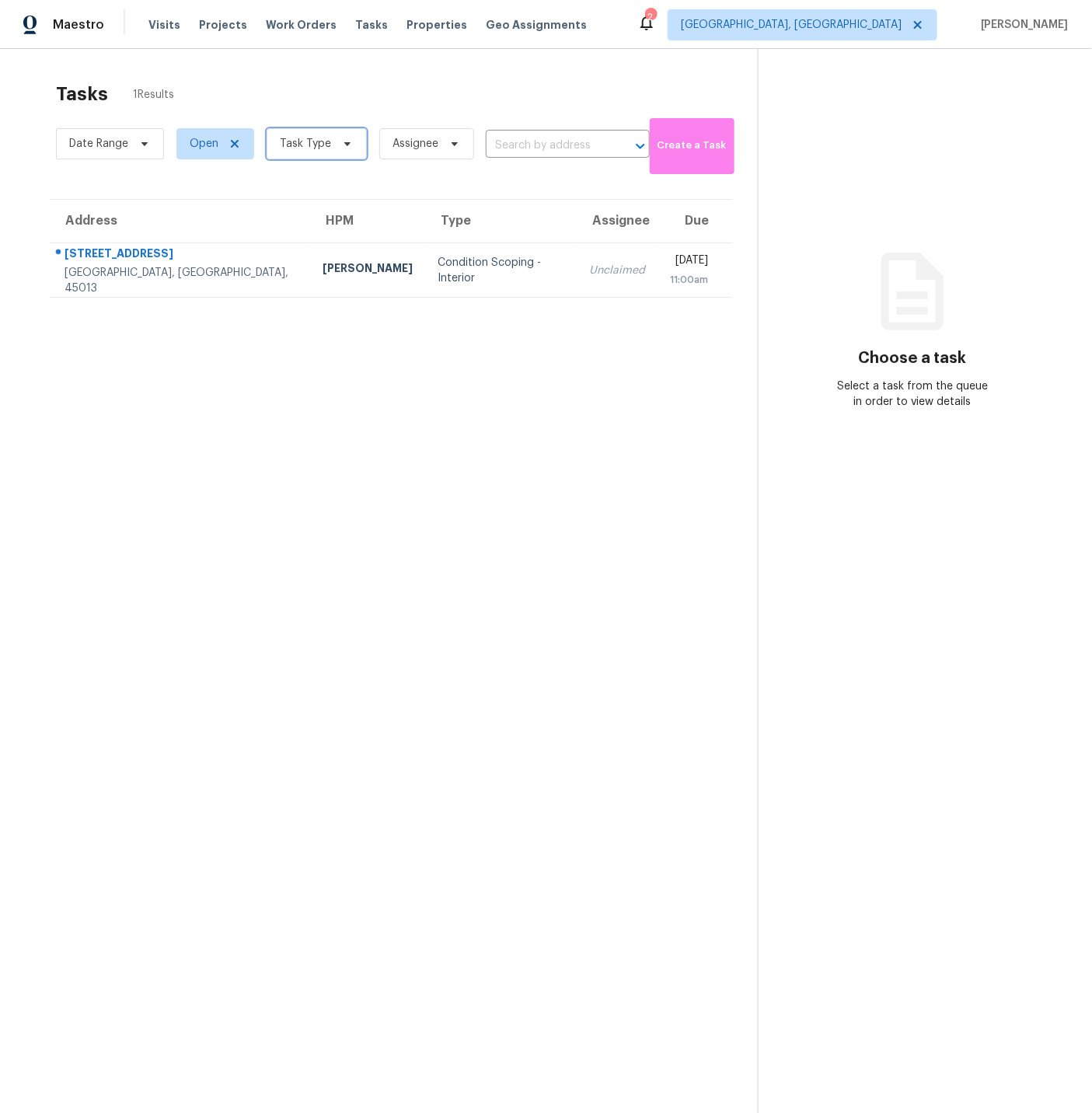
click at [296, 138] on span "Task Type" at bounding box center [306, 143] width 51 height 16
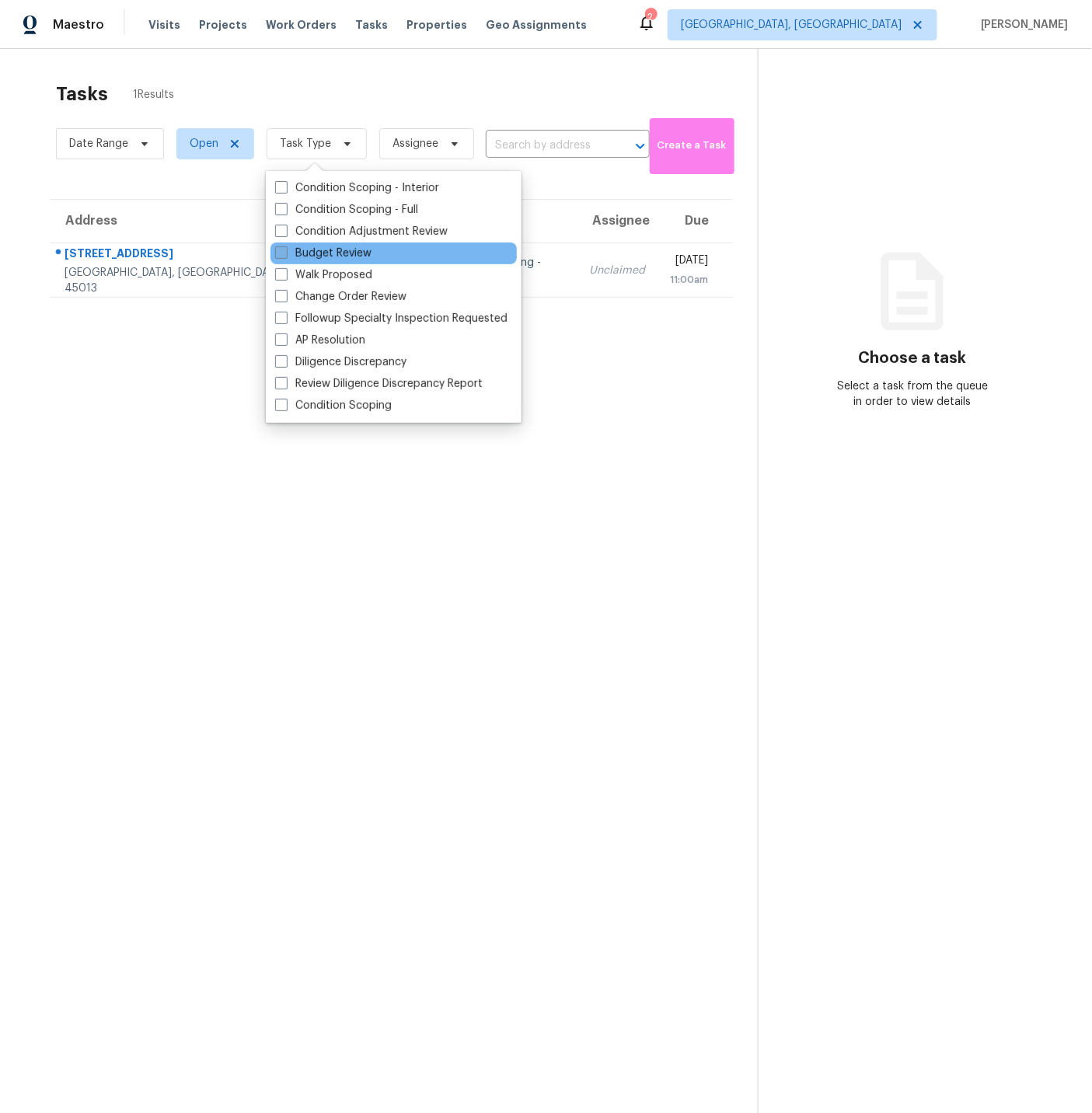
click at [282, 253] on span at bounding box center [281, 252] width 12 height 12
click at [282, 253] on input "Budget Review" at bounding box center [280, 250] width 10 height 10
checkbox input "true"
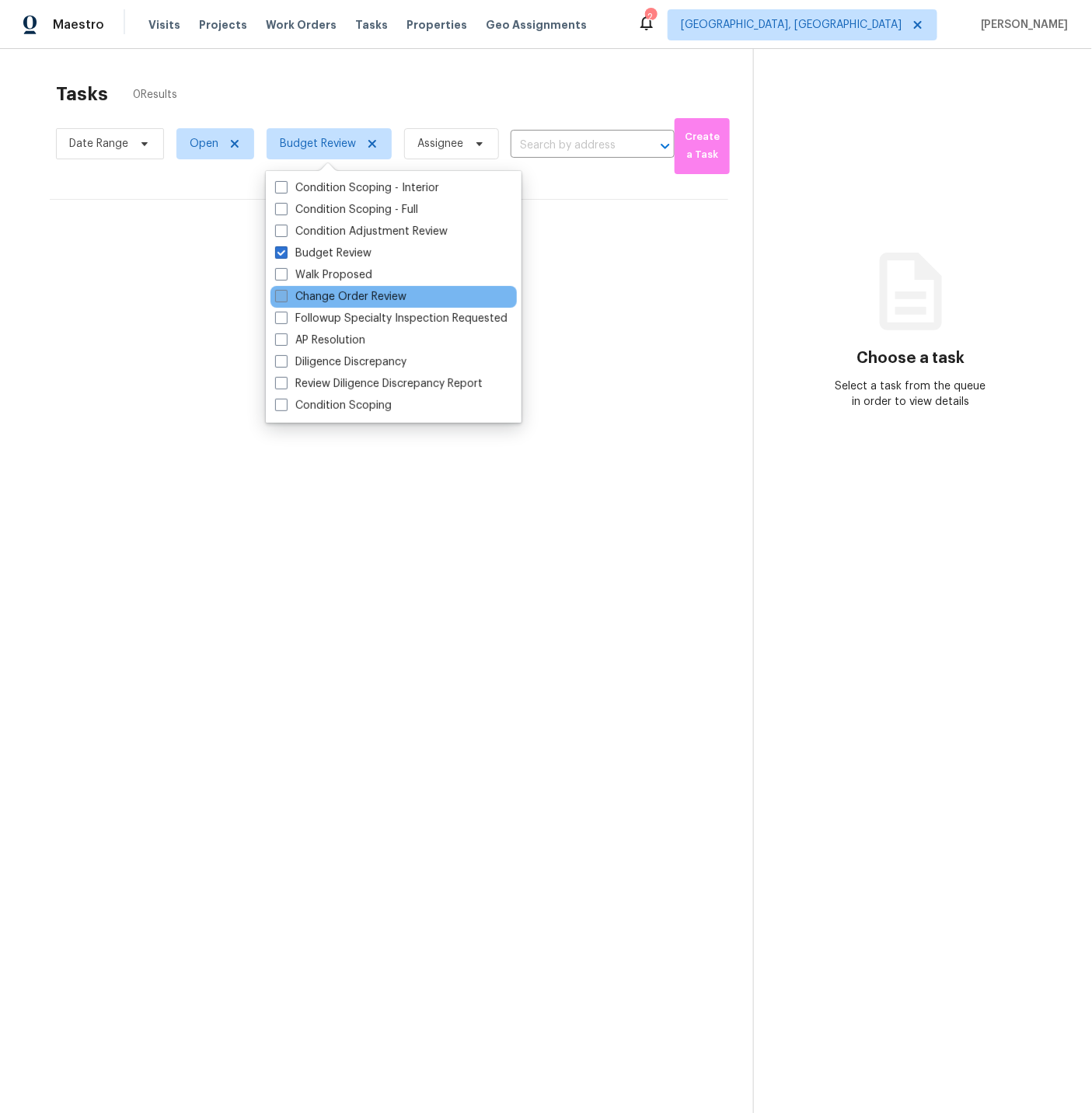
click at [282, 293] on span at bounding box center [281, 296] width 12 height 12
click at [282, 293] on input "Change Order Review" at bounding box center [280, 294] width 10 height 10
checkbox input "true"
click at [877, 218] on section "Choose a task Select a task from the queue in order to view details" at bounding box center [912, 605] width 310 height 1113
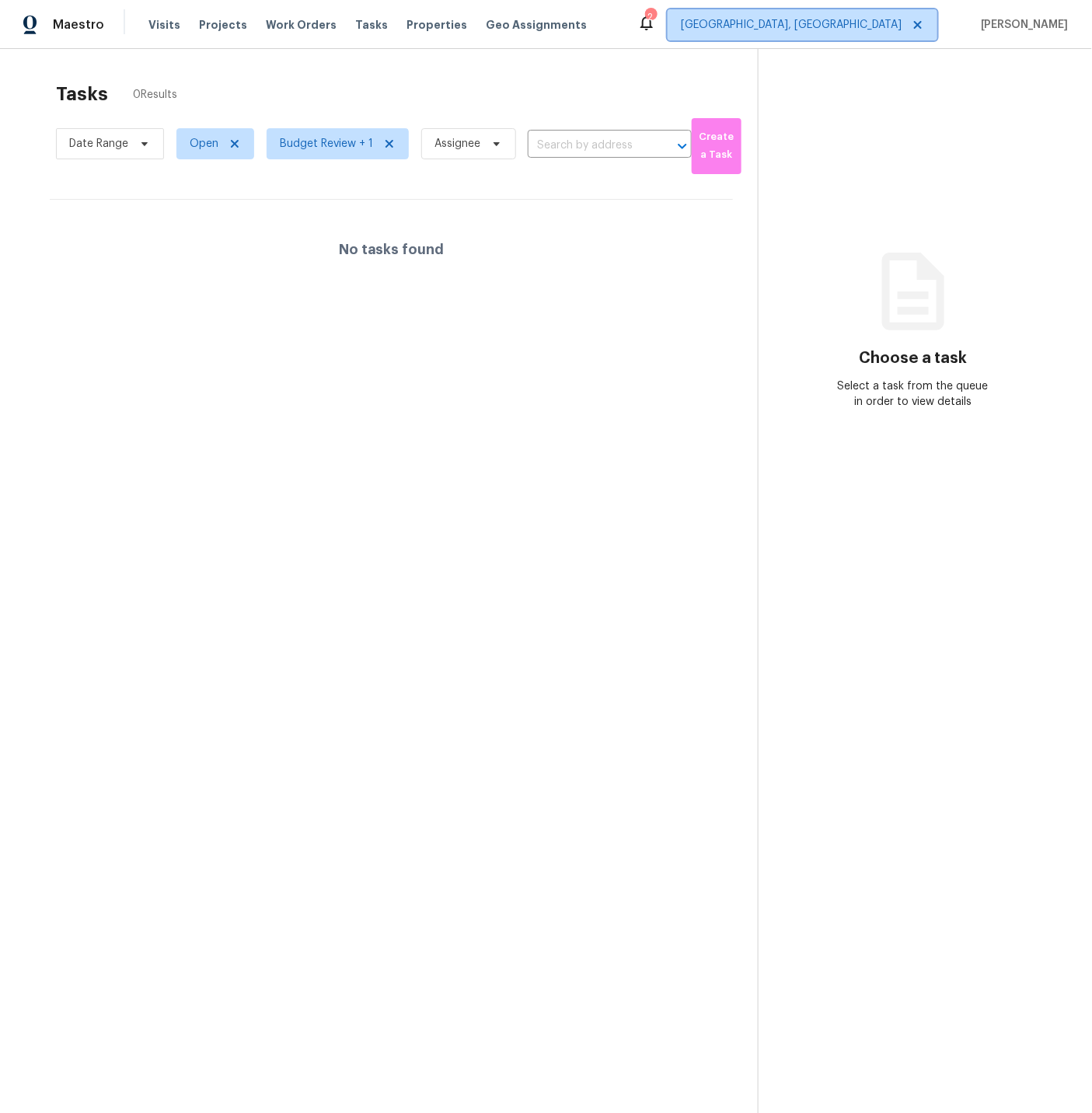
click at [864, 30] on span "[GEOGRAPHIC_DATA], [GEOGRAPHIC_DATA]" at bounding box center [791, 25] width 221 height 16
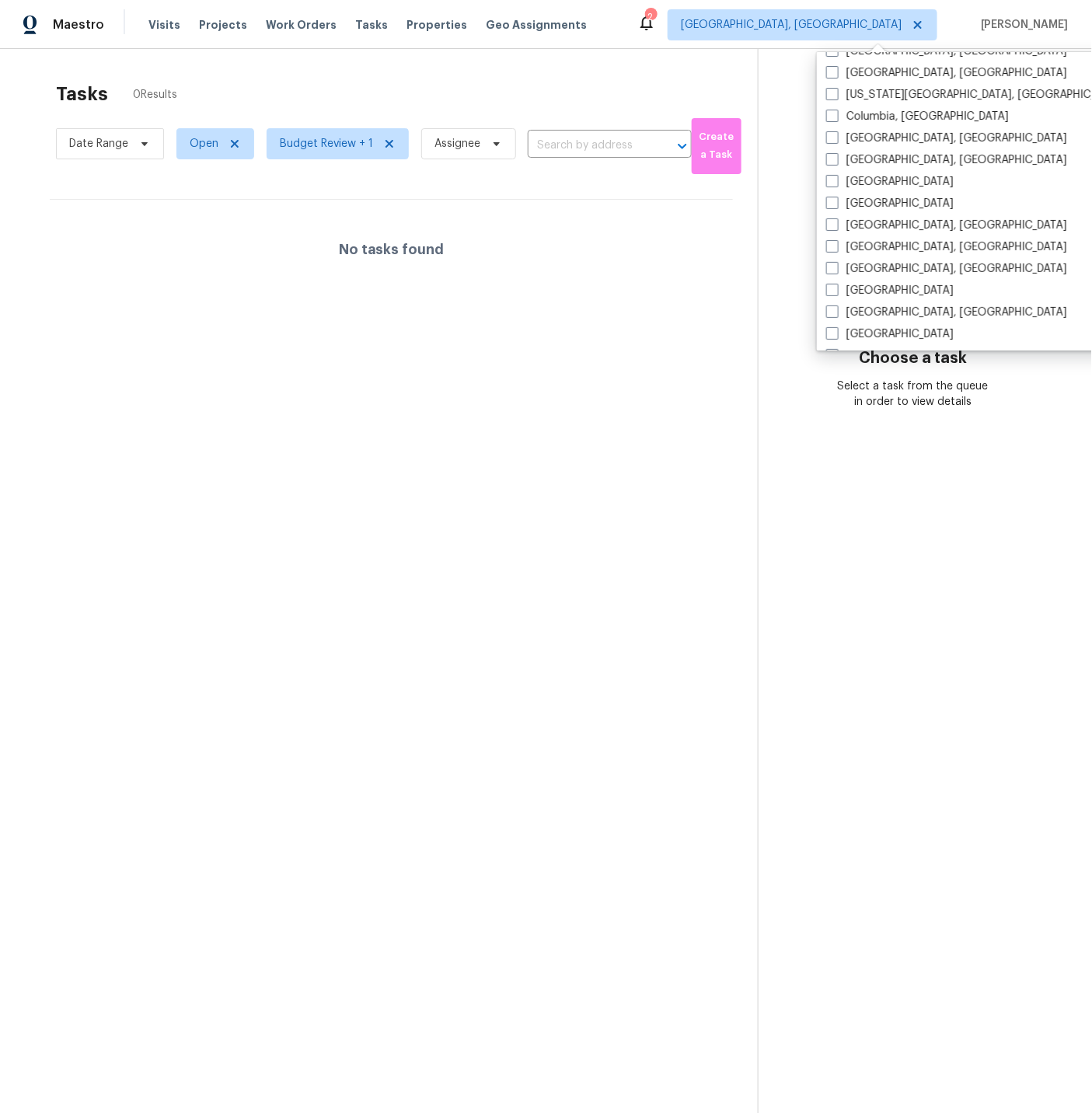
scroll to position [340, 0]
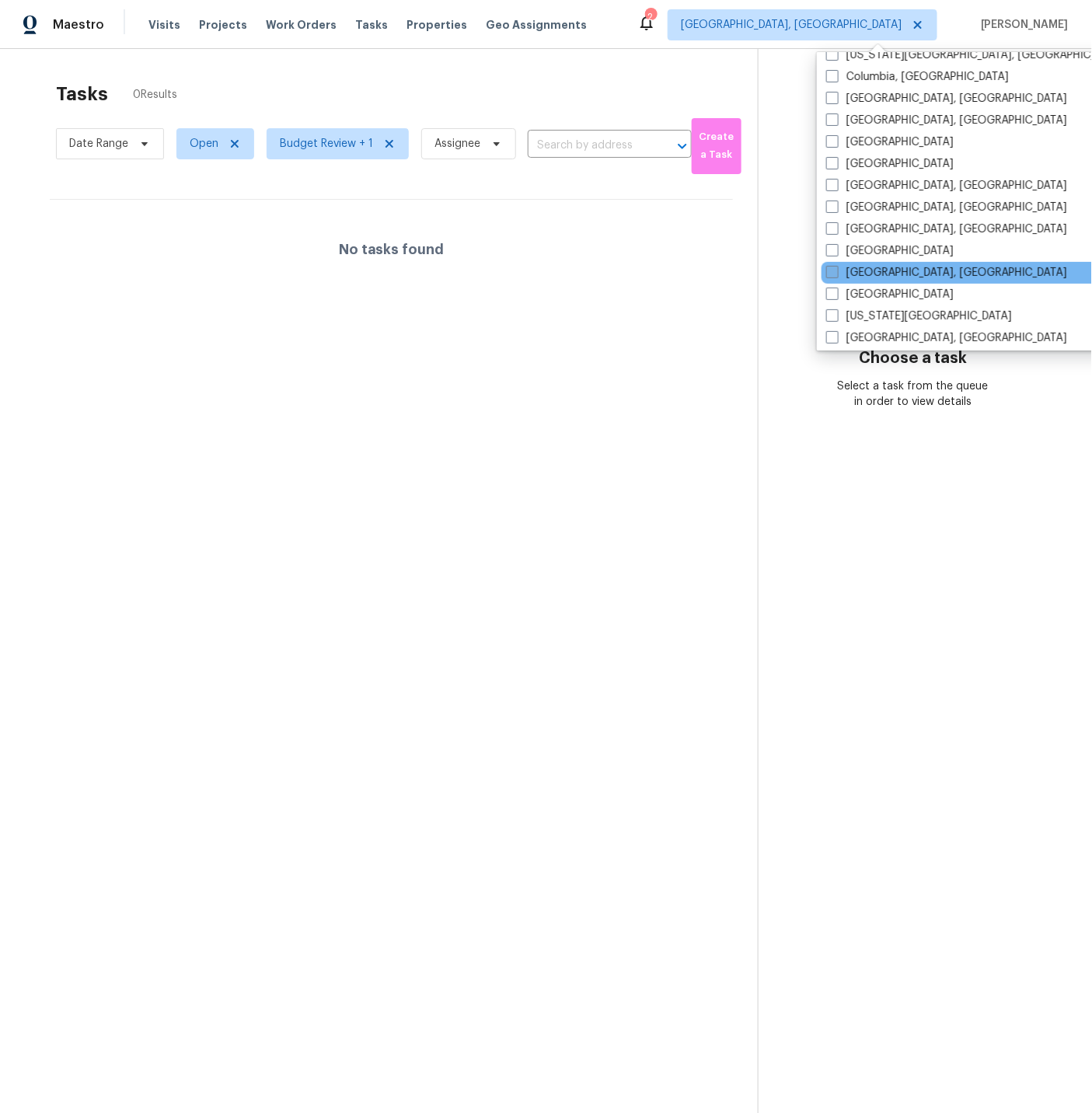
click at [835, 270] on span at bounding box center [832, 272] width 12 height 12
click at [835, 270] on input "[GEOGRAPHIC_DATA], [GEOGRAPHIC_DATA]" at bounding box center [831, 270] width 10 height 10
checkbox input "true"
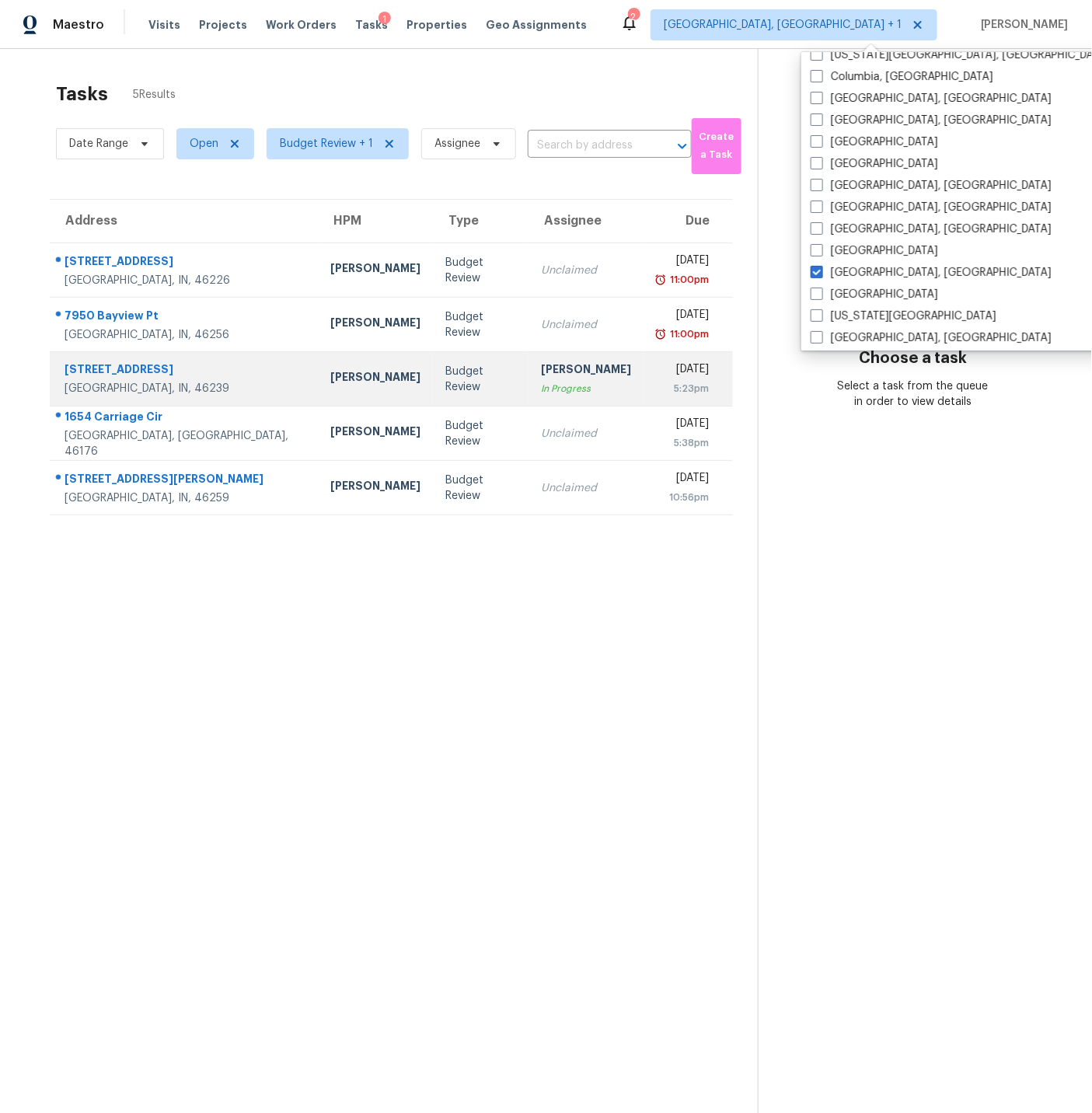
click at [643, 381] on td "[DATE] 5:23pm" at bounding box center [688, 379] width 89 height 54
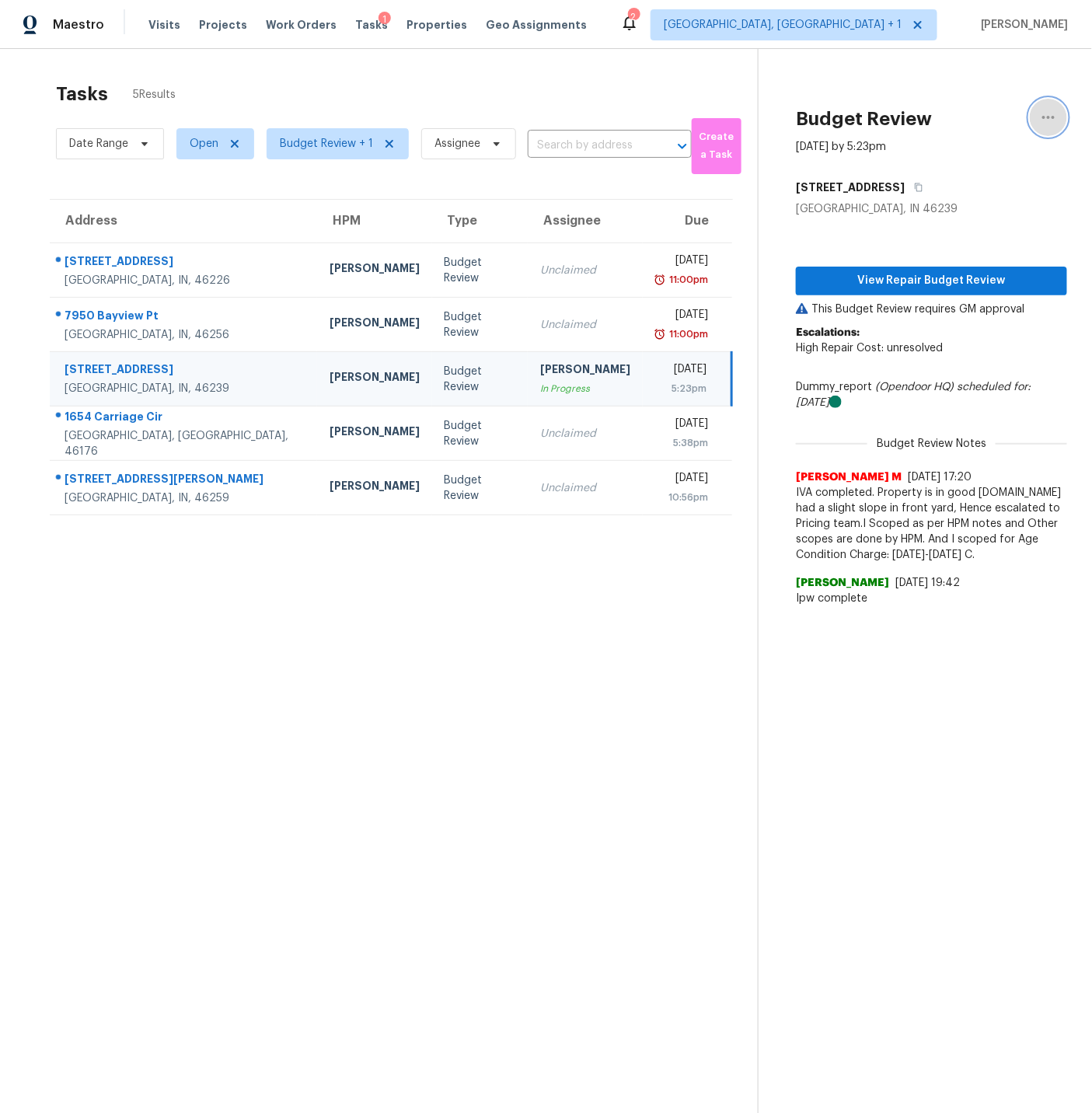
click at [1048, 115] on icon "button" at bounding box center [1048, 117] width 19 height 19
click at [948, 116] on div "Unclaim this task" at bounding box center [960, 120] width 121 height 16
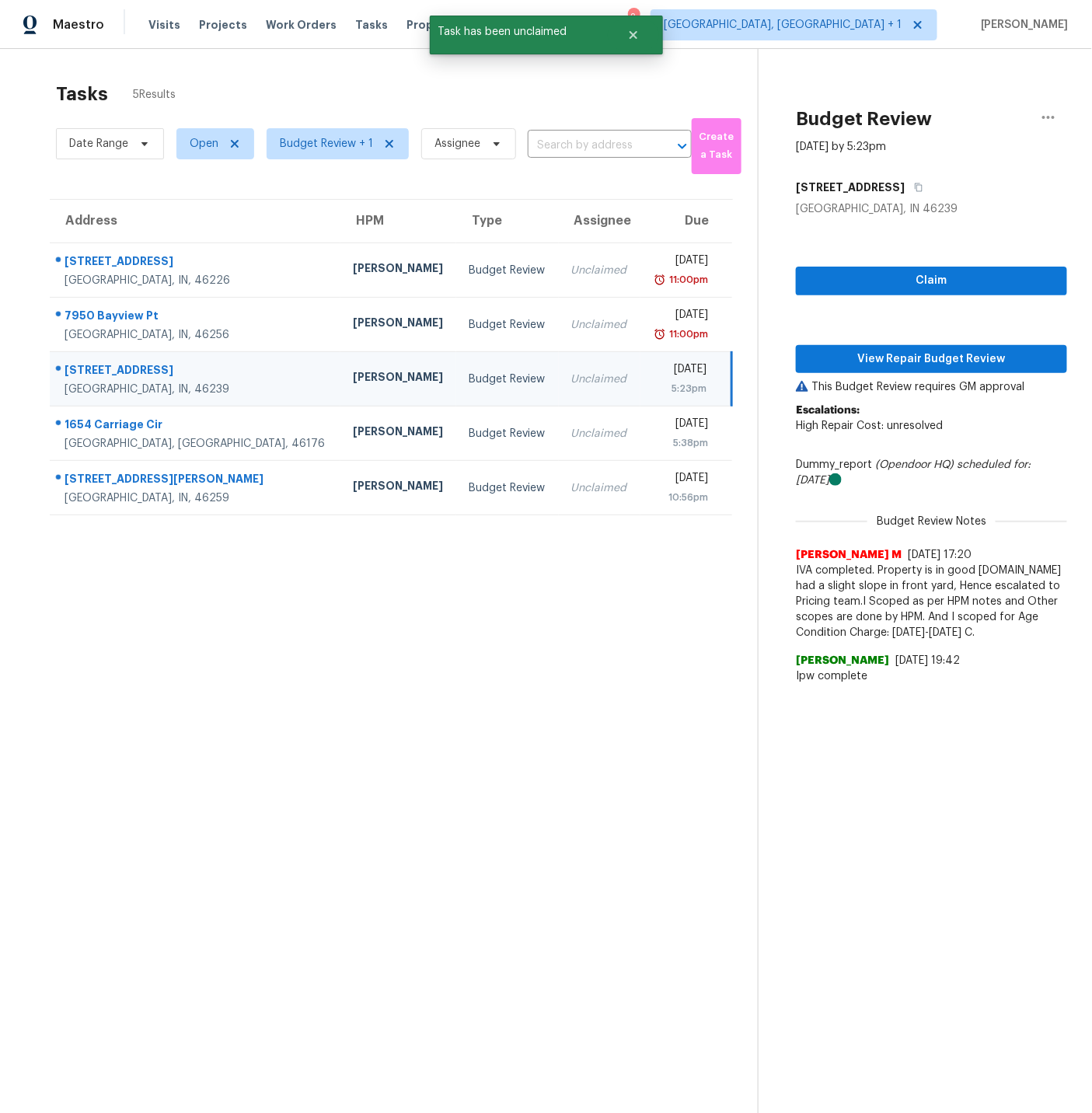
click at [392, 699] on section "Tasks 5 Results Date Range Open Budget Review + 1 Assignee ​ Create a Task Addr…" at bounding box center [391, 618] width 733 height 1088
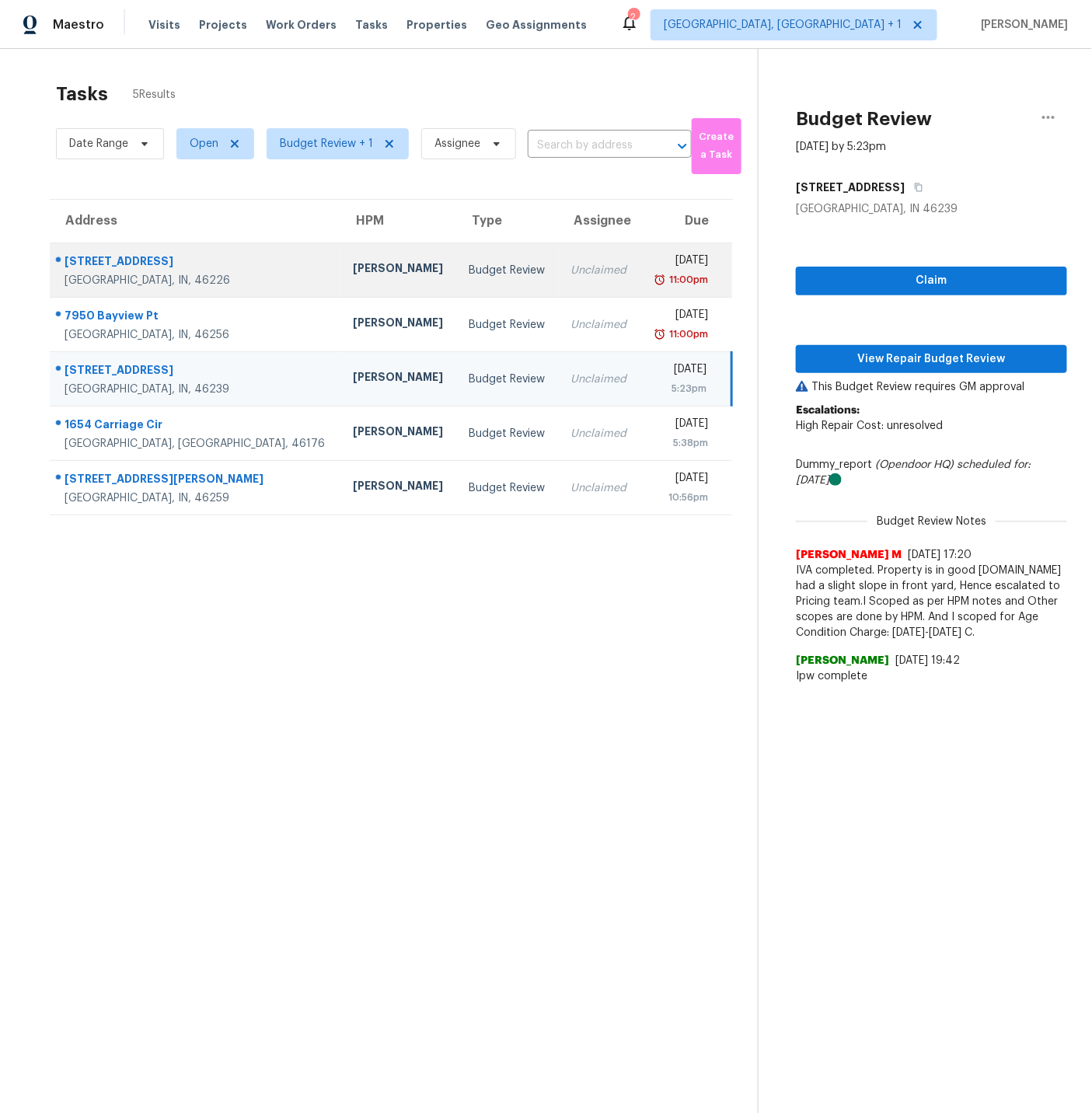
click at [208, 266] on div "[STREET_ADDRESS]" at bounding box center [196, 264] width 264 height 20
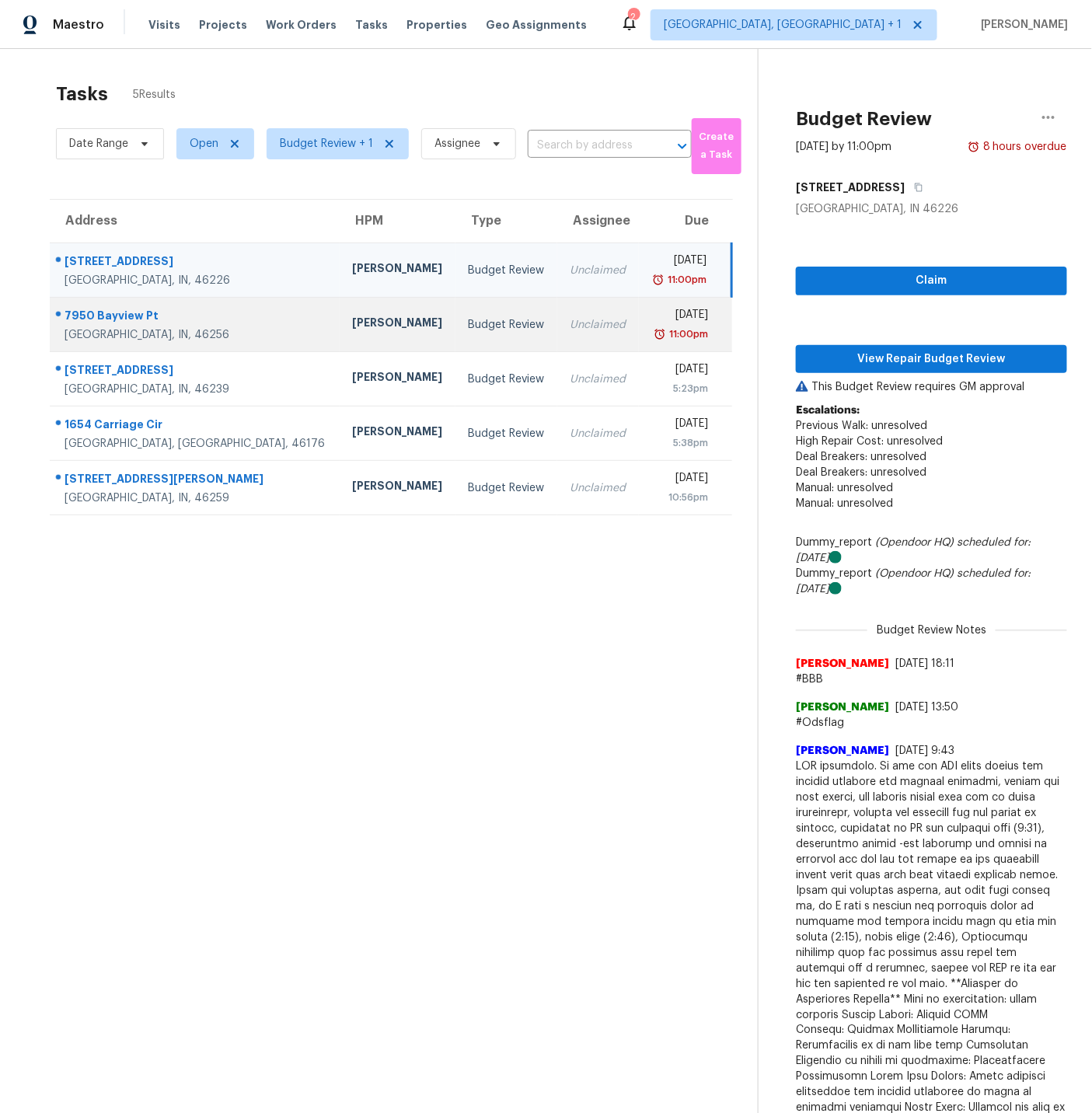
click at [198, 325] on div "7950 Bayview Pt" at bounding box center [195, 318] width 263 height 20
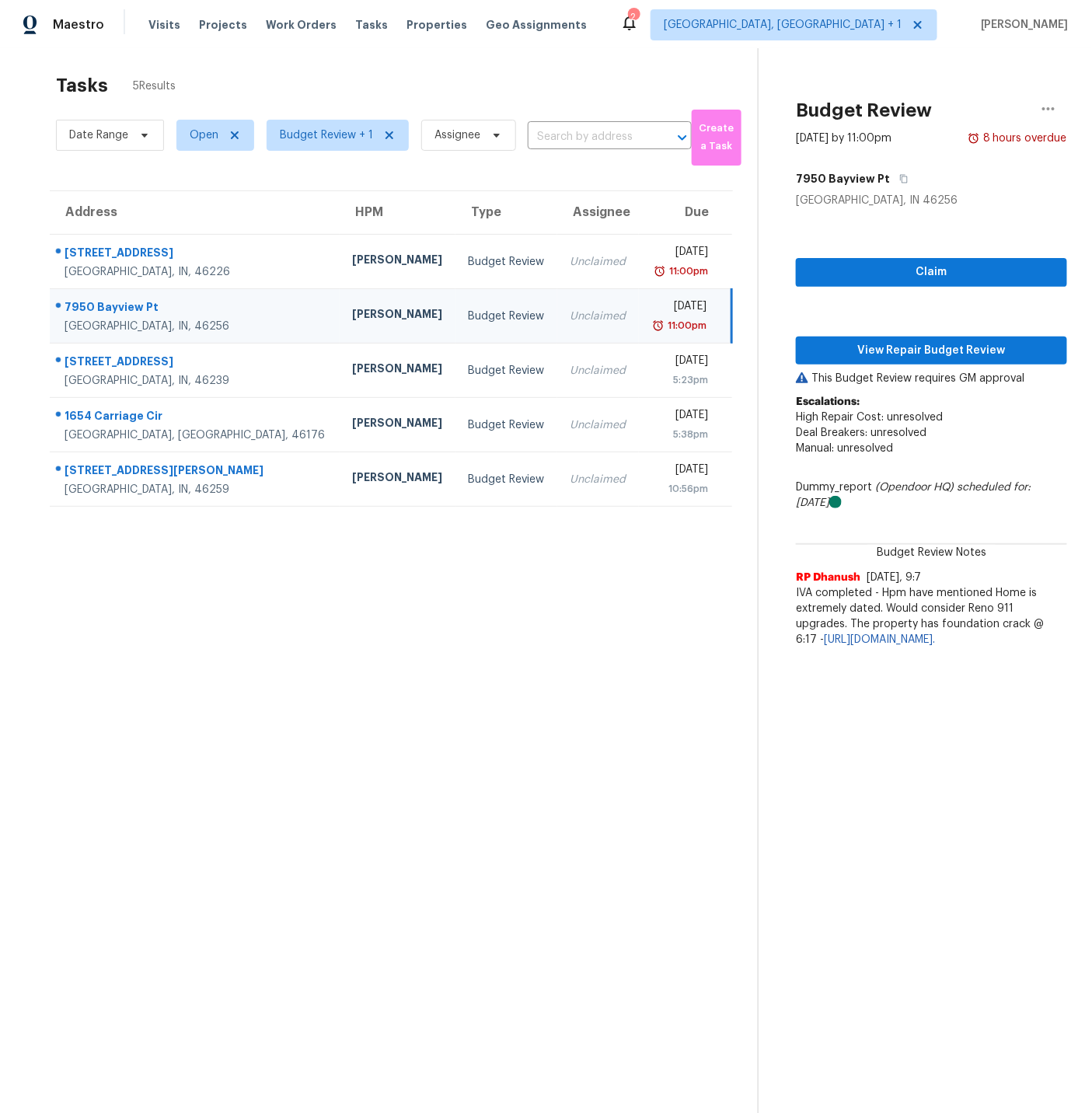
scroll to position [8, 12]
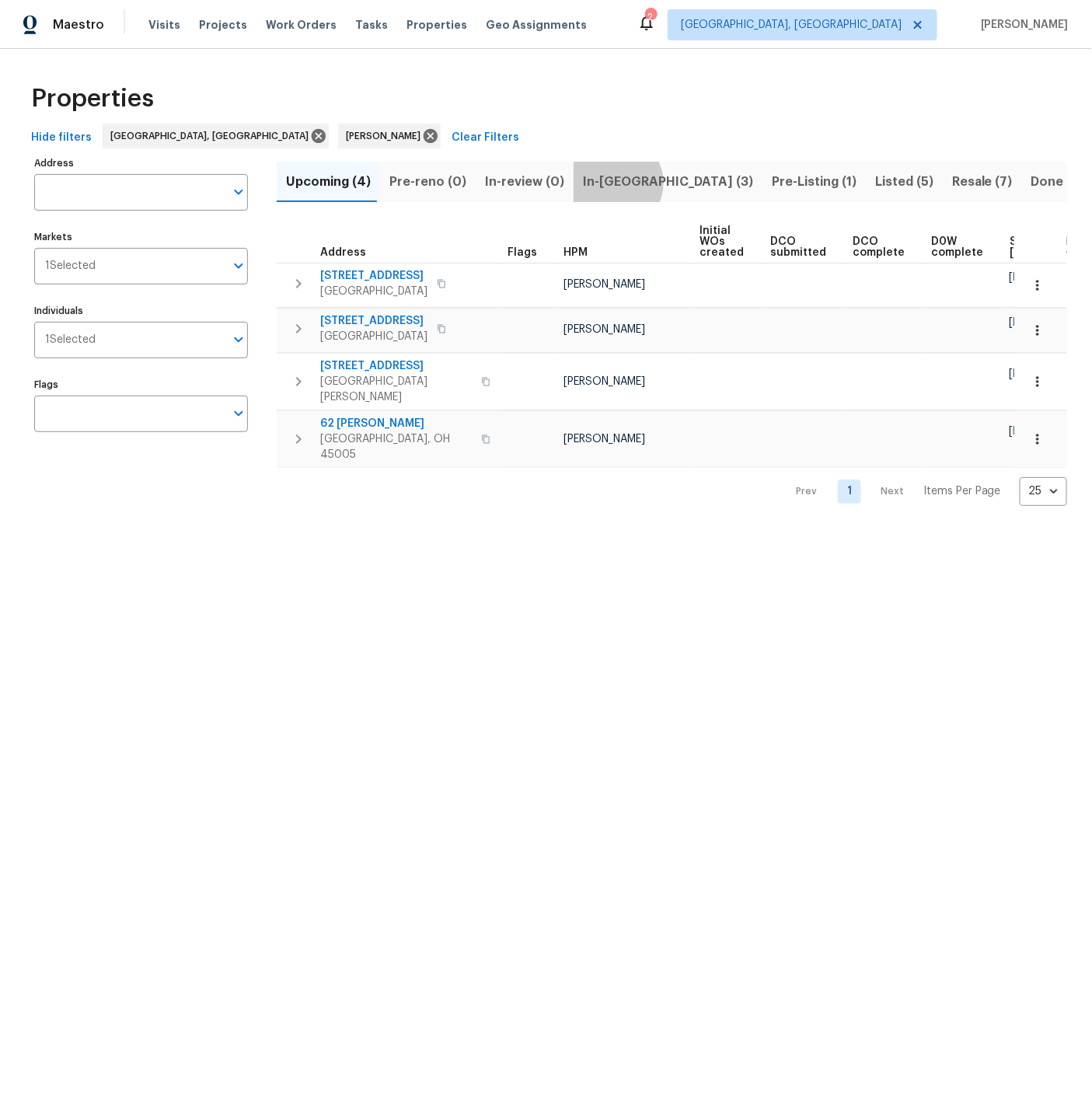
click at [604, 184] on span "In-[GEOGRAPHIC_DATA] (3)" at bounding box center [668, 182] width 170 height 21
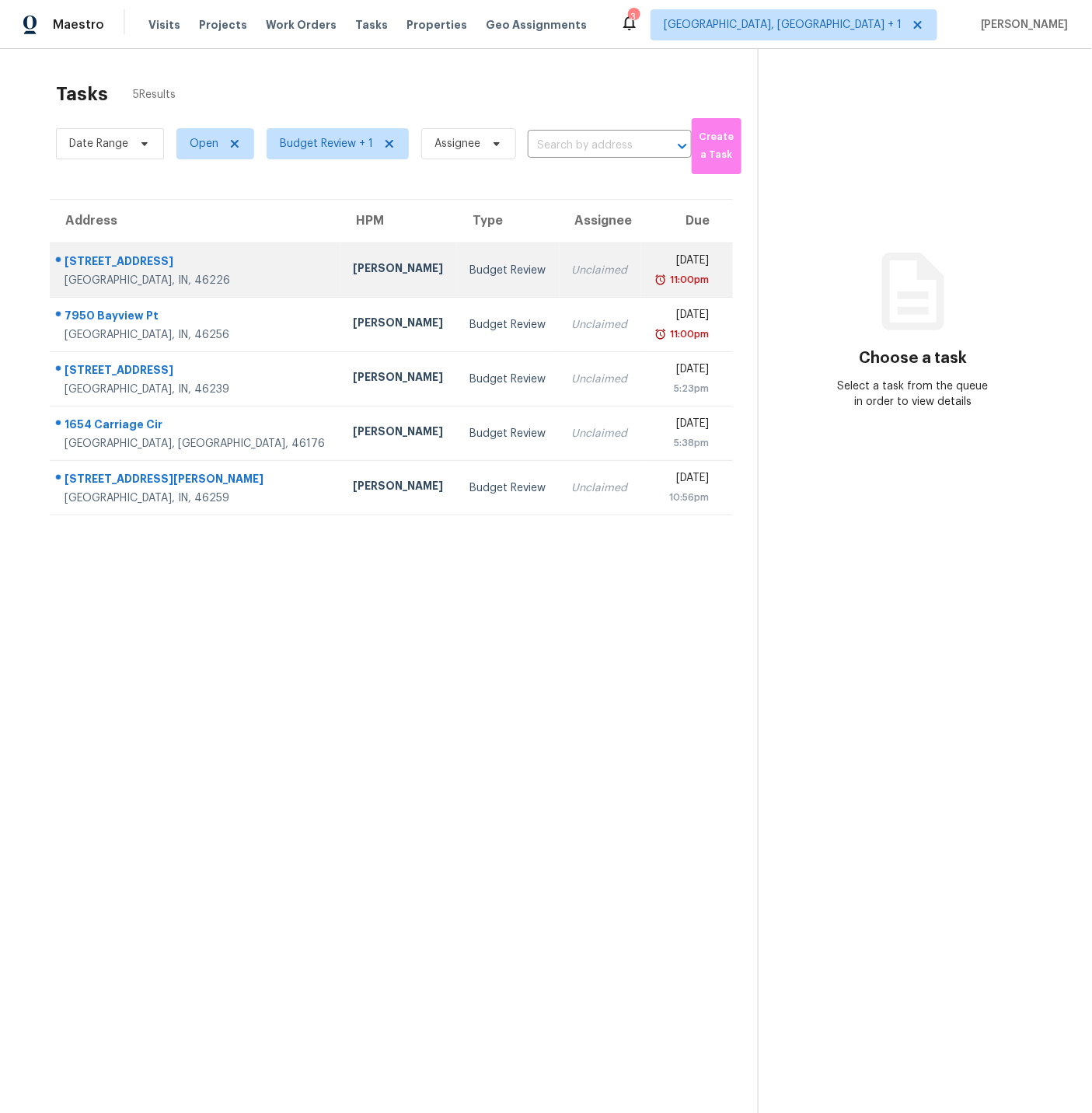
click at [128, 260] on div "[STREET_ADDRESS]" at bounding box center [196, 264] width 264 height 20
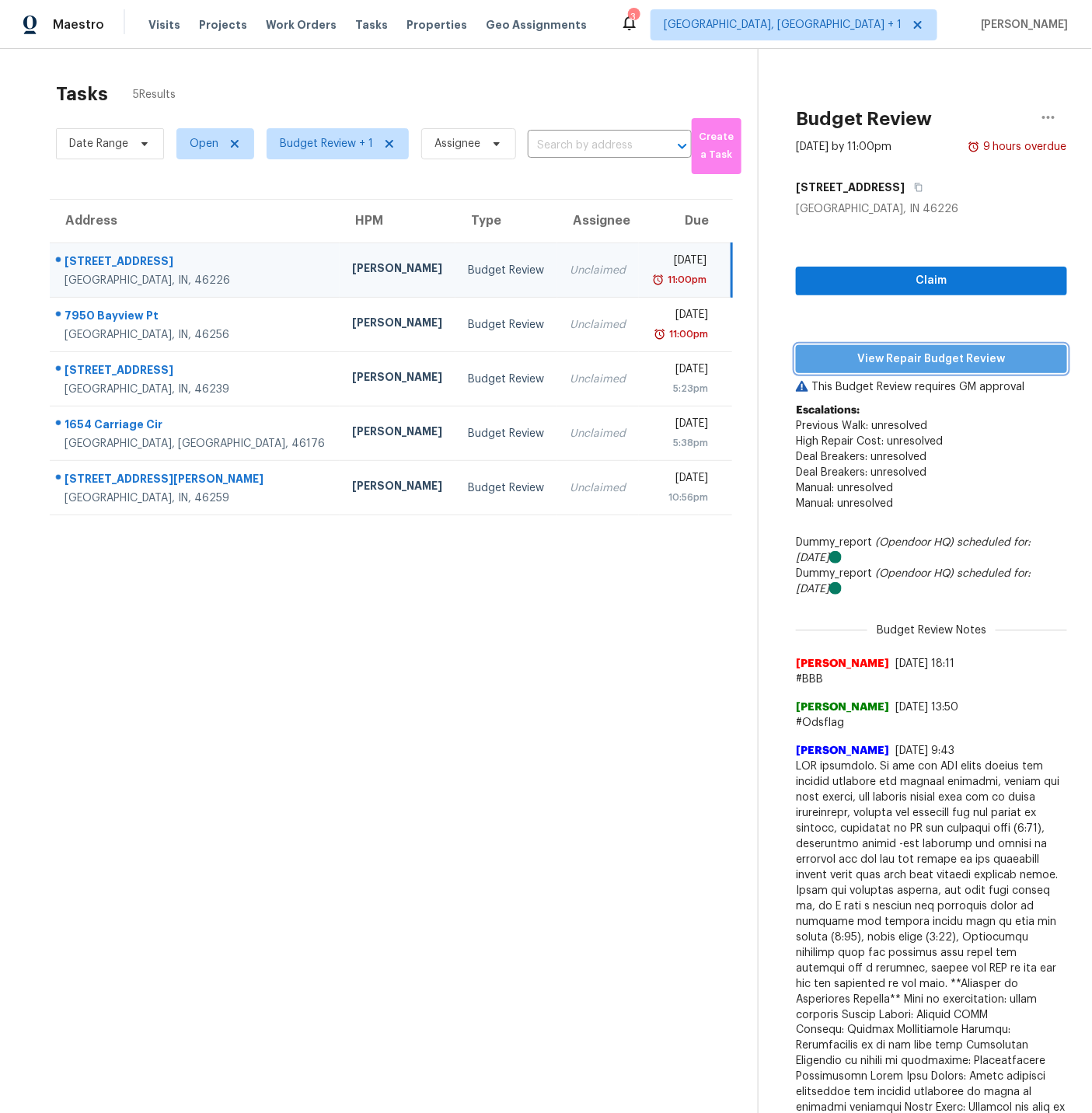
click at [943, 351] on span "View Repair Budget Review" at bounding box center [931, 360] width 246 height 20
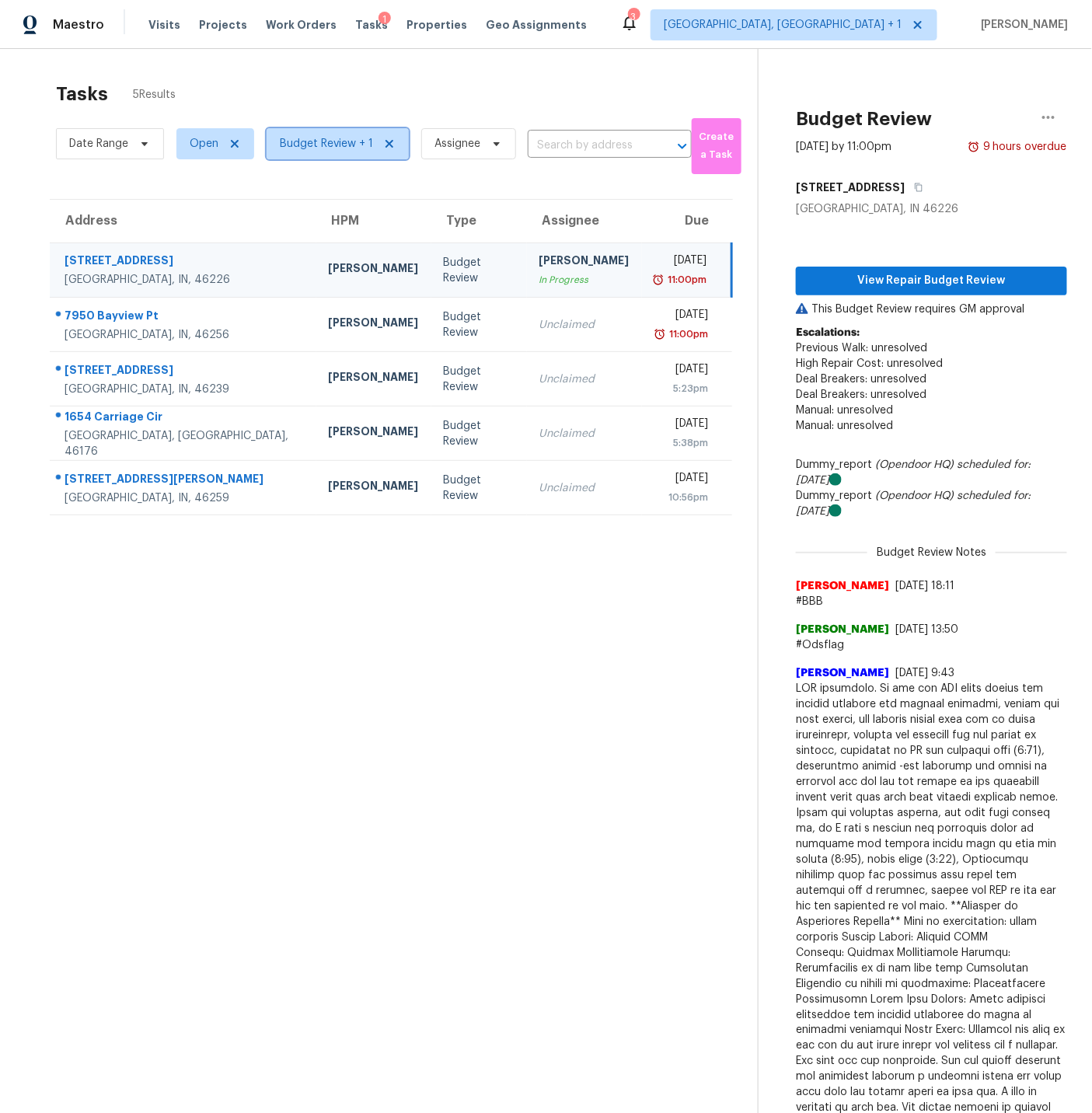
click at [312, 143] on span "Budget Review + 1" at bounding box center [326, 143] width 93 height 16
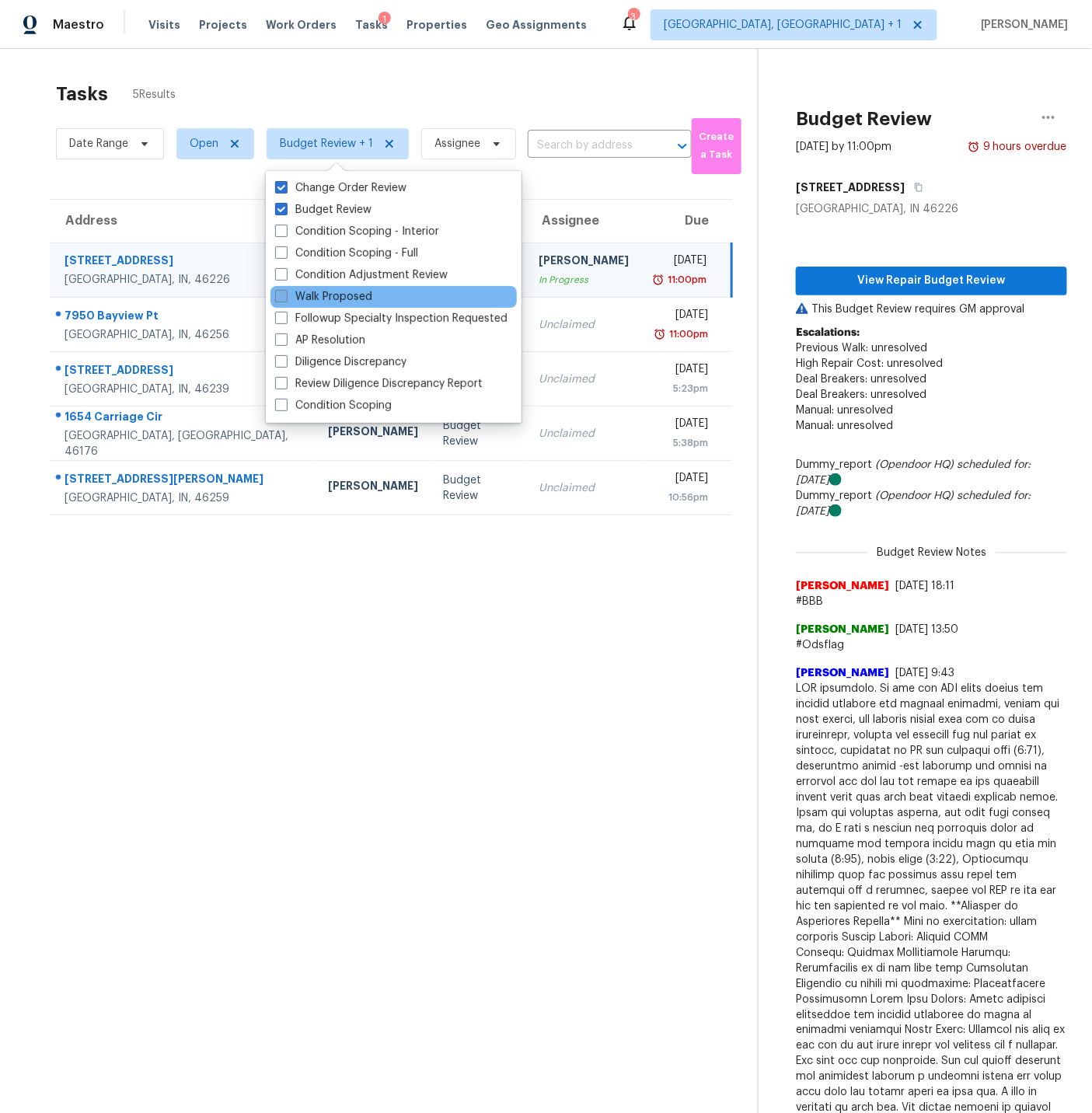
click at [283, 294] on span at bounding box center [281, 296] width 12 height 12
click at [283, 294] on input "Walk Proposed" at bounding box center [280, 294] width 10 height 10
checkbox input "true"
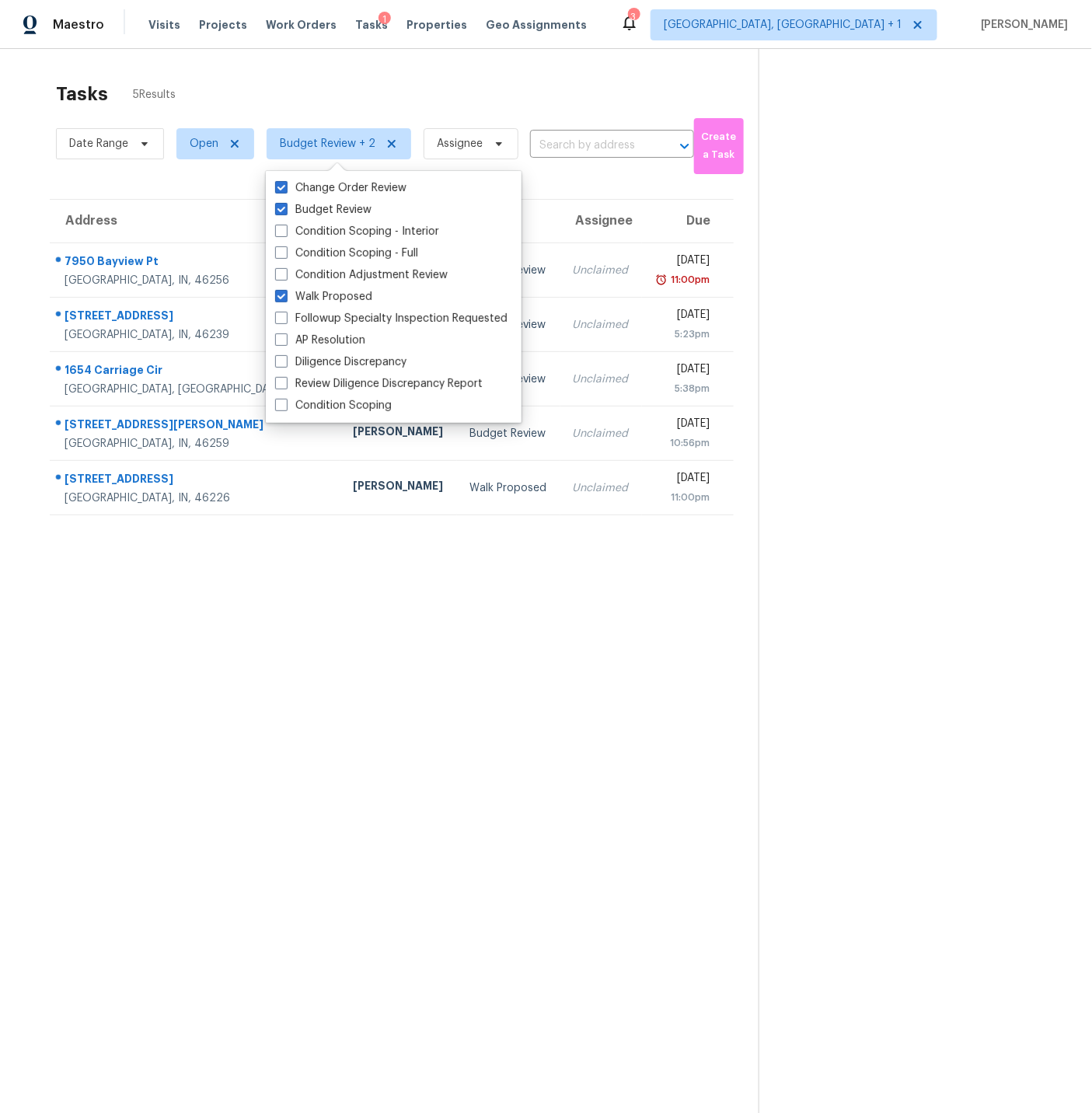
click at [314, 647] on section "Tasks 5 Results Date Range Open Budget Review + 2 Assignee ​ Create a Task Addr…" at bounding box center [391, 618] width 734 height 1088
